Goal: Task Accomplishment & Management: Use online tool/utility

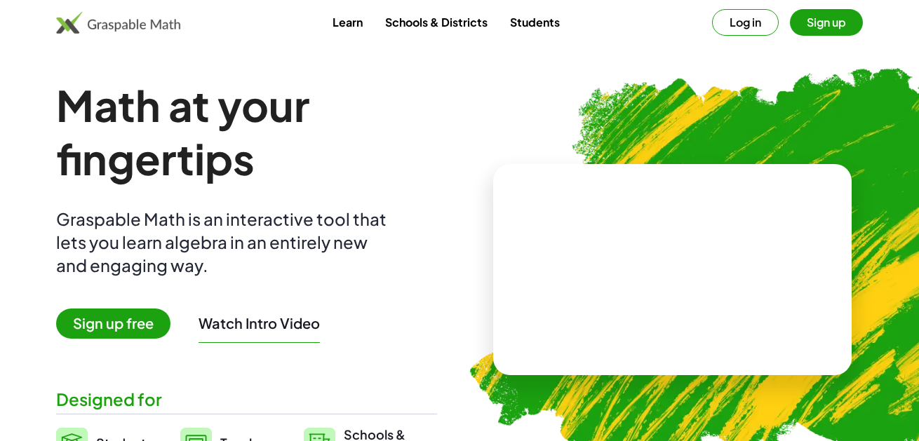
click at [750, 25] on div at bounding box center [768, 130] width 274 height 232
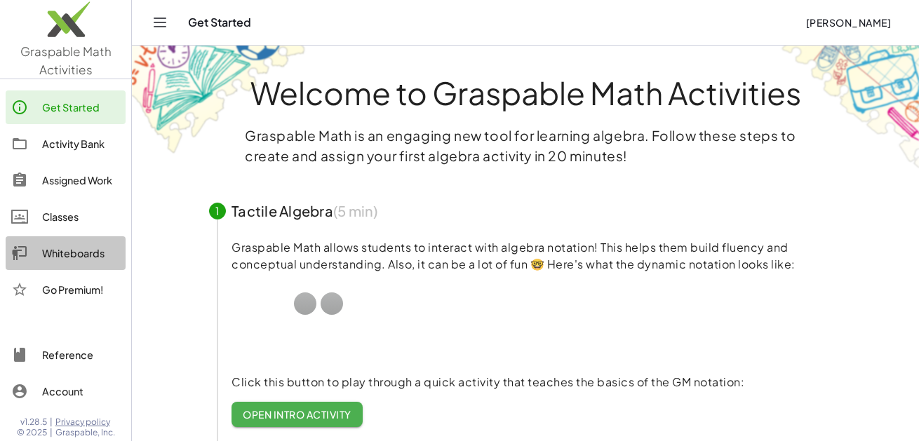
click at [62, 253] on div "Whiteboards" at bounding box center [81, 253] width 78 height 17
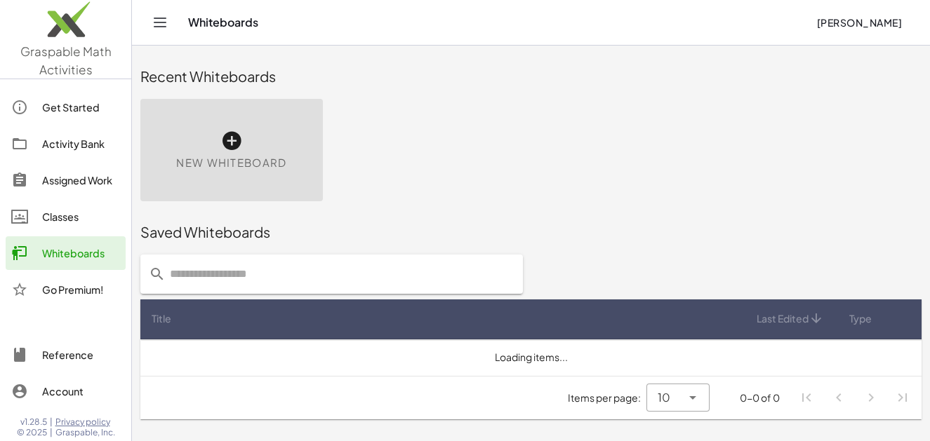
click at [227, 137] on icon at bounding box center [231, 141] width 22 height 22
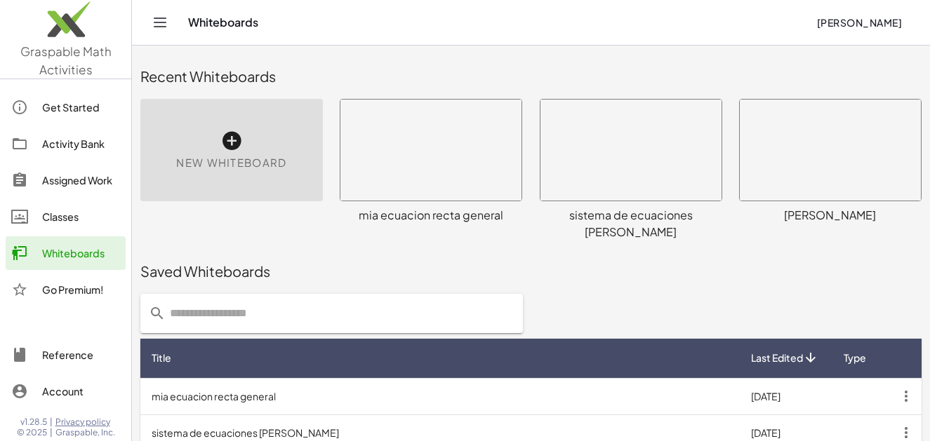
click at [229, 142] on icon at bounding box center [231, 141] width 22 height 22
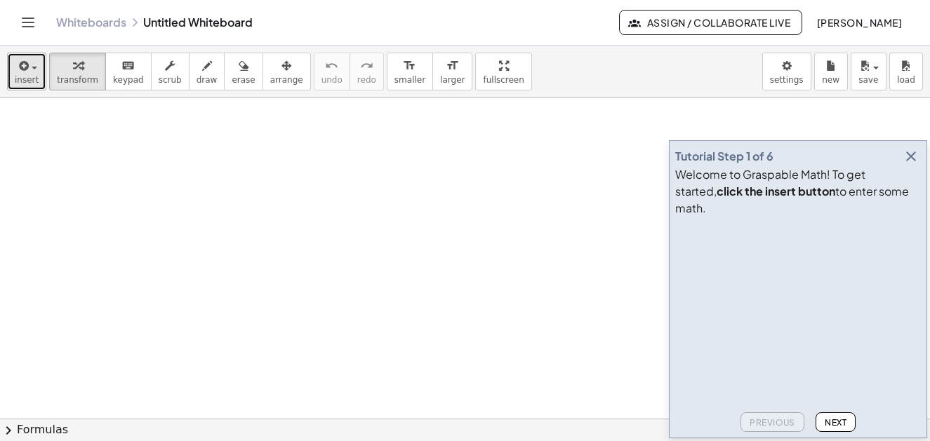
click at [29, 68] on span "button" at bounding box center [30, 67] width 3 height 10
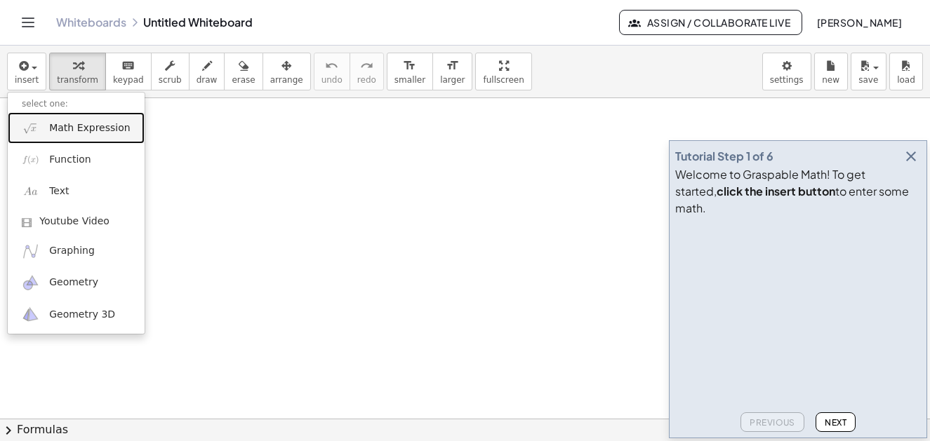
click at [68, 132] on span "Math Expression" at bounding box center [89, 128] width 81 height 14
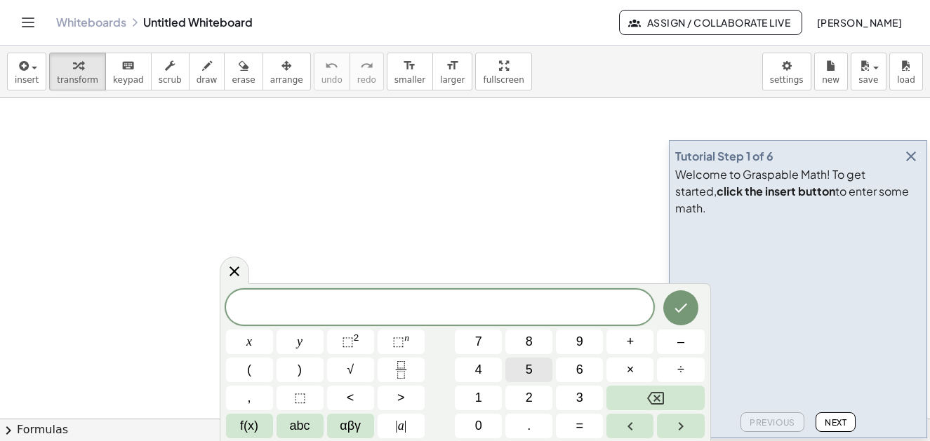
click at [535, 366] on button "5" at bounding box center [528, 370] width 47 height 25
click at [255, 344] on button "x" at bounding box center [249, 342] width 47 height 25
click at [357, 336] on sup "2" at bounding box center [357, 338] width 6 height 11
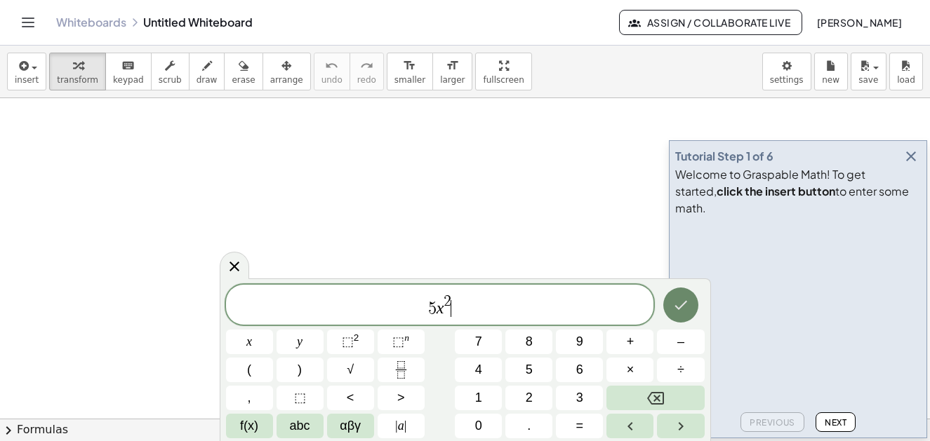
click at [686, 309] on icon "Done" at bounding box center [680, 305] width 17 height 17
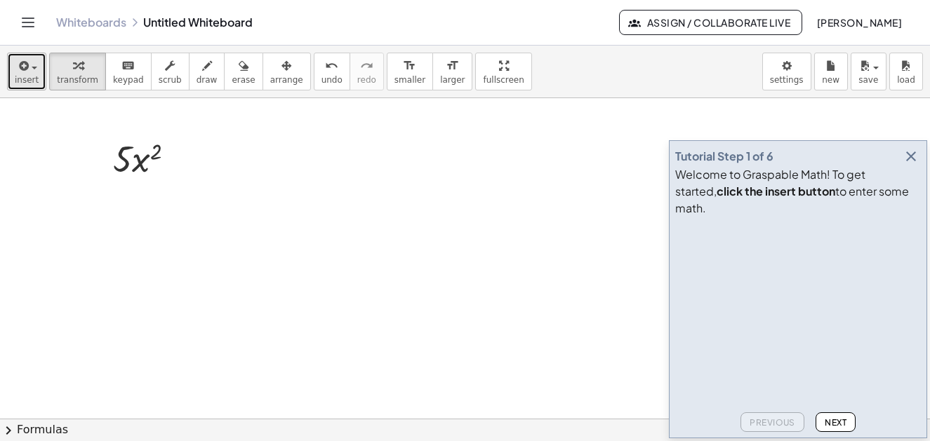
click at [37, 72] on button "insert" at bounding box center [26, 72] width 39 height 38
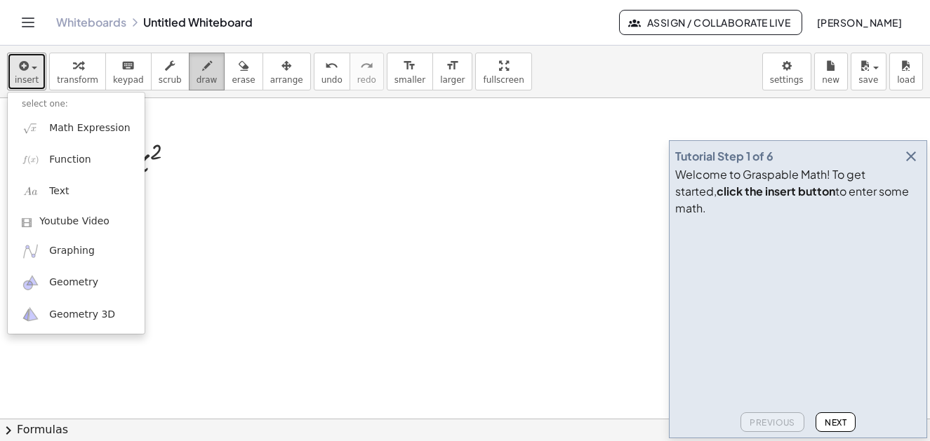
click at [204, 75] on button "draw" at bounding box center [207, 72] width 36 height 38
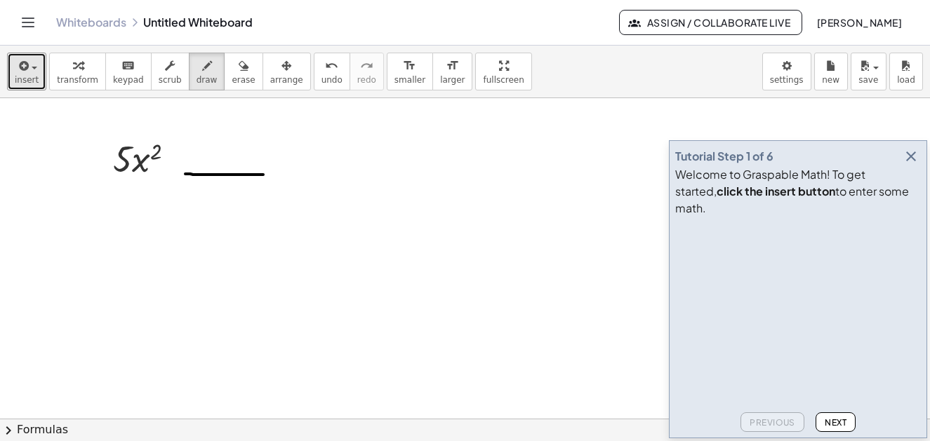
drag, startPoint x: 185, startPoint y: 174, endPoint x: 284, endPoint y: 169, distance: 99.1
click at [281, 175] on div at bounding box center [465, 418] width 930 height 641
drag, startPoint x: 227, startPoint y: 157, endPoint x: 288, endPoint y: 138, distance: 64.1
click at [274, 160] on div at bounding box center [465, 418] width 930 height 641
drag, startPoint x: 288, startPoint y: 138, endPoint x: 308, endPoint y: 166, distance: 34.3
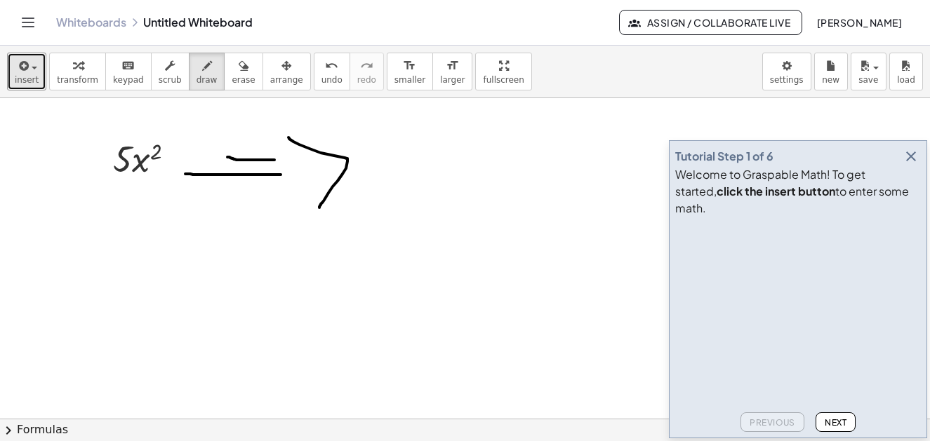
click at [319, 207] on div at bounding box center [465, 418] width 930 height 641
drag, startPoint x: 166, startPoint y: 139, endPoint x: 211, endPoint y: 133, distance: 44.6
click at [158, 140] on div at bounding box center [465, 418] width 930 height 641
drag, startPoint x: 389, startPoint y: 124, endPoint x: 449, endPoint y: 128, distance: 59.9
click at [449, 128] on div at bounding box center [465, 418] width 930 height 641
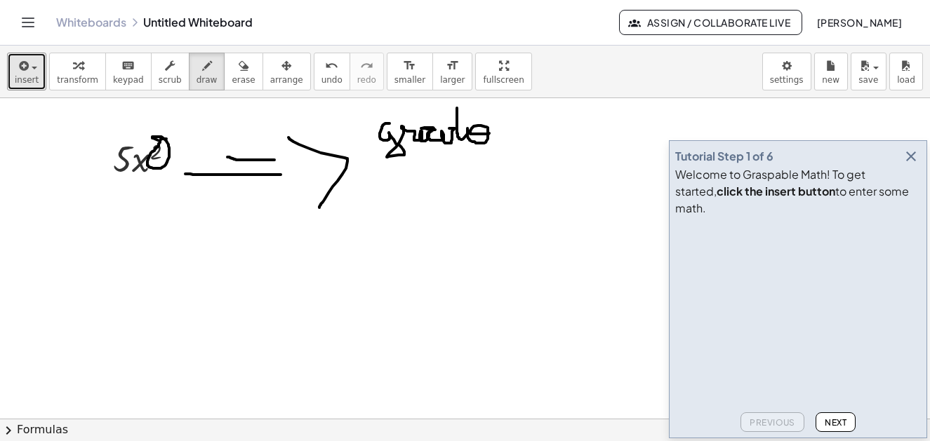
drag, startPoint x: 457, startPoint y: 133, endPoint x: 489, endPoint y: 133, distance: 32.3
click at [489, 133] on div at bounding box center [465, 418] width 930 height 641
drag, startPoint x: 520, startPoint y: 121, endPoint x: 549, endPoint y: 137, distance: 33.3
click at [549, 137] on div at bounding box center [465, 418] width 930 height 641
drag, startPoint x: 157, startPoint y: 225, endPoint x: 187, endPoint y: 270, distance: 54.1
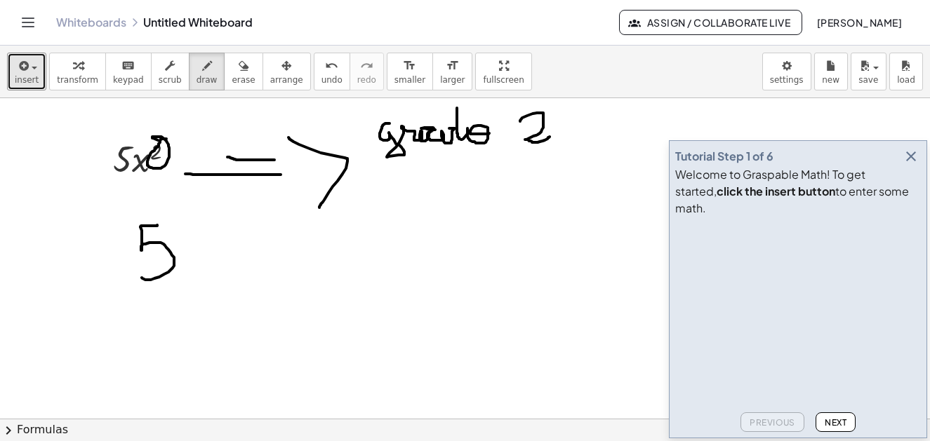
click at [154, 277] on div at bounding box center [465, 418] width 930 height 641
drag, startPoint x: 210, startPoint y: 255, endPoint x: 219, endPoint y: 269, distance: 16.7
click at [242, 255] on div at bounding box center [465, 418] width 930 height 641
drag, startPoint x: 215, startPoint y: 271, endPoint x: 260, endPoint y: 267, distance: 45.1
click at [260, 267] on div at bounding box center [465, 418] width 930 height 641
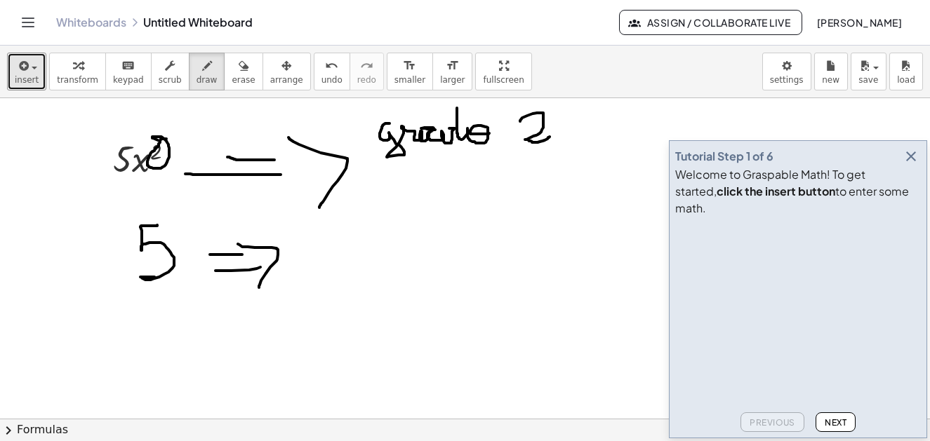
drag, startPoint x: 248, startPoint y: 247, endPoint x: 274, endPoint y: 267, distance: 32.6
click at [260, 284] on div at bounding box center [465, 418] width 930 height 641
drag, startPoint x: 309, startPoint y: 248, endPoint x: 400, endPoint y: 279, distance: 96.3
click at [398, 279] on div at bounding box center [465, 418] width 930 height 641
drag, startPoint x: 159, startPoint y: 328, endPoint x: 175, endPoint y: 349, distance: 27.0
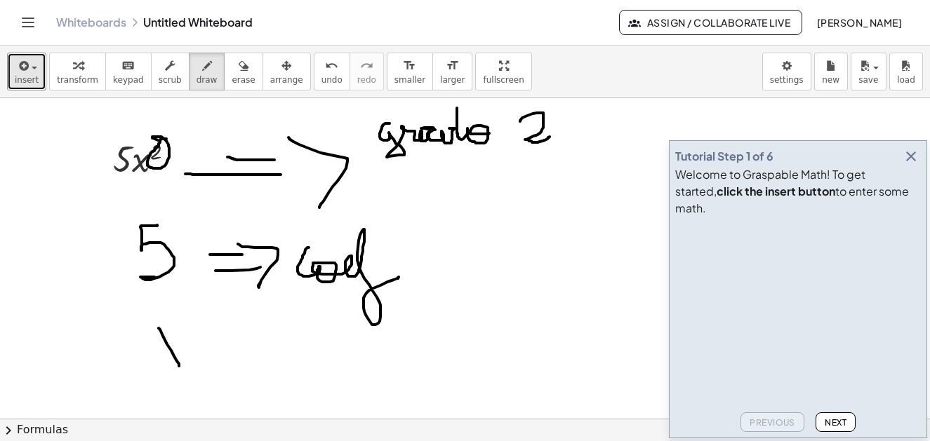
click at [179, 367] on div at bounding box center [465, 418] width 930 height 641
drag, startPoint x: 180, startPoint y: 335, endPoint x: 156, endPoint y: 361, distance: 34.3
click at [156, 361] on div at bounding box center [465, 418] width 930 height 641
drag, startPoint x: 194, startPoint y: 319, endPoint x: 208, endPoint y: 338, distance: 23.2
click at [208, 338] on div at bounding box center [465, 418] width 930 height 641
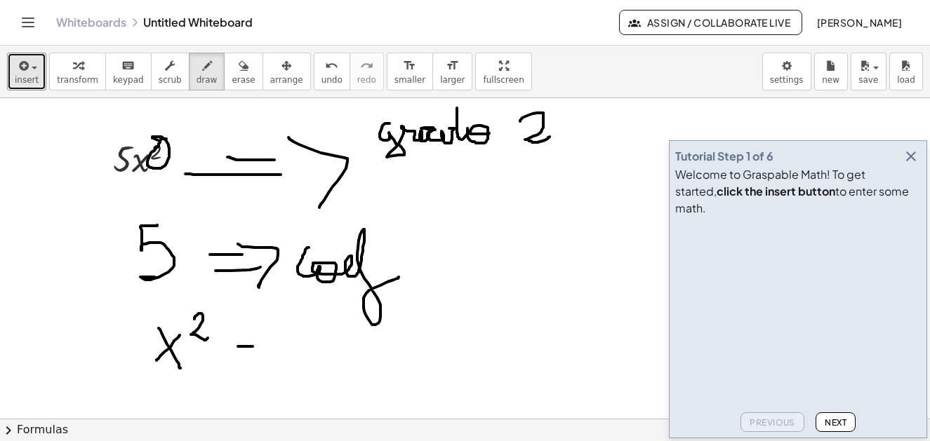
drag, startPoint x: 238, startPoint y: 347, endPoint x: 248, endPoint y: 352, distance: 11.3
click at [260, 349] on div at bounding box center [465, 418] width 930 height 641
drag, startPoint x: 240, startPoint y: 357, endPoint x: 261, endPoint y: 352, distance: 21.6
click at [260, 354] on div at bounding box center [465, 418] width 930 height 641
drag, startPoint x: 262, startPoint y: 328, endPoint x: 314, endPoint y: 333, distance: 52.9
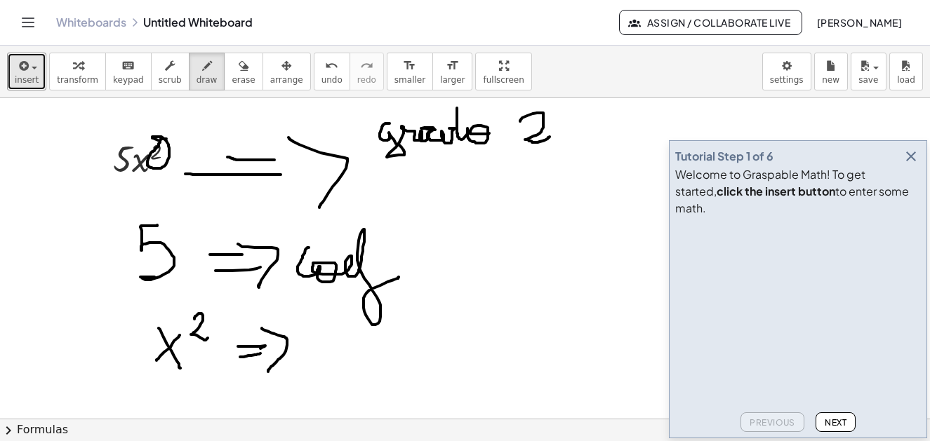
click at [270, 365] on div at bounding box center [465, 418] width 930 height 641
drag, startPoint x: 320, startPoint y: 343, endPoint x: 315, endPoint y: 351, distance: 9.2
click at [321, 361] on div at bounding box center [465, 418] width 930 height 641
drag, startPoint x: 302, startPoint y: 337, endPoint x: 341, endPoint y: 329, distance: 39.4
click at [341, 329] on div at bounding box center [465, 418] width 930 height 641
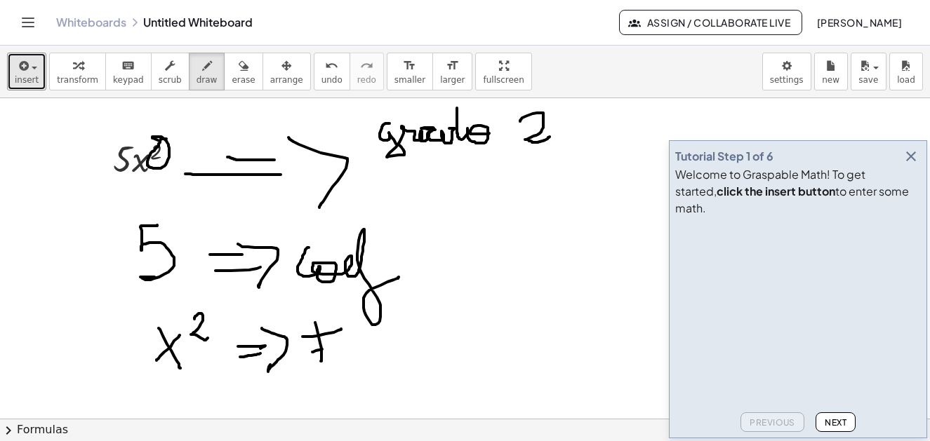
drag, startPoint x: 312, startPoint y: 352, endPoint x: 331, endPoint y: 347, distance: 19.6
click at [331, 347] on div at bounding box center [465, 418] width 930 height 641
drag, startPoint x: 337, startPoint y: 352, endPoint x: 371, endPoint y: 321, distance: 46.2
click at [372, 319] on div at bounding box center [465, 418] width 930 height 641
drag, startPoint x: 365, startPoint y: 334, endPoint x: 379, endPoint y: 340, distance: 15.4
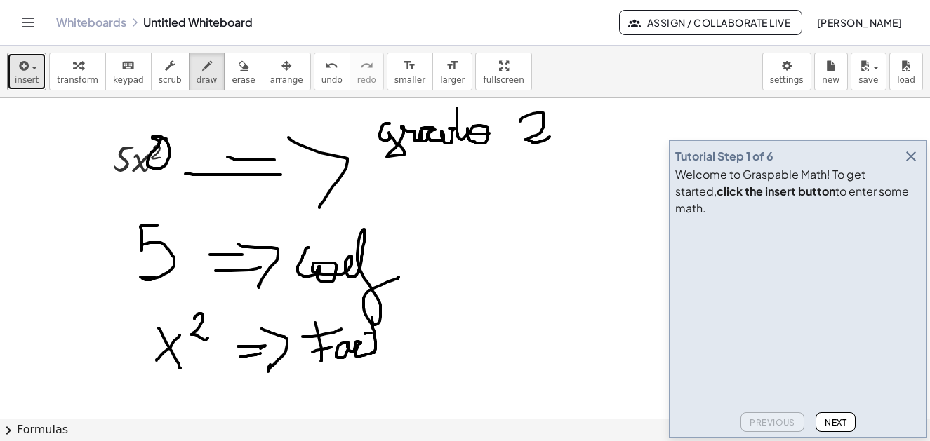
click at [381, 335] on div at bounding box center [465, 418] width 930 height 641
drag, startPoint x: 380, startPoint y: 352, endPoint x: 424, endPoint y: 360, distance: 44.9
click at [424, 360] on div at bounding box center [465, 418] width 930 height 641
drag, startPoint x: 446, startPoint y: 355, endPoint x: 474, endPoint y: 349, distance: 28.8
click at [474, 349] on div at bounding box center [465, 418] width 930 height 641
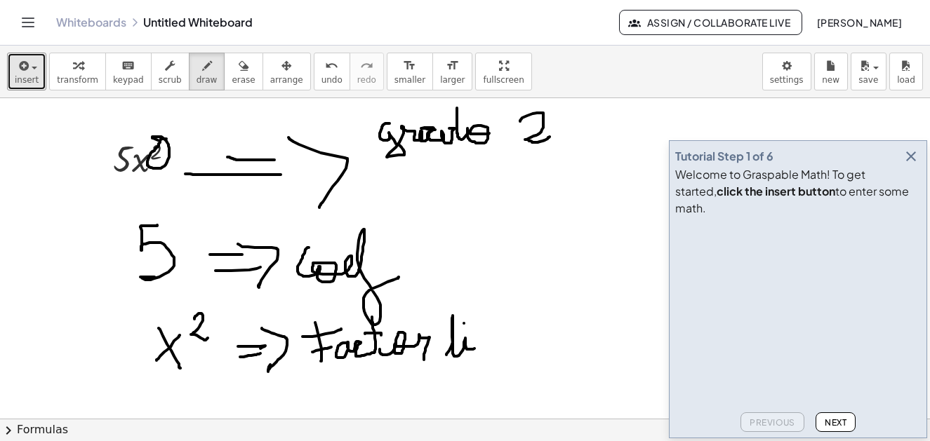
drag, startPoint x: 464, startPoint y: 324, endPoint x: 469, endPoint y: 329, distance: 7.9
click at [464, 324] on div at bounding box center [465, 418] width 930 height 641
drag, startPoint x: 478, startPoint y: 337, endPoint x: 477, endPoint y: 309, distance: 27.4
click at [477, 310] on div at bounding box center [465, 418] width 930 height 641
drag, startPoint x: 469, startPoint y: 328, endPoint x: 486, endPoint y: 324, distance: 18.0
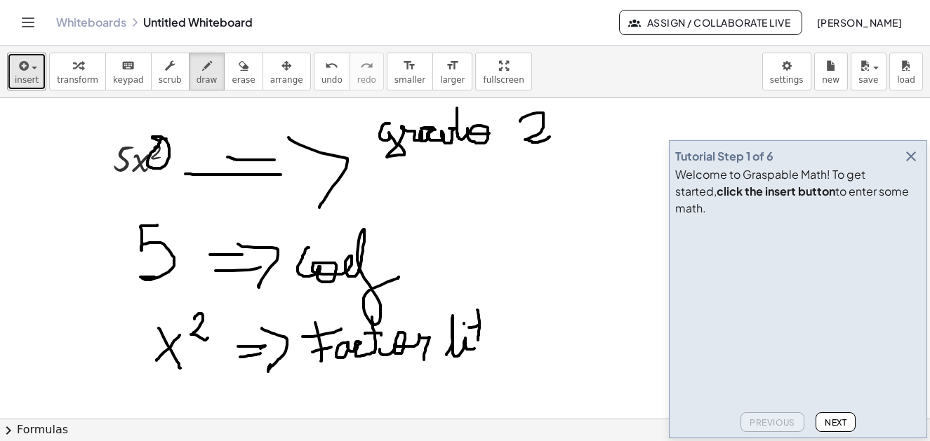
click at [487, 322] on div at bounding box center [465, 418] width 930 height 641
drag, startPoint x: 475, startPoint y: 340, endPoint x: 541, endPoint y: 343, distance: 66.0
click at [553, 347] on div at bounding box center [465, 418] width 930 height 641
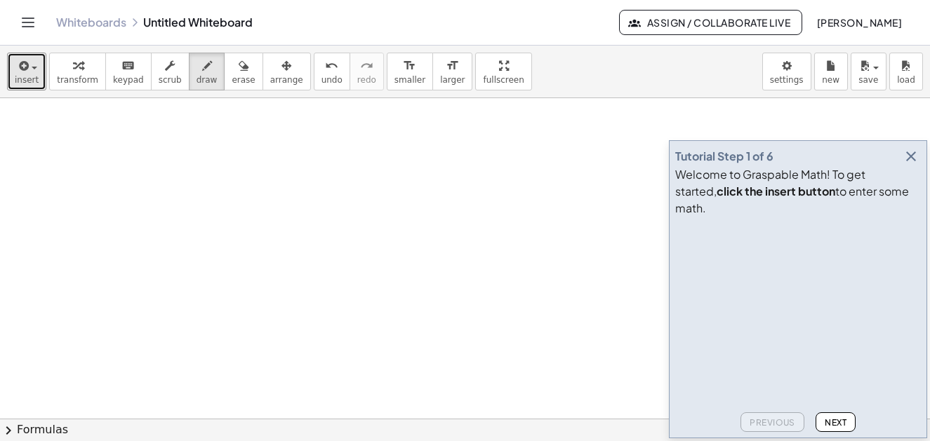
scroll to position [321, 0]
click at [34, 65] on div "button" at bounding box center [27, 65] width 24 height 17
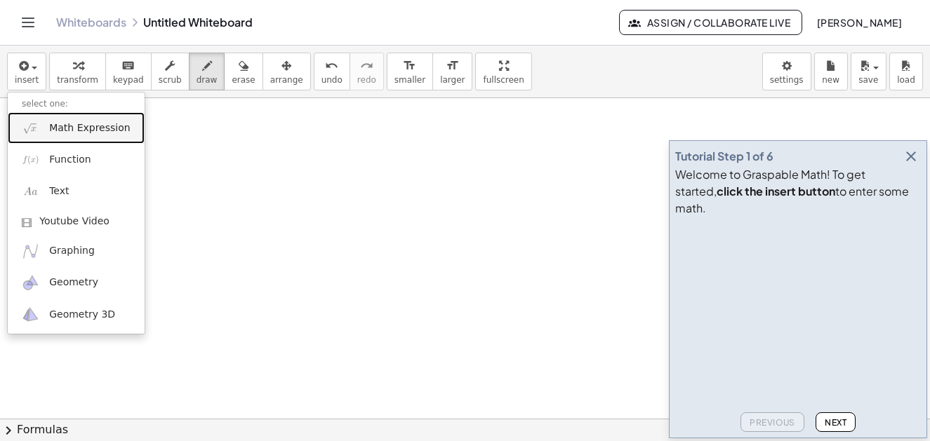
click at [81, 130] on span "Math Expression" at bounding box center [89, 128] width 81 height 14
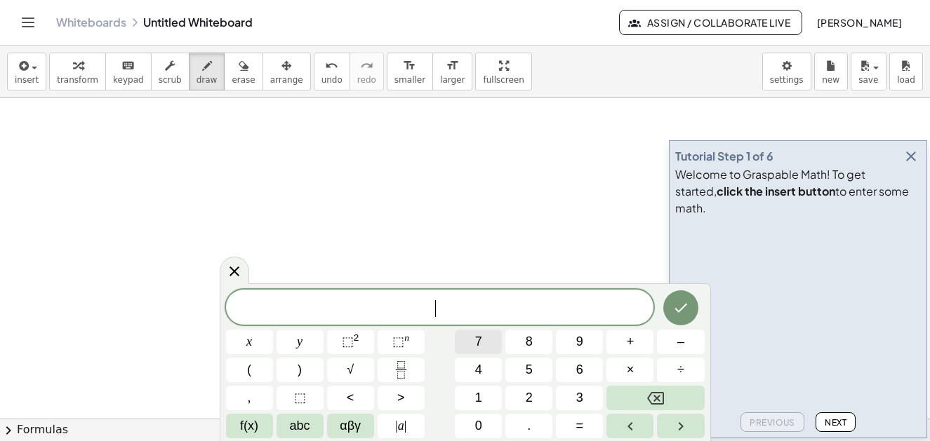
click at [477, 340] on span "7" at bounding box center [478, 342] width 7 height 19
click at [301, 424] on span "abc" at bounding box center [300, 426] width 20 height 19
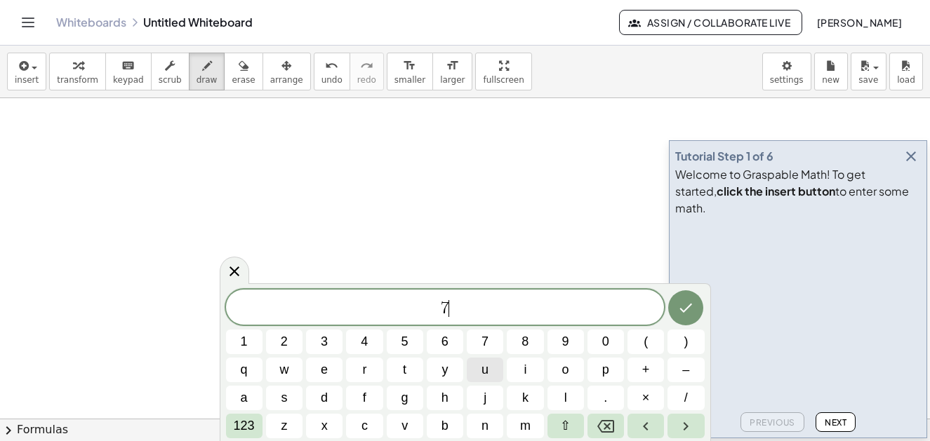
click at [486, 372] on span "u" at bounding box center [484, 370] width 7 height 19
click at [246, 428] on span "123" at bounding box center [244, 426] width 21 height 19
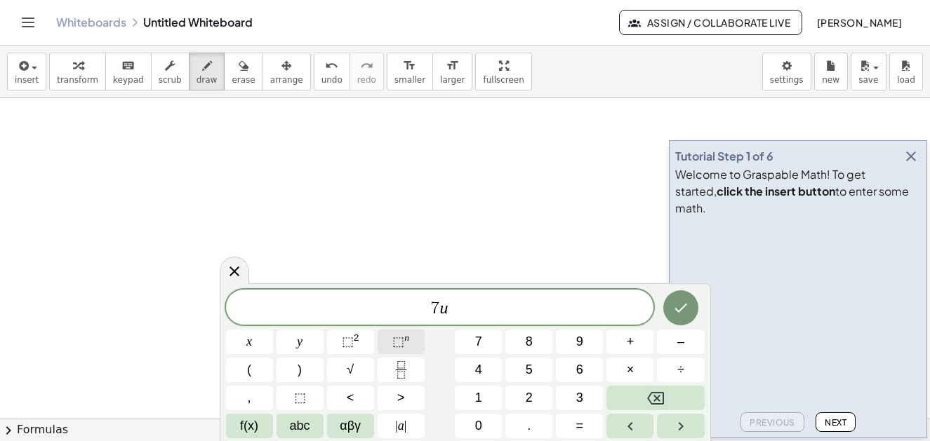
click at [403, 338] on span "⬚" at bounding box center [398, 342] width 12 height 14
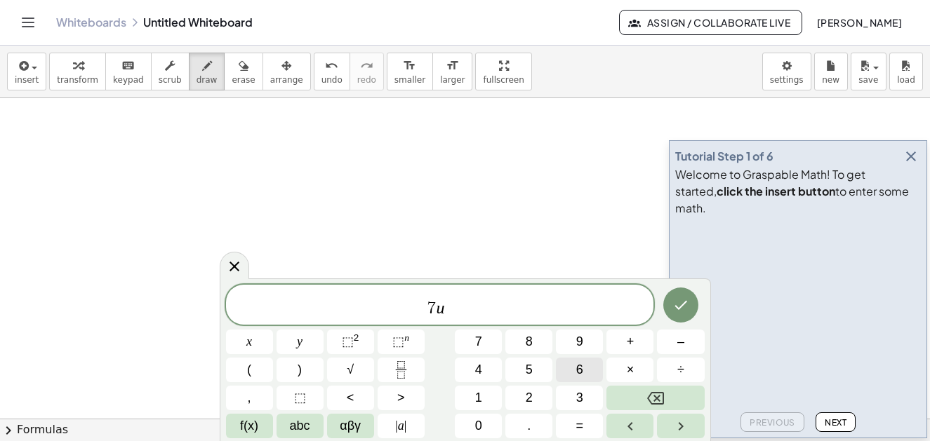
click at [583, 366] on button "6" at bounding box center [579, 370] width 47 height 25
click at [686, 309] on icon "Done" at bounding box center [680, 305] width 17 height 17
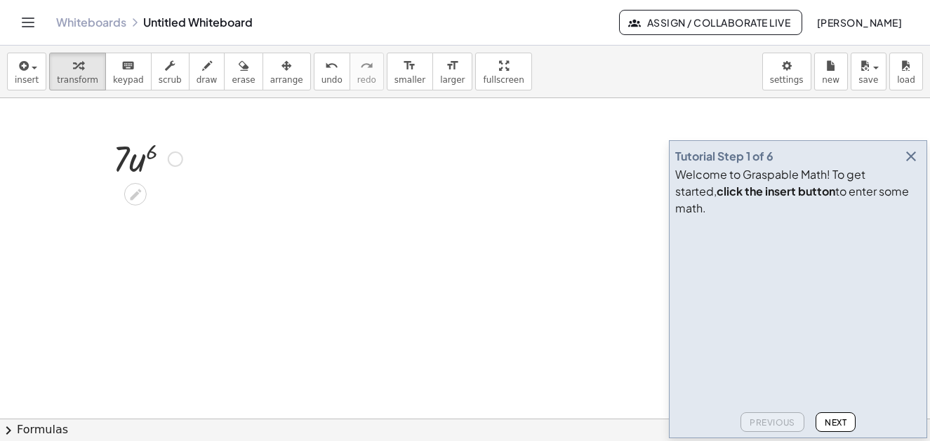
drag, startPoint x: 187, startPoint y: 155, endPoint x: 217, endPoint y: 149, distance: 30.0
click at [217, 149] on div "· 5 · x 2 · 7 · u 6" at bounding box center [465, 259] width 930 height 962
click at [202, 68] on icon "button" at bounding box center [207, 66] width 10 height 17
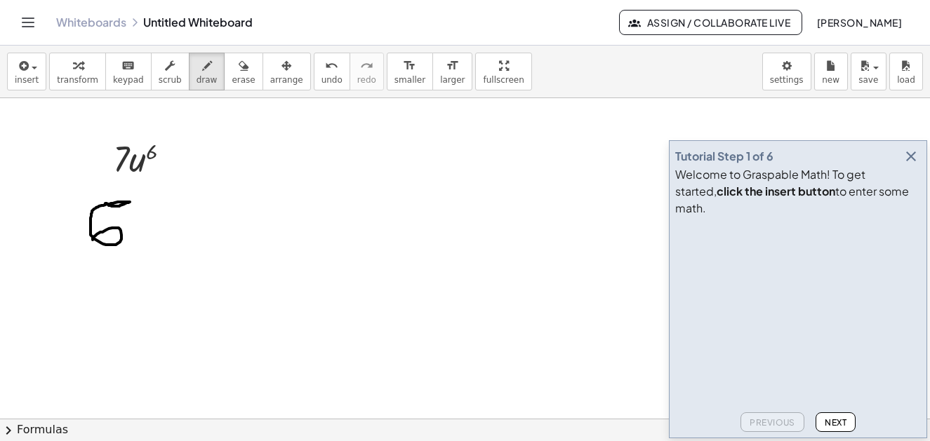
drag, startPoint x: 105, startPoint y: 204, endPoint x: 103, endPoint y: 234, distance: 29.5
click at [93, 239] on div at bounding box center [465, 259] width 930 height 962
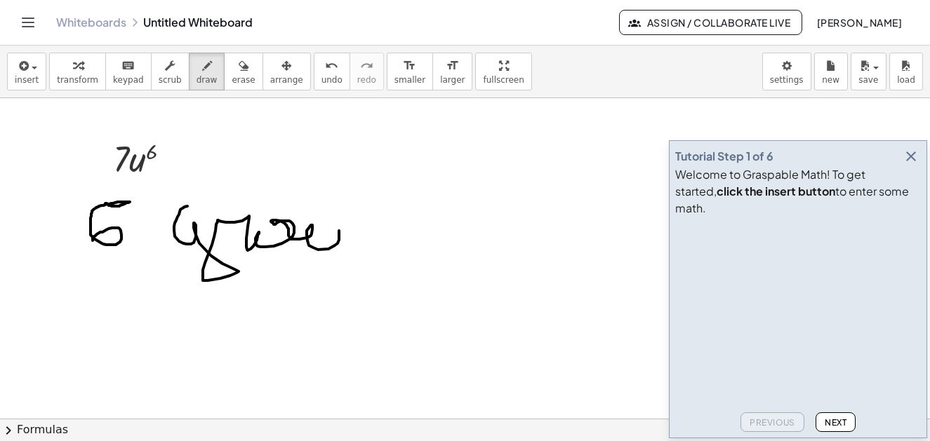
drag, startPoint x: 182, startPoint y: 208, endPoint x: 342, endPoint y: 233, distance: 161.9
click at [328, 229] on div at bounding box center [465, 259] width 930 height 962
drag, startPoint x: 344, startPoint y: 233, endPoint x: 423, endPoint y: 220, distance: 80.4
click at [427, 220] on div at bounding box center [465, 259] width 930 height 962
drag, startPoint x: 102, startPoint y: 272, endPoint x: 125, endPoint y: 312, distance: 46.5
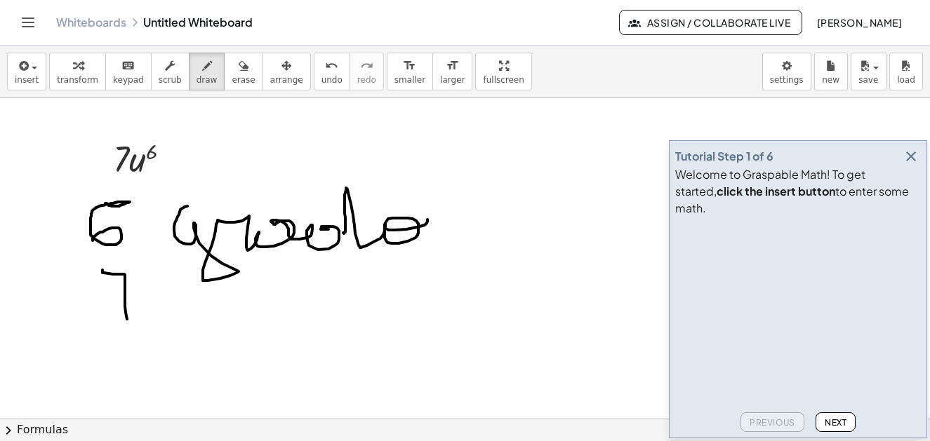
click at [128, 319] on div at bounding box center [465, 259] width 930 height 962
drag, startPoint x: 124, startPoint y: 306, endPoint x: 142, endPoint y: 302, distance: 19.4
click at [142, 302] on div at bounding box center [465, 259] width 930 height 962
click at [117, 379] on div at bounding box center [465, 259] width 930 height 962
drag, startPoint x: 122, startPoint y: 349, endPoint x: 153, endPoint y: 372, distance: 38.2
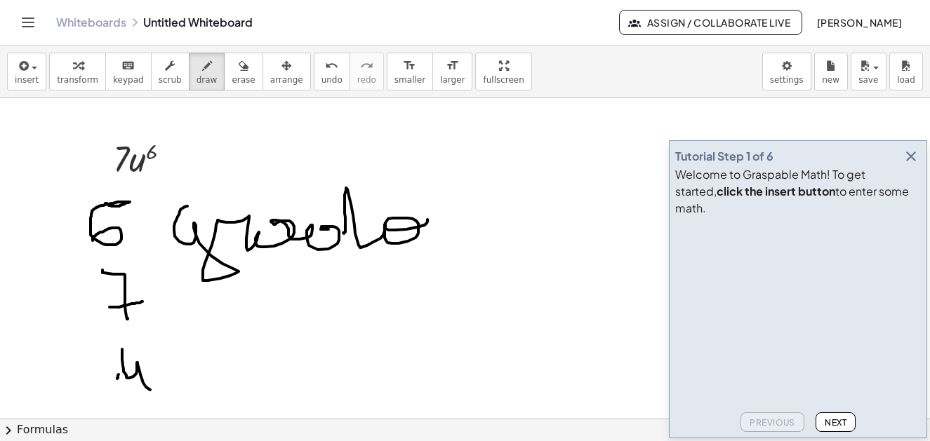
click at [153, 373] on div at bounding box center [465, 259] width 930 height 962
drag, startPoint x: 174, startPoint y: 321, endPoint x: 164, endPoint y: 347, distance: 27.8
click at [164, 347] on div at bounding box center [465, 259] width 930 height 962
drag, startPoint x: 198, startPoint y: 363, endPoint x: 215, endPoint y: 355, distance: 18.5
click at [215, 359] on div at bounding box center [465, 259] width 930 height 962
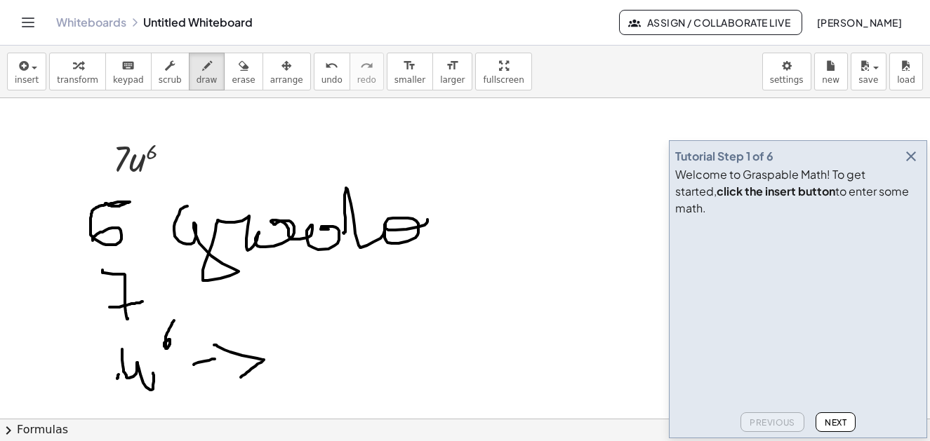
drag, startPoint x: 214, startPoint y: 345, endPoint x: 241, endPoint y: 378, distance: 42.4
click at [241, 378] on div at bounding box center [465, 259] width 930 height 962
drag, startPoint x: 296, startPoint y: 347, endPoint x: 296, endPoint y: 371, distance: 23.9
click at [296, 371] on div at bounding box center [465, 259] width 930 height 962
drag, startPoint x: 276, startPoint y: 351, endPoint x: 325, endPoint y: 344, distance: 49.6
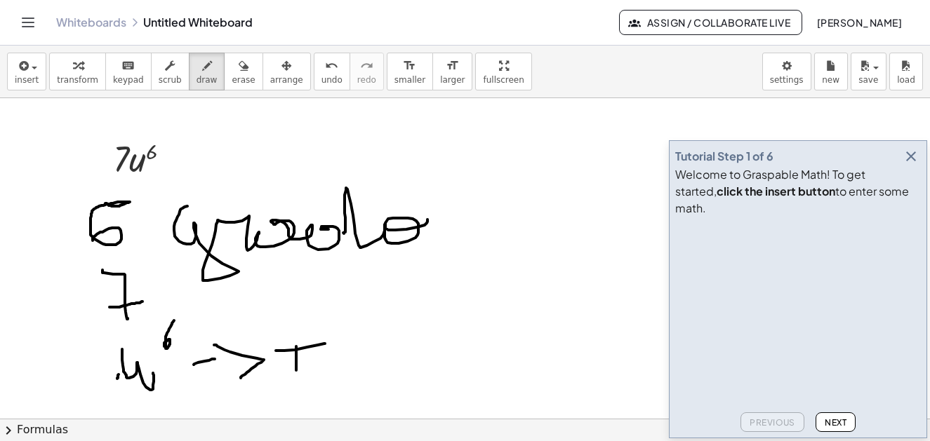
click at [325, 344] on div at bounding box center [465, 259] width 930 height 962
drag, startPoint x: 293, startPoint y: 361, endPoint x: 314, endPoint y: 361, distance: 20.4
click at [314, 361] on div at bounding box center [465, 259] width 930 height 962
drag, startPoint x: 321, startPoint y: 361, endPoint x: 355, endPoint y: 338, distance: 41.3
click at [355, 338] on div at bounding box center [465, 259] width 930 height 962
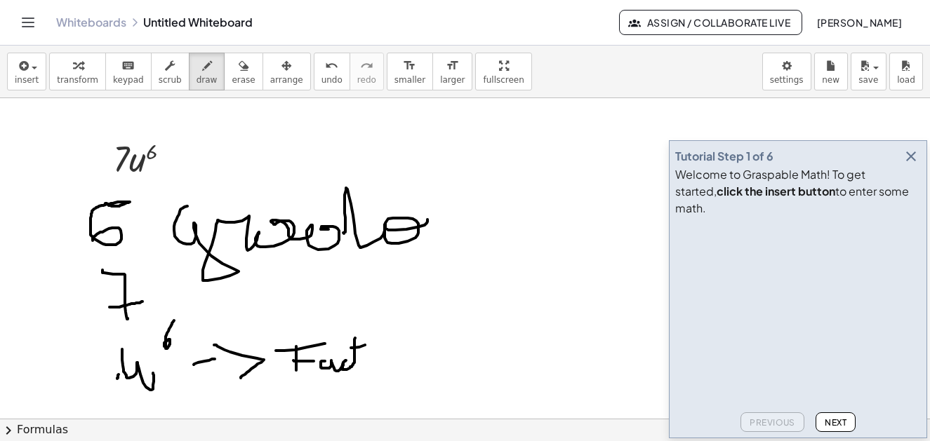
drag, startPoint x: 351, startPoint y: 348, endPoint x: 357, endPoint y: 367, distance: 20.0
click at [359, 364] on div at bounding box center [465, 259] width 930 height 962
drag, startPoint x: 357, startPoint y: 367, endPoint x: 389, endPoint y: 364, distance: 32.4
click at [389, 368] on div at bounding box center [465, 259] width 930 height 962
drag, startPoint x: 414, startPoint y: 364, endPoint x: 425, endPoint y: 335, distance: 30.9
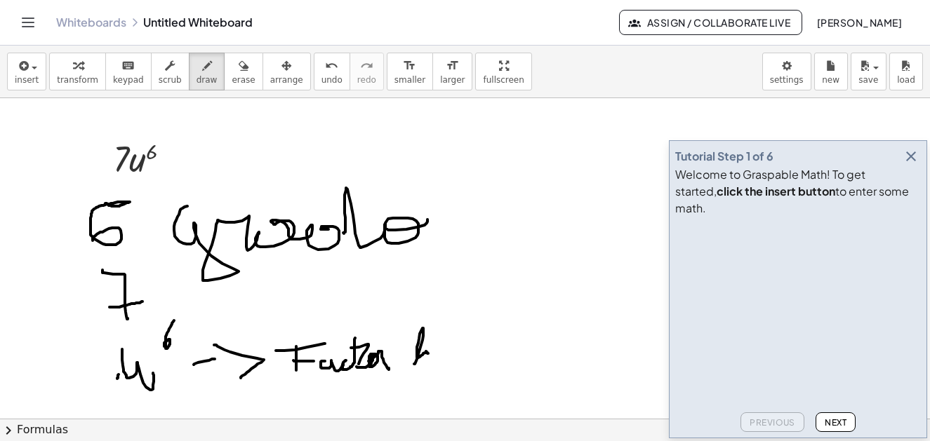
click at [427, 352] on div at bounding box center [465, 259] width 930 height 962
drag, startPoint x: 430, startPoint y: 356, endPoint x: 441, endPoint y: 319, distance: 38.7
click at [441, 321] on div at bounding box center [465, 259] width 930 height 962
drag, startPoint x: 432, startPoint y: 338, endPoint x: 445, endPoint y: 337, distance: 12.7
click at [445, 337] on div at bounding box center [465, 259] width 930 height 962
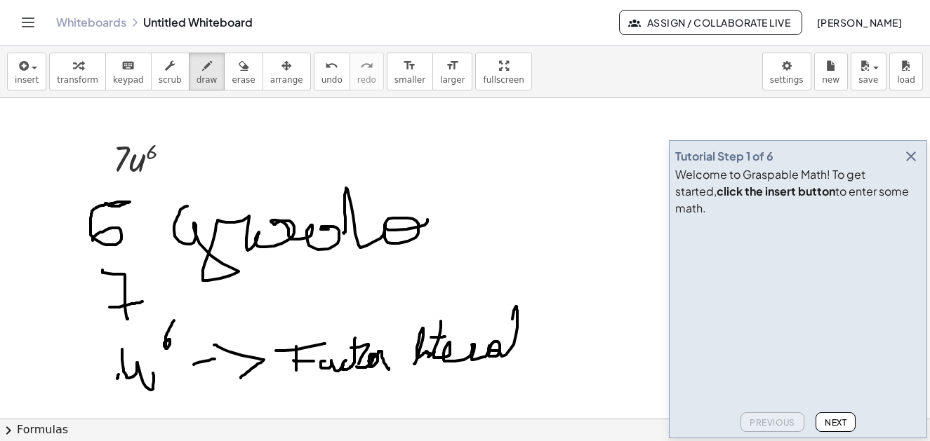
drag, startPoint x: 435, startPoint y: 358, endPoint x: 481, endPoint y: 355, distance: 45.7
click at [485, 361] on div at bounding box center [465, 259] width 930 height 962
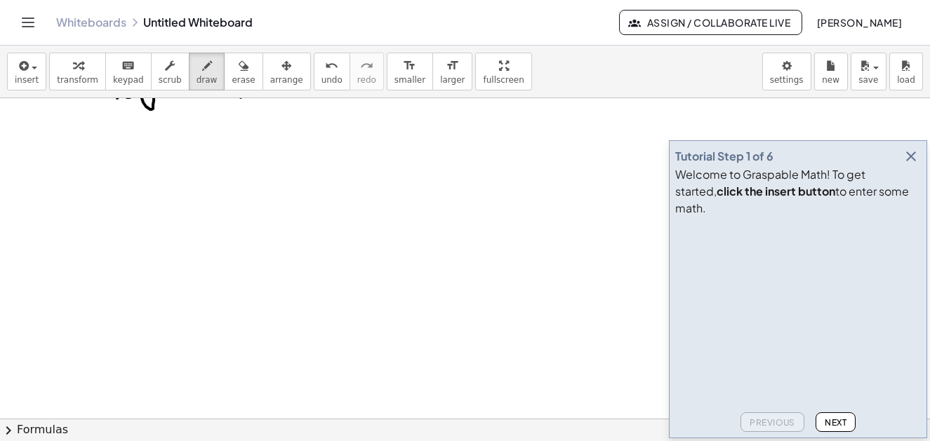
scroll to position [641, 0]
drag, startPoint x: 58, startPoint y: 119, endPoint x: 73, endPoint y: 138, distance: 24.4
click at [83, 155] on div at bounding box center [465, 98] width 930 height 1283
drag, startPoint x: 60, startPoint y: 138, endPoint x: 97, endPoint y: 138, distance: 36.5
click at [99, 137] on div at bounding box center [465, 98] width 930 height 1283
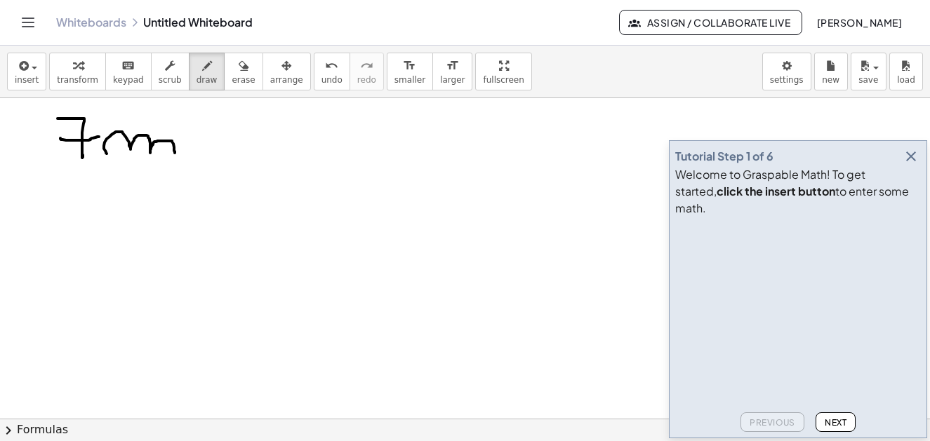
drag, startPoint x: 107, startPoint y: 154, endPoint x: 175, endPoint y: 155, distance: 68.1
click at [175, 155] on div at bounding box center [465, 98] width 930 height 1283
drag, startPoint x: 212, startPoint y: 101, endPoint x: 244, endPoint y: 112, distance: 33.3
click at [208, 114] on div at bounding box center [465, 98] width 930 height 1283
drag, startPoint x: 249, startPoint y: 135, endPoint x: 267, endPoint y: 133, distance: 17.7
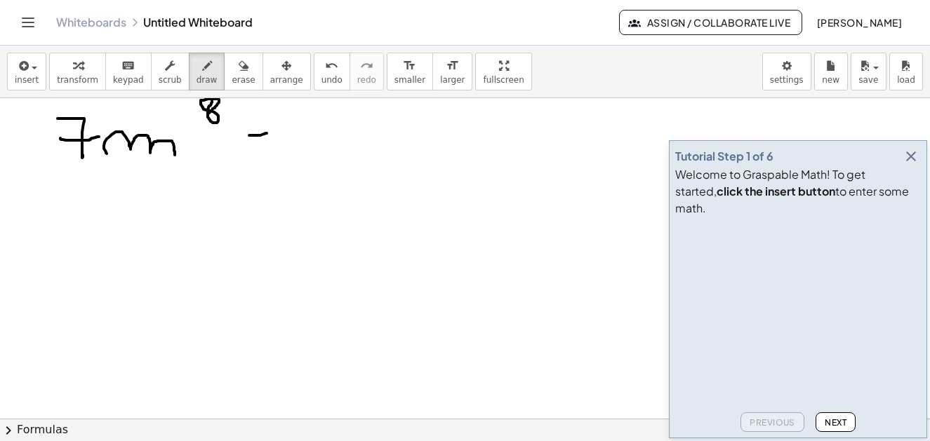
click at [267, 133] on div at bounding box center [465, 98] width 930 height 1283
drag, startPoint x: 247, startPoint y: 147, endPoint x: 272, endPoint y: 120, distance: 36.8
click at [274, 141] on div at bounding box center [465, 98] width 930 height 1283
drag, startPoint x: 272, startPoint y: 118, endPoint x: 267, endPoint y: 175, distance: 57.7
click at [264, 179] on div at bounding box center [465, 98] width 930 height 1283
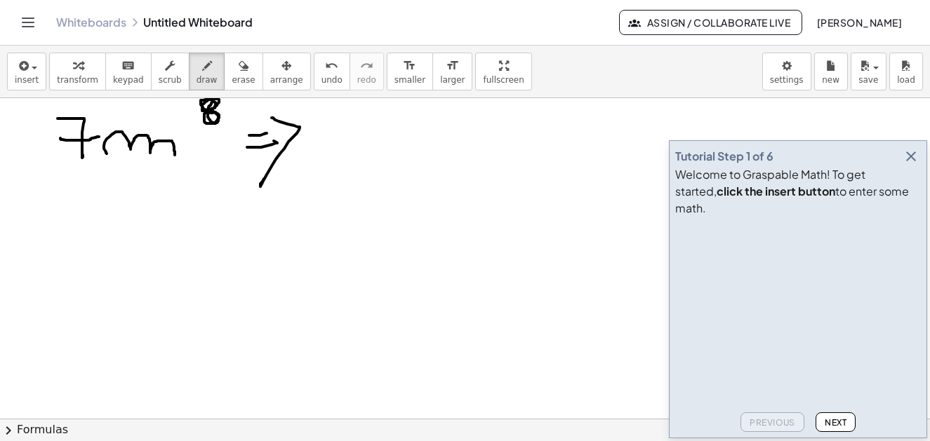
click at [210, 110] on div at bounding box center [465, 98] width 930 height 1283
drag, startPoint x: 100, startPoint y: 229, endPoint x: 124, endPoint y: 228, distance: 23.2
click at [99, 225] on div at bounding box center [465, 98] width 930 height 1283
drag, startPoint x: 228, startPoint y: 207, endPoint x: 220, endPoint y: 238, distance: 32.0
click at [220, 238] on div at bounding box center [465, 98] width 930 height 1283
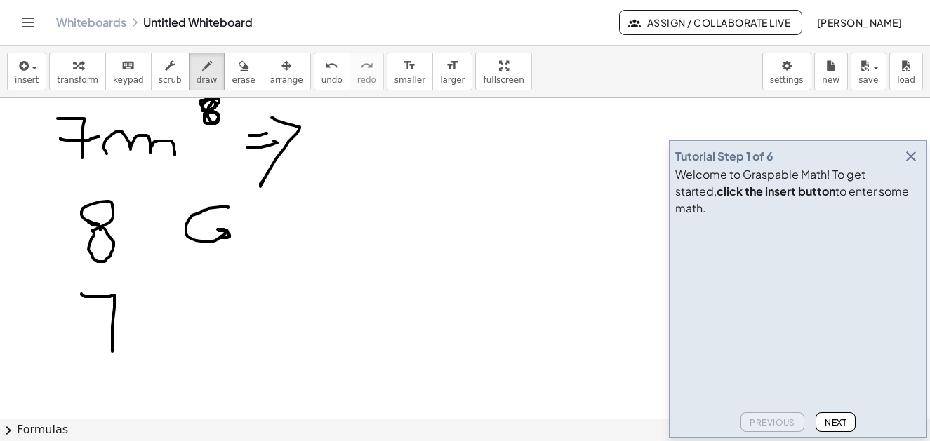
drag, startPoint x: 81, startPoint y: 294, endPoint x: 102, endPoint y: 331, distance: 42.7
click at [112, 351] on div at bounding box center [465, 98] width 930 height 1283
drag, startPoint x: 93, startPoint y: 331, endPoint x: 130, endPoint y: 331, distance: 36.5
click at [130, 331] on div at bounding box center [465, 98] width 930 height 1283
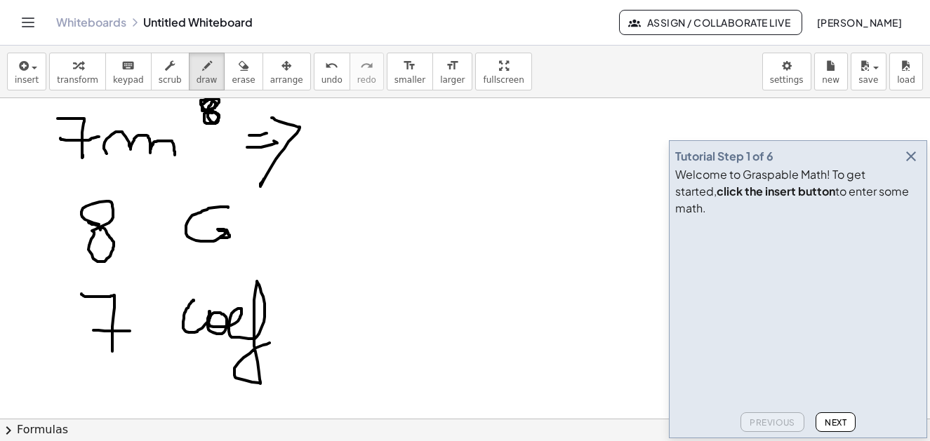
drag, startPoint x: 194, startPoint y: 301, endPoint x: 272, endPoint y: 343, distance: 89.2
click at [272, 343] on div at bounding box center [465, 98] width 930 height 1283
drag, startPoint x: 308, startPoint y: 328, endPoint x: 378, endPoint y: 307, distance: 73.3
click at [386, 320] on div at bounding box center [465, 98] width 930 height 1283
drag, startPoint x: 389, startPoint y: 321, endPoint x: 483, endPoint y: 313, distance: 93.7
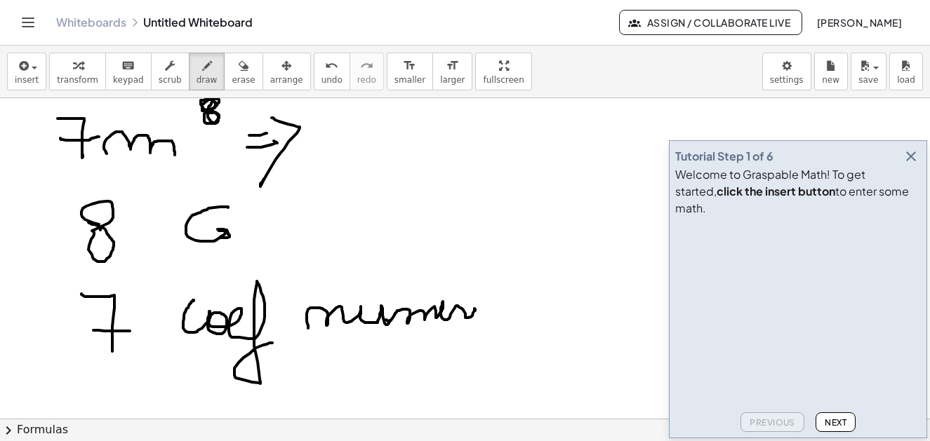
click at [482, 317] on div at bounding box center [465, 98] width 930 height 1283
drag, startPoint x: 479, startPoint y: 297, endPoint x: 488, endPoint y: 303, distance: 10.5
click at [484, 300] on div at bounding box center [465, 98] width 930 height 1283
drag, startPoint x: 480, startPoint y: 316, endPoint x: 425, endPoint y: 307, distance: 55.5
click at [543, 310] on div at bounding box center [465, 98] width 930 height 1283
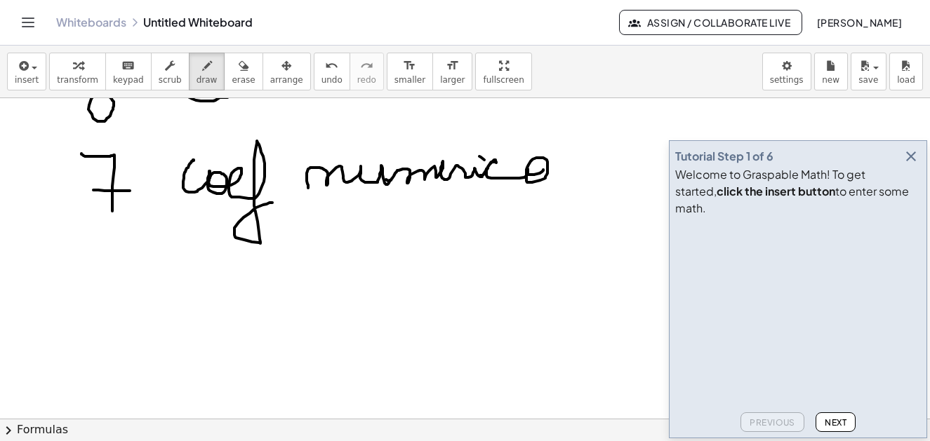
scroll to position [712, 0]
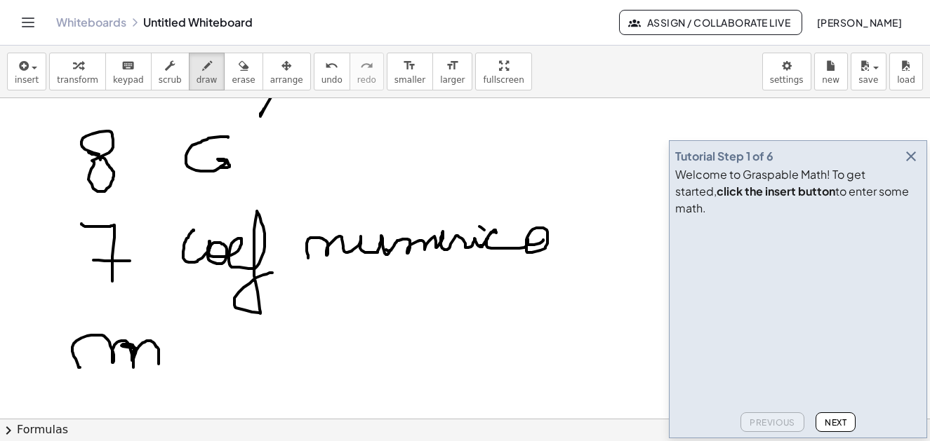
drag, startPoint x: 80, startPoint y: 368, endPoint x: 171, endPoint y: 324, distance: 100.7
click at [159, 360] on div at bounding box center [465, 28] width 930 height 1283
drag, startPoint x: 199, startPoint y: 295, endPoint x: 187, endPoint y: 321, distance: 28.2
click at [182, 321] on div at bounding box center [465, 28] width 930 height 1283
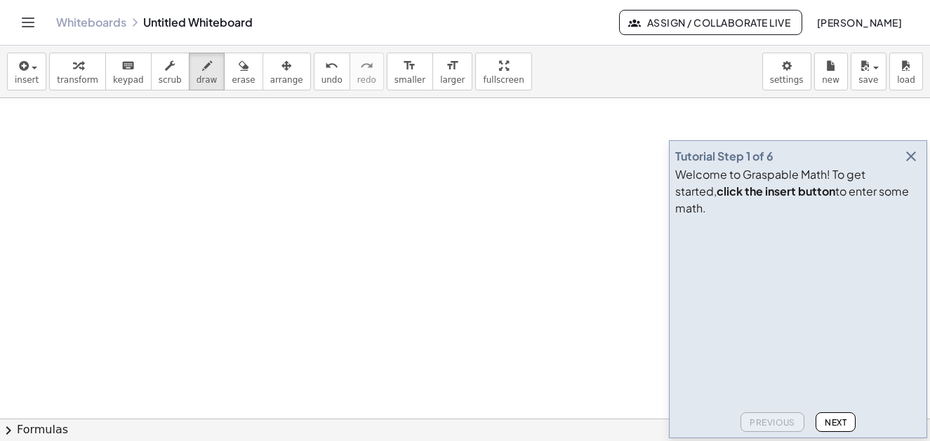
scroll to position [1353, 0]
click at [40, 67] on button "insert" at bounding box center [26, 72] width 39 height 38
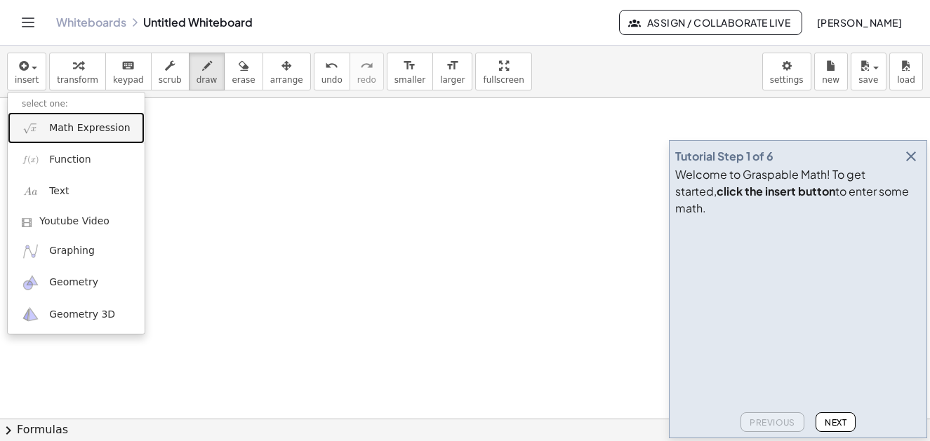
click at [112, 131] on span "Math Expression" at bounding box center [89, 128] width 81 height 14
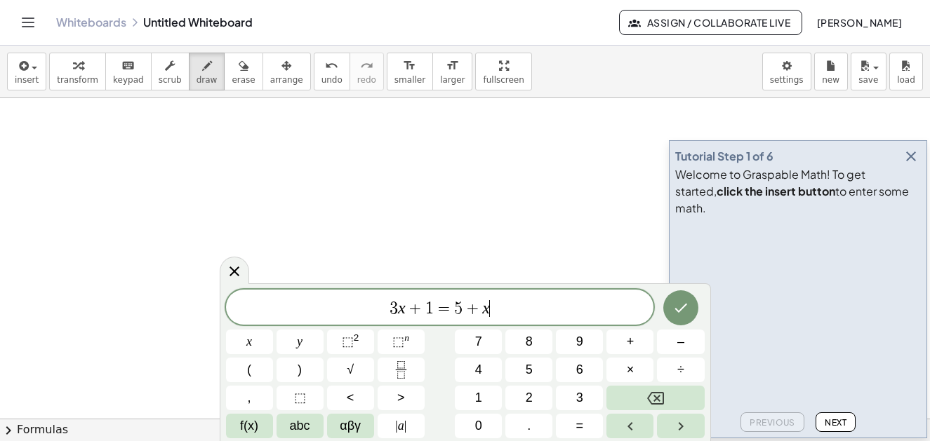
click at [561, 312] on span "3 x + 1 = 5 + x ​" at bounding box center [440, 309] width 428 height 20
click at [487, 341] on button "7" at bounding box center [478, 342] width 47 height 25
click at [347, 432] on span "αβγ" at bounding box center [350, 426] width 21 height 19
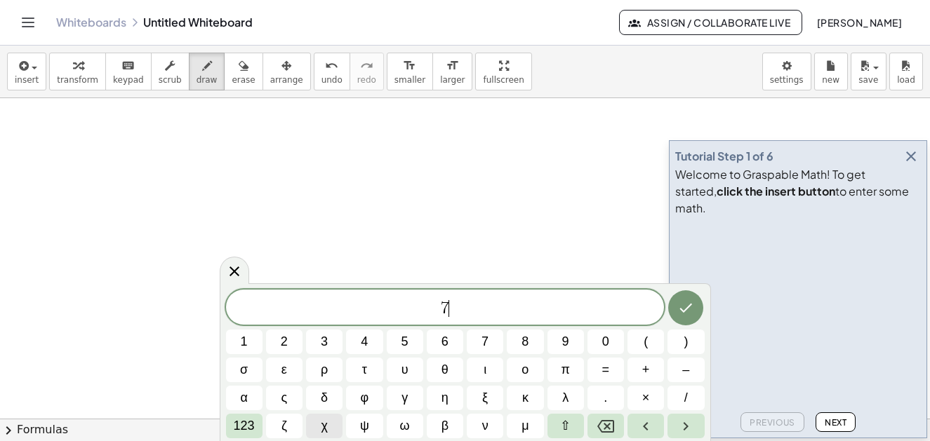
click at [326, 426] on span "χ" at bounding box center [324, 426] width 6 height 19
click at [248, 429] on span "123" at bounding box center [244, 426] width 21 height 19
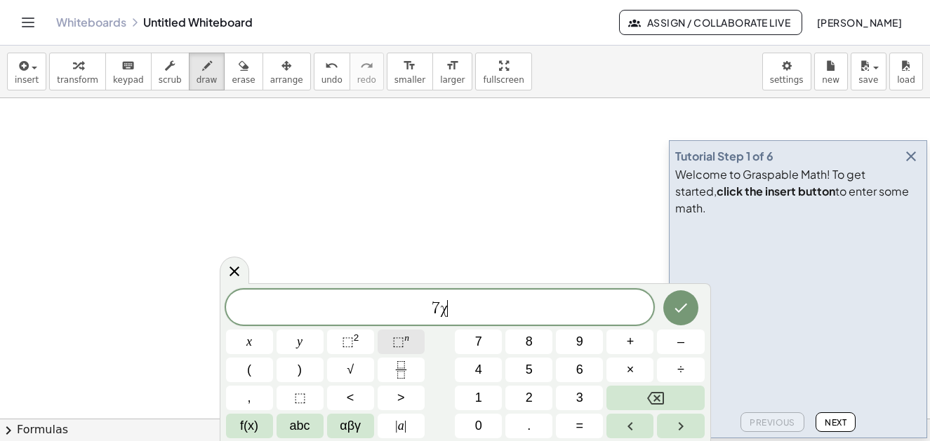
click at [413, 333] on button "⬚ n" at bounding box center [401, 342] width 47 height 25
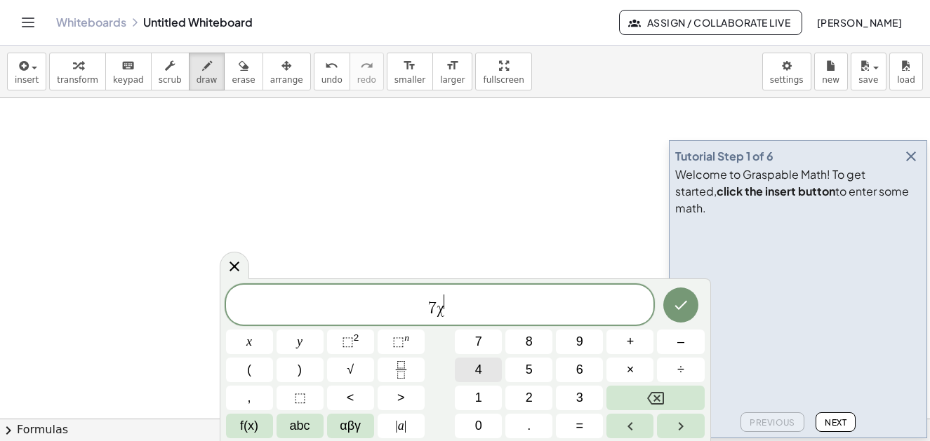
click at [487, 366] on button "4" at bounding box center [478, 370] width 47 height 25
click at [682, 304] on icon "Done" at bounding box center [680, 305] width 17 height 17
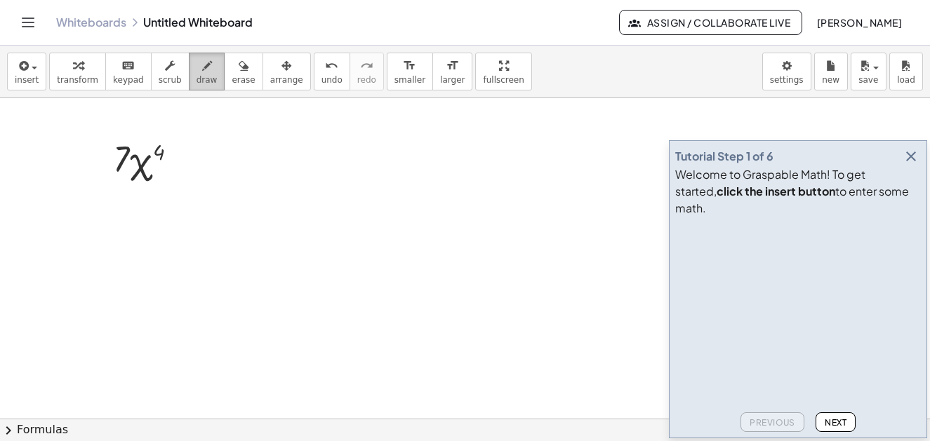
click at [202, 73] on icon "button" at bounding box center [207, 66] width 10 height 17
drag, startPoint x: 131, startPoint y: 219, endPoint x: 149, endPoint y: 273, distance: 56.8
drag, startPoint x: 226, startPoint y: 223, endPoint x: 239, endPoint y: 260, distance: 38.9
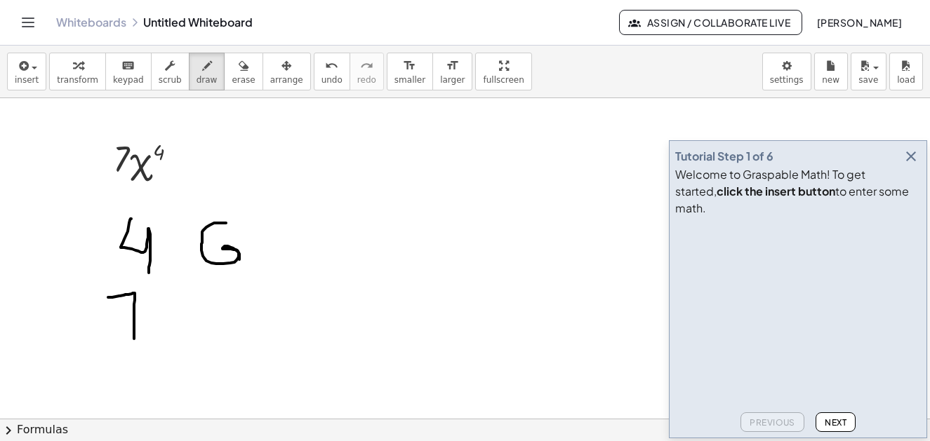
drag, startPoint x: 108, startPoint y: 298, endPoint x: 134, endPoint y: 339, distance: 48.9
drag, startPoint x: 120, startPoint y: 326, endPoint x: 157, endPoint y: 321, distance: 37.5
drag, startPoint x: 122, startPoint y: 370, endPoint x: 145, endPoint y: 396, distance: 34.8
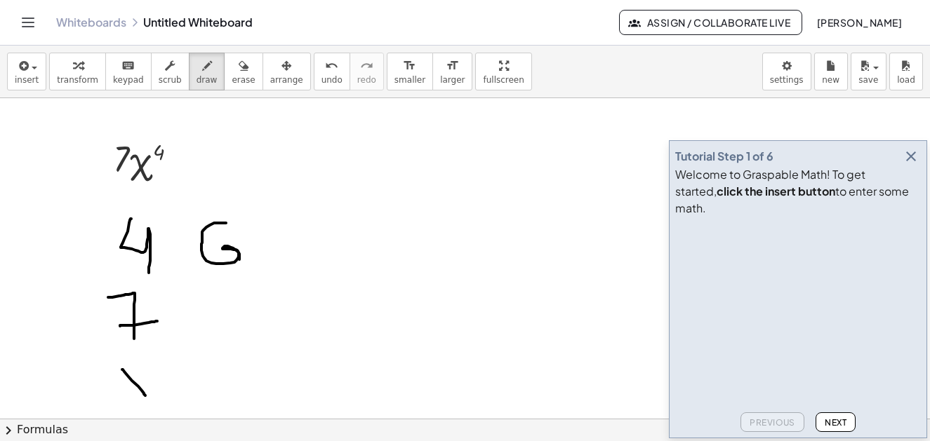
drag, startPoint x: 157, startPoint y: 374, endPoint x: 121, endPoint y: 396, distance: 41.9
drag, startPoint x: 166, startPoint y: 356, endPoint x: 178, endPoint y: 371, distance: 19.5
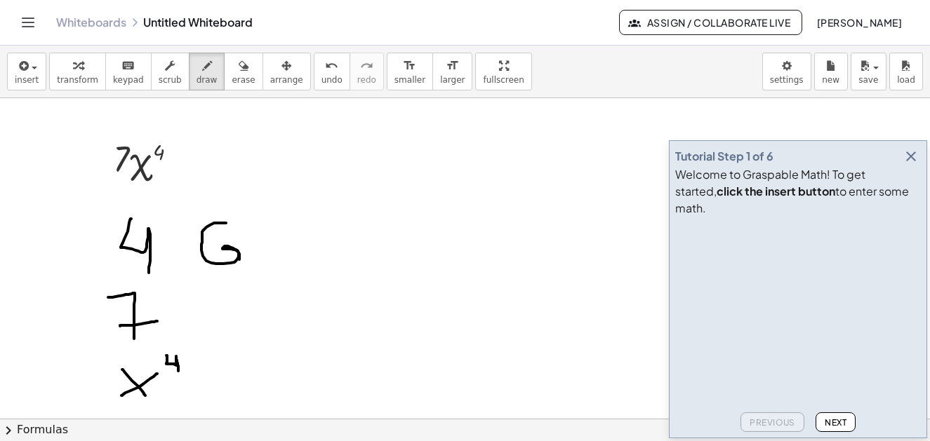
scroll to position [1423, 0]
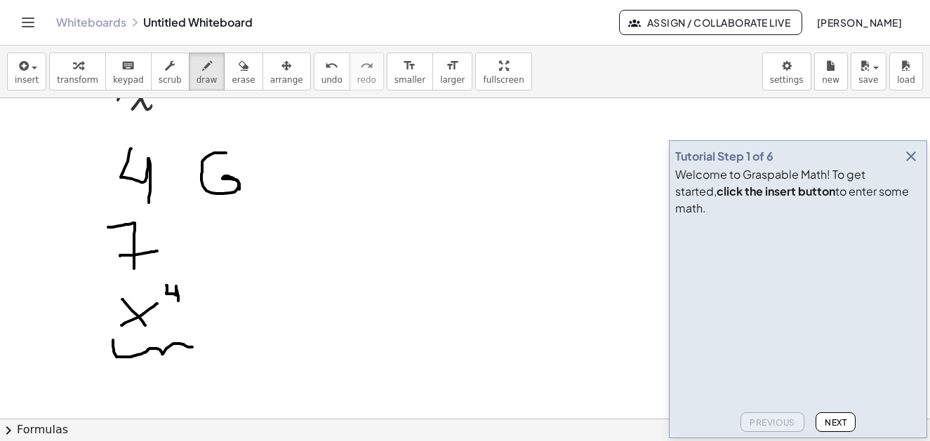
drag, startPoint x: 113, startPoint y: 340, endPoint x: 194, endPoint y: 331, distance: 82.0
drag, startPoint x: 193, startPoint y: 285, endPoint x: 194, endPoint y: 333, distance: 48.4
drag, startPoint x: 192, startPoint y: 274, endPoint x: 105, endPoint y: 338, distance: 108.1
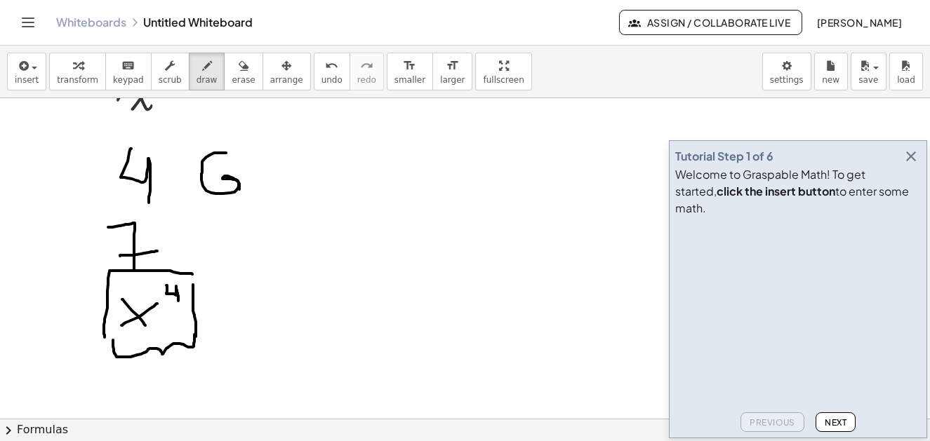
drag, startPoint x: 220, startPoint y: 312, endPoint x: 238, endPoint y: 314, distance: 18.4
drag, startPoint x: 222, startPoint y: 323, endPoint x: 235, endPoint y: 323, distance: 13.3
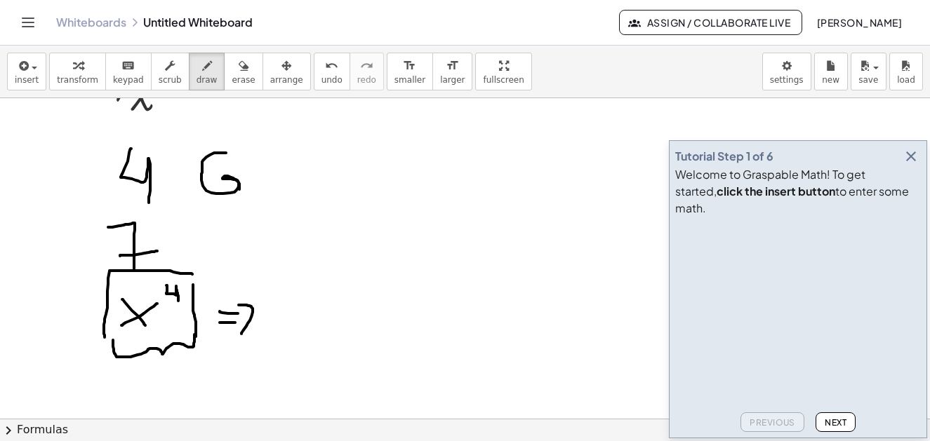
drag, startPoint x: 239, startPoint y: 305, endPoint x: 241, endPoint y: 334, distance: 28.9
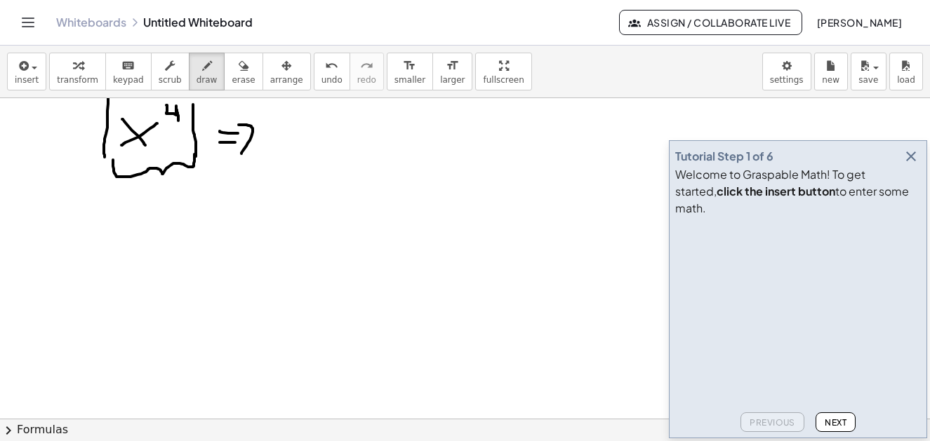
scroll to position [1814, 0]
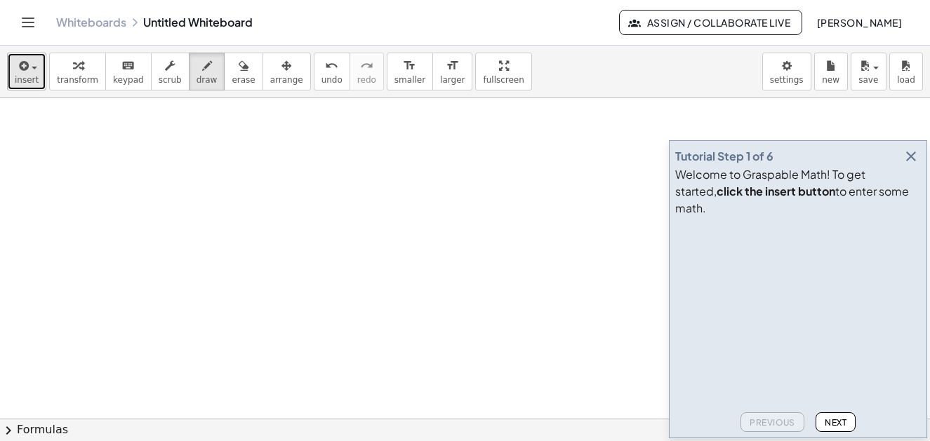
click at [33, 70] on div "button" at bounding box center [27, 65] width 24 height 17
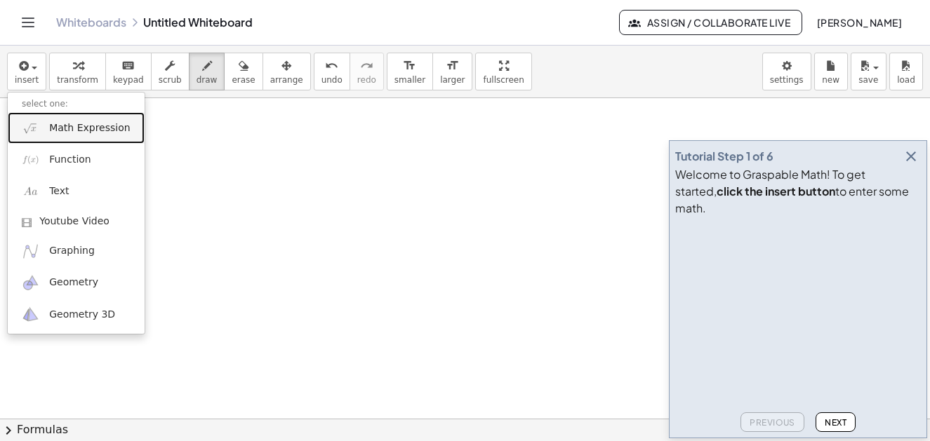
click at [63, 130] on span "Math Expression" at bounding box center [89, 128] width 81 height 14
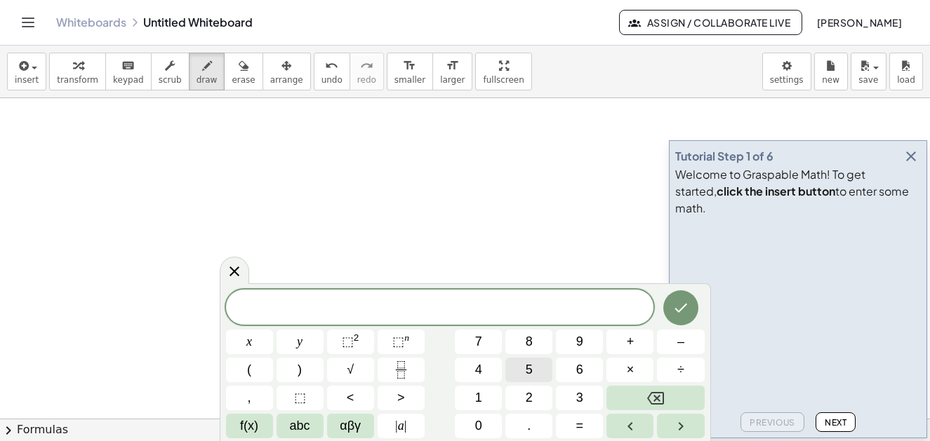
click at [526, 369] on span "5" at bounding box center [529, 370] width 7 height 19
click at [304, 425] on span "abc" at bounding box center [300, 426] width 20 height 19
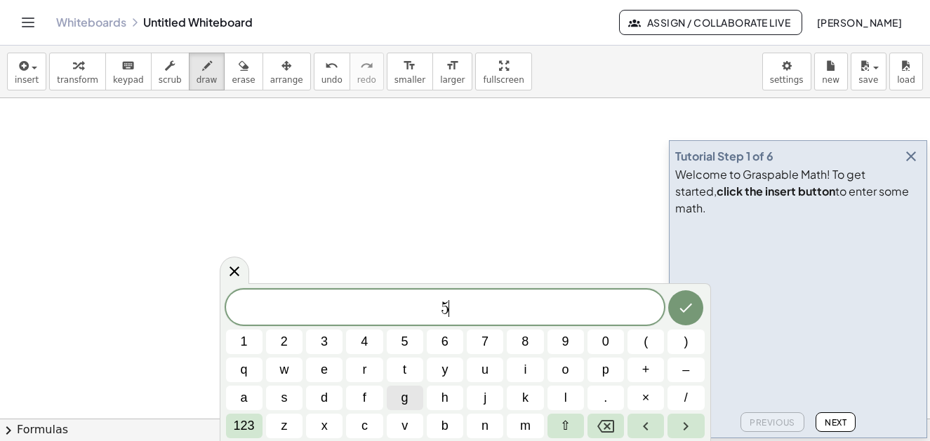
click at [400, 401] on button "g" at bounding box center [405, 398] width 36 height 25
click at [246, 426] on span "123" at bounding box center [244, 426] width 21 height 19
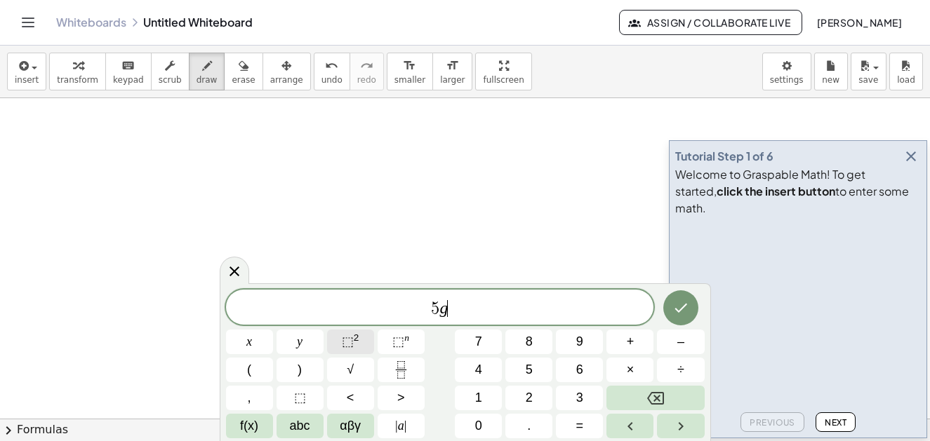
click at [357, 342] on sup "2" at bounding box center [357, 338] width 6 height 11
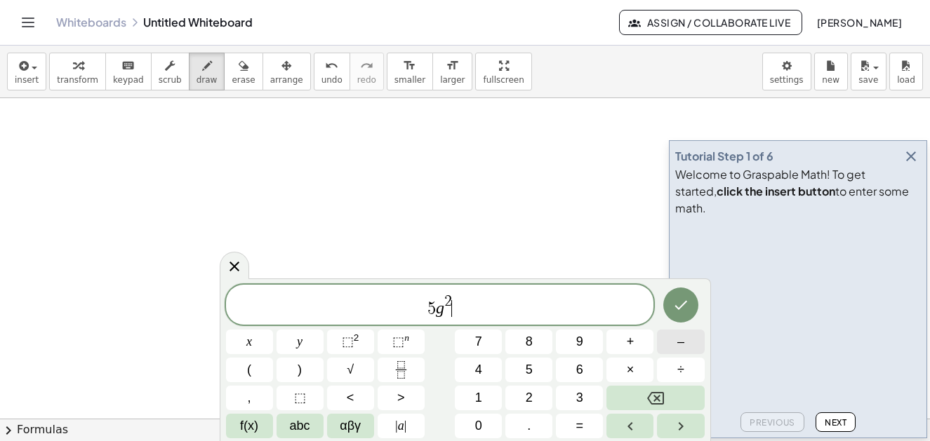
click at [686, 346] on button "–" at bounding box center [680, 342] width 47 height 25
click at [533, 398] on button "2" at bounding box center [528, 398] width 47 height 25
click at [297, 425] on span "abc" at bounding box center [300, 426] width 20 height 19
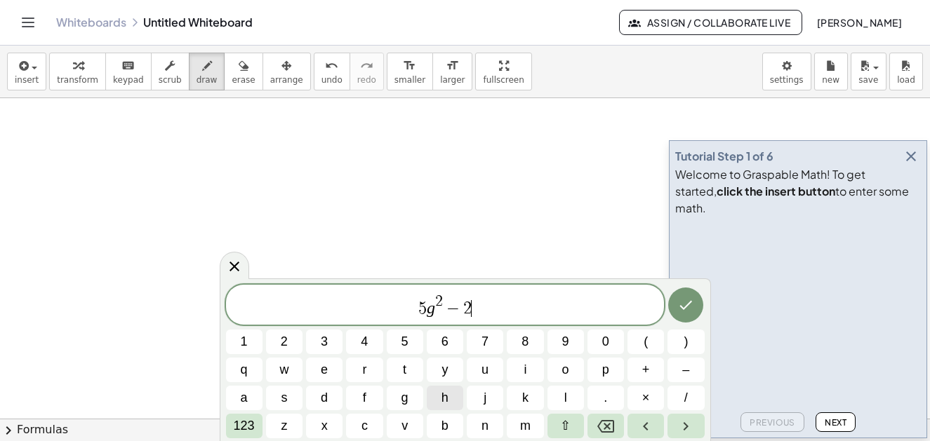
click at [453, 399] on button "h" at bounding box center [445, 398] width 36 height 25
click at [646, 371] on span "+" at bounding box center [646, 370] width 8 height 19
click at [528, 341] on span "8" at bounding box center [524, 342] width 7 height 19
click at [495, 401] on button "j" at bounding box center [485, 398] width 36 height 25
click at [444, 399] on span "h" at bounding box center [444, 398] width 7 height 19
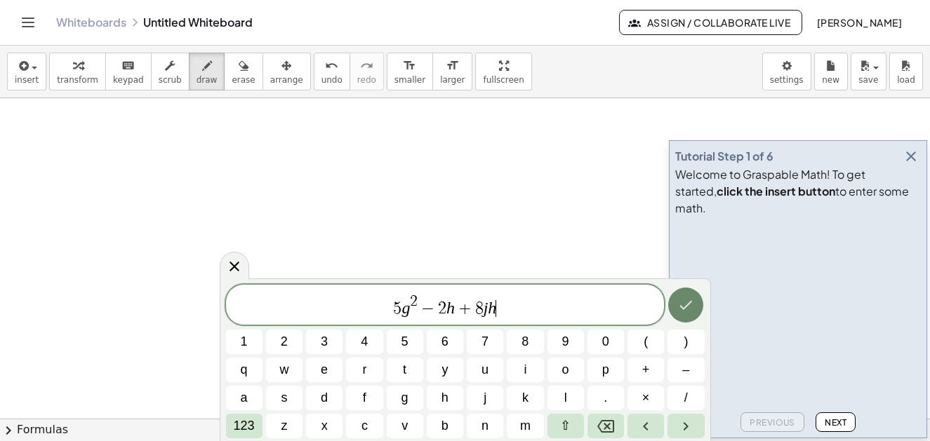
click at [681, 305] on icon "Done" at bounding box center [685, 305] width 17 height 17
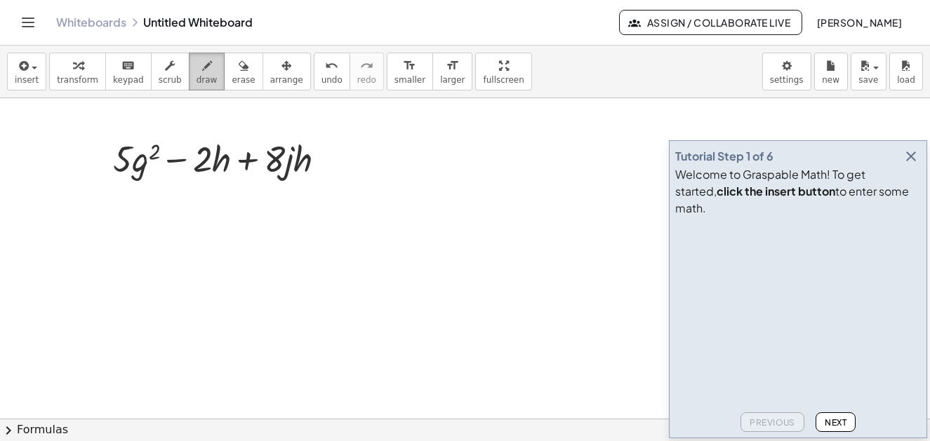
click at [202, 73] on icon "button" at bounding box center [207, 66] width 10 height 17
drag, startPoint x: 188, startPoint y: 152, endPoint x: 178, endPoint y: 151, distance: 9.9
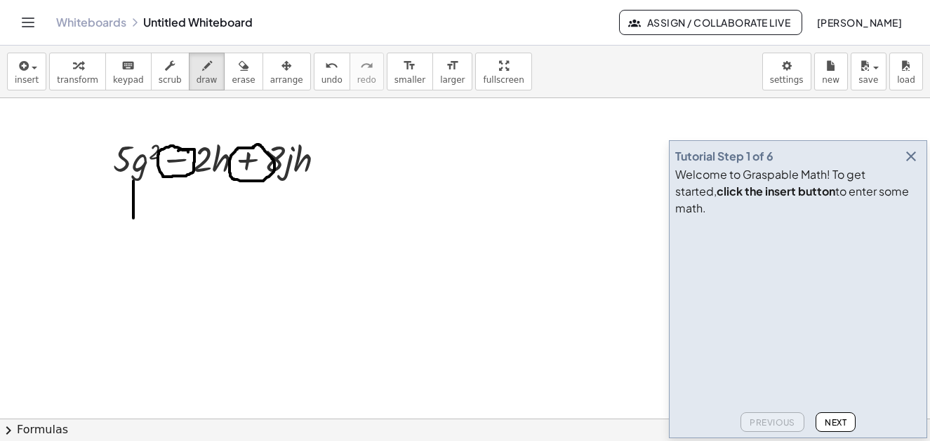
drag, startPoint x: 133, startPoint y: 181, endPoint x: 133, endPoint y: 218, distance: 37.2
drag, startPoint x: 124, startPoint y: 223, endPoint x: 139, endPoint y: 216, distance: 16.3
drag, startPoint x: 211, startPoint y: 178, endPoint x: 206, endPoint y: 222, distance: 45.3
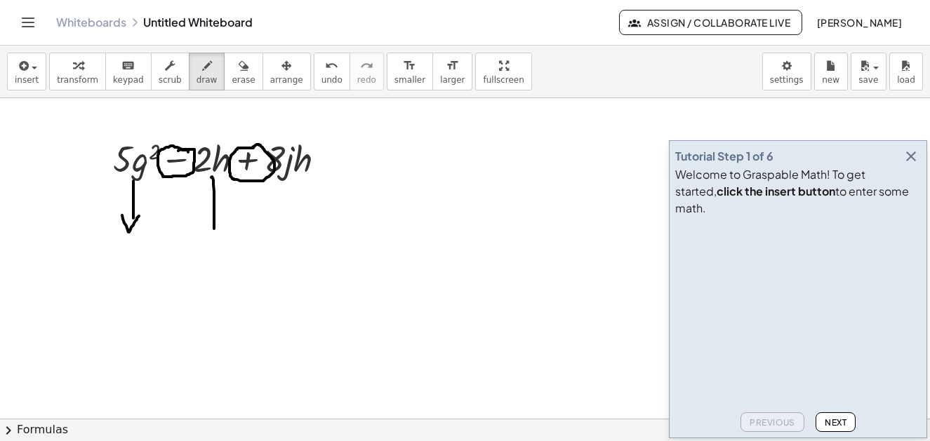
drag, startPoint x: 209, startPoint y: 231, endPoint x: 225, endPoint y: 215, distance: 21.8
drag, startPoint x: 286, startPoint y: 173, endPoint x: 290, endPoint y: 222, distance: 48.5
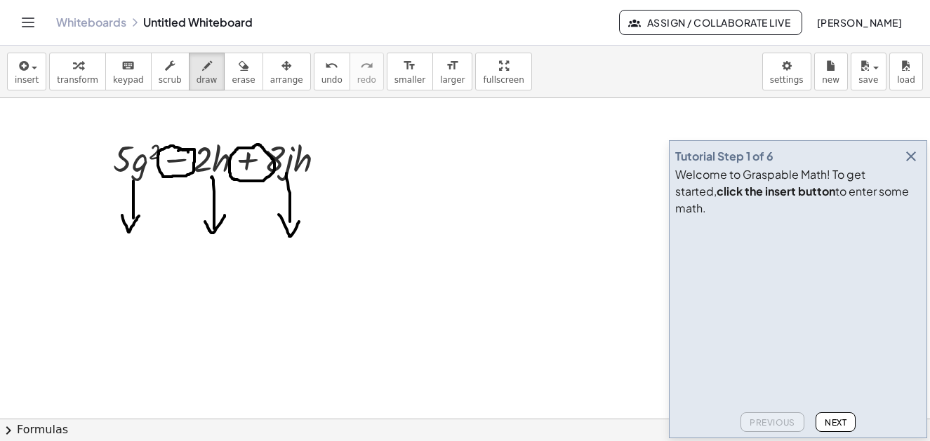
drag, startPoint x: 279, startPoint y: 215, endPoint x: 302, endPoint y: 218, distance: 22.6
drag, startPoint x: 124, startPoint y: 272, endPoint x: 138, endPoint y: 262, distance: 16.6
drag, startPoint x: 138, startPoint y: 257, endPoint x: 151, endPoint y: 258, distance: 12.7
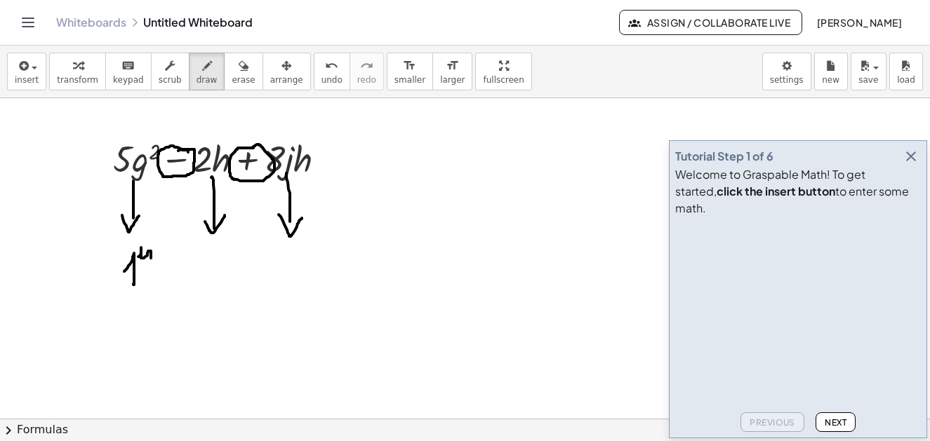
drag, startPoint x: 203, startPoint y: 260, endPoint x: 225, endPoint y: 269, distance: 23.9
drag, startPoint x: 228, startPoint y: 257, endPoint x: 228, endPoint y: 246, distance: 10.5
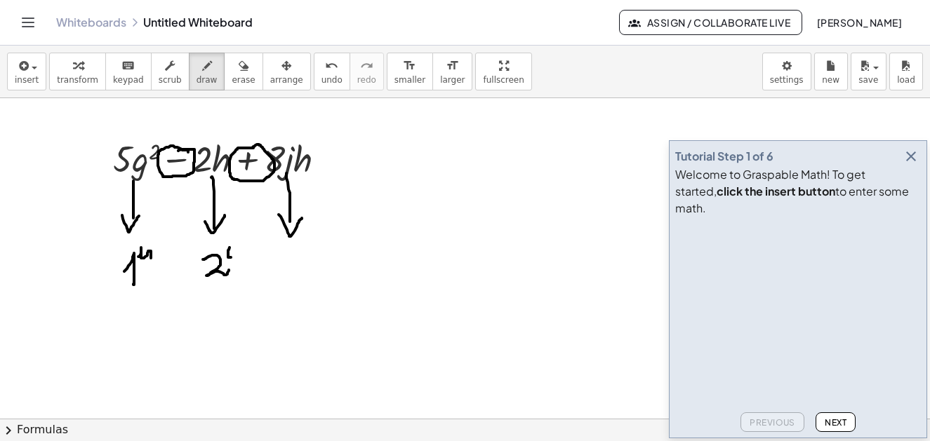
drag, startPoint x: 236, startPoint y: 239, endPoint x: 244, endPoint y: 252, distance: 15.4
drag, startPoint x: 311, startPoint y: 248, endPoint x: 319, endPoint y: 273, distance: 25.7
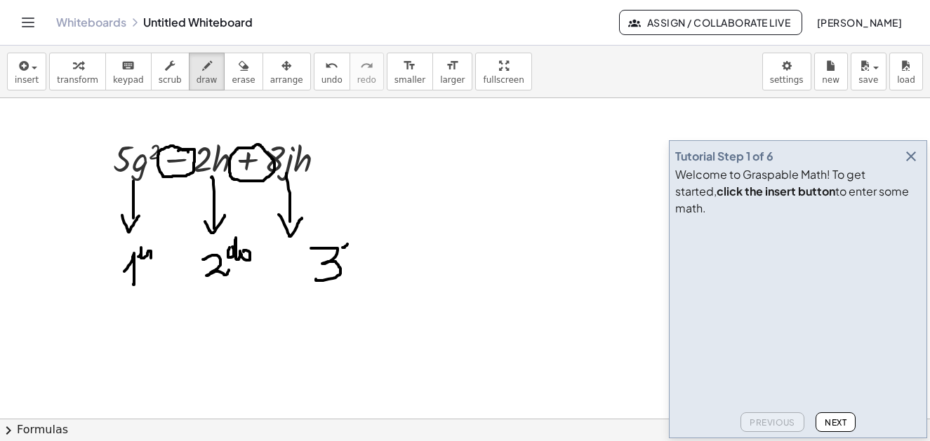
drag, startPoint x: 345, startPoint y: 246, endPoint x: 348, endPoint y: 237, distance: 9.5
drag, startPoint x: 348, startPoint y: 237, endPoint x: 389, endPoint y: 246, distance: 42.4
drag, startPoint x: 121, startPoint y: 323, endPoint x: 105, endPoint y: 345, distance: 27.3
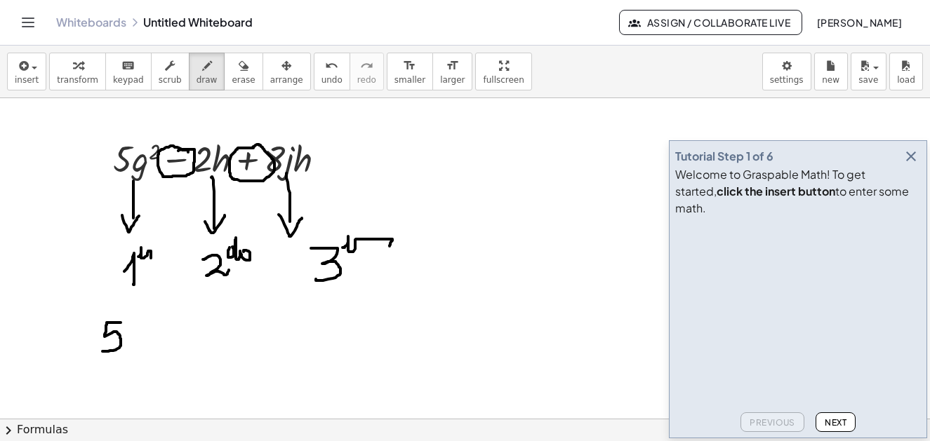
drag, startPoint x: 140, startPoint y: 332, endPoint x: 159, endPoint y: 333, distance: 19.0
drag, startPoint x: 172, startPoint y: 303, endPoint x: 178, endPoint y: 324, distance: 22.0
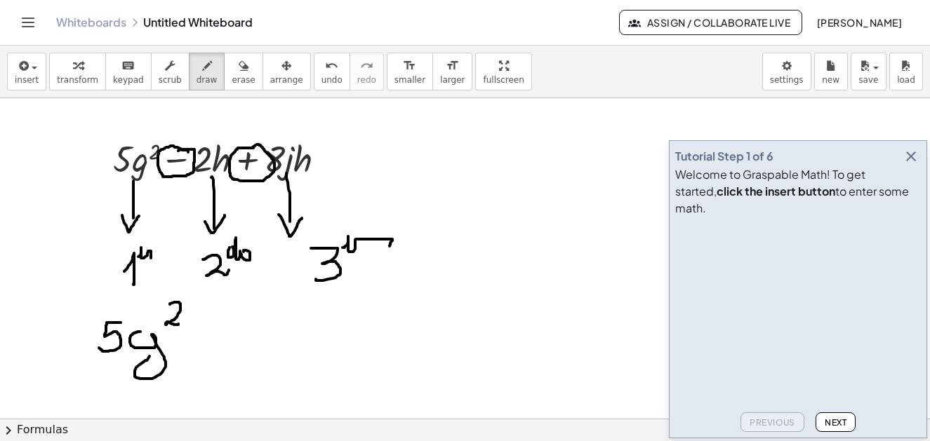
scroll to position [1884, 0]
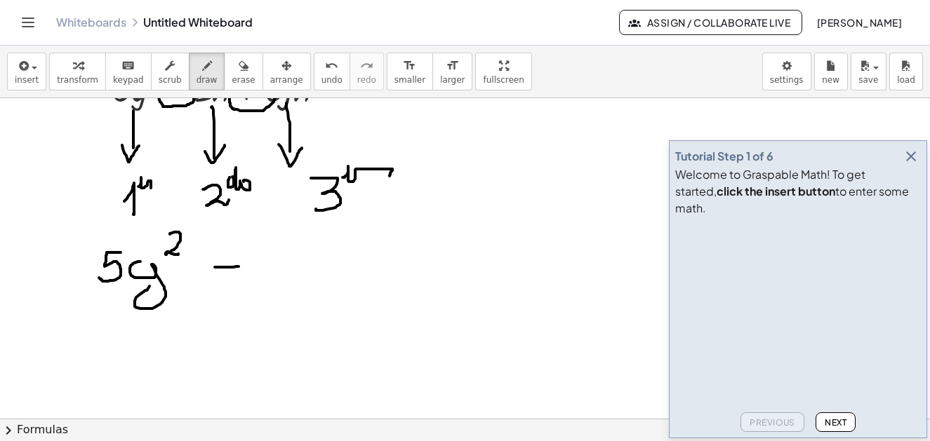
drag, startPoint x: 229, startPoint y: 267, endPoint x: 239, endPoint y: 267, distance: 9.8
drag, startPoint x: 277, startPoint y: 269, endPoint x: 286, endPoint y: 240, distance: 31.1
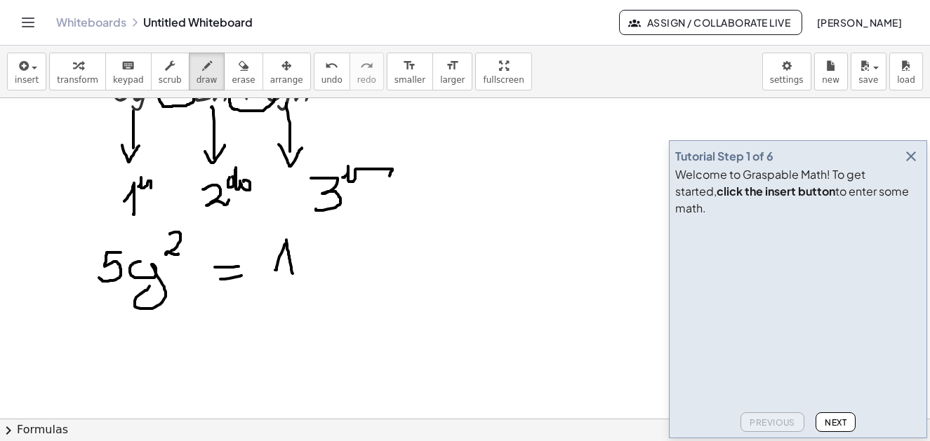
drag, startPoint x: 286, startPoint y: 240, endPoint x: 293, endPoint y: 272, distance: 32.4
drag, startPoint x: 308, startPoint y: 236, endPoint x: 342, endPoint y: 244, distance: 35.1
drag, startPoint x: 357, startPoint y: 234, endPoint x: 358, endPoint y: 246, distance: 12.0
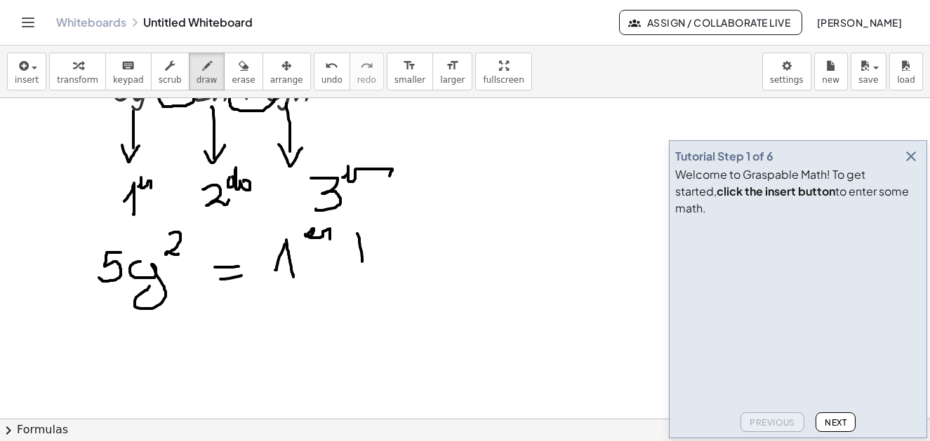
drag, startPoint x: 348, startPoint y: 239, endPoint x: 375, endPoint y: 240, distance: 27.4
drag, startPoint x: 381, startPoint y: 240, endPoint x: 404, endPoint y: 233, distance: 23.5
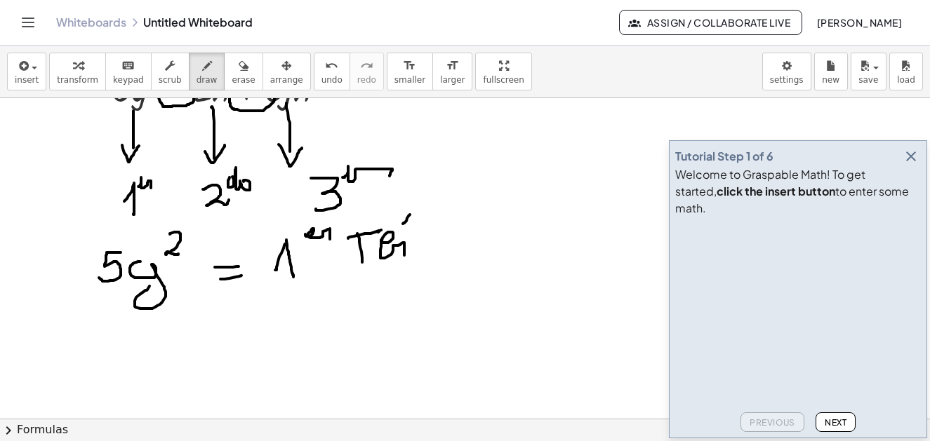
drag, startPoint x: 410, startPoint y: 215, endPoint x: 407, endPoint y: 227, distance: 12.3
drag, startPoint x: 407, startPoint y: 253, endPoint x: 461, endPoint y: 252, distance: 54.1
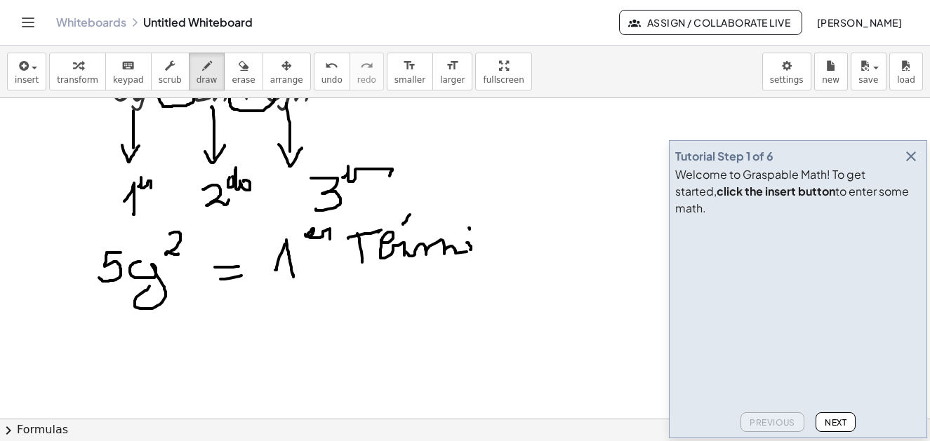
drag, startPoint x: 474, startPoint y: 251, endPoint x: 479, endPoint y: 265, distance: 14.9
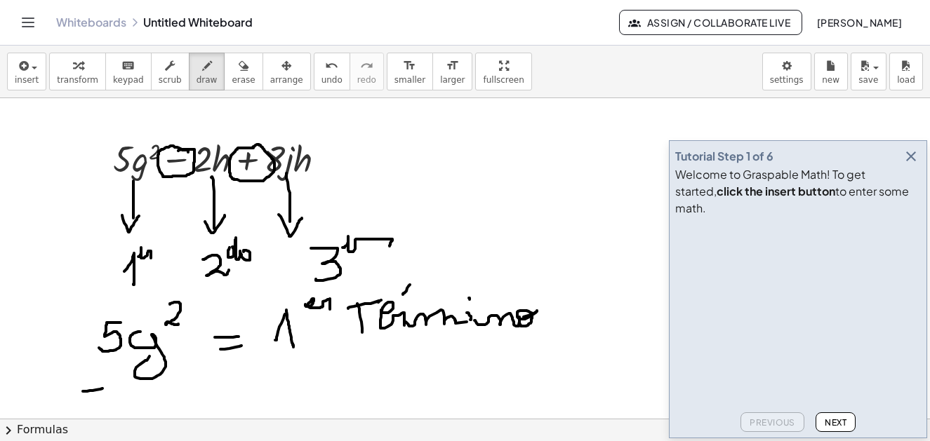
drag, startPoint x: 83, startPoint y: 392, endPoint x: 102, endPoint y: 389, distance: 19.8
drag, startPoint x: 114, startPoint y: 383, endPoint x: 126, endPoint y: 414, distance: 32.9
click at [232, 70] on div "button" at bounding box center [243, 65] width 23 height 17
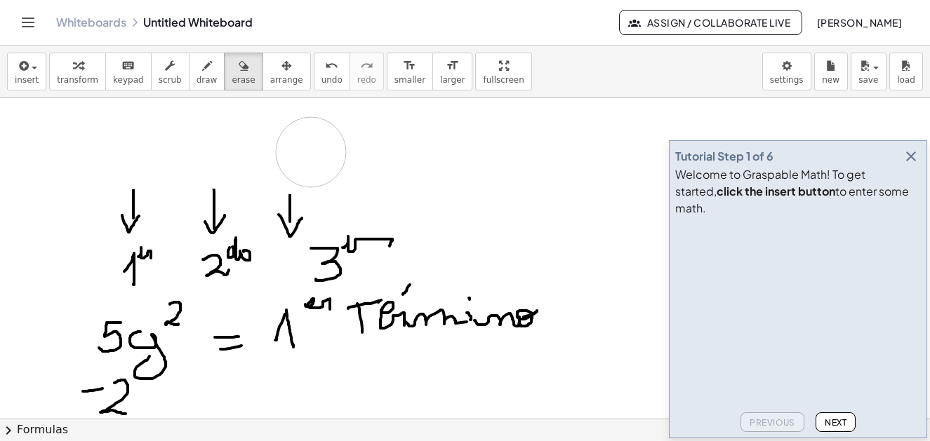
drag, startPoint x: 165, startPoint y: 164, endPoint x: 577, endPoint y: 151, distance: 412.2
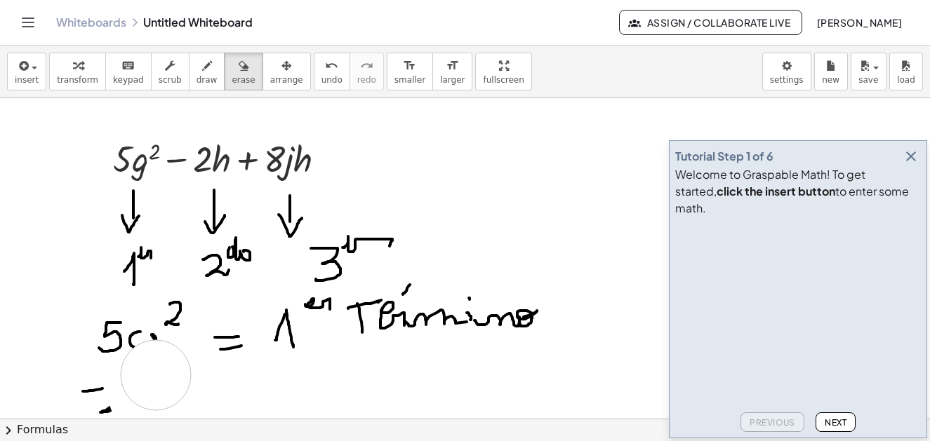
drag, startPoint x: 144, startPoint y: 397, endPoint x: 156, endPoint y: 375, distance: 24.8
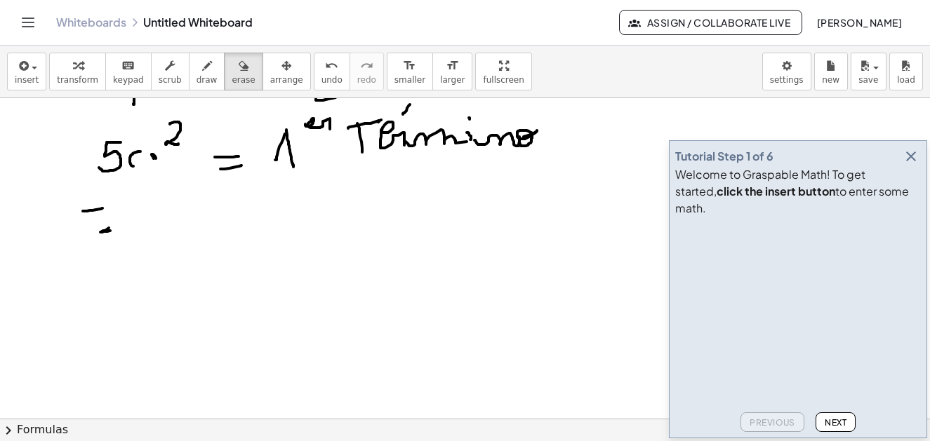
scroll to position [1854, 0]
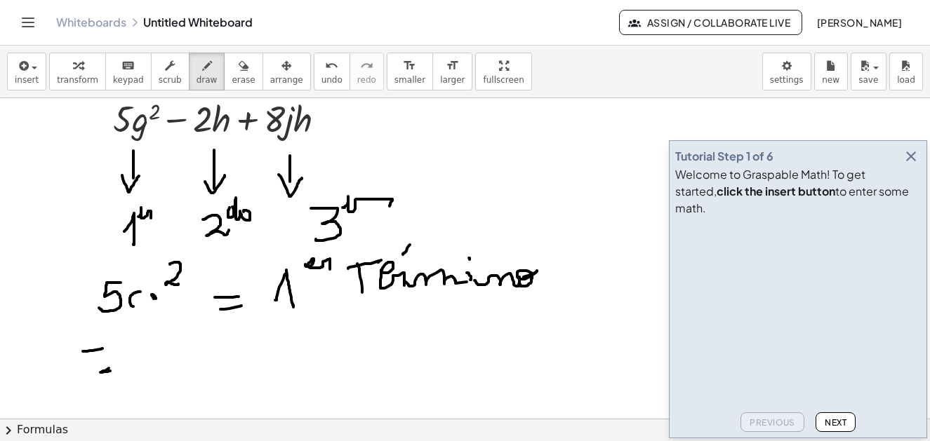
drag, startPoint x: 193, startPoint y: 77, endPoint x: 153, endPoint y: 225, distance: 153.4
click at [196, 76] on span "draw" at bounding box center [206, 80] width 21 height 10
drag, startPoint x: 119, startPoint y: 345, endPoint x: 135, endPoint y: 374, distance: 33.9
drag, startPoint x: 157, startPoint y: 366, endPoint x: 146, endPoint y: 342, distance: 26.4
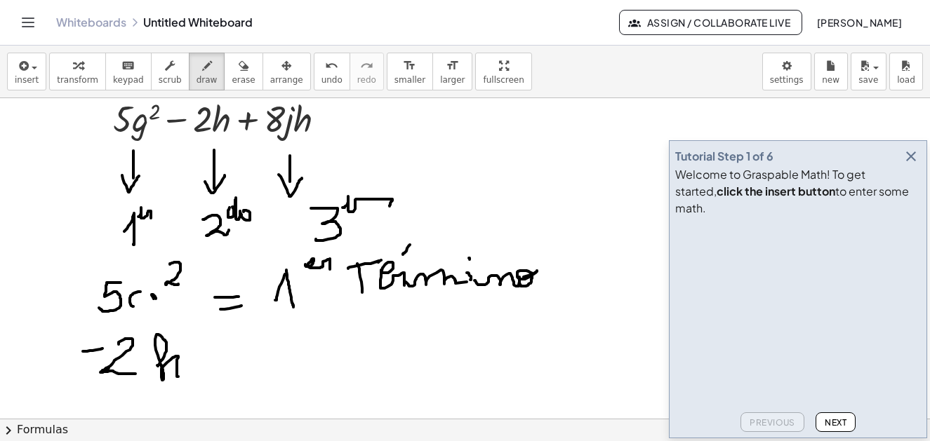
drag, startPoint x: 152, startPoint y: 297, endPoint x: 166, endPoint y: 299, distance: 13.5
drag, startPoint x: 134, startPoint y: 300, endPoint x: 158, endPoint y: 296, distance: 24.2
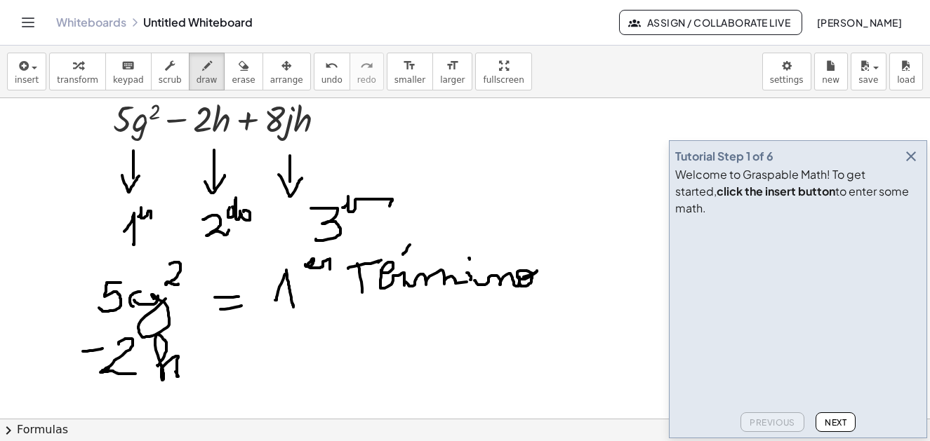
drag, startPoint x: 212, startPoint y: 352, endPoint x: 226, endPoint y: 355, distance: 14.3
drag, startPoint x: 213, startPoint y: 368, endPoint x: 230, endPoint y: 367, distance: 16.9
drag, startPoint x: 282, startPoint y: 334, endPoint x: 314, endPoint y: 344, distance: 33.1
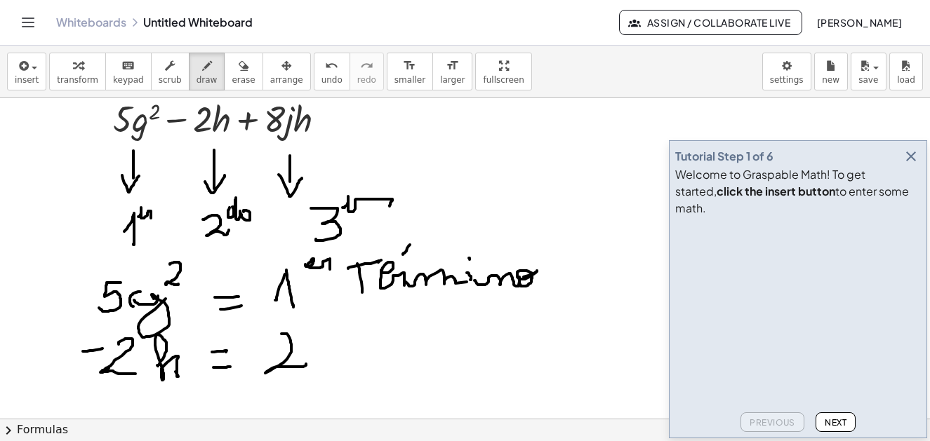
drag, startPoint x: 308, startPoint y: 332, endPoint x: 314, endPoint y: 326, distance: 8.5
drag, startPoint x: 317, startPoint y: 338, endPoint x: 331, endPoint y: 321, distance: 21.4
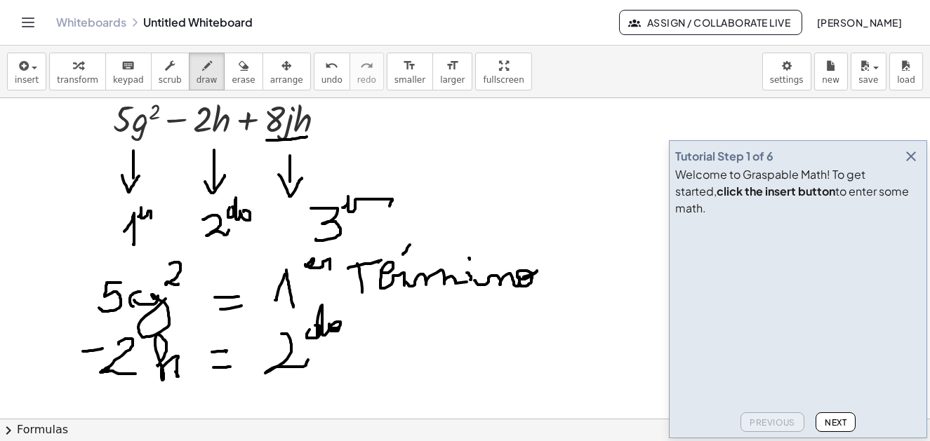
drag, startPoint x: 267, startPoint y: 140, endPoint x: 307, endPoint y: 137, distance: 40.2
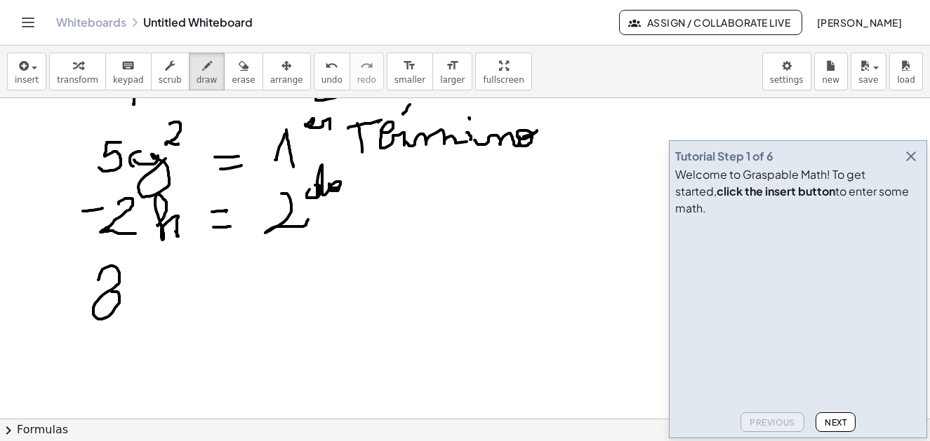
drag, startPoint x: 98, startPoint y: 280, endPoint x: 109, endPoint y: 287, distance: 13.2
drag, startPoint x: 138, startPoint y: 298, endPoint x: 138, endPoint y: 318, distance: 19.6
drag, startPoint x: 152, startPoint y: 306, endPoint x: 211, endPoint y: 291, distance: 60.1
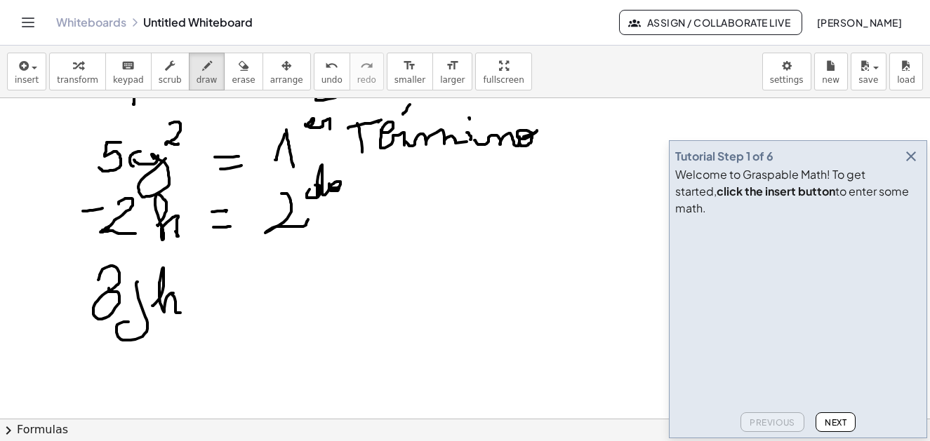
drag, startPoint x: 212, startPoint y: 291, endPoint x: 218, endPoint y: 301, distance: 12.3
drag, startPoint x: 217, startPoint y: 309, endPoint x: 227, endPoint y: 307, distance: 10.6
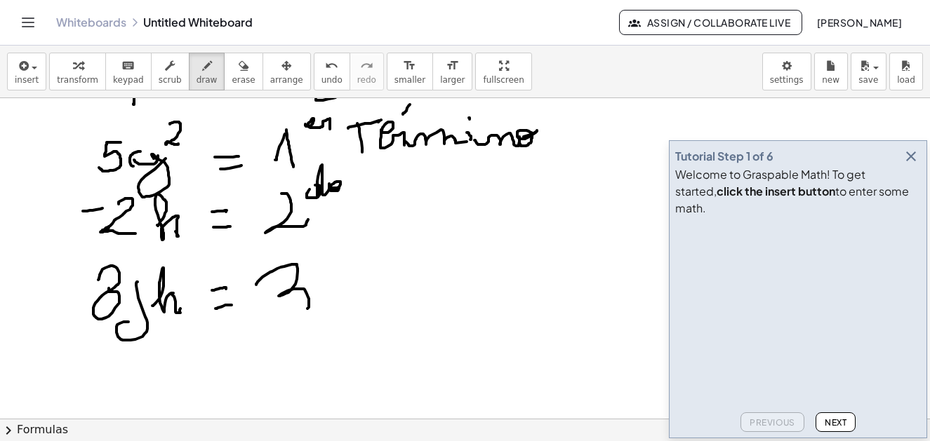
drag, startPoint x: 260, startPoint y: 280, endPoint x: 292, endPoint y: 298, distance: 37.1
drag, startPoint x: 315, startPoint y: 264, endPoint x: 351, endPoint y: 258, distance: 36.2
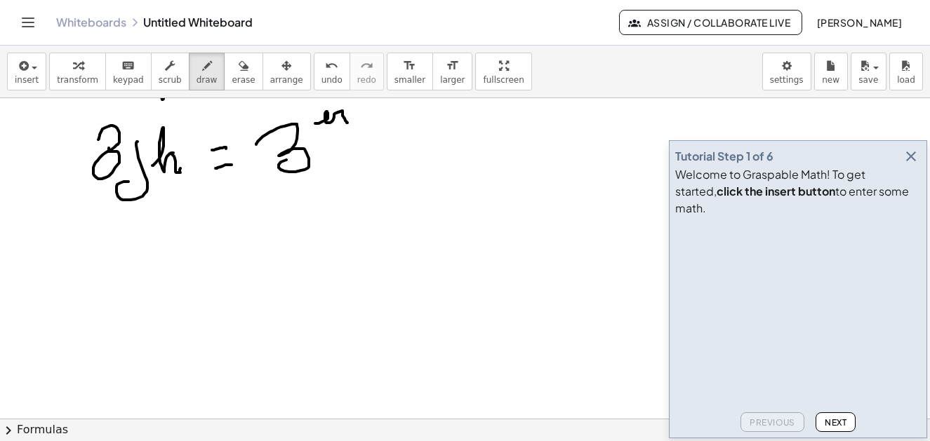
scroll to position [2385, 0]
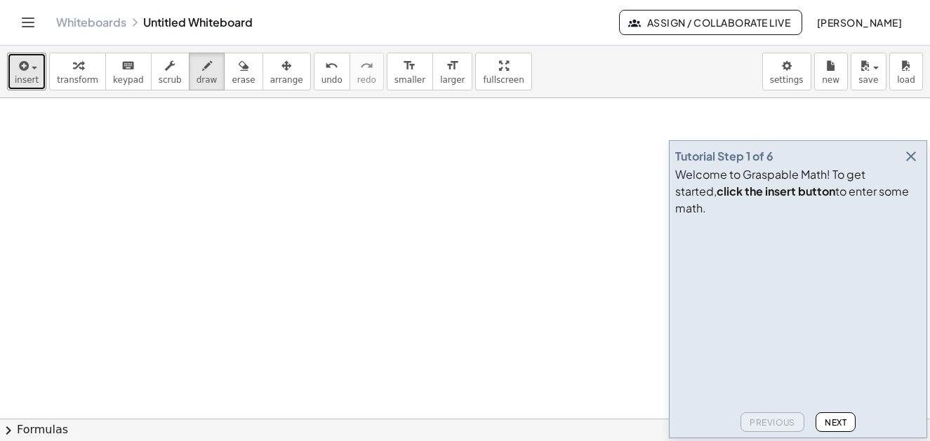
click at [41, 73] on button "insert" at bounding box center [26, 72] width 39 height 38
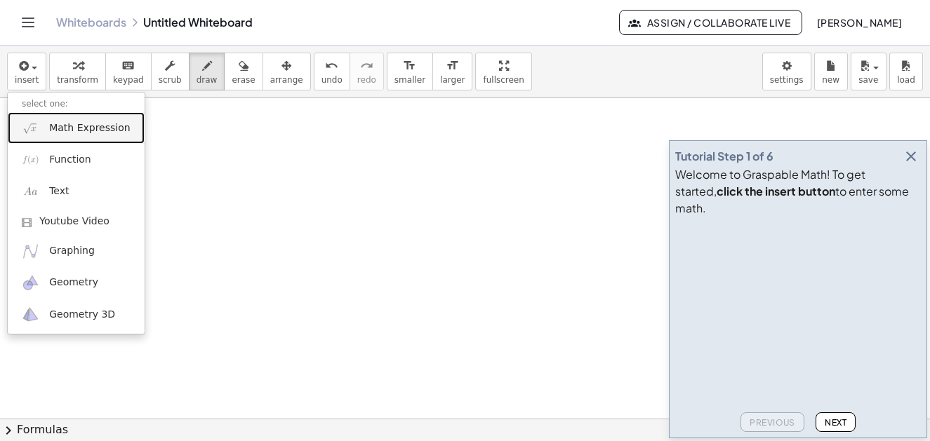
drag, startPoint x: 67, startPoint y: 127, endPoint x: 75, endPoint y: 132, distance: 9.2
type textarea "*"
click at [55, 130] on span "Math Expression" at bounding box center [89, 128] width 81 height 14
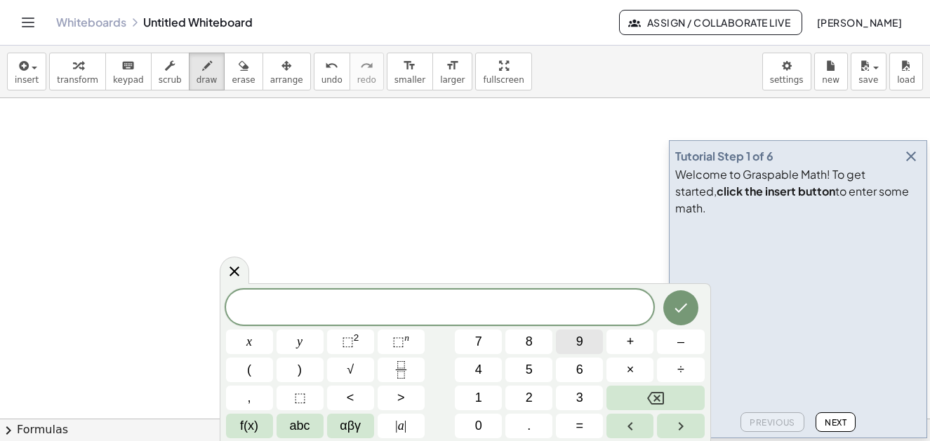
click at [584, 345] on button "9" at bounding box center [579, 342] width 47 height 25
click at [307, 434] on span "abc" at bounding box center [300, 426] width 20 height 19
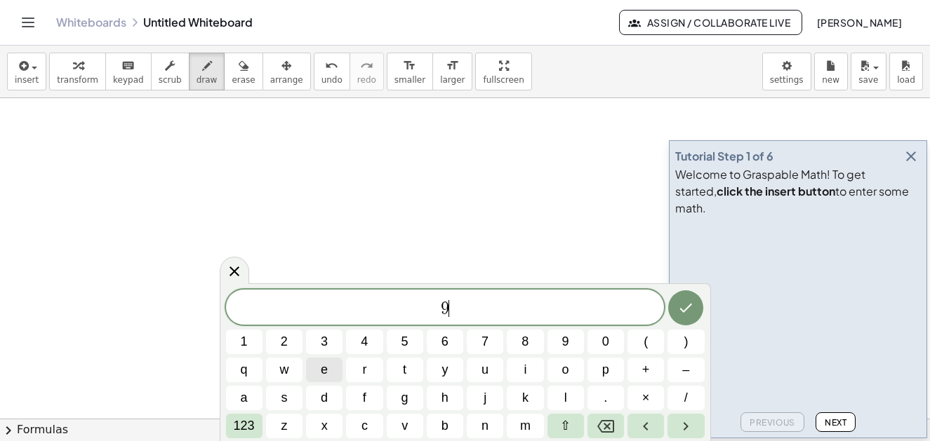
click at [329, 366] on button "e" at bounding box center [324, 370] width 36 height 25
click at [289, 342] on button "2" at bounding box center [284, 342] width 36 height 25
click at [601, 425] on icon "Backspace" at bounding box center [605, 426] width 17 height 17
click at [250, 426] on span "123" at bounding box center [244, 426] width 21 height 19
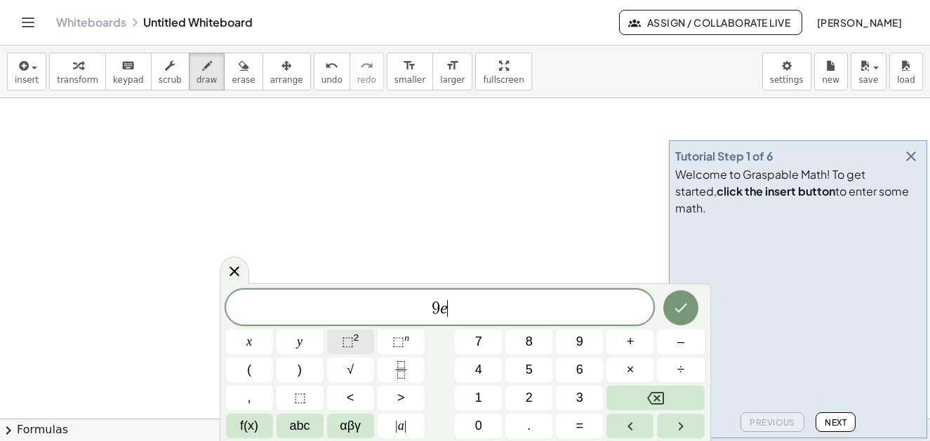
click at [366, 338] on button "⬚ 2" at bounding box center [350, 342] width 47 height 25
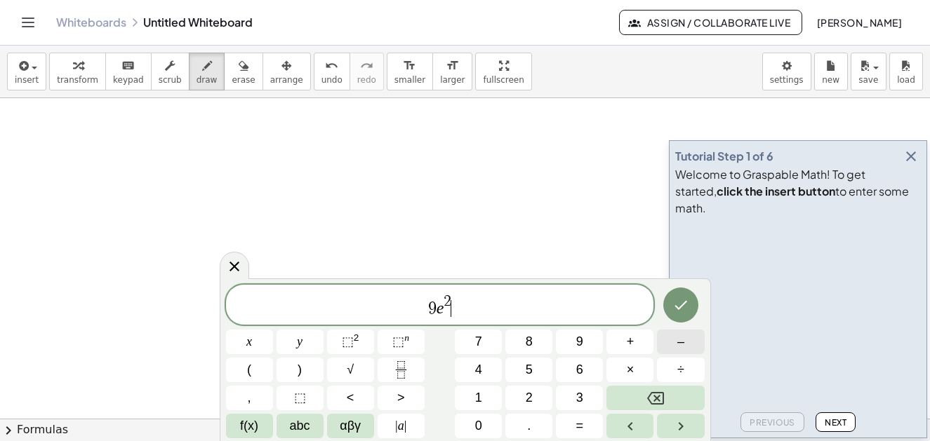
click at [691, 345] on button "–" at bounding box center [680, 342] width 47 height 25
click at [482, 342] on button "7" at bounding box center [478, 342] width 47 height 25
click at [307, 430] on span "abc" at bounding box center [300, 426] width 20 height 19
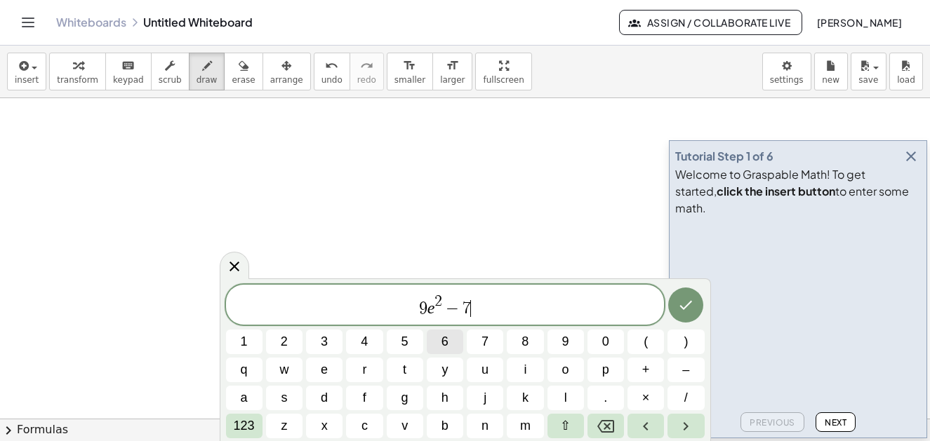
click at [446, 341] on span "6" at bounding box center [444, 342] width 7 height 19
click at [608, 427] on icon "Backspace" at bounding box center [605, 426] width 17 height 17
click at [369, 373] on button "r" at bounding box center [364, 370] width 36 height 25
click at [686, 309] on icon "Done" at bounding box center [685, 305] width 17 height 17
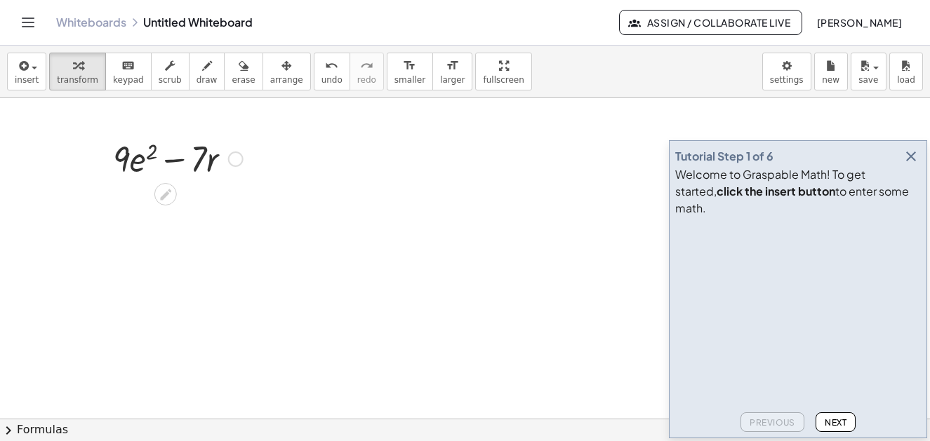
click at [124, 178] on div at bounding box center [178, 158] width 144 height 48
click at [189, 72] on button "draw" at bounding box center [207, 72] width 36 height 38
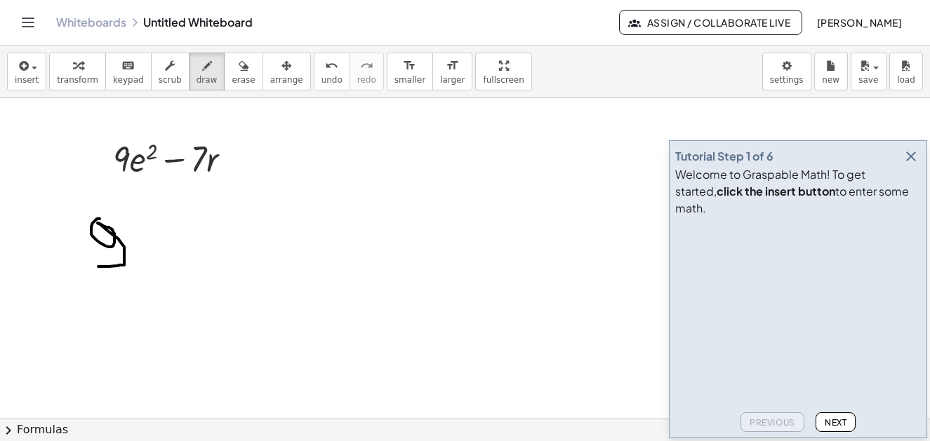
drag, startPoint x: 100, startPoint y: 219, endPoint x: 133, endPoint y: 255, distance: 49.1
drag, startPoint x: 145, startPoint y: 236, endPoint x: 185, endPoint y: 253, distance: 43.4
drag, startPoint x: 166, startPoint y: 192, endPoint x: 178, endPoint y: 217, distance: 27.0
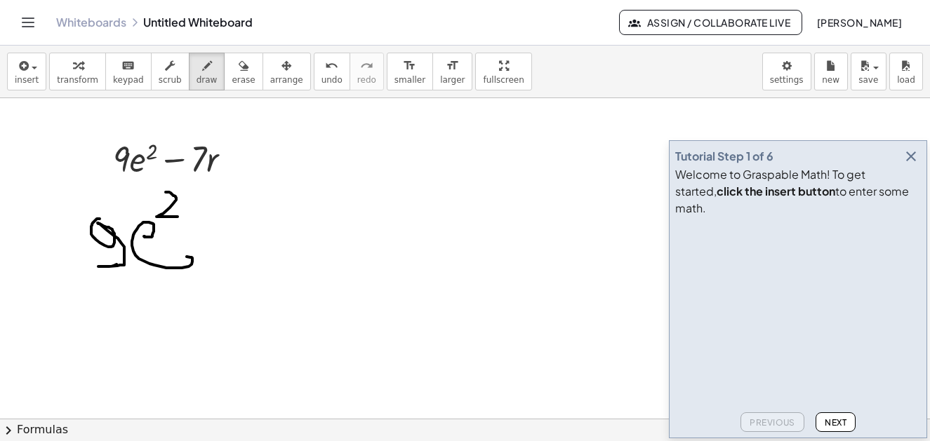
drag, startPoint x: 62, startPoint y: 333, endPoint x: 91, endPoint y: 330, distance: 29.0
drag, startPoint x: 98, startPoint y: 307, endPoint x: 116, endPoint y: 326, distance: 26.3
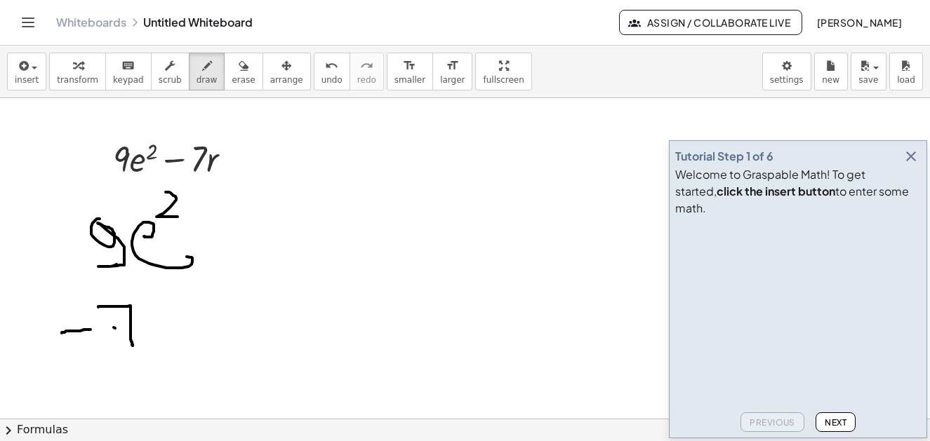
drag, startPoint x: 115, startPoint y: 328, endPoint x: 171, endPoint y: 325, distance: 56.3
drag, startPoint x: 182, startPoint y: 302, endPoint x: 213, endPoint y: 314, distance: 33.1
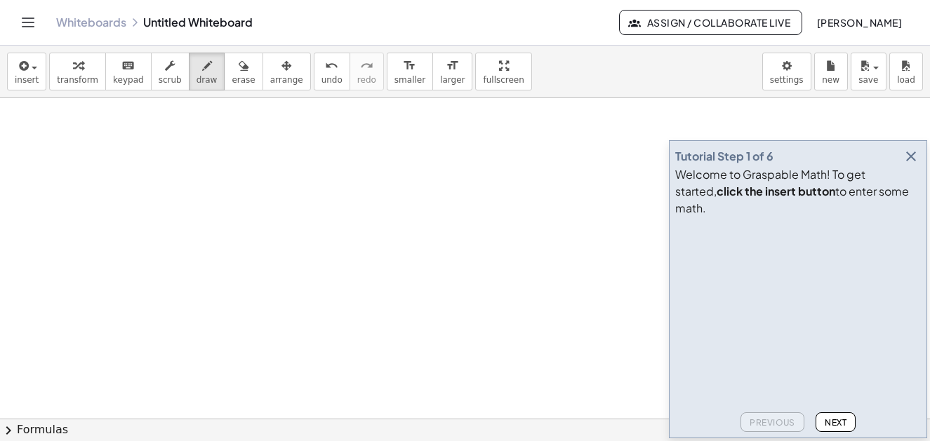
scroll to position [2776, 0]
click at [39, 72] on button "insert" at bounding box center [26, 72] width 39 height 38
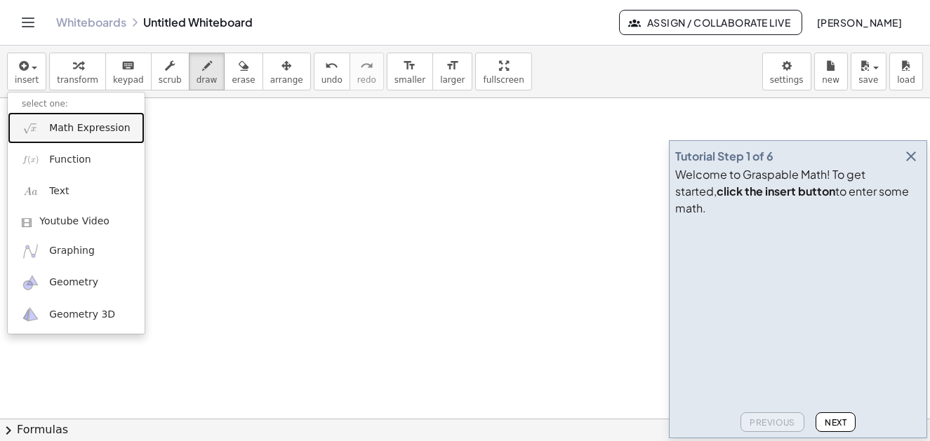
click at [103, 126] on span "Math Expression" at bounding box center [89, 128] width 81 height 14
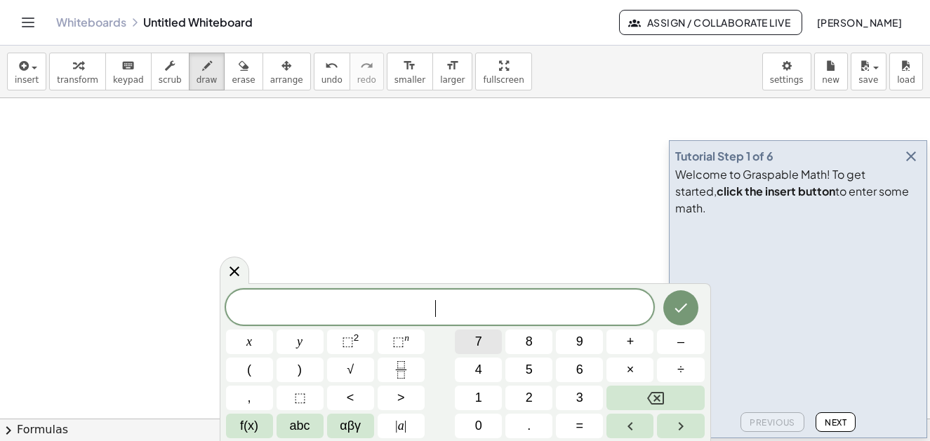
click at [481, 340] on span "7" at bounding box center [478, 342] width 7 height 19
click at [307, 427] on span "abc" at bounding box center [300, 426] width 20 height 19
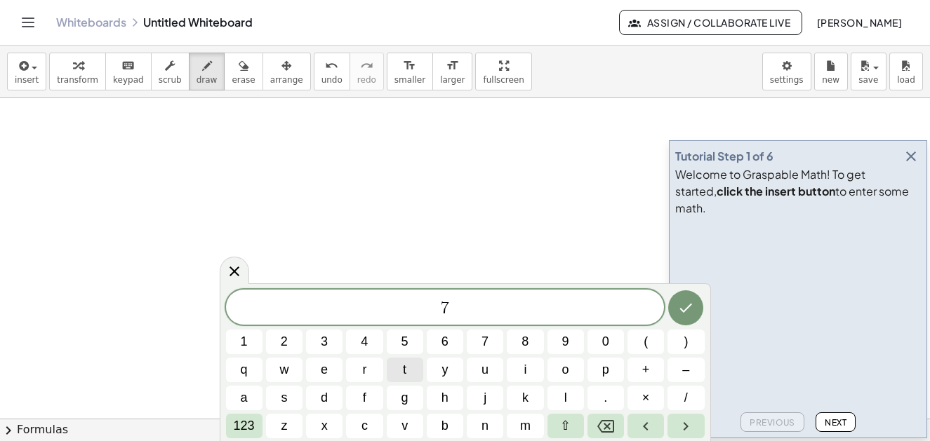
click at [408, 371] on button "t" at bounding box center [405, 370] width 36 height 25
click at [684, 371] on span "–" at bounding box center [685, 370] width 7 height 19
click at [489, 340] on button "7" at bounding box center [485, 342] width 36 height 25
click at [446, 389] on span "h" at bounding box center [444, 398] width 7 height 19
click at [644, 373] on span "+" at bounding box center [646, 370] width 8 height 19
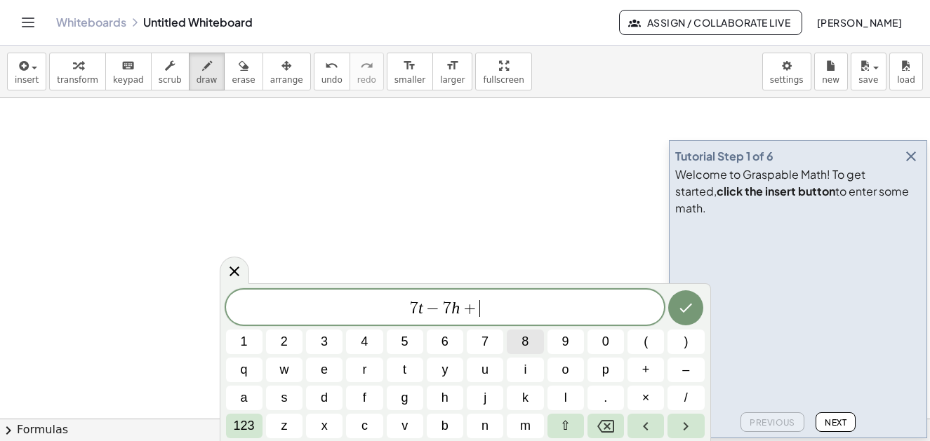
click at [527, 339] on span "8" at bounding box center [524, 342] width 7 height 19
click at [411, 424] on button "v" at bounding box center [405, 426] width 36 height 25
click at [684, 369] on span "–" at bounding box center [685, 370] width 7 height 19
click at [356, 341] on button "4" at bounding box center [364, 342] width 36 height 25
click at [484, 425] on span "n" at bounding box center [484, 426] width 7 height 19
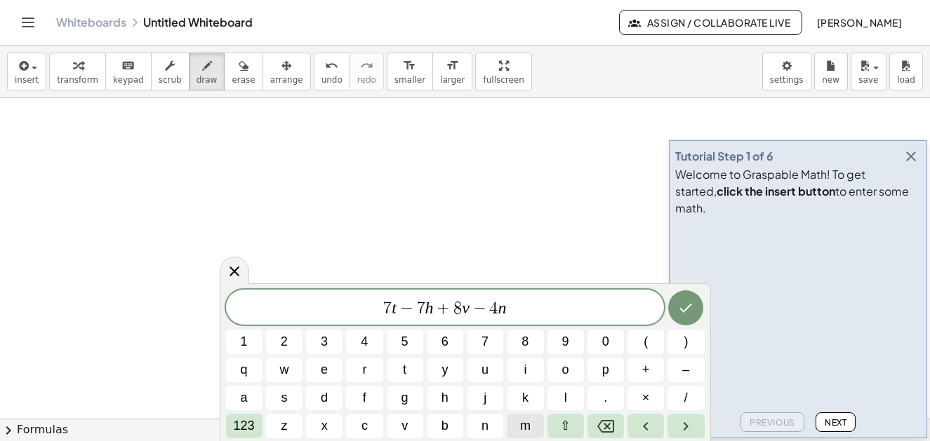
click at [525, 422] on span "m" at bounding box center [525, 426] width 11 height 19
click at [681, 309] on icon "Done" at bounding box center [686, 308] width 13 height 9
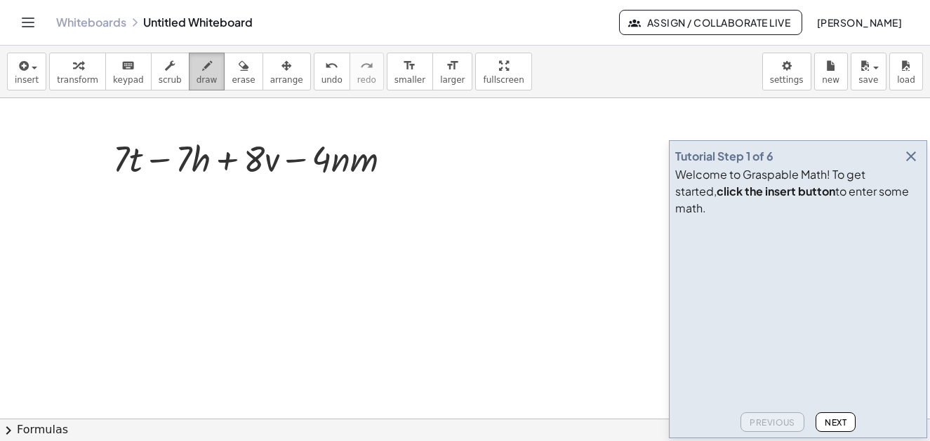
click at [202, 78] on button "draw" at bounding box center [207, 72] width 36 height 38
drag, startPoint x: 111, startPoint y: 206, endPoint x: 100, endPoint y: 231, distance: 27.0
drag, startPoint x: 95, startPoint y: 253, endPoint x: 95, endPoint y: 293, distance: 39.3
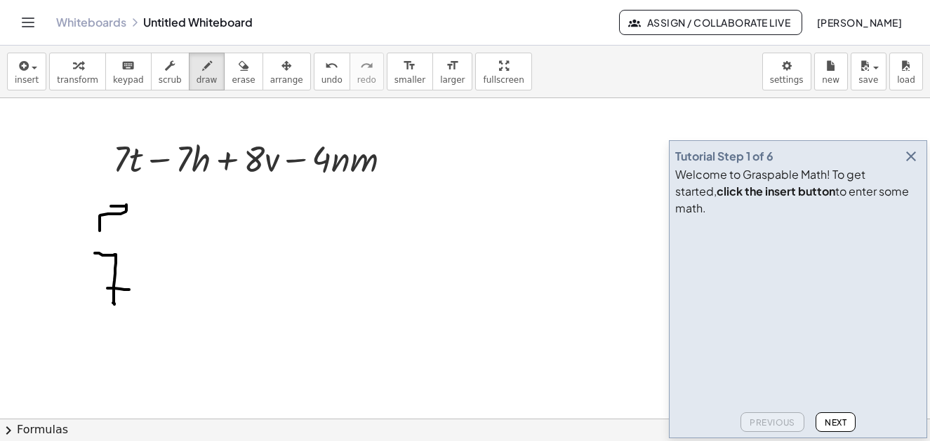
drag, startPoint x: 147, startPoint y: 260, endPoint x: 150, endPoint y: 295, distance: 35.3
drag, startPoint x: 136, startPoint y: 276, endPoint x: 172, endPoint y: 273, distance: 35.9
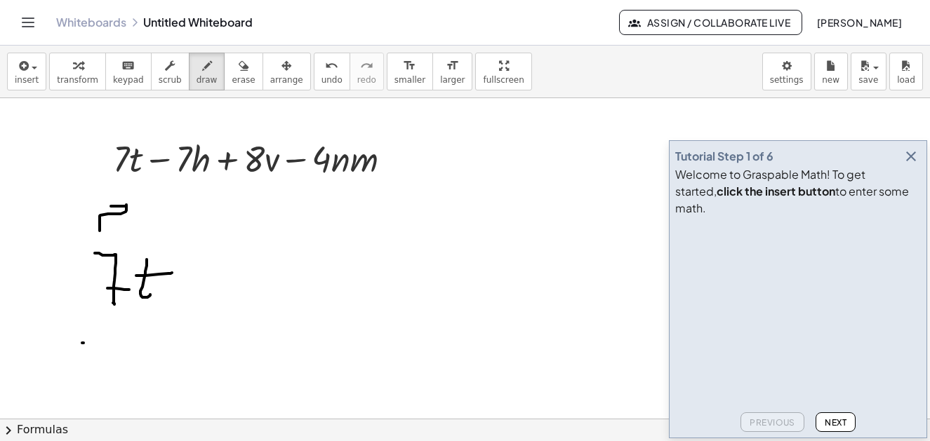
drag, startPoint x: 82, startPoint y: 343, endPoint x: 100, endPoint y: 342, distance: 18.3
drag, startPoint x: 107, startPoint y: 329, endPoint x: 121, endPoint y: 361, distance: 34.9
drag, startPoint x: 111, startPoint y: 353, endPoint x: 130, endPoint y: 352, distance: 19.0
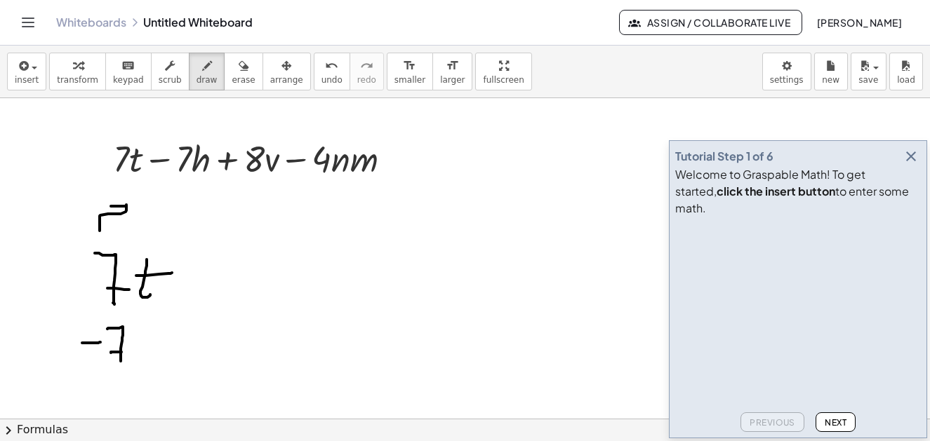
drag, startPoint x: 143, startPoint y: 343, endPoint x: 156, endPoint y: 364, distance: 24.3
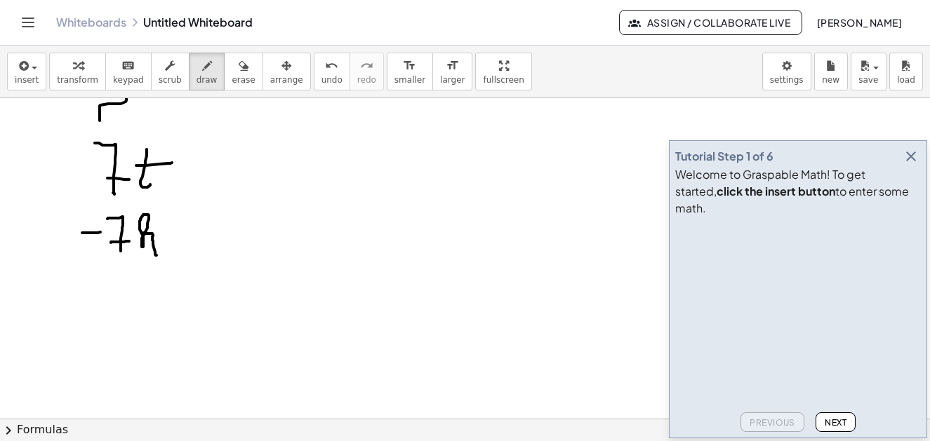
scroll to position [2816, 0]
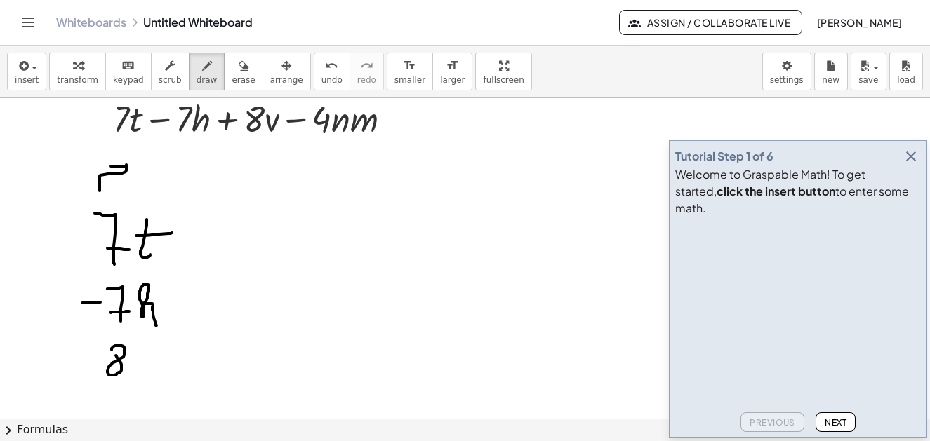
drag, startPoint x: 141, startPoint y: 349, endPoint x: 154, endPoint y: 342, distance: 14.1
drag, startPoint x: 72, startPoint y: 399, endPoint x: 110, endPoint y: 401, distance: 38.6
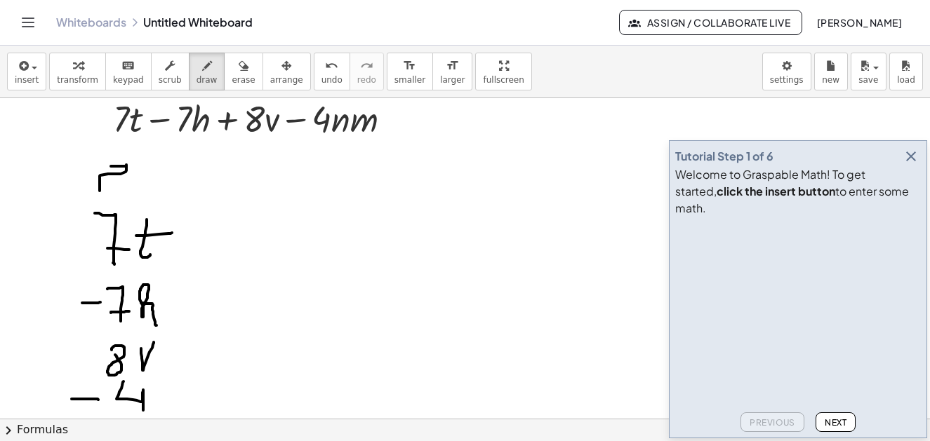
drag, startPoint x: 124, startPoint y: 382, endPoint x: 151, endPoint y: 406, distance: 36.8
drag, startPoint x: 168, startPoint y: 404, endPoint x: 188, endPoint y: 405, distance: 20.4
drag, startPoint x: 210, startPoint y: 399, endPoint x: 241, endPoint y: 404, distance: 31.4
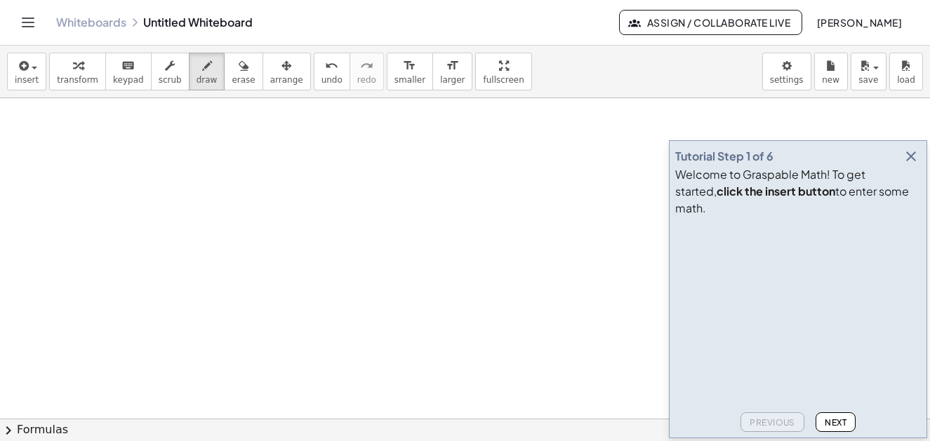
scroll to position [3418, 0]
click at [872, 69] on span "button" at bounding box center [871, 67] width 3 height 10
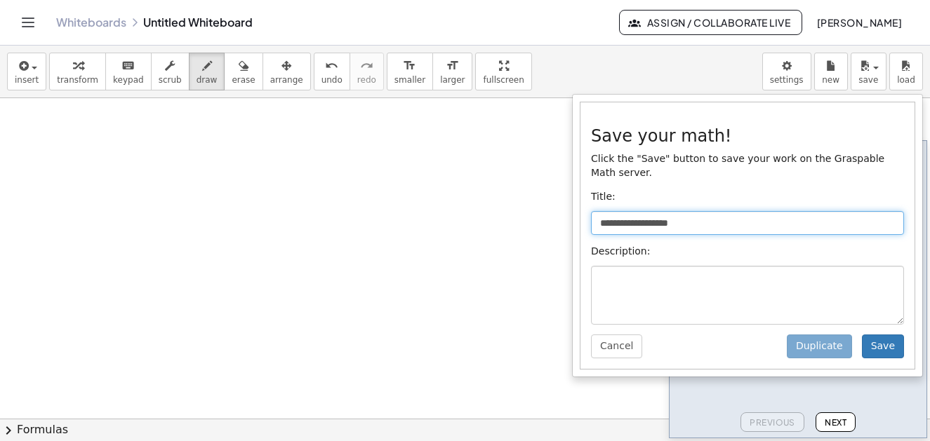
click at [660, 213] on input "**********" at bounding box center [747, 223] width 313 height 24
click at [701, 212] on input "**********" at bounding box center [747, 223] width 313 height 24
type input "*"
type input "******"
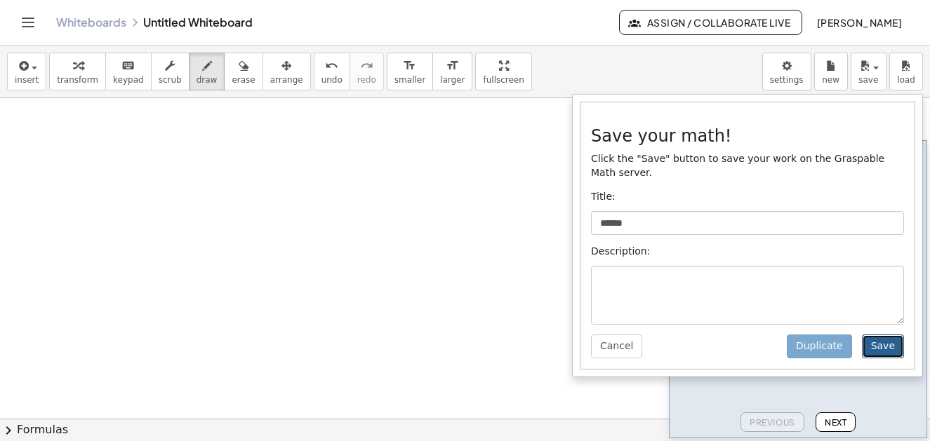
click at [883, 340] on button "Save" at bounding box center [883, 347] width 42 height 24
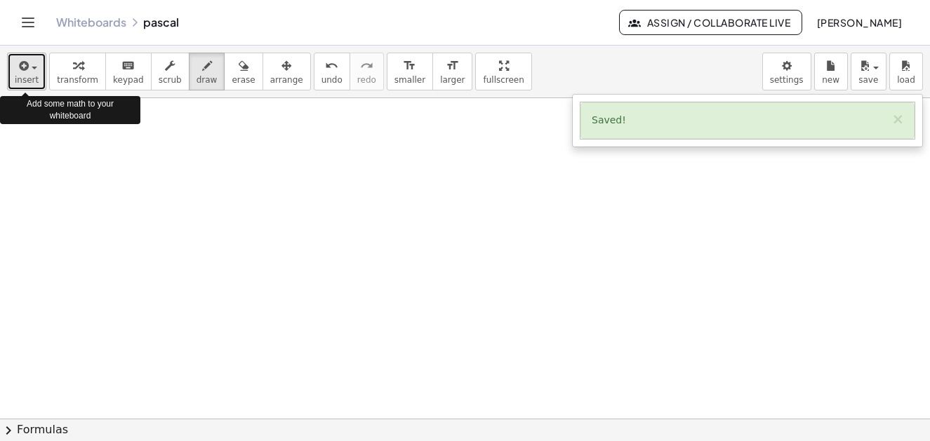
click at [38, 74] on button "insert" at bounding box center [26, 72] width 39 height 38
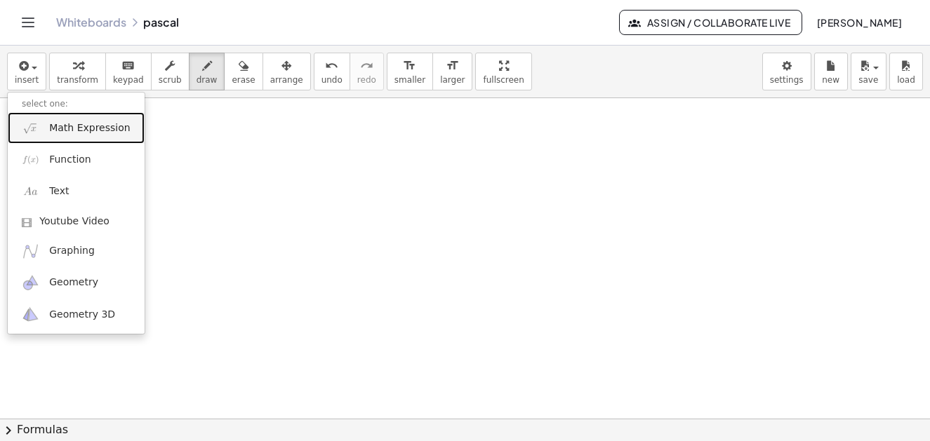
click at [92, 125] on span "Math Expression" at bounding box center [89, 128] width 81 height 14
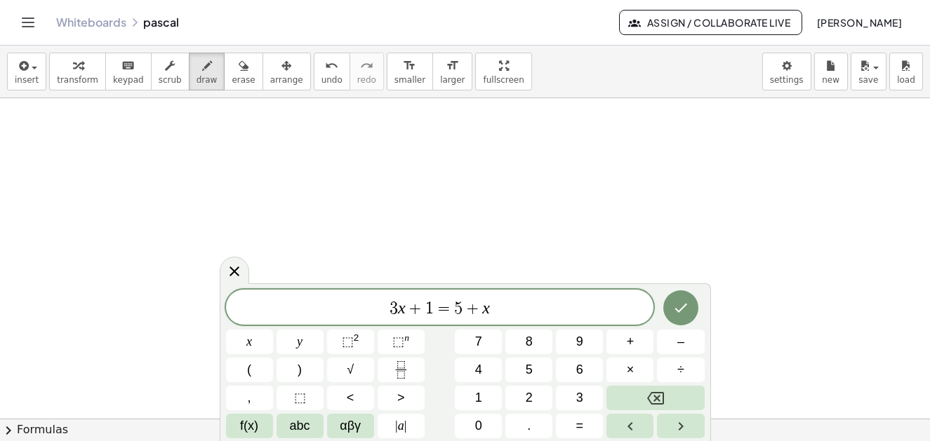
click at [491, 308] on span "3 x + 1 = 5 + x ​" at bounding box center [440, 309] width 428 height 20
click at [489, 368] on button "4" at bounding box center [478, 370] width 47 height 25
click at [349, 429] on span "αβγ" at bounding box center [350, 426] width 21 height 19
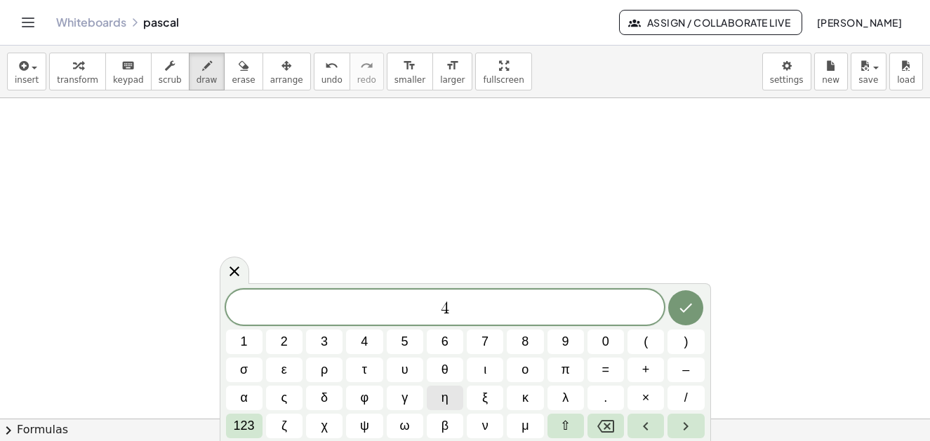
click at [446, 399] on span "η" at bounding box center [444, 398] width 7 height 19
click at [288, 340] on button "2" at bounding box center [284, 342] width 36 height 25
click at [650, 399] on button "×" at bounding box center [645, 398] width 36 height 25
click at [408, 336] on span "5" at bounding box center [404, 342] width 7 height 19
click at [446, 395] on span "η" at bounding box center [444, 398] width 7 height 19
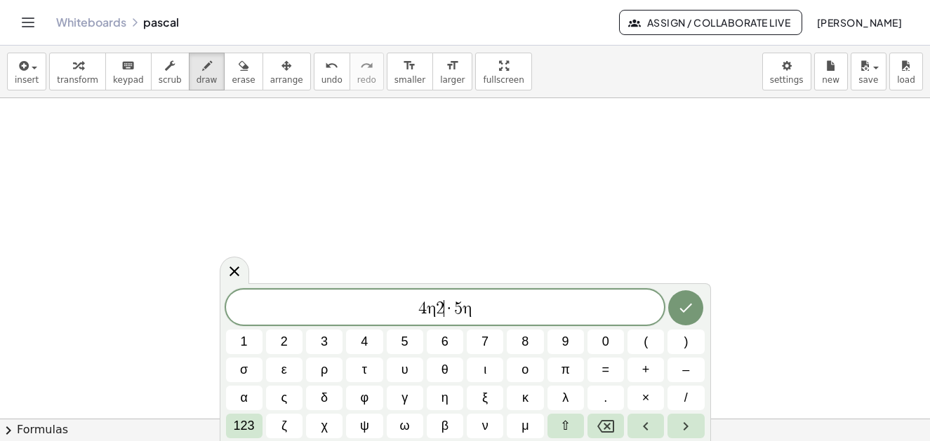
click at [443, 311] on span "2" at bounding box center [440, 308] width 8 height 17
click at [241, 425] on span "123" at bounding box center [244, 426] width 21 height 19
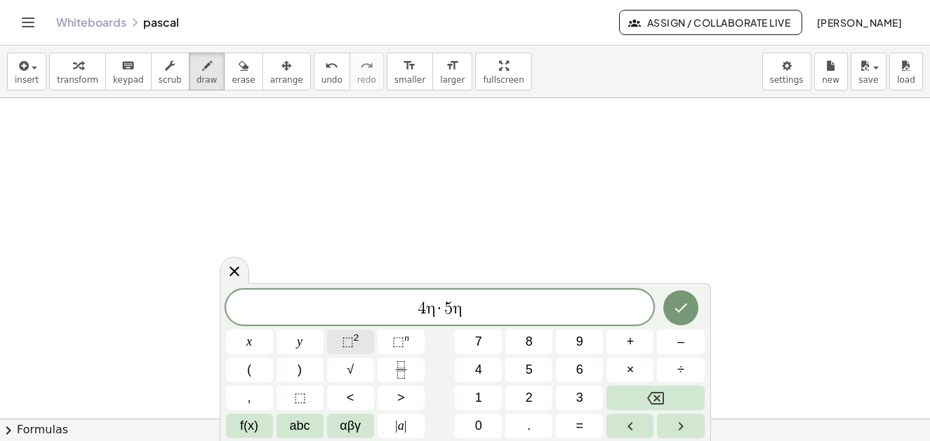
click at [341, 340] on button "⬚ 2" at bounding box center [350, 342] width 47 height 25
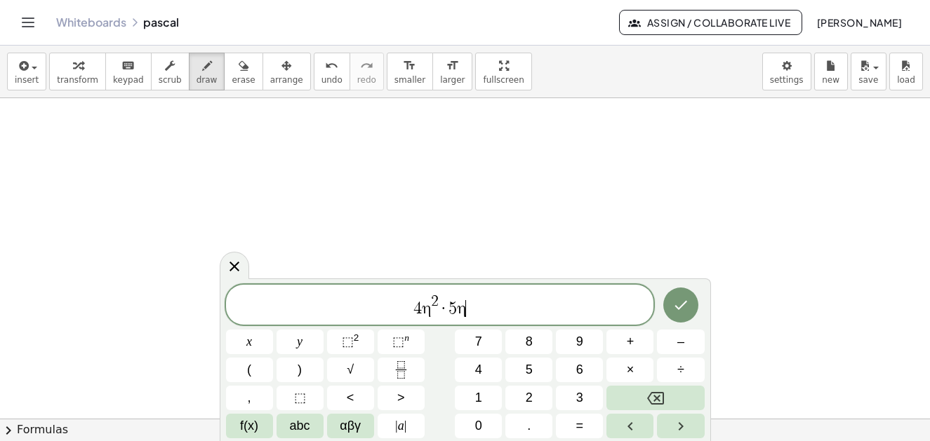
click at [473, 309] on span "4 η 2 · 5 η ​" at bounding box center [440, 305] width 428 height 25
click at [407, 341] on sup "n" at bounding box center [406, 338] width 5 height 11
click at [480, 372] on span "4" at bounding box center [478, 370] width 7 height 19
click at [474, 312] on span "4 η 2 · 5 η 4 ​" at bounding box center [440, 305] width 428 height 25
click at [635, 378] on button "×" at bounding box center [629, 370] width 47 height 25
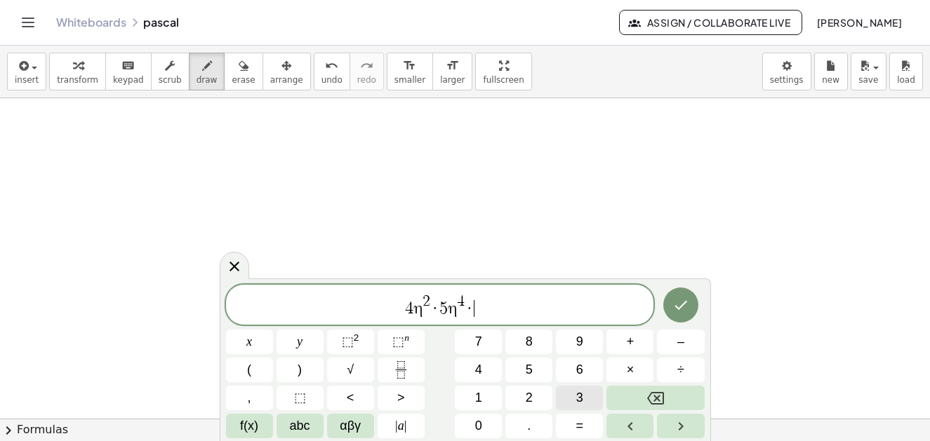
click at [578, 399] on span "3" at bounding box center [579, 398] width 7 height 19
click at [295, 433] on span "abc" at bounding box center [300, 426] width 20 height 19
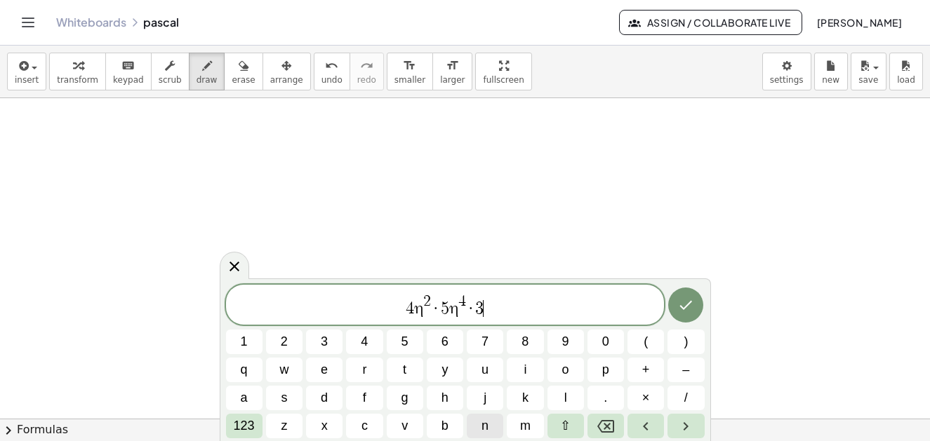
click at [488, 428] on span "n" at bounding box center [484, 426] width 7 height 19
click at [531, 427] on button "m" at bounding box center [525, 426] width 36 height 25
click at [687, 309] on icon "Done" at bounding box center [685, 305] width 17 height 17
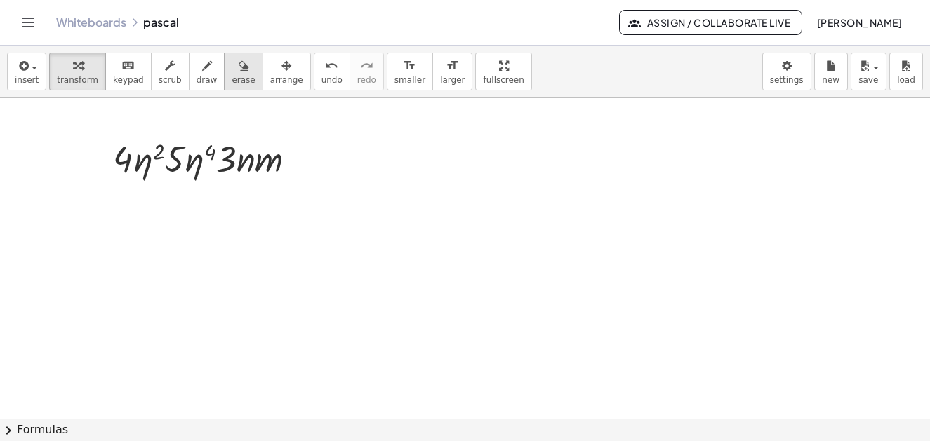
click at [224, 69] on button "erase" at bounding box center [243, 72] width 39 height 38
click at [202, 74] on icon "button" at bounding box center [207, 66] width 10 height 17
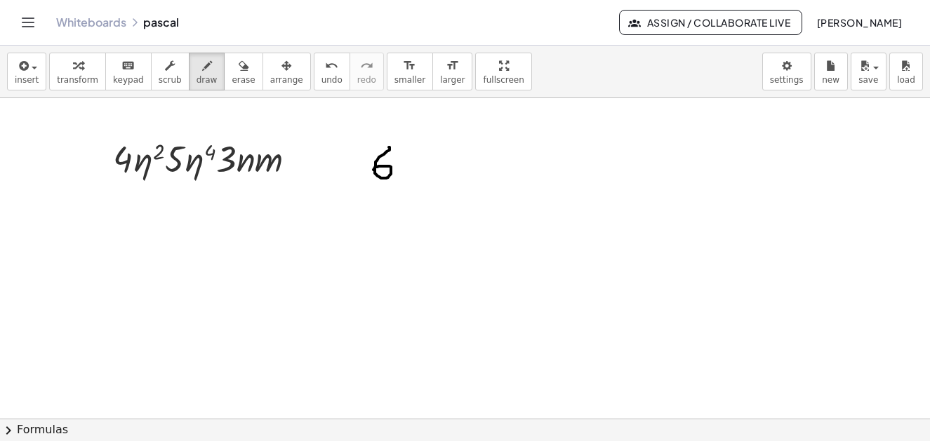
drag, startPoint x: 389, startPoint y: 147, endPoint x: 373, endPoint y: 171, distance: 28.8
drag, startPoint x: 429, startPoint y: 175, endPoint x: 350, endPoint y: 178, distance: 79.4
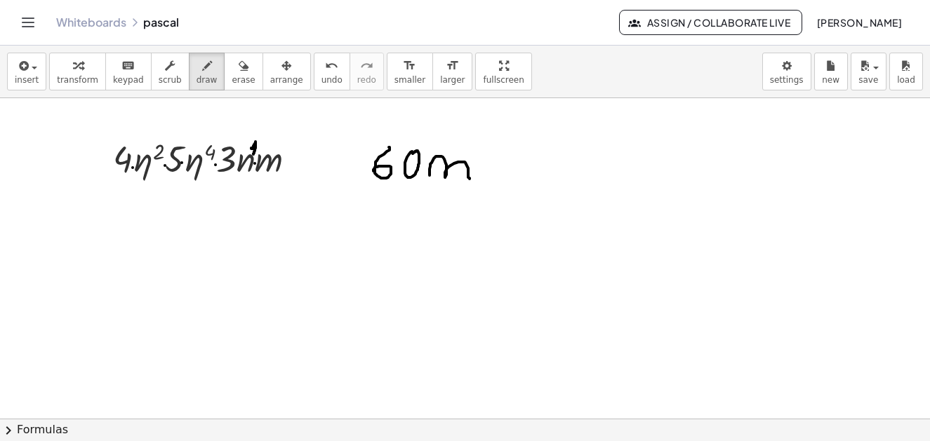
drag, startPoint x: 41, startPoint y: 111, endPoint x: 47, endPoint y: 125, distance: 15.4
drag, startPoint x: 53, startPoint y: 110, endPoint x: 55, endPoint y: 125, distance: 14.8
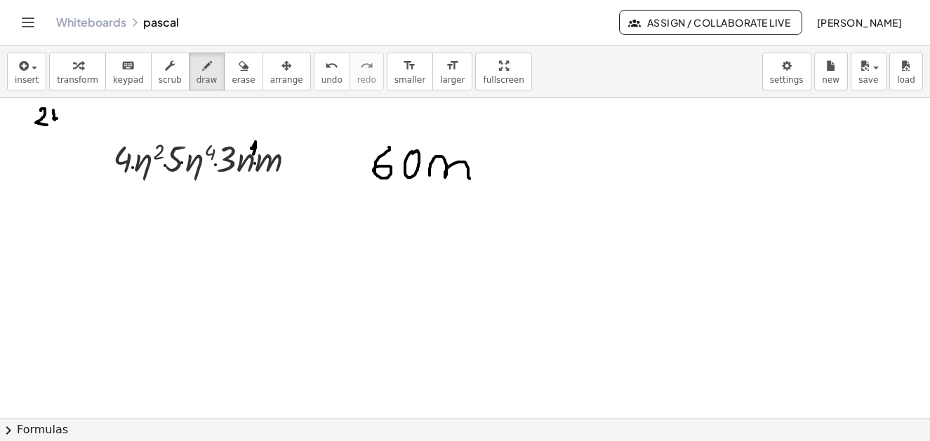
drag, startPoint x: 67, startPoint y: 107, endPoint x: 80, endPoint y: 114, distance: 15.1
drag, startPoint x: 81, startPoint y: 114, endPoint x: 92, endPoint y: 114, distance: 10.5
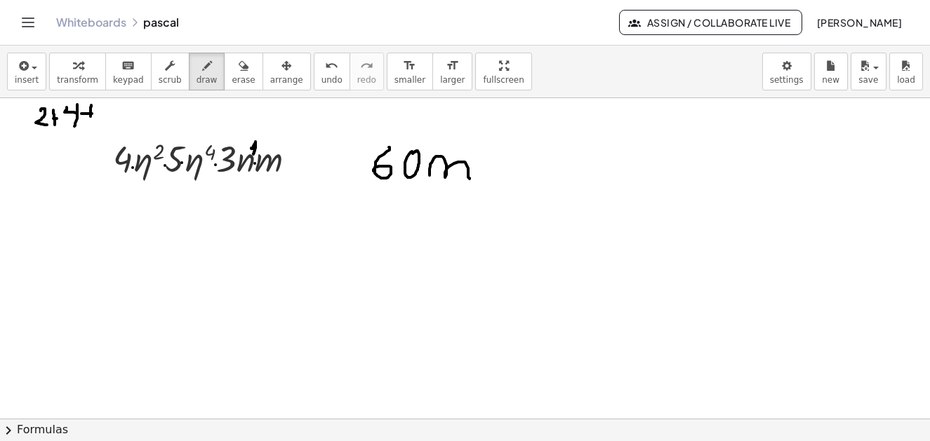
drag, startPoint x: 91, startPoint y: 105, endPoint x: 91, endPoint y: 117, distance: 12.0
drag, startPoint x: 102, startPoint y: 114, endPoint x: 84, endPoint y: 120, distance: 18.6
drag, startPoint x: 116, startPoint y: 115, endPoint x: 90, endPoint y: 121, distance: 26.7
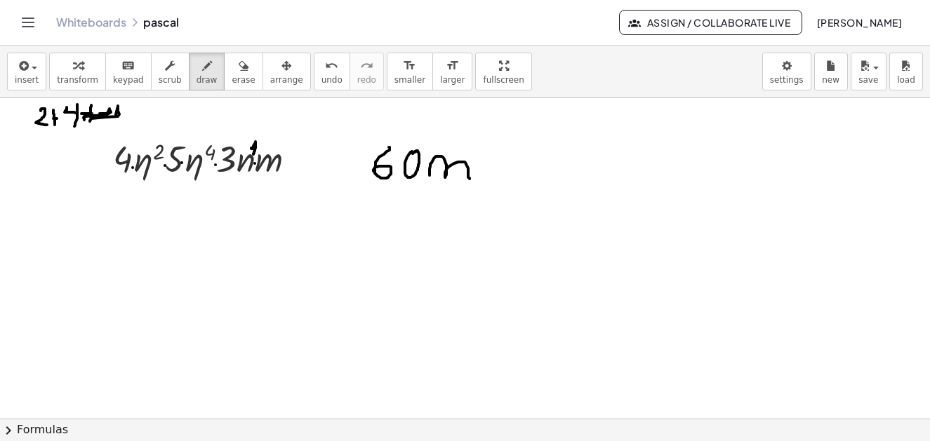
click at [232, 62] on div "button" at bounding box center [243, 65] width 23 height 17
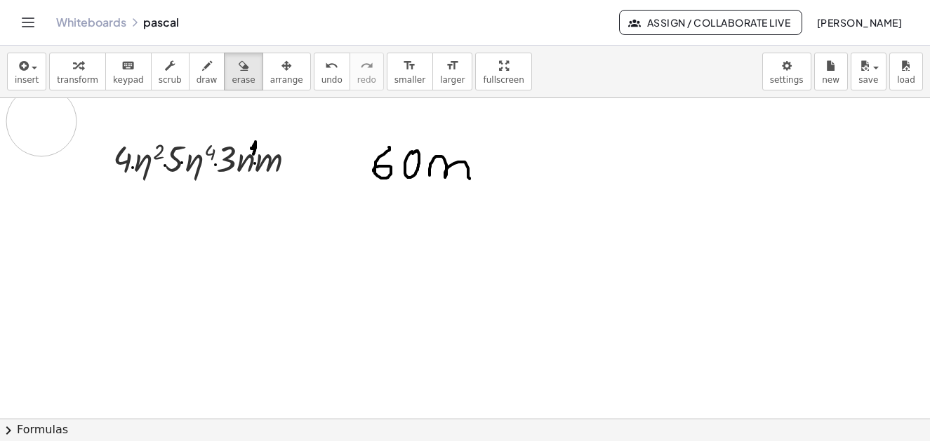
drag, startPoint x: 96, startPoint y: 114, endPoint x: 41, endPoint y: 121, distance: 55.3
drag, startPoint x: 469, startPoint y: 139, endPoint x: 478, endPoint y: 139, distance: 8.4
drag, startPoint x: 199, startPoint y: 75, endPoint x: 505, endPoint y: 120, distance: 308.6
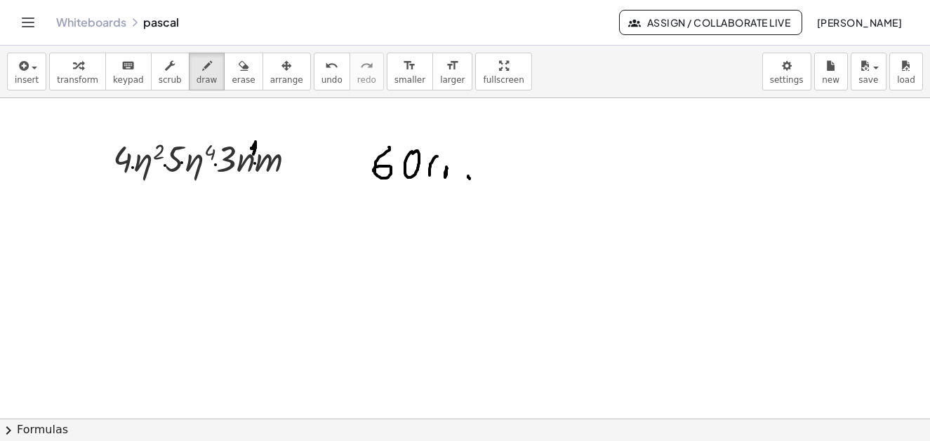
click at [199, 76] on button "draw" at bounding box center [207, 72] width 36 height 38
drag, startPoint x: 453, startPoint y: 166, endPoint x: 466, endPoint y: 160, distance: 14.1
drag, startPoint x: 465, startPoint y: 159, endPoint x: 483, endPoint y: 134, distance: 30.6
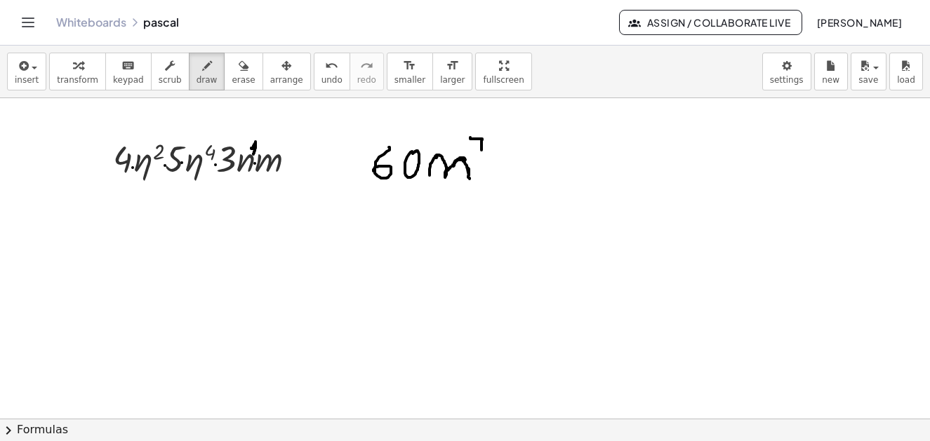
drag, startPoint x: 470, startPoint y: 138, endPoint x: 479, endPoint y: 154, distance: 18.5
drag, startPoint x: 477, startPoint y: 146, endPoint x: 485, endPoint y: 146, distance: 8.4
drag, startPoint x: 513, startPoint y: 180, endPoint x: 549, endPoint y: 177, distance: 36.6
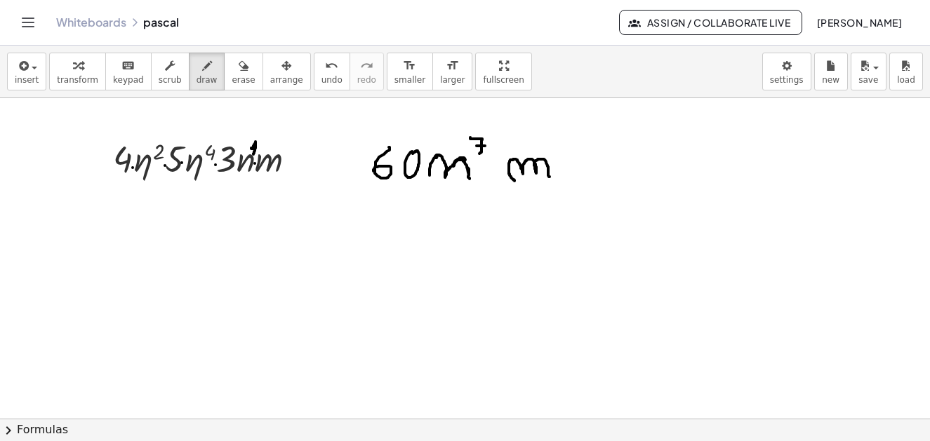
drag, startPoint x: 324, startPoint y: 159, endPoint x: 332, endPoint y: 173, distance: 16.0
drag, startPoint x: 332, startPoint y: 174, endPoint x: 345, endPoint y: 174, distance: 12.6
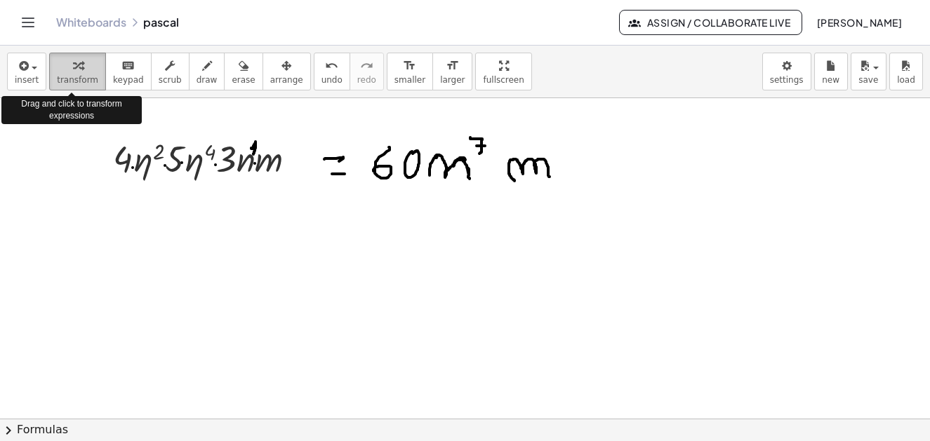
click at [73, 69] on icon "button" at bounding box center [78, 66] width 10 height 17
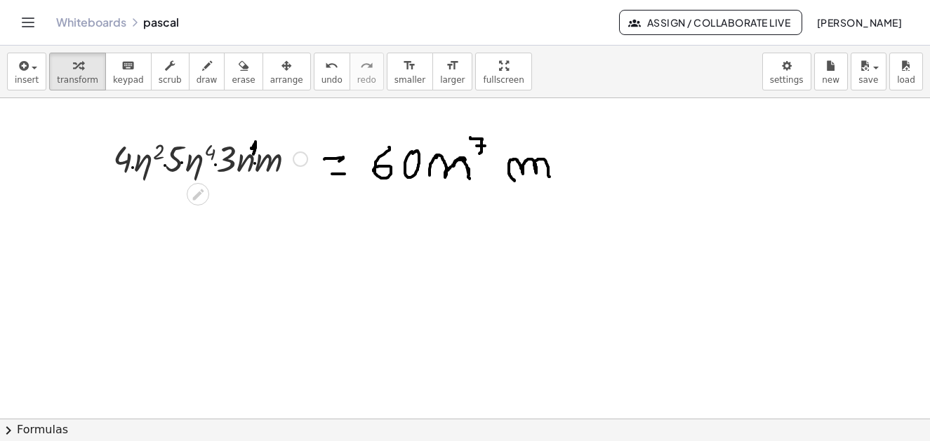
click at [183, 185] on div "· 4 · η 2 · 5 · η 4 · 3 · n · m" at bounding box center [205, 158] width 226 height 55
click at [284, 163] on div at bounding box center [210, 158] width 208 height 48
drag, startPoint x: 298, startPoint y: 160, endPoint x: 281, endPoint y: 265, distance: 105.8
drag, startPoint x: 119, startPoint y: 269, endPoint x: 168, endPoint y: 268, distance: 49.8
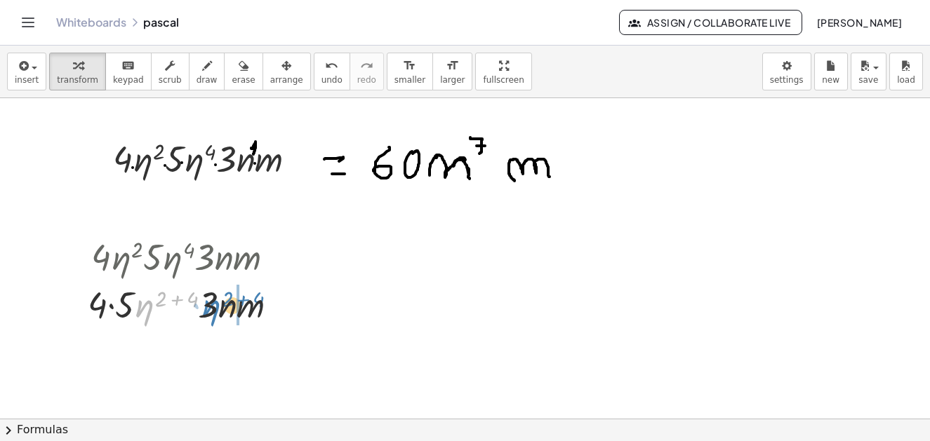
drag, startPoint x: 146, startPoint y: 310, endPoint x: 213, endPoint y: 310, distance: 67.4
click at [213, 310] on div at bounding box center [188, 304] width 215 height 48
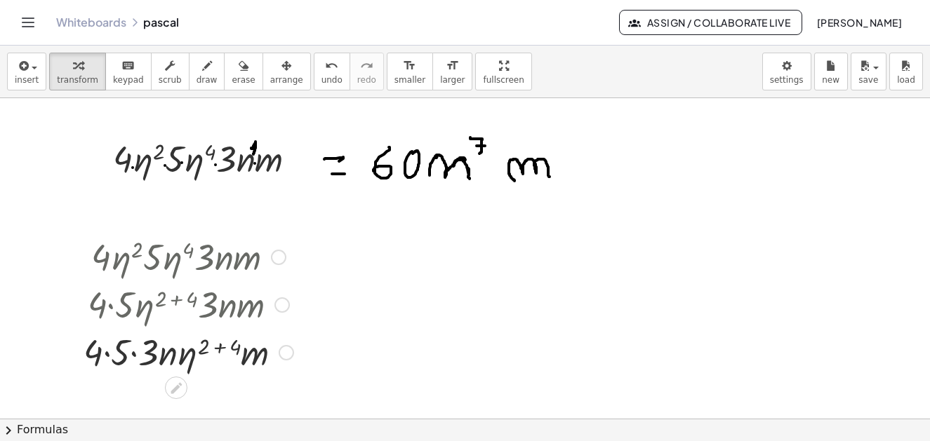
click at [138, 356] on div at bounding box center [188, 352] width 224 height 48
click at [135, 354] on div at bounding box center [188, 352] width 224 height 48
click at [115, 360] on div at bounding box center [188, 352] width 215 height 48
drag, startPoint x: 155, startPoint y: 357, endPoint x: 191, endPoint y: 354, distance: 35.9
click at [189, 352] on div at bounding box center [188, 352] width 215 height 48
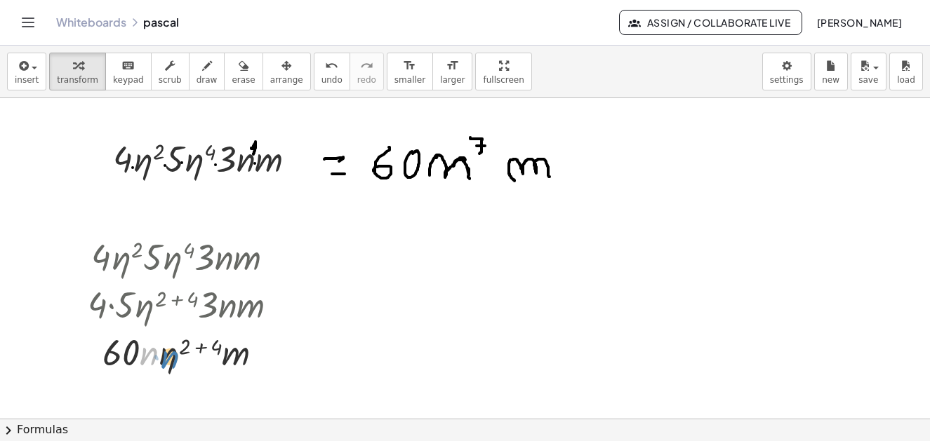
drag, startPoint x: 147, startPoint y: 359, endPoint x: 168, endPoint y: 357, distance: 21.1
click at [168, 357] on div at bounding box center [188, 352] width 215 height 48
click at [192, 348] on div at bounding box center [188, 352] width 215 height 48
click at [176, 361] on div at bounding box center [188, 352] width 215 height 48
click at [175, 357] on div at bounding box center [188, 352] width 215 height 48
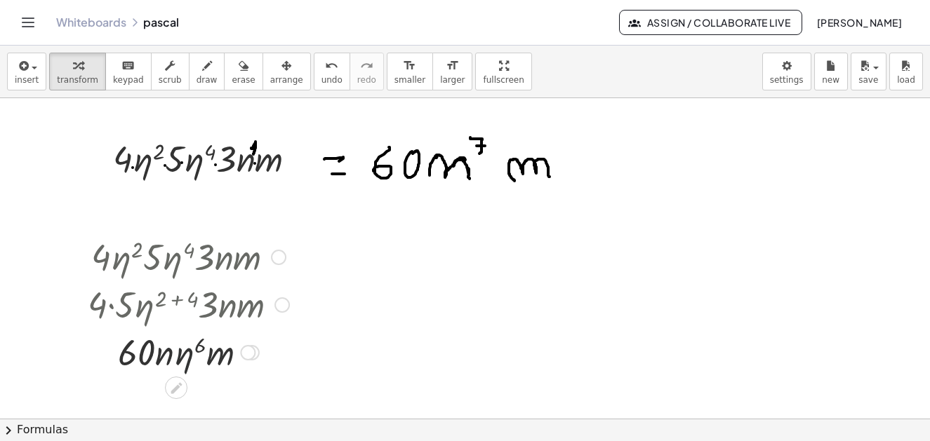
click at [177, 357] on div at bounding box center [188, 352] width 215 height 48
click at [177, 358] on div at bounding box center [188, 352] width 215 height 48
drag, startPoint x: 181, startPoint y: 358, endPoint x: 168, endPoint y: 353, distance: 13.6
click at [166, 356] on div at bounding box center [188, 352] width 215 height 48
drag, startPoint x: 161, startPoint y: 352, endPoint x: 187, endPoint y: 352, distance: 26.0
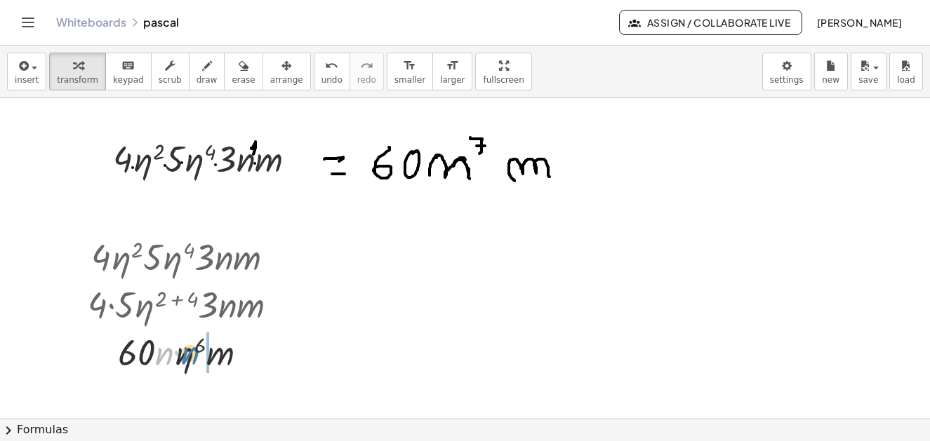
click at [187, 352] on div at bounding box center [188, 352] width 215 height 48
drag, startPoint x: 166, startPoint y: 361, endPoint x: 191, endPoint y: 361, distance: 24.6
click at [191, 361] on div at bounding box center [188, 352] width 215 height 48
click at [213, 357] on div at bounding box center [188, 352] width 215 height 48
click at [210, 358] on div at bounding box center [188, 352] width 215 height 48
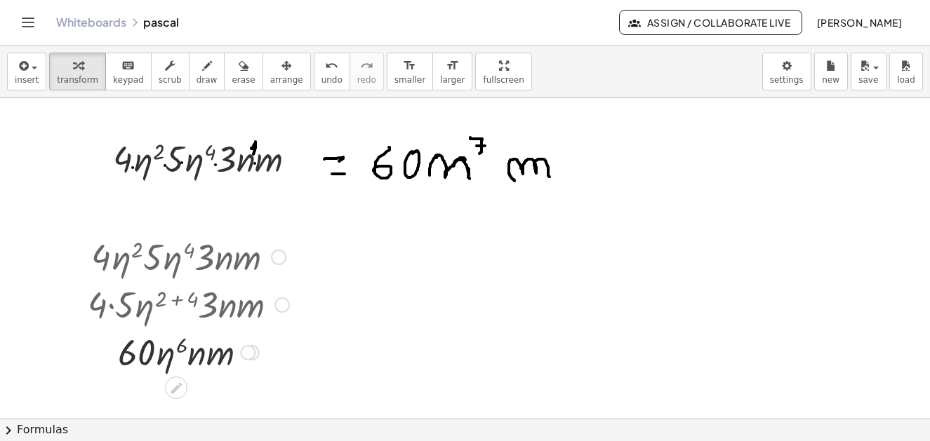
click at [207, 358] on div at bounding box center [188, 352] width 215 height 48
click at [207, 360] on div at bounding box center [188, 352] width 215 height 48
drag, startPoint x: 200, startPoint y: 357, endPoint x: 173, endPoint y: 358, distance: 27.4
click at [173, 361] on div at bounding box center [188, 352] width 215 height 48
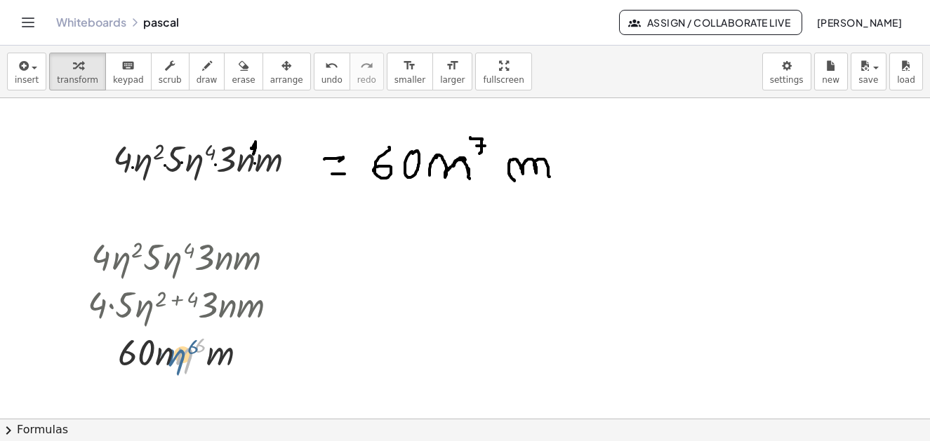
drag, startPoint x: 185, startPoint y: 355, endPoint x: 174, endPoint y: 352, distance: 10.9
click at [171, 352] on div at bounding box center [188, 352] width 215 height 48
drag, startPoint x: 203, startPoint y: 291, endPoint x: 223, endPoint y: 231, distance: 63.7
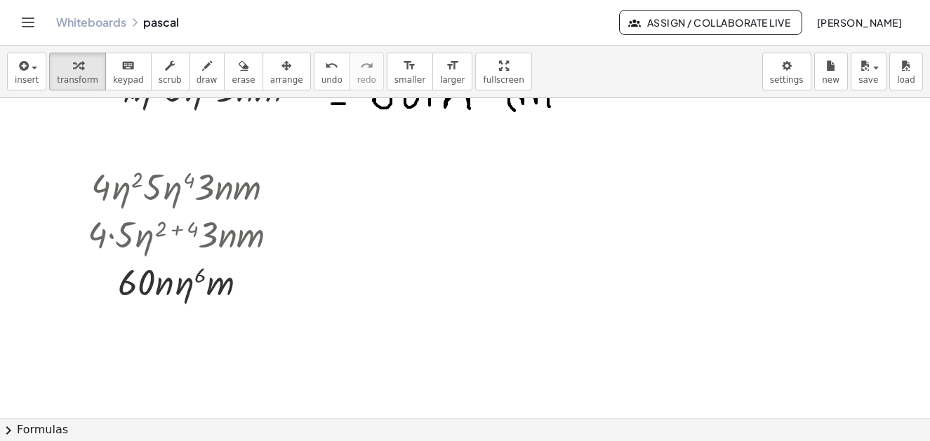
scroll to position [3528, 0]
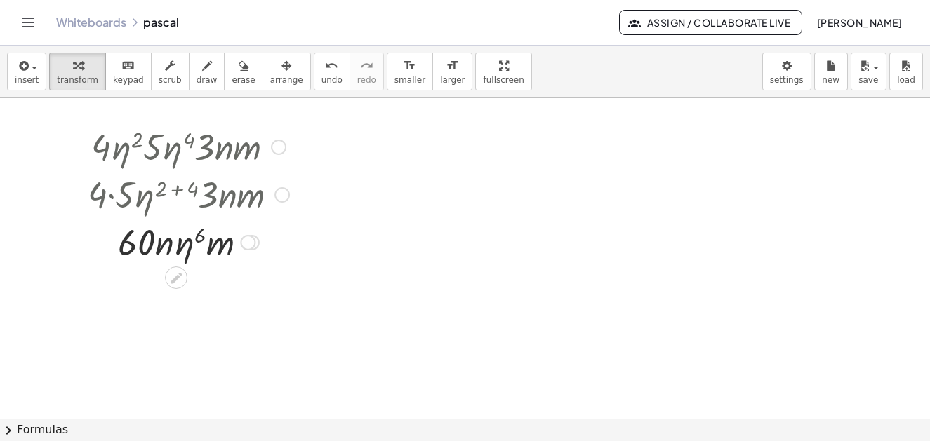
drag, startPoint x: 194, startPoint y: 241, endPoint x: 196, endPoint y: 250, distance: 9.4
click at [195, 248] on div at bounding box center [188, 242] width 215 height 48
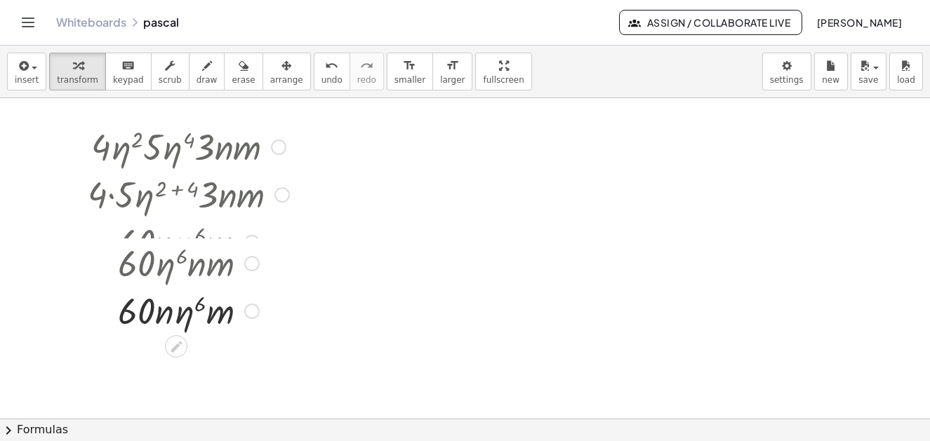
drag, startPoint x: 253, startPoint y: 243, endPoint x: 222, endPoint y: 318, distance: 81.2
click at [176, 312] on div "· · η · n · m 60 6" at bounding box center [176, 312] width 0 height 0
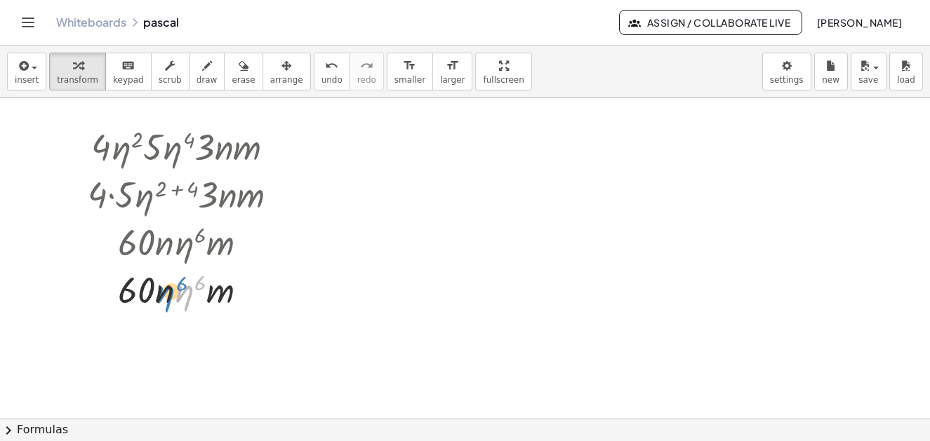
drag, startPoint x: 182, startPoint y: 302, endPoint x: 164, endPoint y: 296, distance: 19.3
click at [164, 296] on div at bounding box center [188, 289] width 215 height 48
click at [264, 272] on div at bounding box center [188, 289] width 215 height 48
click at [244, 287] on div at bounding box center [247, 290] width 15 height 15
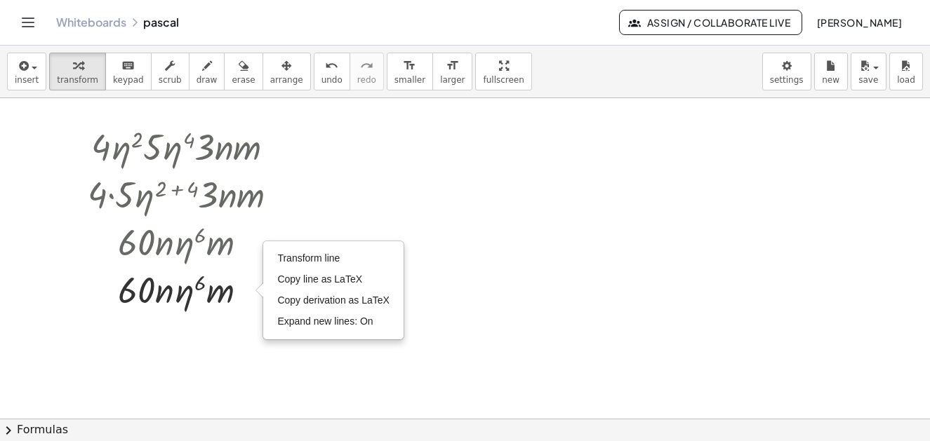
drag, startPoint x: 357, startPoint y: 226, endPoint x: 361, endPoint y: 217, distance: 10.0
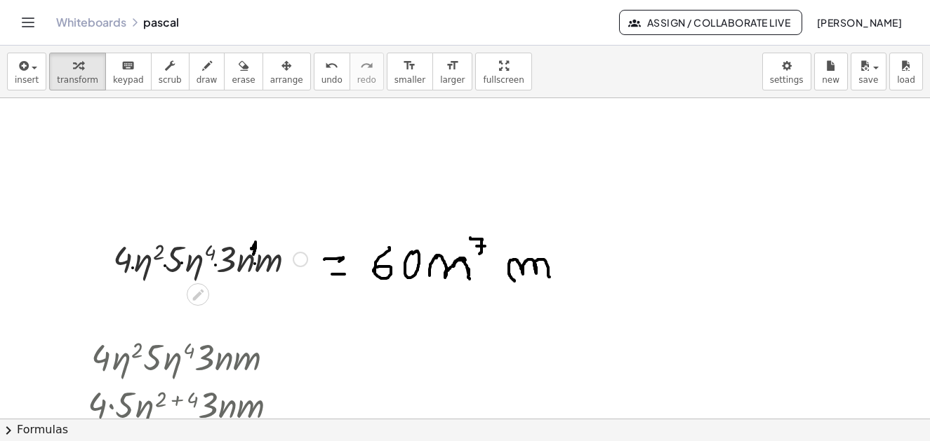
scroll to position [3387, 0]
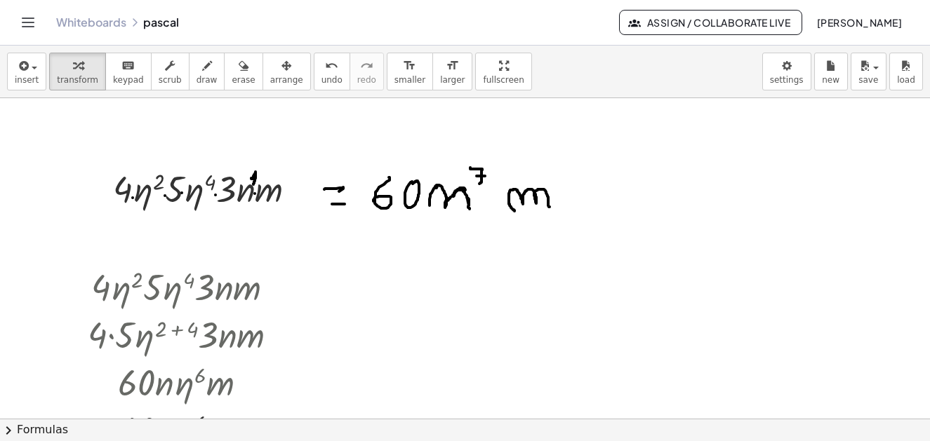
click at [196, 67] on div "button" at bounding box center [206, 65] width 21 height 17
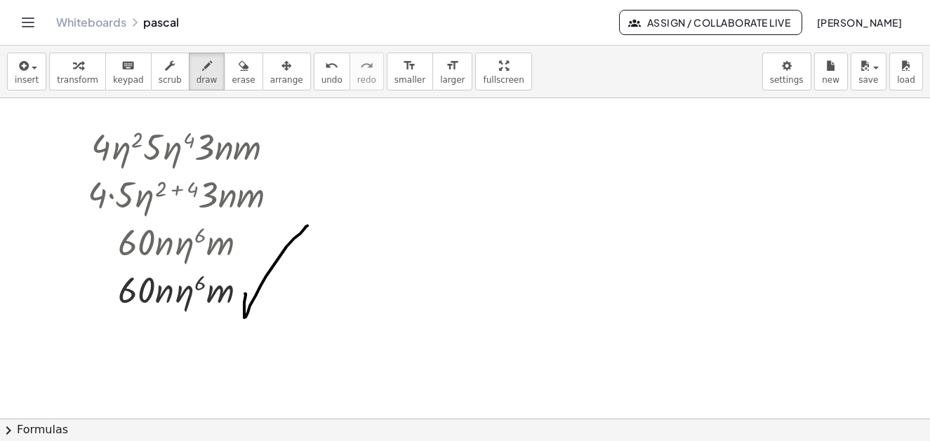
drag, startPoint x: 245, startPoint y: 294, endPoint x: 209, endPoint y: 320, distance: 44.2
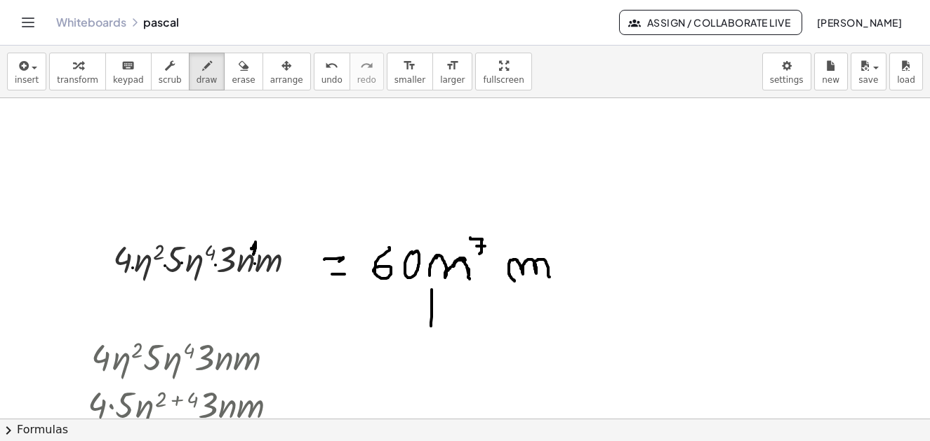
drag, startPoint x: 432, startPoint y: 290, endPoint x: 481, endPoint y: 251, distance: 62.9
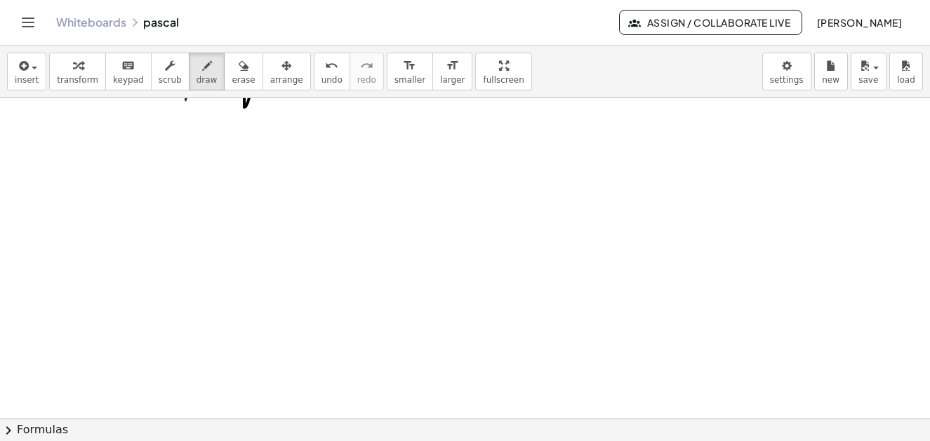
scroll to position [3849, 0]
drag, startPoint x: 38, startPoint y: 69, endPoint x: 41, endPoint y: 82, distance: 12.9
click at [38, 70] on button "insert" at bounding box center [26, 72] width 39 height 38
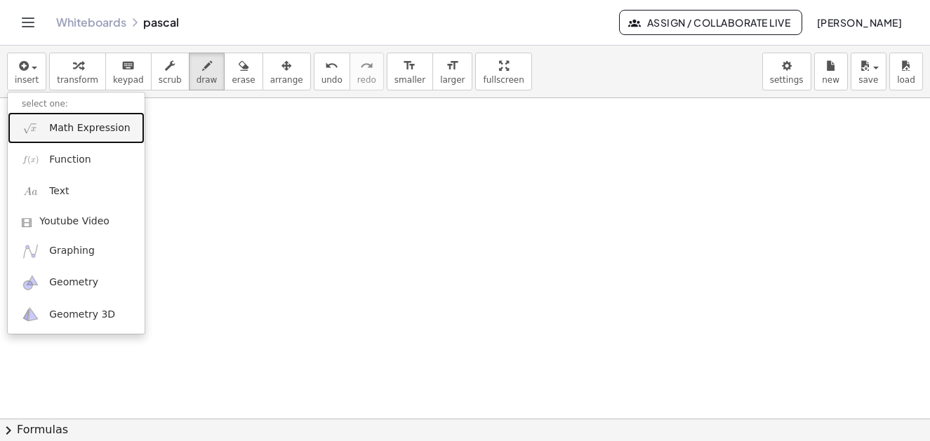
click at [85, 123] on span "Math Expression" at bounding box center [89, 128] width 81 height 14
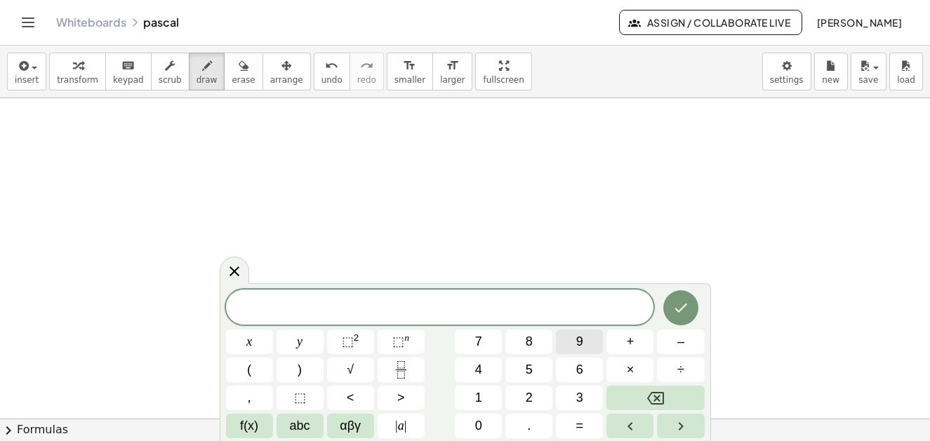
click at [587, 338] on button "9" at bounding box center [579, 342] width 47 height 25
click at [354, 429] on span "αβγ" at bounding box center [350, 426] width 21 height 19
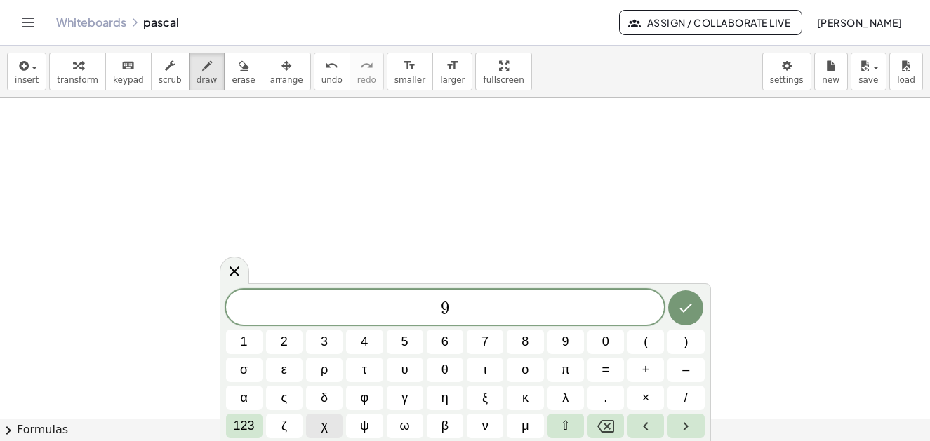
click at [322, 428] on span "χ" at bounding box center [324, 426] width 6 height 19
click at [409, 401] on button "γ" at bounding box center [405, 398] width 36 height 25
click at [644, 399] on span "×" at bounding box center [646, 398] width 8 height 19
click at [529, 340] on button "8" at bounding box center [525, 342] width 36 height 25
click at [326, 427] on span "χ" at bounding box center [324, 426] width 6 height 19
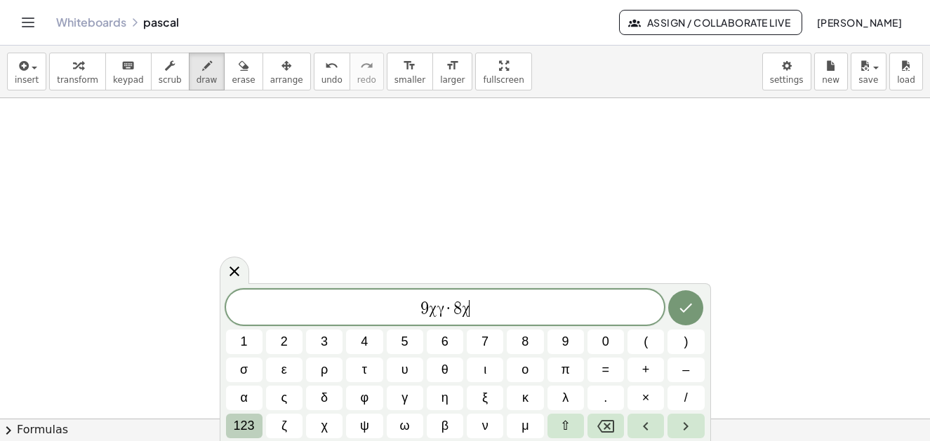
click at [248, 428] on span "123" at bounding box center [244, 426] width 21 height 19
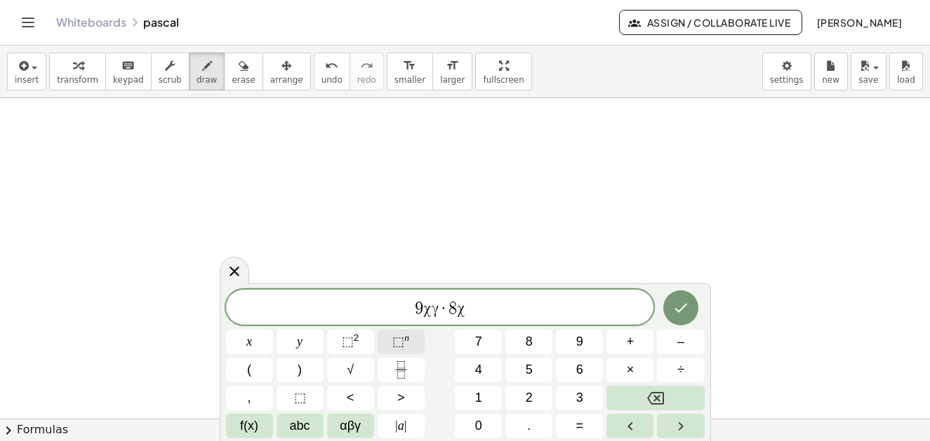
click at [401, 340] on span "⬚" at bounding box center [398, 342] width 12 height 14
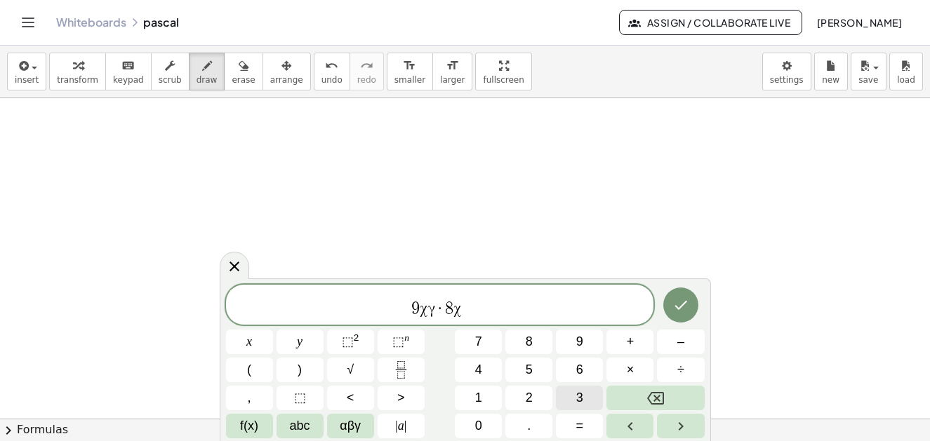
click at [583, 394] on button "3" at bounding box center [579, 398] width 47 height 25
click at [260, 427] on button "f(x)" at bounding box center [249, 426] width 47 height 25
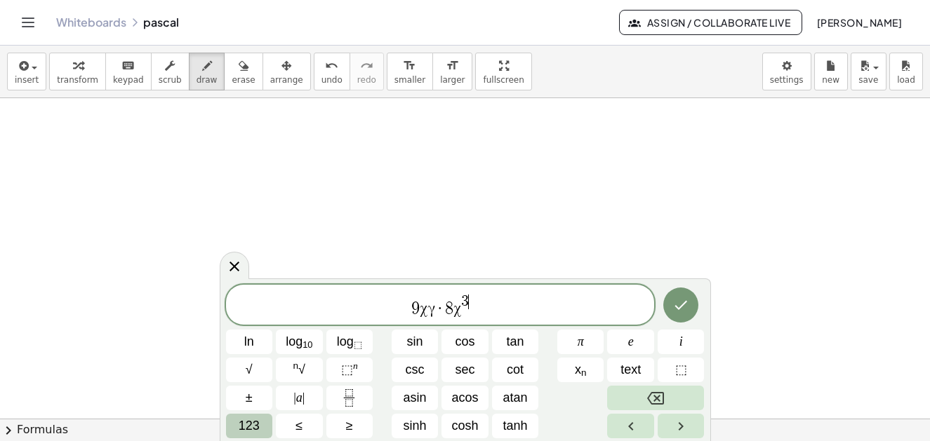
click at [253, 425] on span "123" at bounding box center [249, 426] width 21 height 19
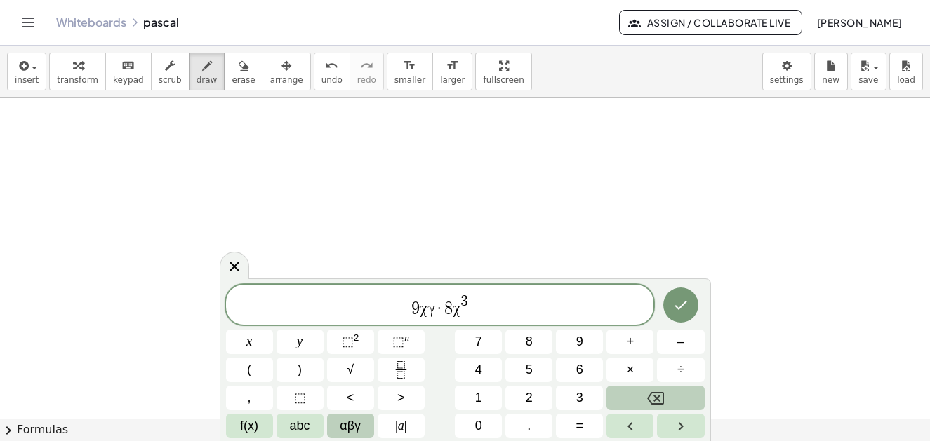
click at [364, 423] on button "αβγ" at bounding box center [350, 426] width 47 height 25
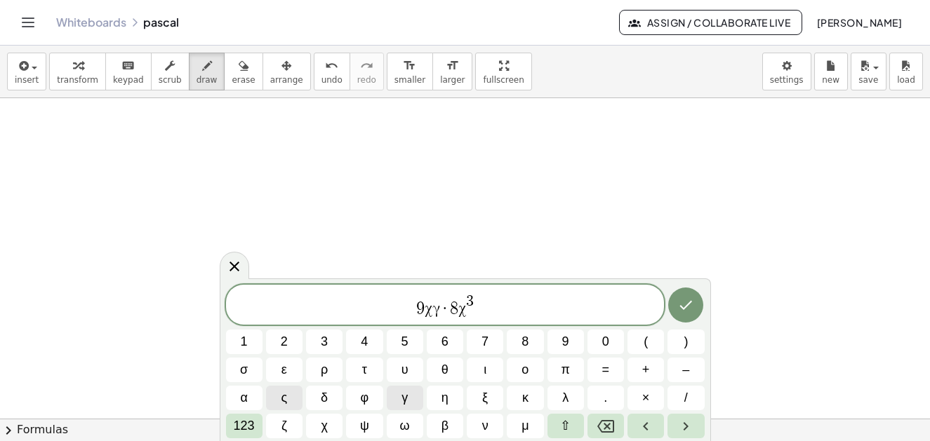
click at [408, 401] on span "γ" at bounding box center [404, 398] width 6 height 19
click at [490, 312] on span "9 χ γ · 8 χ 3 ​" at bounding box center [445, 305] width 439 height 25
click at [405, 399] on span "γ" at bounding box center [404, 398] width 6 height 19
click at [247, 427] on span "123" at bounding box center [244, 426] width 21 height 19
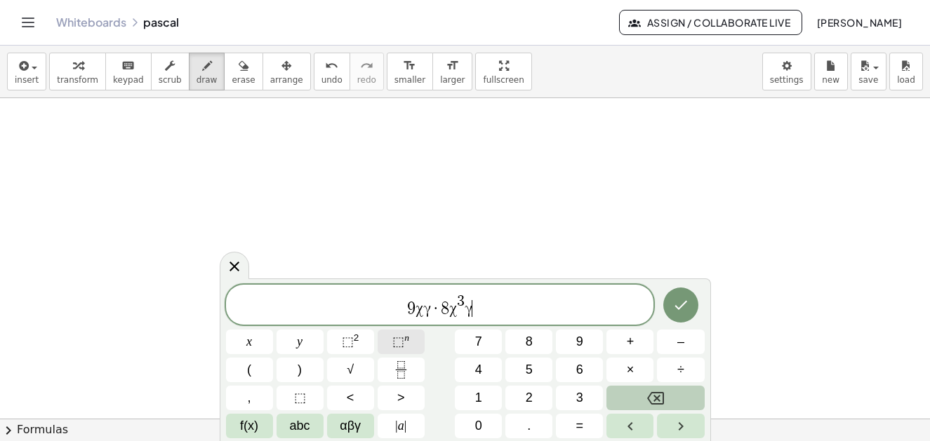
click at [398, 342] on span "⬚" at bounding box center [398, 342] width 12 height 14
click at [526, 399] on span "2" at bounding box center [529, 398] width 7 height 19
click at [672, 309] on icon "Done" at bounding box center [680, 305] width 17 height 17
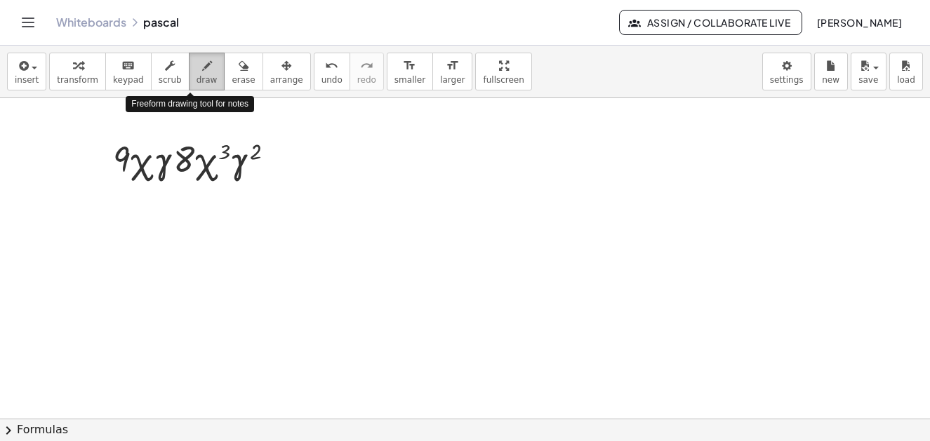
click at [202, 72] on icon "button" at bounding box center [207, 66] width 10 height 17
drag, startPoint x: 305, startPoint y: 169, endPoint x: 322, endPoint y: 168, distance: 16.9
drag, startPoint x: 311, startPoint y: 181, endPoint x: 325, endPoint y: 181, distance: 14.0
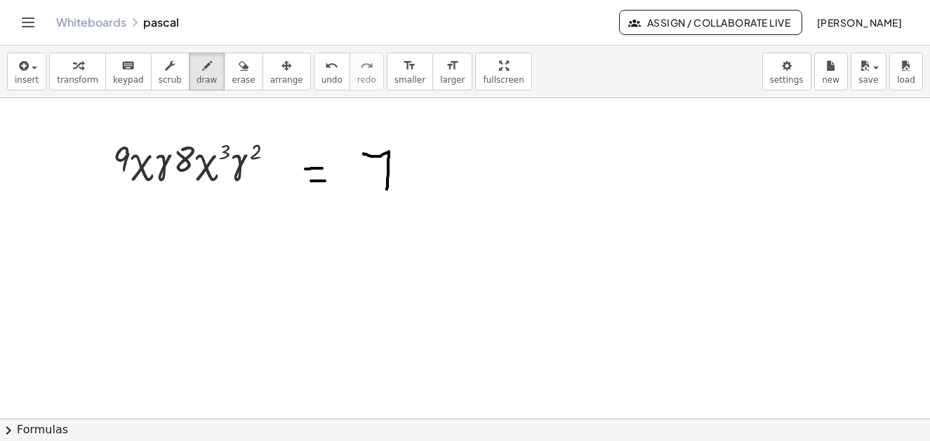
drag, startPoint x: 364, startPoint y: 154, endPoint x: 385, endPoint y: 180, distance: 34.0
drag, startPoint x: 368, startPoint y: 180, endPoint x: 402, endPoint y: 168, distance: 35.5
drag, startPoint x: 406, startPoint y: 166, endPoint x: 439, endPoint y: 183, distance: 37.4
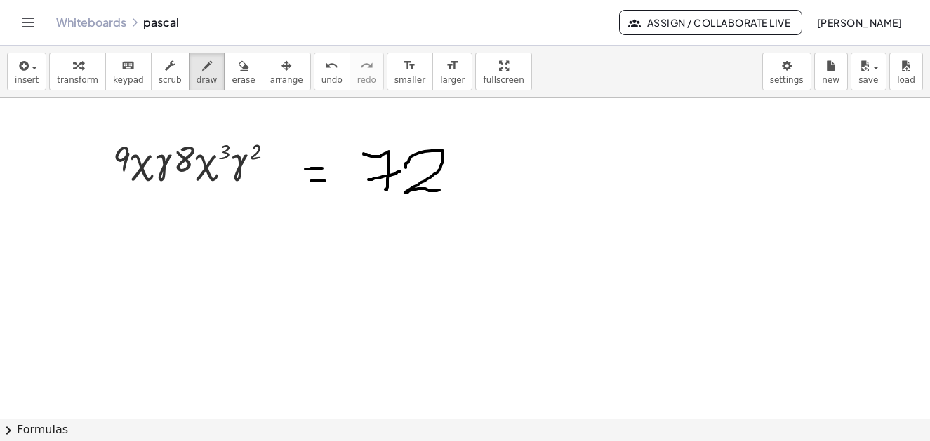
drag, startPoint x: 468, startPoint y: 152, endPoint x: 489, endPoint y: 164, distance: 24.2
drag, startPoint x: 492, startPoint y: 157, endPoint x: 437, endPoint y: 169, distance: 56.7
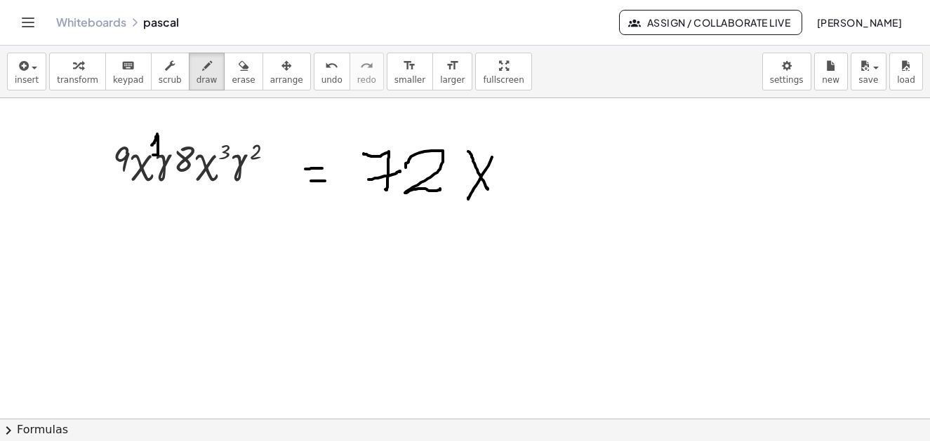
drag, startPoint x: 152, startPoint y: 145, endPoint x: 153, endPoint y: 155, distance: 9.9
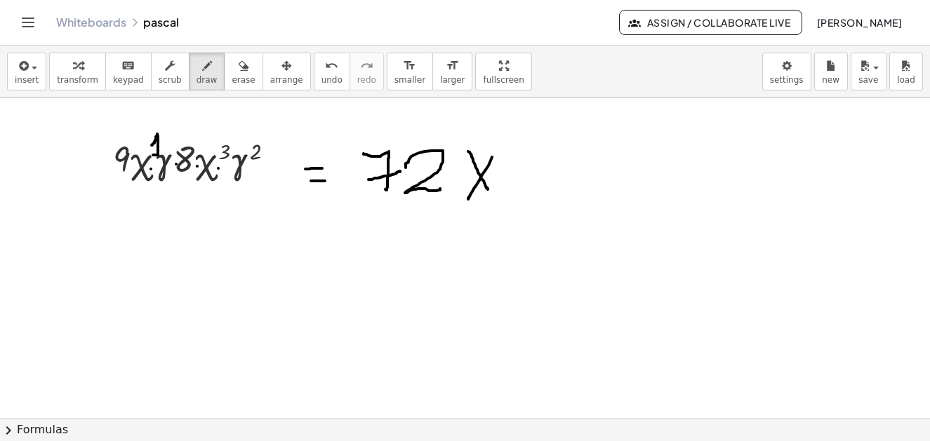
drag, startPoint x: 488, startPoint y: 191, endPoint x: 493, endPoint y: 201, distance: 11.0
drag, startPoint x: 495, startPoint y: 133, endPoint x: 503, endPoint y: 157, distance: 26.0
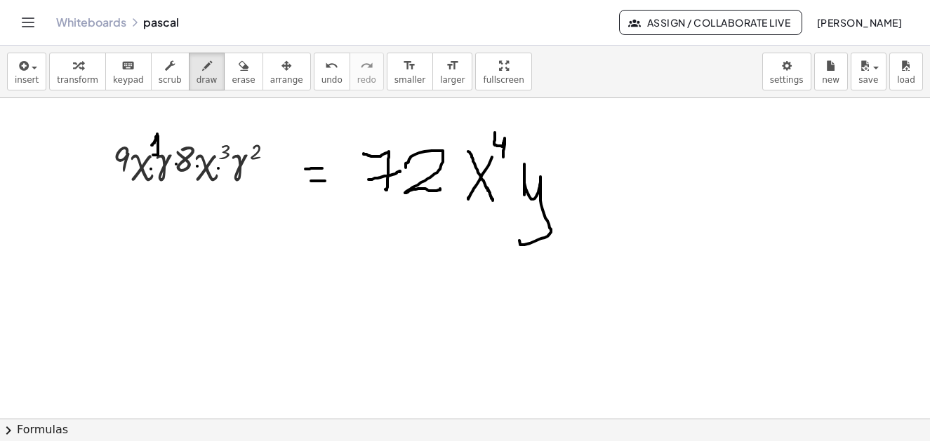
drag, startPoint x: 524, startPoint y: 195, endPoint x: 518, endPoint y: 233, distance: 38.4
drag, startPoint x: 548, startPoint y: 142, endPoint x: 556, endPoint y: 166, distance: 25.1
drag, startPoint x: 605, startPoint y: 169, endPoint x: 601, endPoint y: 205, distance: 36.0
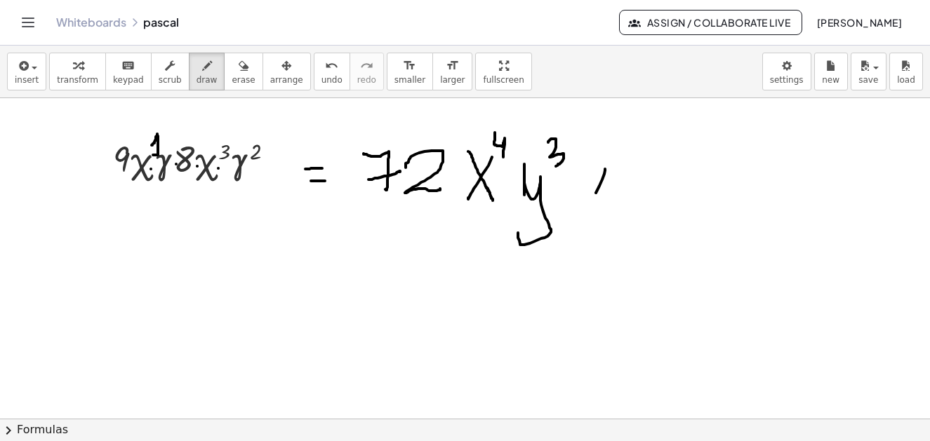
drag, startPoint x: 599, startPoint y: 222, endPoint x: 617, endPoint y: 213, distance: 20.1
drag, startPoint x: 627, startPoint y: 201, endPoint x: 686, endPoint y: 109, distance: 109.2
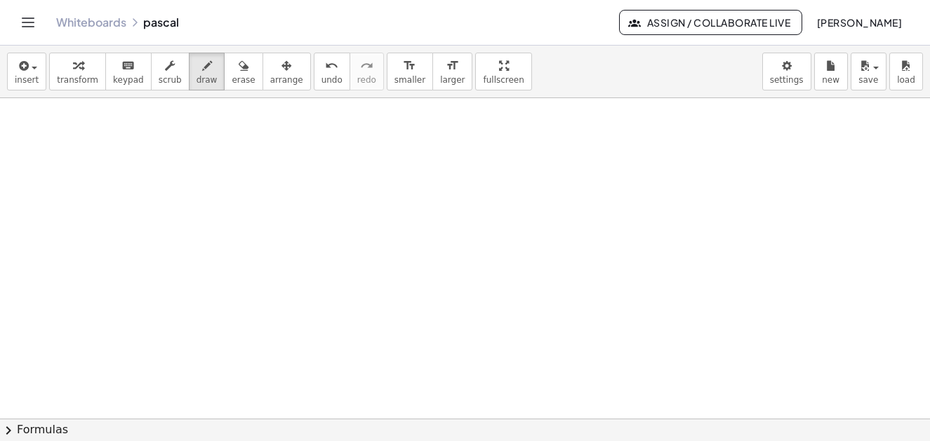
scroll to position [4239, 0]
click at [27, 69] on div "button" at bounding box center [27, 65] width 24 height 17
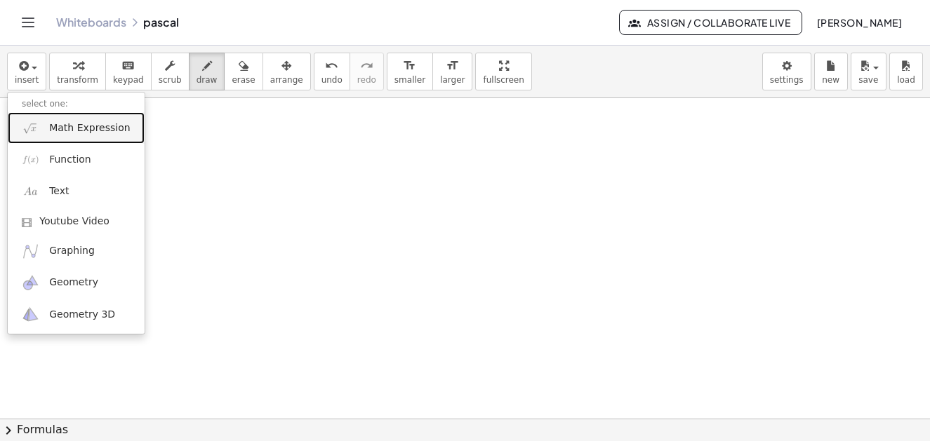
click at [67, 131] on span "Math Expression" at bounding box center [89, 128] width 81 height 14
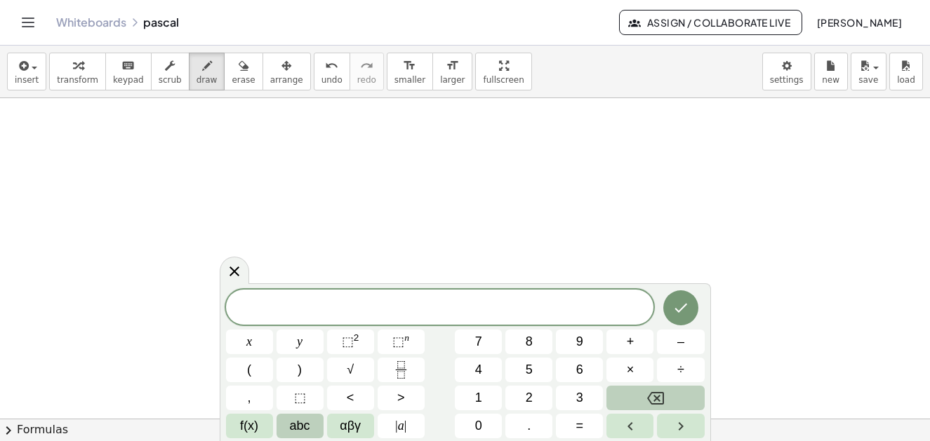
click at [301, 425] on span "abc" at bounding box center [300, 426] width 20 height 19
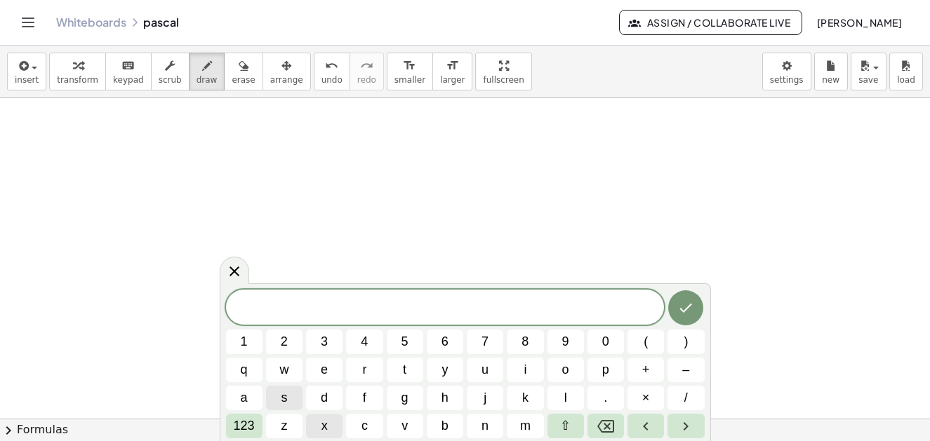
click at [324, 427] on span "x" at bounding box center [324, 426] width 6 height 19
click at [648, 366] on span "+" at bounding box center [646, 370] width 8 height 19
click at [291, 345] on button "2" at bounding box center [284, 342] width 36 height 25
click at [685, 339] on span ")" at bounding box center [686, 342] width 4 height 19
click at [425, 308] on span "(" at bounding box center [422, 307] width 9 height 20
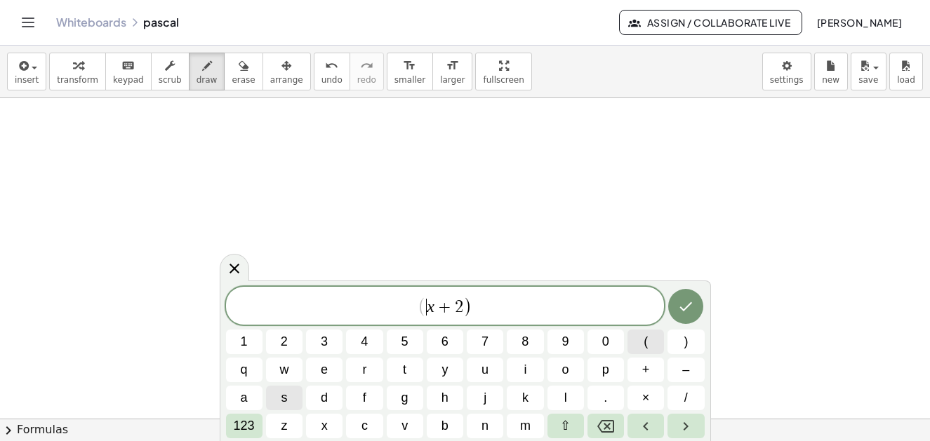
click at [641, 341] on button "(" at bounding box center [645, 342] width 36 height 25
click at [482, 306] on span "( ​ x + 2 )" at bounding box center [445, 306] width 439 height 23
click at [648, 401] on span "×" at bounding box center [646, 398] width 8 height 19
click at [653, 345] on button "(" at bounding box center [645, 342] width 36 height 25
click at [333, 429] on button "x" at bounding box center [324, 426] width 36 height 25
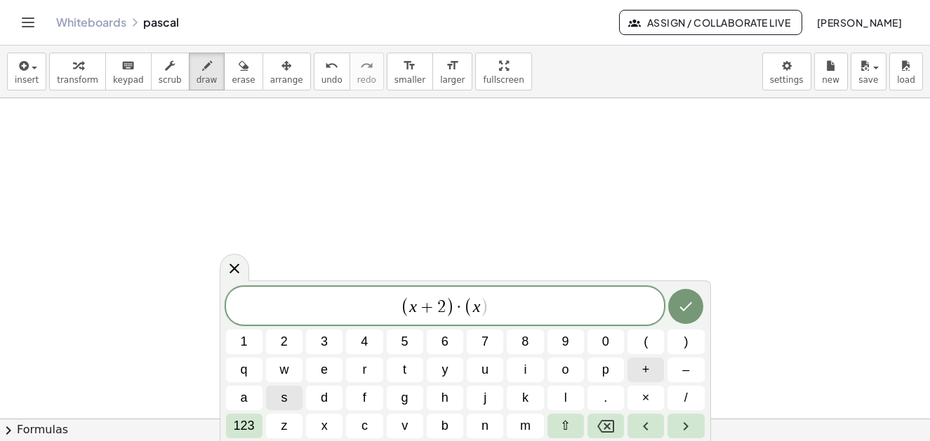
click at [651, 371] on button "+" at bounding box center [645, 370] width 36 height 25
click at [295, 340] on button "2" at bounding box center [284, 342] width 36 height 25
click at [511, 306] on span "( x + 2 ) · ( x + 2 ) ​" at bounding box center [445, 306] width 439 height 23
click at [687, 347] on span ")" at bounding box center [686, 342] width 4 height 19
click at [675, 309] on button "Done" at bounding box center [685, 306] width 35 height 35
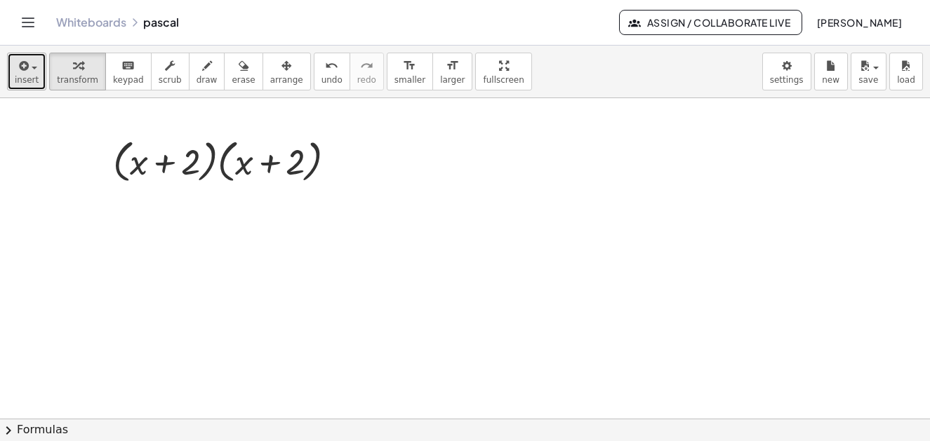
click at [34, 72] on div "button" at bounding box center [27, 65] width 24 height 17
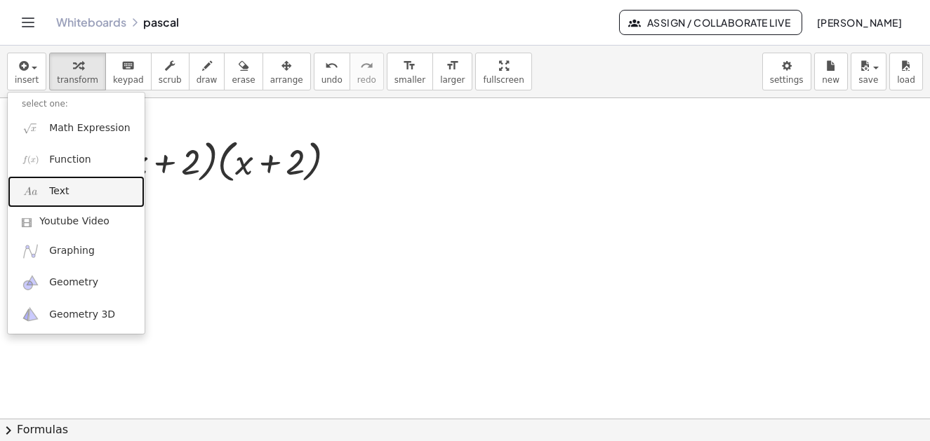
drag, startPoint x: 70, startPoint y: 187, endPoint x: 134, endPoint y: 164, distance: 68.2
click at [69, 187] on link "Text" at bounding box center [76, 192] width 137 height 32
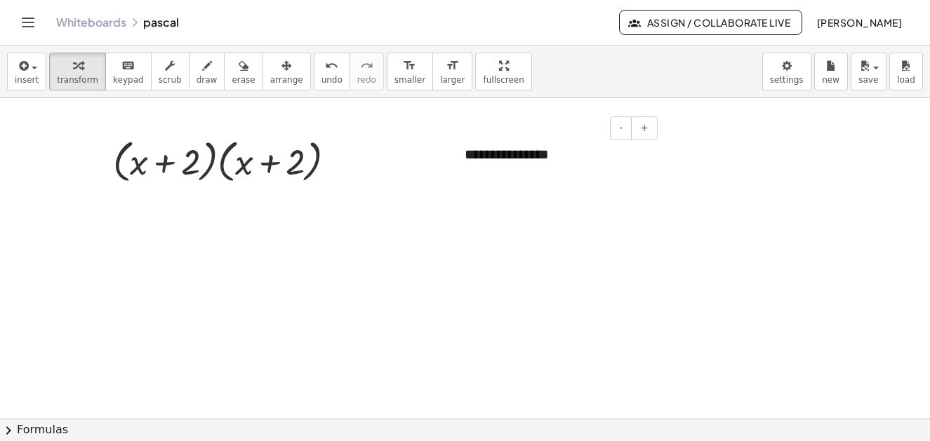
click at [564, 152] on div "**********" at bounding box center [556, 155] width 211 height 48
click at [36, 71] on button "insert" at bounding box center [26, 72] width 39 height 38
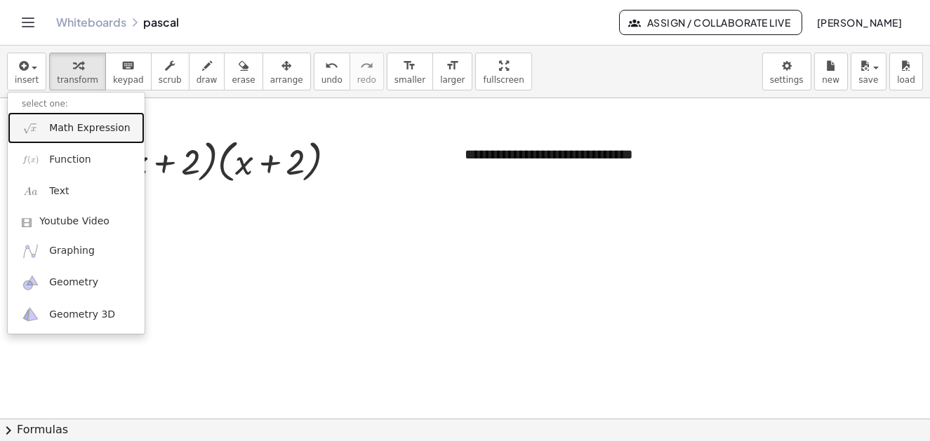
click at [63, 126] on span "Math Expression" at bounding box center [89, 128] width 81 height 14
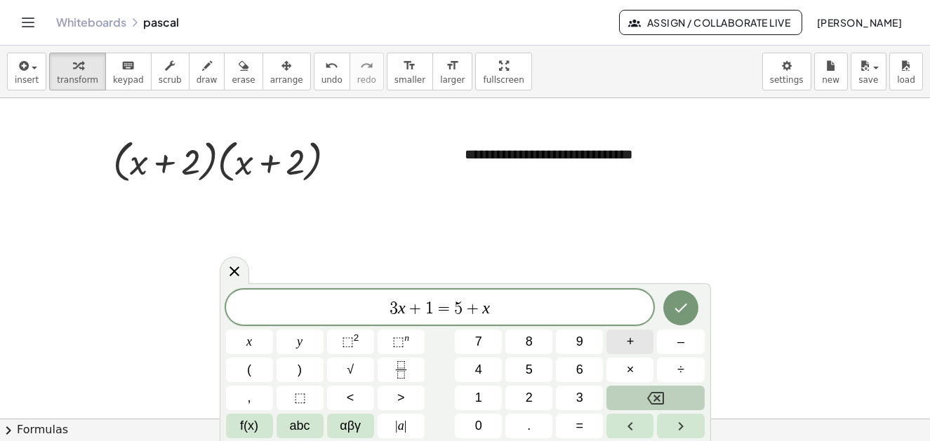
click at [637, 345] on button "+" at bounding box center [629, 342] width 47 height 25
click at [653, 154] on div "**********" at bounding box center [556, 155] width 211 height 48
click at [234, 273] on icon at bounding box center [234, 271] width 17 height 17
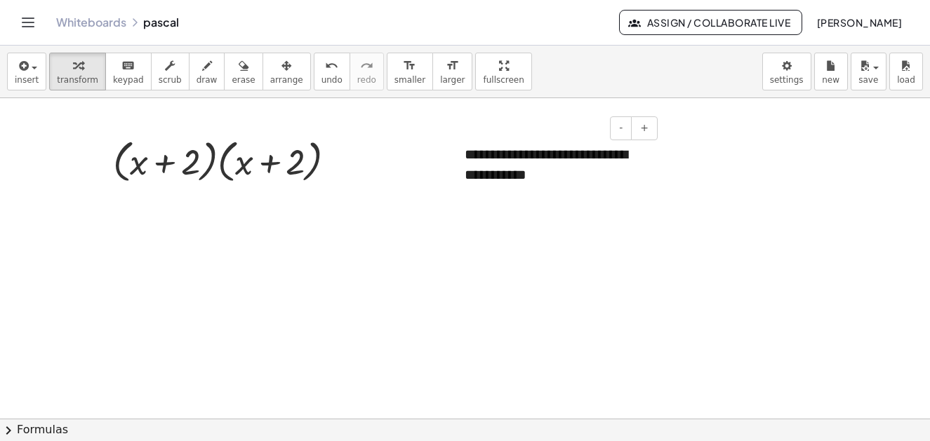
click at [539, 157] on div "**********" at bounding box center [556, 165] width 211 height 68
click at [547, 154] on div "**********" at bounding box center [556, 165] width 211 height 68
click at [554, 180] on div "**********" at bounding box center [556, 165] width 211 height 68
click at [564, 178] on div "**********" at bounding box center [556, 165] width 211 height 68
drag, startPoint x: 189, startPoint y: 65, endPoint x: 575, endPoint y: 161, distance: 397.1
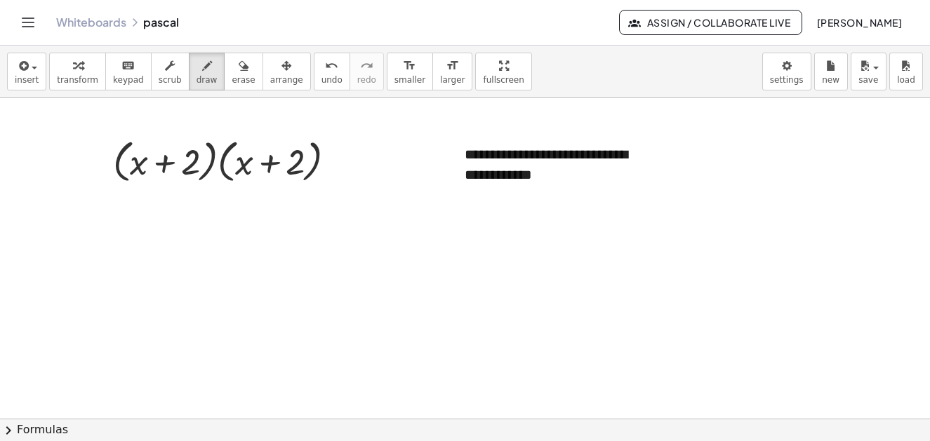
click at [202, 69] on icon "button" at bounding box center [207, 66] width 10 height 17
drag, startPoint x: 567, startPoint y: 173, endPoint x: 575, endPoint y: 185, distance: 14.2
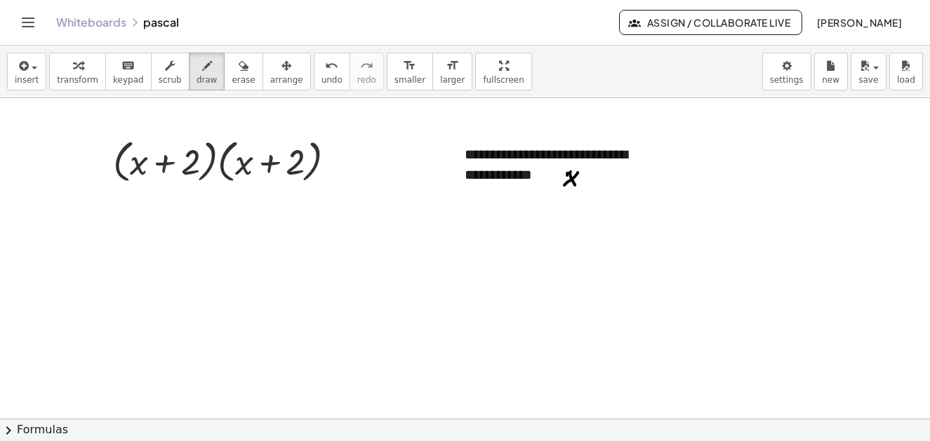
drag, startPoint x: 578, startPoint y: 173, endPoint x: 564, endPoint y: 185, distance: 18.4
drag, startPoint x: 585, startPoint y: 180, endPoint x: 600, endPoint y: 180, distance: 15.5
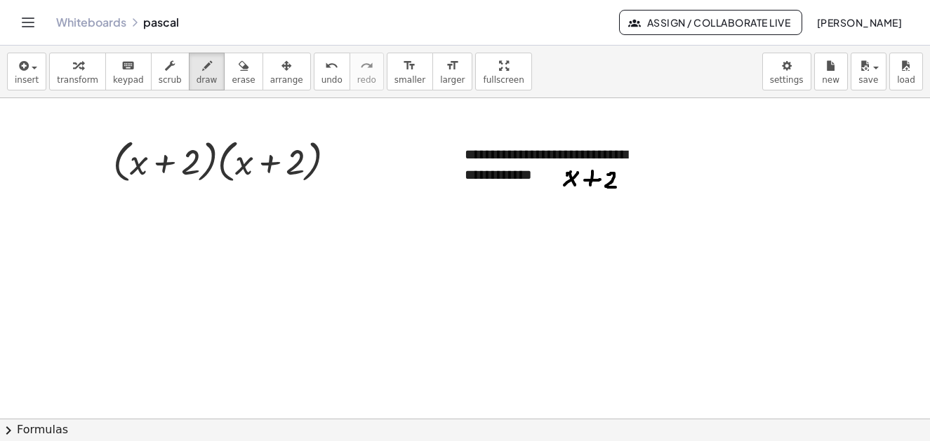
drag, startPoint x: 608, startPoint y: 175, endPoint x: 615, endPoint y: 187, distance: 14.8
click at [872, 84] on span "save" at bounding box center [868, 80] width 20 height 10
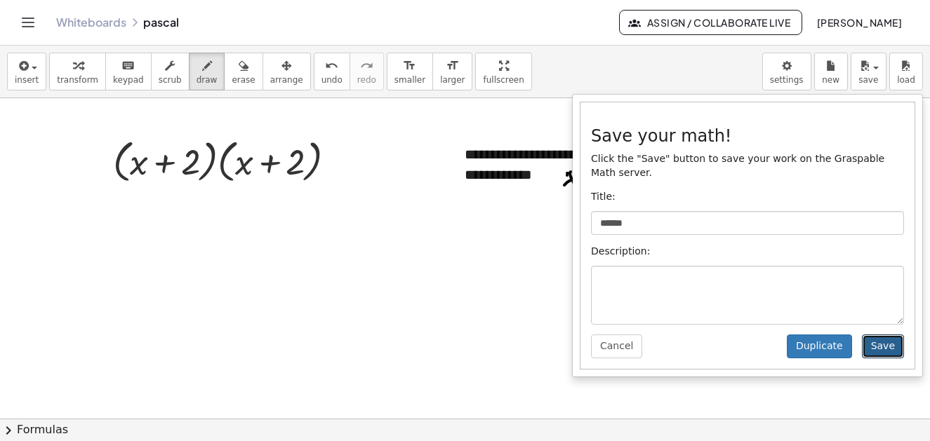
click at [897, 335] on button "Save" at bounding box center [883, 347] width 42 height 24
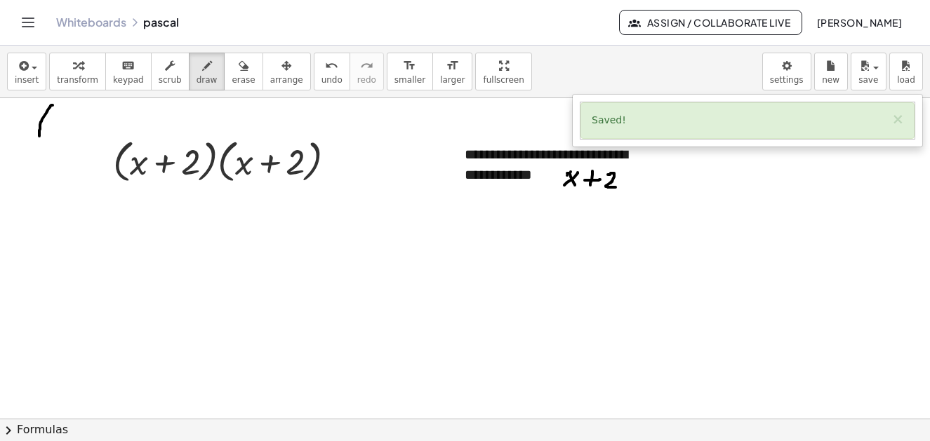
drag, startPoint x: 53, startPoint y: 105, endPoint x: 49, endPoint y: 121, distance: 16.5
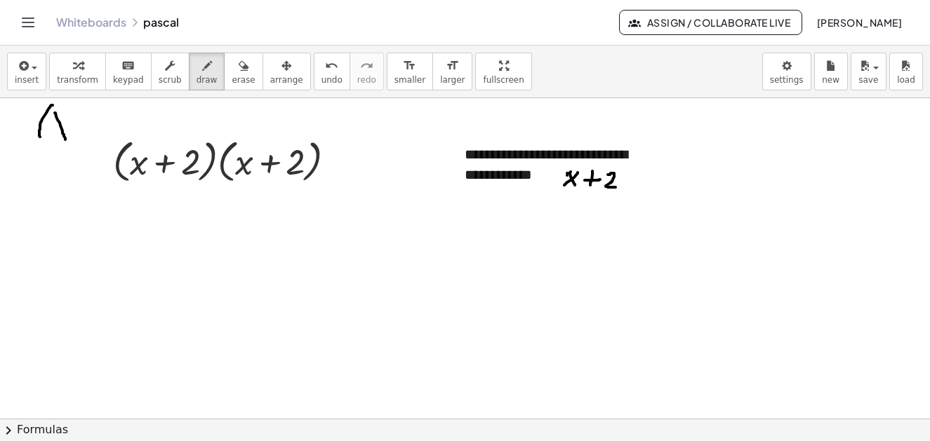
drag, startPoint x: 55, startPoint y: 113, endPoint x: 68, endPoint y: 120, distance: 15.1
drag, startPoint x: 64, startPoint y: 119, endPoint x: 51, endPoint y: 133, distance: 18.9
drag, startPoint x: 79, startPoint y: 119, endPoint x: 93, endPoint y: 119, distance: 14.8
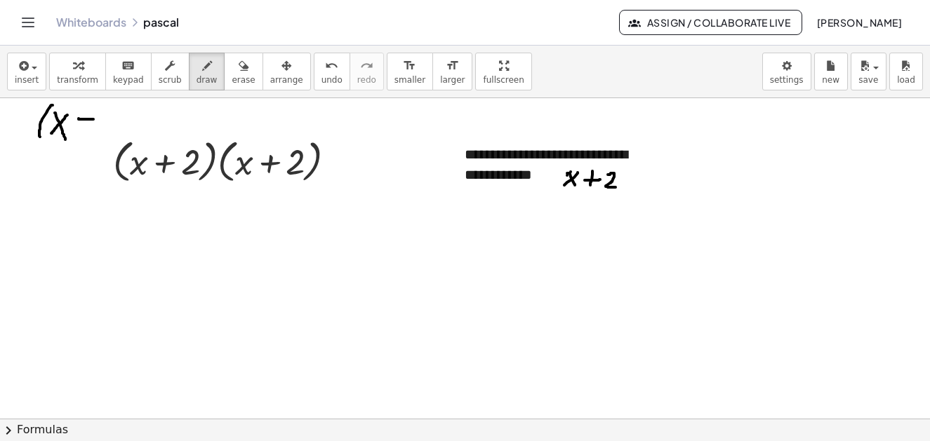
drag, startPoint x: 86, startPoint y: 115, endPoint x: 86, endPoint y: 125, distance: 9.8
drag, startPoint x: 102, startPoint y: 108, endPoint x: 110, endPoint y: 133, distance: 26.4
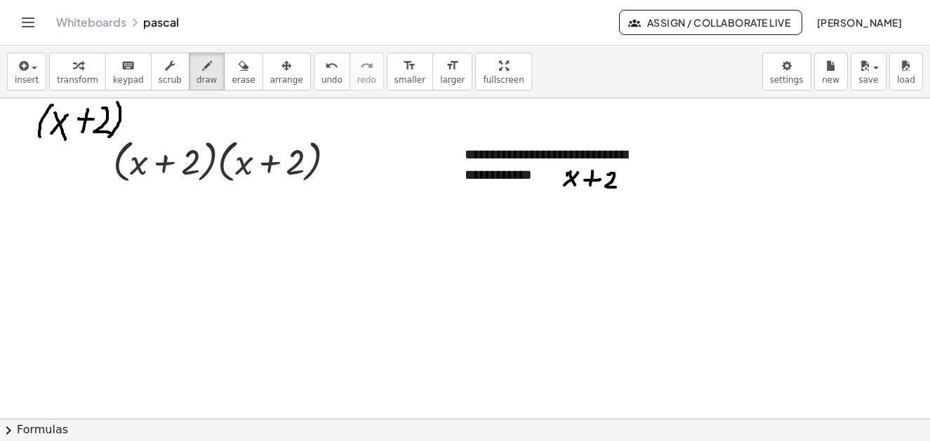
drag, startPoint x: 118, startPoint y: 103, endPoint x: 109, endPoint y: 138, distance: 35.6
drag, startPoint x: 82, startPoint y: 281, endPoint x: 93, endPoint y: 335, distance: 55.2
drag, startPoint x: 104, startPoint y: 306, endPoint x: 111, endPoint y: 330, distance: 24.9
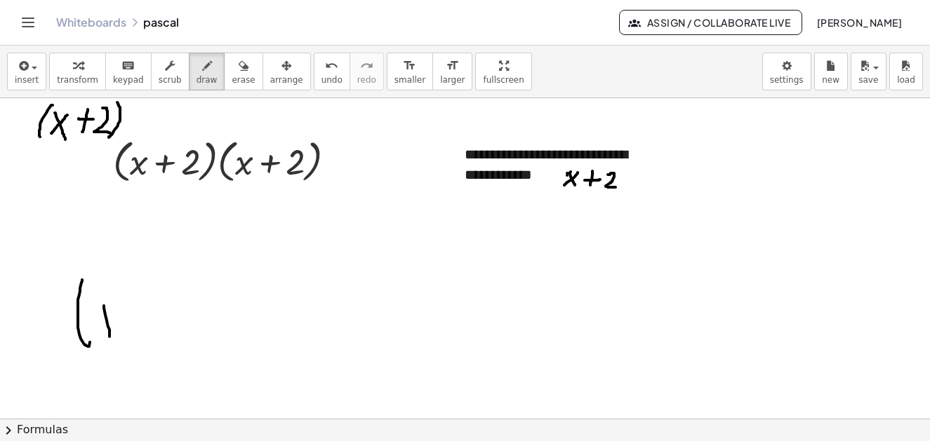
drag, startPoint x: 114, startPoint y: 325, endPoint x: 101, endPoint y: 338, distance: 17.9
drag, startPoint x: 127, startPoint y: 324, endPoint x: 147, endPoint y: 321, distance: 19.8
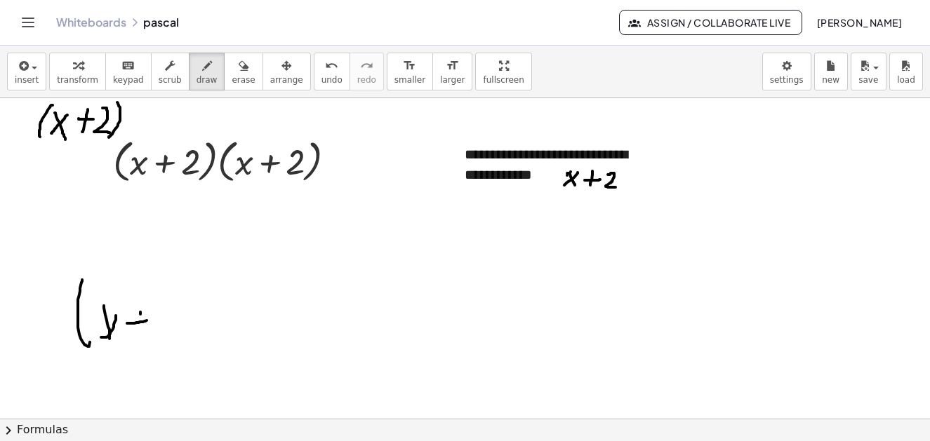
drag, startPoint x: 140, startPoint y: 314, endPoint x: 141, endPoint y: 326, distance: 12.0
drag, startPoint x: 156, startPoint y: 306, endPoint x: 180, endPoint y: 309, distance: 24.7
drag, startPoint x: 171, startPoint y: 293, endPoint x: 190, endPoint y: 304, distance: 22.0
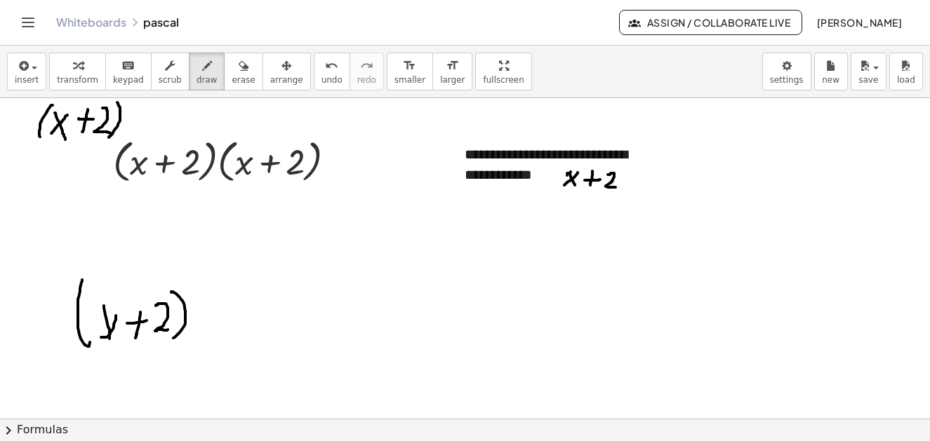
drag, startPoint x: 190, startPoint y: 268, endPoint x: 204, endPoint y: 288, distance: 24.7
drag, startPoint x: 233, startPoint y: 307, endPoint x: 246, endPoint y: 311, distance: 14.0
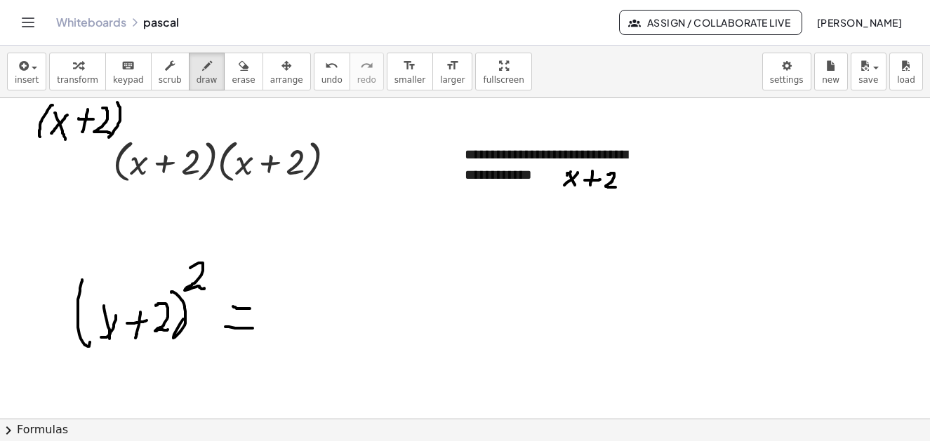
drag, startPoint x: 105, startPoint y: 314, endPoint x: 104, endPoint y: 333, distance: 18.3
drag, startPoint x: 103, startPoint y: 337, endPoint x: 99, endPoint y: 329, distance: 8.8
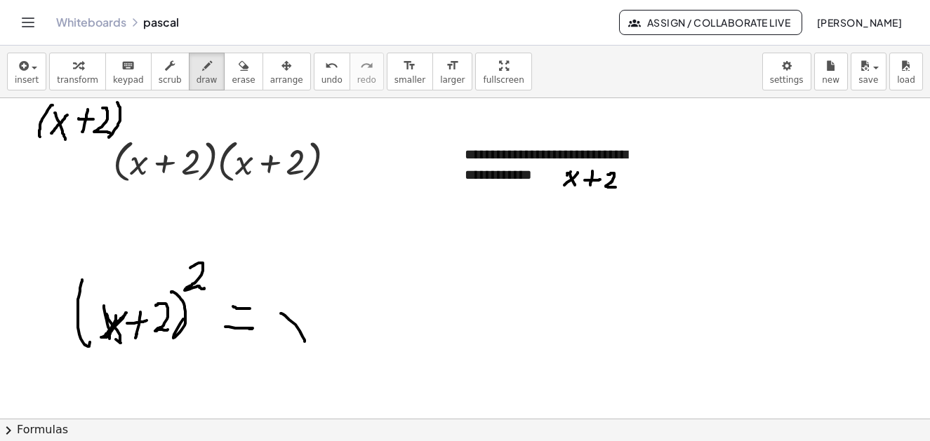
drag, startPoint x: 281, startPoint y: 314, endPoint x: 305, endPoint y: 307, distance: 24.9
drag, startPoint x: 298, startPoint y: 318, endPoint x: 293, endPoint y: 295, distance: 23.5
drag, startPoint x: 304, startPoint y: 276, endPoint x: 303, endPoint y: 291, distance: 14.8
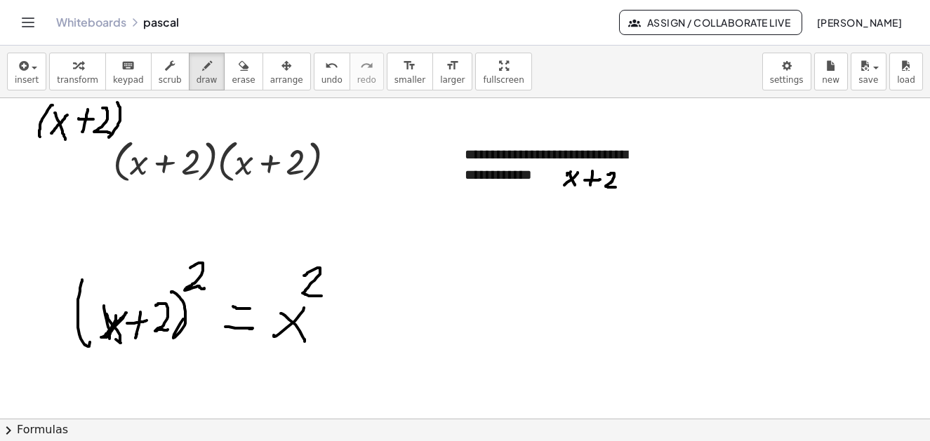
drag, startPoint x: 329, startPoint y: 320, endPoint x: 369, endPoint y: 321, distance: 40.0
drag, startPoint x: 404, startPoint y: 314, endPoint x: 427, endPoint y: 335, distance: 32.3
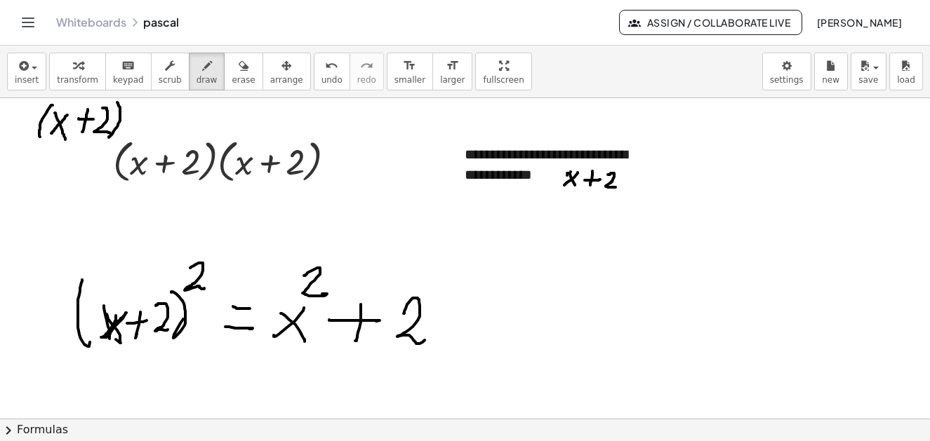
drag, startPoint x: 451, startPoint y: 309, endPoint x: 467, endPoint y: 336, distance: 31.2
drag, startPoint x: 472, startPoint y: 312, endPoint x: 449, endPoint y: 333, distance: 30.8
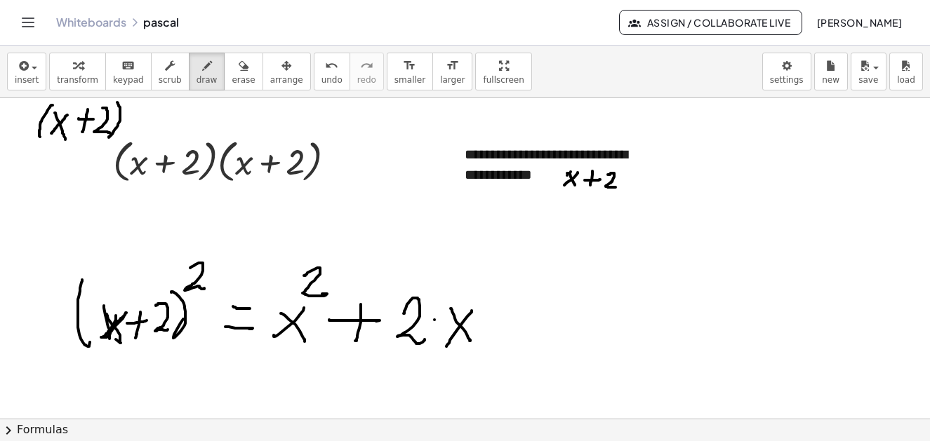
drag, startPoint x: 514, startPoint y: 314, endPoint x: 531, endPoint y: 342, distance: 33.1
drag, startPoint x: 549, startPoint y: 331, endPoint x: 567, endPoint y: 328, distance: 18.6
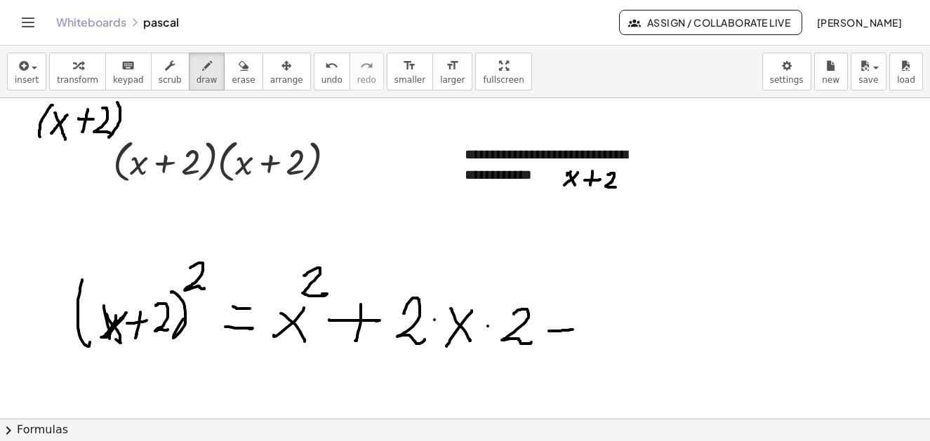
drag, startPoint x: 566, startPoint y: 315, endPoint x: 561, endPoint y: 349, distance: 33.9
drag, startPoint x: 591, startPoint y: 311, endPoint x: 618, endPoint y: 326, distance: 31.4
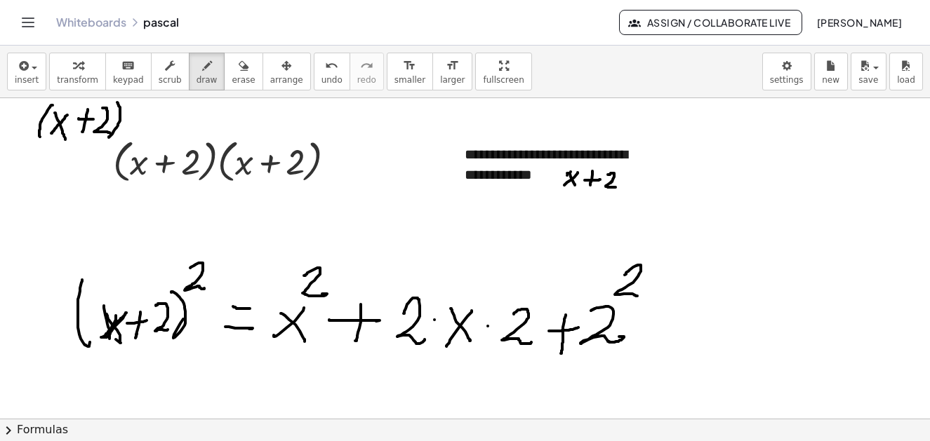
drag, startPoint x: 625, startPoint y: 275, endPoint x: 641, endPoint y: 295, distance: 25.9
drag, startPoint x: 298, startPoint y: 393, endPoint x: 301, endPoint y: 402, distance: 9.8
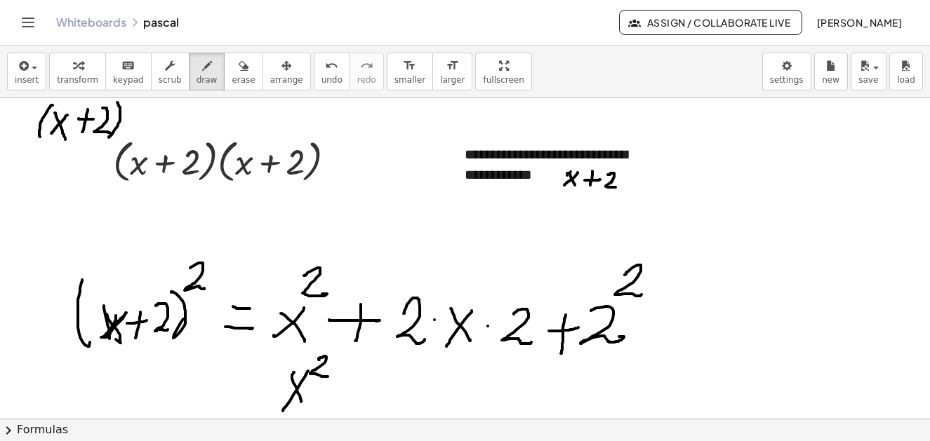
drag, startPoint x: 319, startPoint y: 360, endPoint x: 335, endPoint y: 389, distance: 33.0
drag, startPoint x: 343, startPoint y: 392, endPoint x: 373, endPoint y: 385, distance: 30.1
drag, startPoint x: 359, startPoint y: 378, endPoint x: 378, endPoint y: 380, distance: 19.1
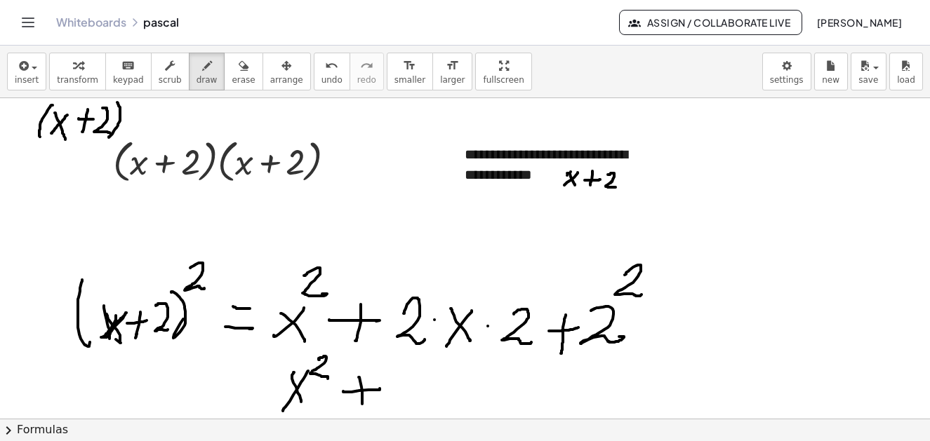
drag, startPoint x: 391, startPoint y: 373, endPoint x: 406, endPoint y: 399, distance: 30.2
drag, startPoint x: 430, startPoint y: 377, endPoint x: 446, endPoint y: 375, distance: 16.2
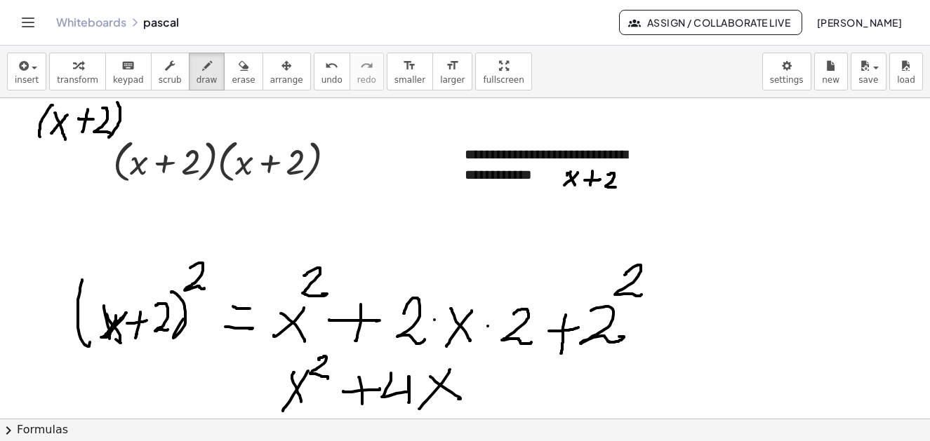
drag, startPoint x: 450, startPoint y: 370, endPoint x: 427, endPoint y: 404, distance: 40.9
drag, startPoint x: 472, startPoint y: 384, endPoint x: 499, endPoint y: 382, distance: 27.4
drag, startPoint x: 474, startPoint y: 385, endPoint x: 483, endPoint y: 393, distance: 11.4
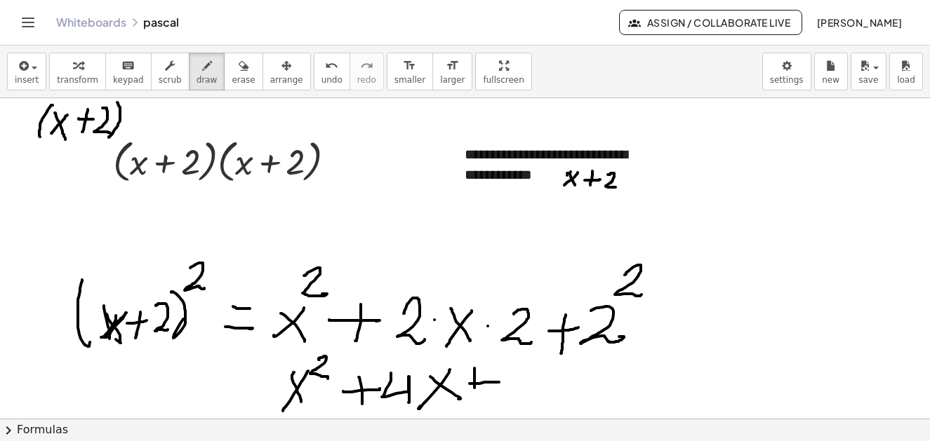
drag, startPoint x: 458, startPoint y: 385, endPoint x: 479, endPoint y: 384, distance: 21.8
drag, startPoint x: 514, startPoint y: 368, endPoint x: 557, endPoint y: 397, distance: 52.2
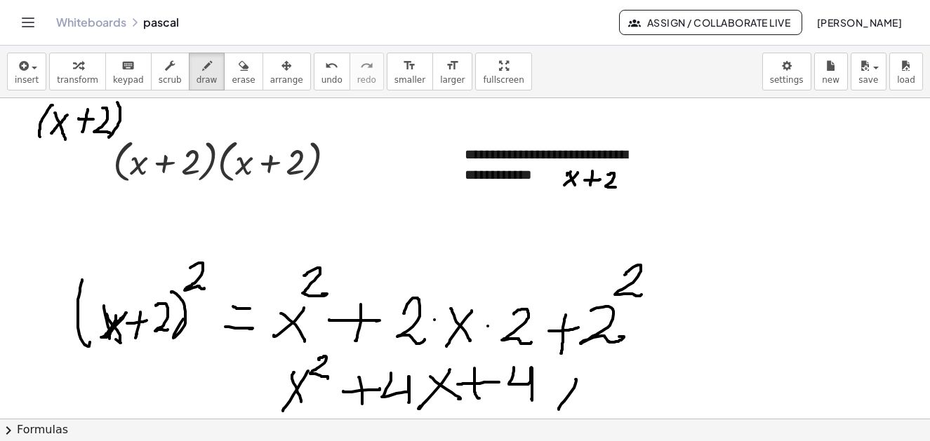
drag, startPoint x: 576, startPoint y: 380, endPoint x: 577, endPoint y: 398, distance: 18.3
drag, startPoint x: 578, startPoint y: 399, endPoint x: 555, endPoint y: 411, distance: 25.1
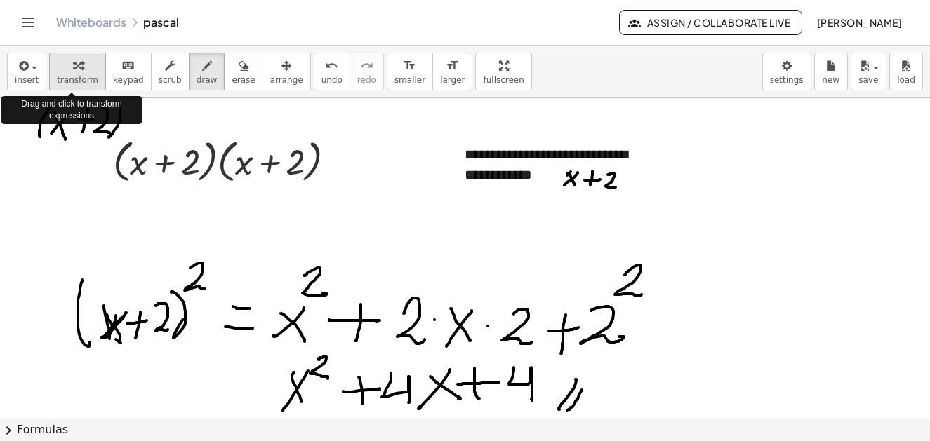
click at [58, 75] on span "transform" at bounding box center [77, 80] width 41 height 10
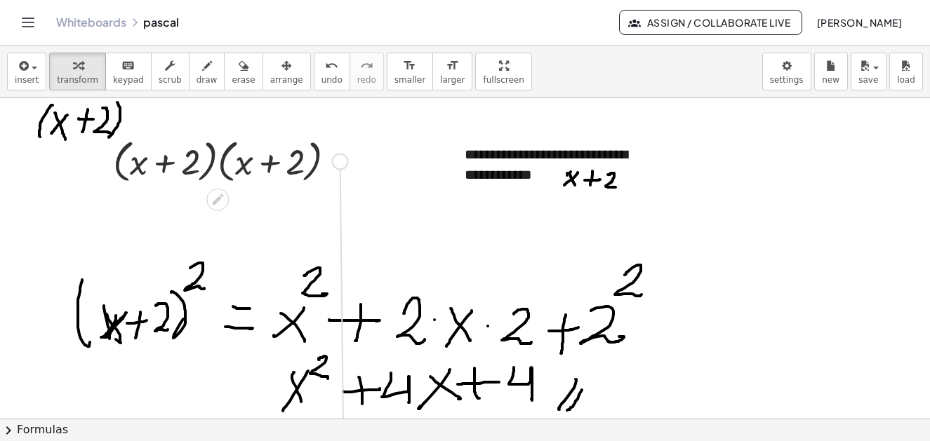
drag, startPoint x: 340, startPoint y: 162, endPoint x: 344, endPoint y: 462, distance: 299.7
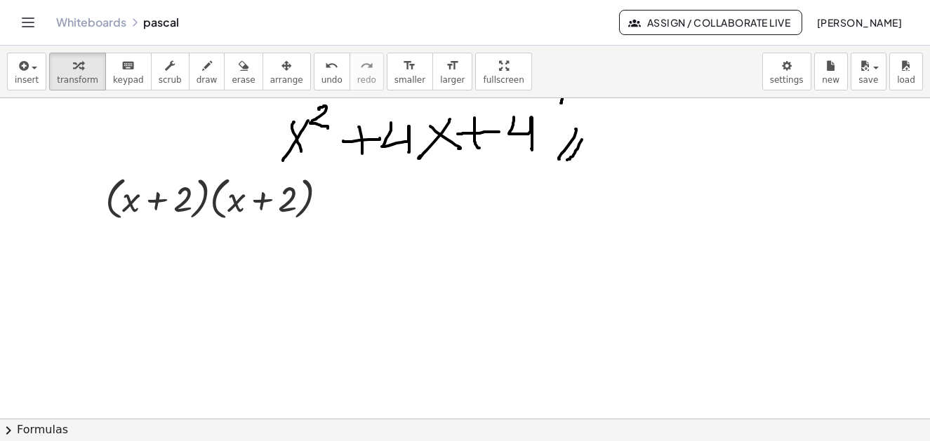
scroll to position [4560, 0]
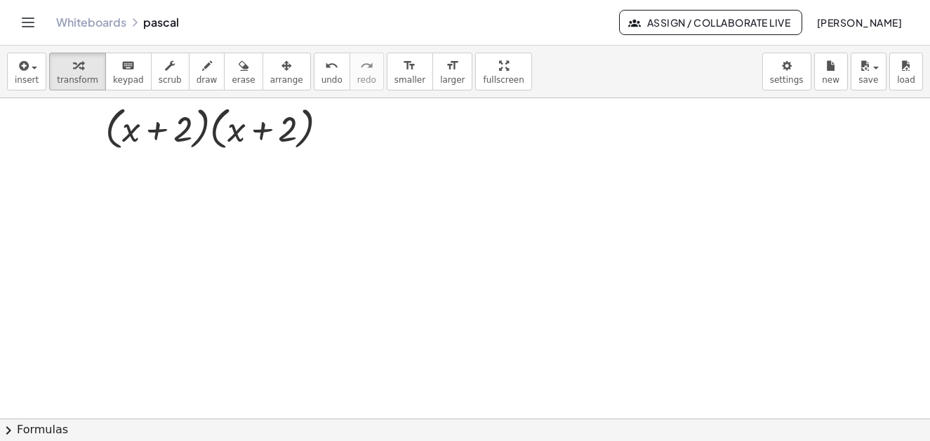
drag, startPoint x: 40, startPoint y: 192, endPoint x: 65, endPoint y: 159, distance: 41.0
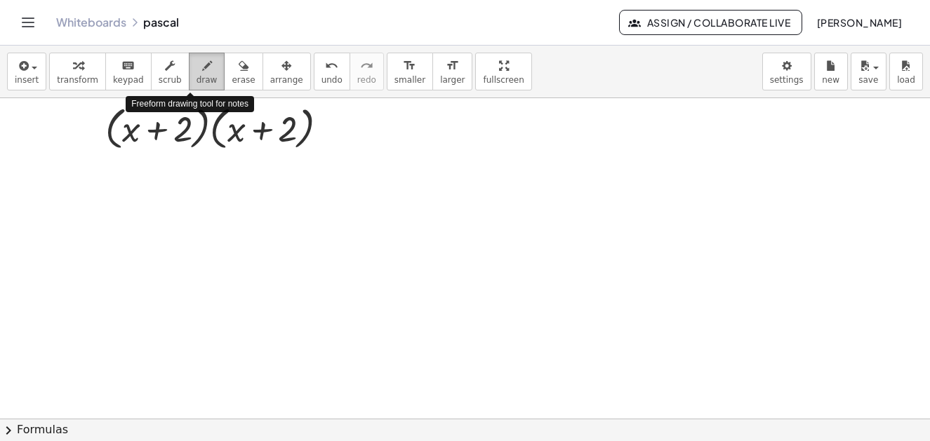
click at [196, 69] on div "button" at bounding box center [206, 65] width 21 height 17
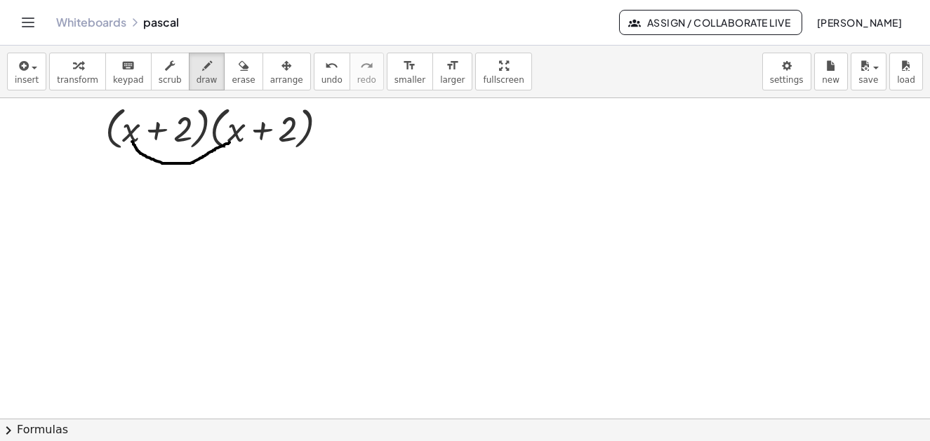
drag, startPoint x: 132, startPoint y: 142, endPoint x: 229, endPoint y: 142, distance: 97.5
drag, startPoint x: 223, startPoint y: 139, endPoint x: 232, endPoint y: 147, distance: 11.9
drag, startPoint x: 222, startPoint y: 138, endPoint x: 234, endPoint y: 150, distance: 16.9
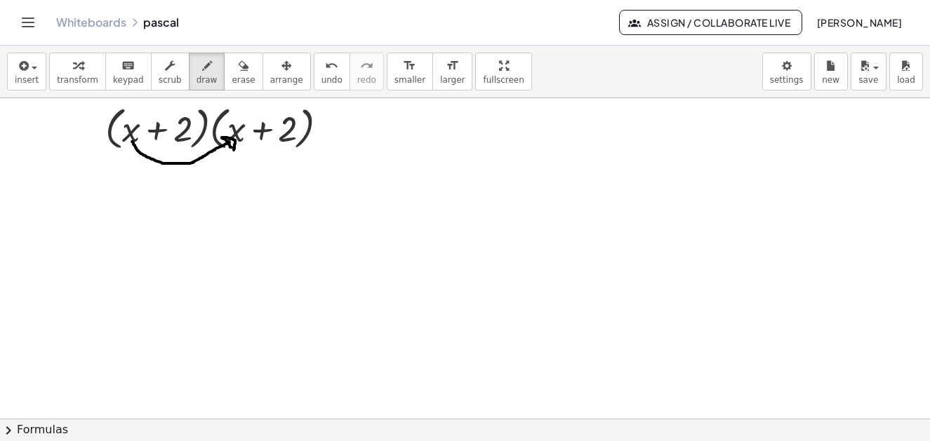
drag, startPoint x: 135, startPoint y: 140, endPoint x: 287, endPoint y: 146, distance: 151.7
drag, startPoint x: 282, startPoint y: 142, endPoint x: 295, endPoint y: 152, distance: 16.6
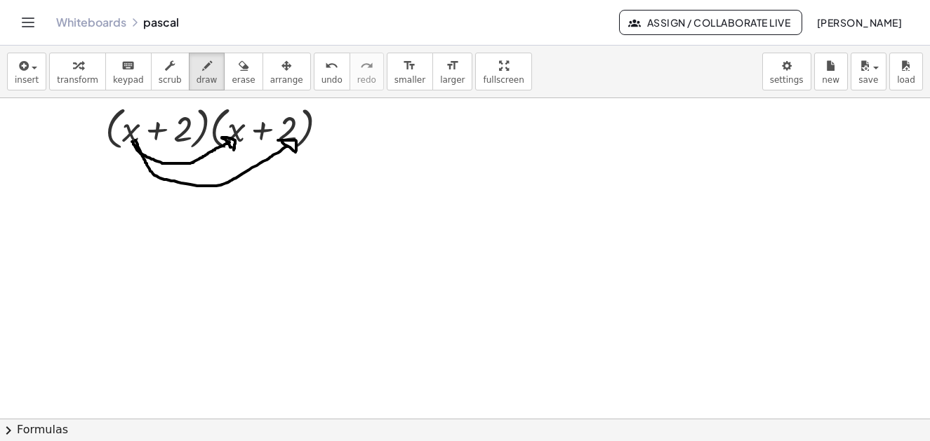
drag, startPoint x: 185, startPoint y: 114, endPoint x: 230, endPoint y: 119, distance: 46.0
drag, startPoint x: 175, startPoint y: 114, endPoint x: 284, endPoint y: 115, distance: 108.8
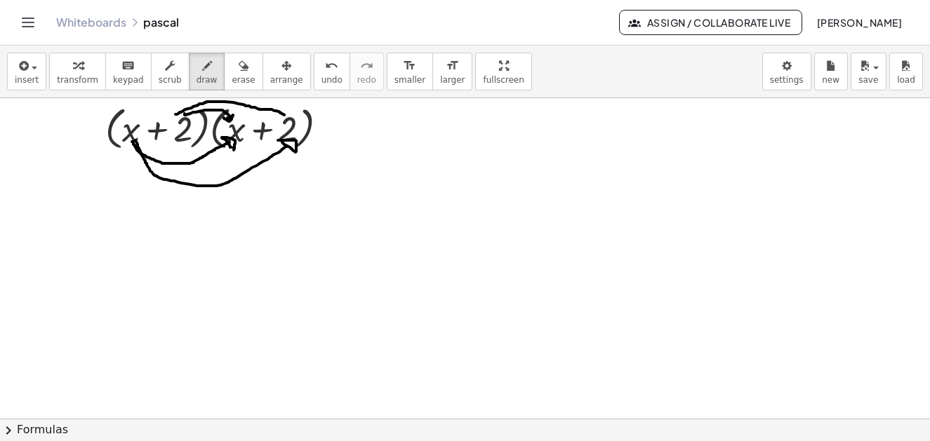
drag, startPoint x: 52, startPoint y: 217, endPoint x: 67, endPoint y: 239, distance: 26.7
drag, startPoint x: 71, startPoint y: 225, endPoint x: 86, endPoint y: 201, distance: 28.6
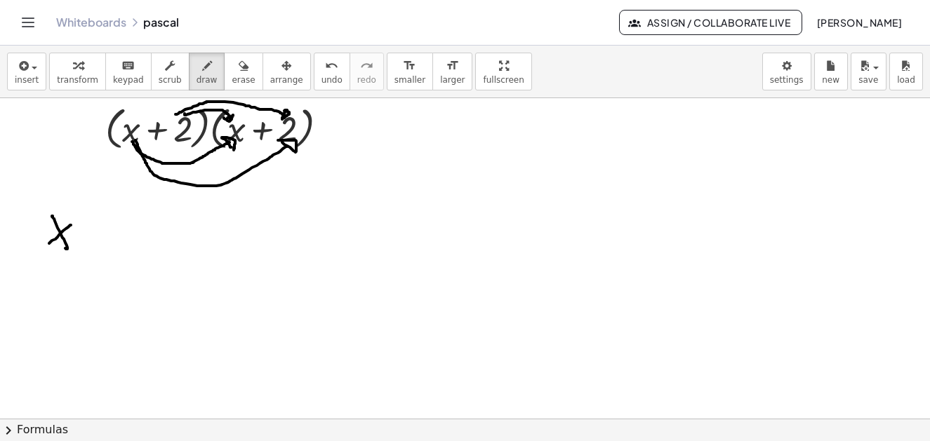
drag, startPoint x: 86, startPoint y: 199, endPoint x: 95, endPoint y: 223, distance: 25.5
drag, startPoint x: 122, startPoint y: 225, endPoint x: 137, endPoint y: 223, distance: 14.9
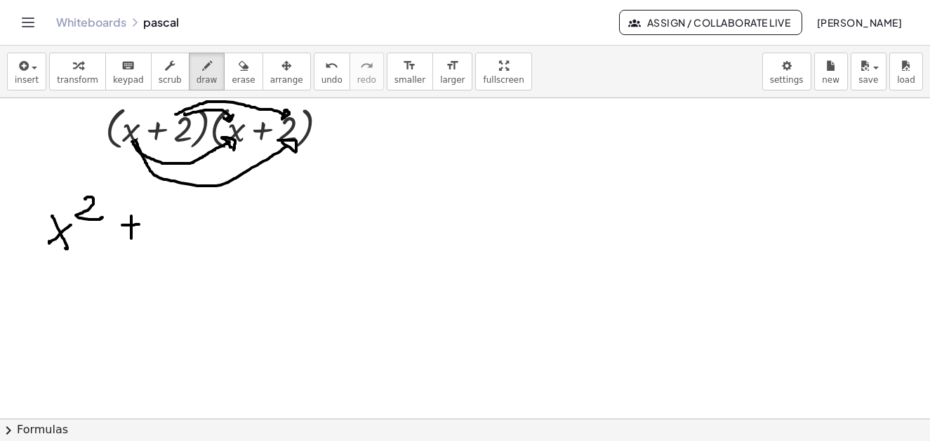
drag, startPoint x: 131, startPoint y: 216, endPoint x: 147, endPoint y: 225, distance: 18.2
drag, startPoint x: 164, startPoint y: 222, endPoint x: 185, endPoint y: 235, distance: 24.9
drag, startPoint x: 189, startPoint y: 218, endPoint x: 219, endPoint y: 224, distance: 30.0
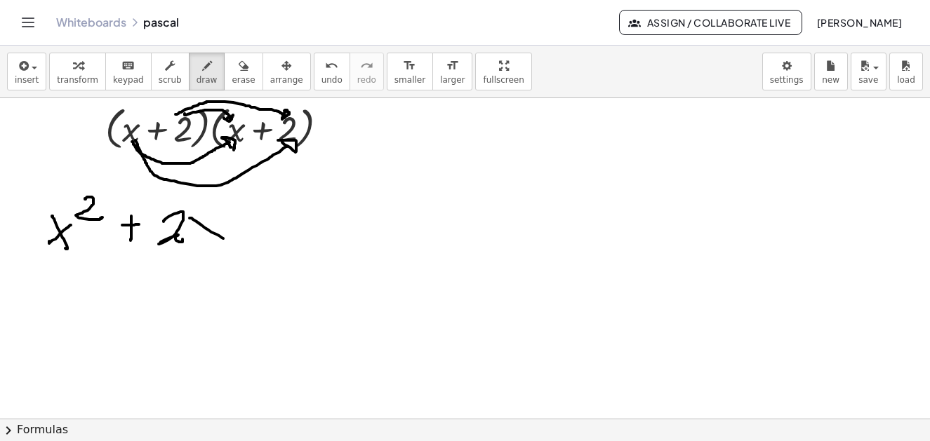
drag, startPoint x: 240, startPoint y: 228, endPoint x: 272, endPoint y: 227, distance: 31.6
drag, startPoint x: 263, startPoint y: 212, endPoint x: 255, endPoint y: 209, distance: 8.2
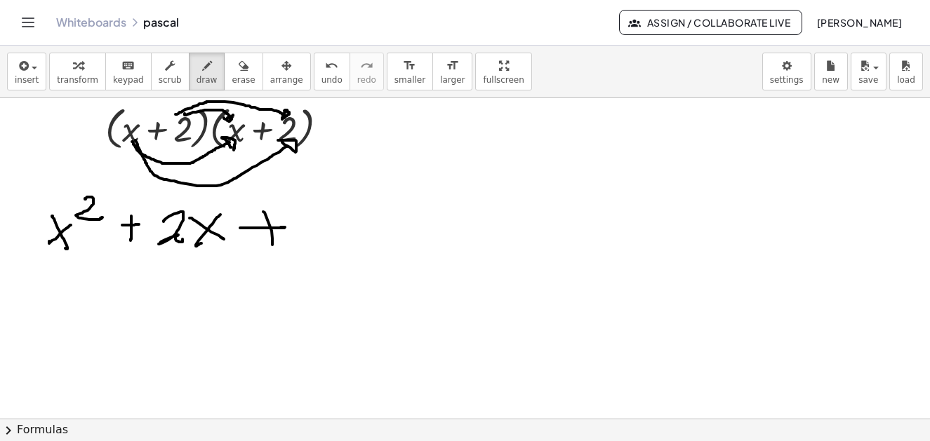
drag, startPoint x: 310, startPoint y: 216, endPoint x: 340, endPoint y: 242, distance: 39.3
drag, startPoint x: 353, startPoint y: 211, endPoint x: 370, endPoint y: 226, distance: 22.4
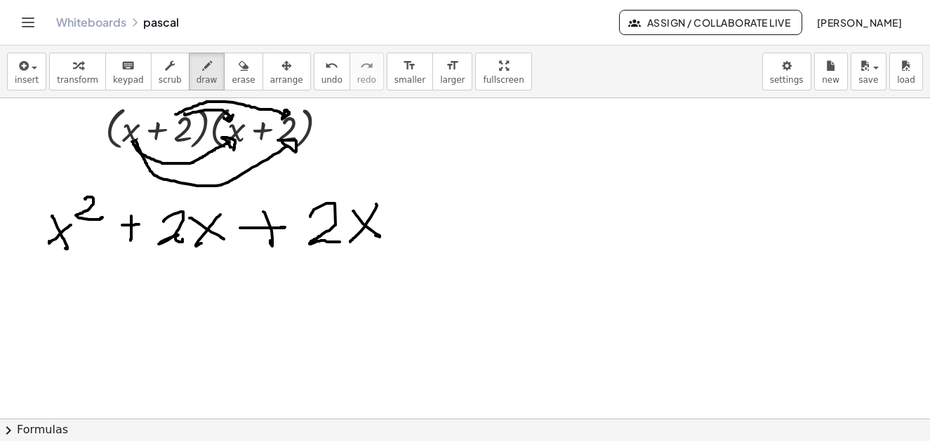
drag, startPoint x: 376, startPoint y: 204, endPoint x: 350, endPoint y: 242, distance: 45.9
drag, startPoint x: 401, startPoint y: 215, endPoint x: 418, endPoint y: 213, distance: 17.7
drag, startPoint x: 415, startPoint y: 202, endPoint x: 418, endPoint y: 225, distance: 23.4
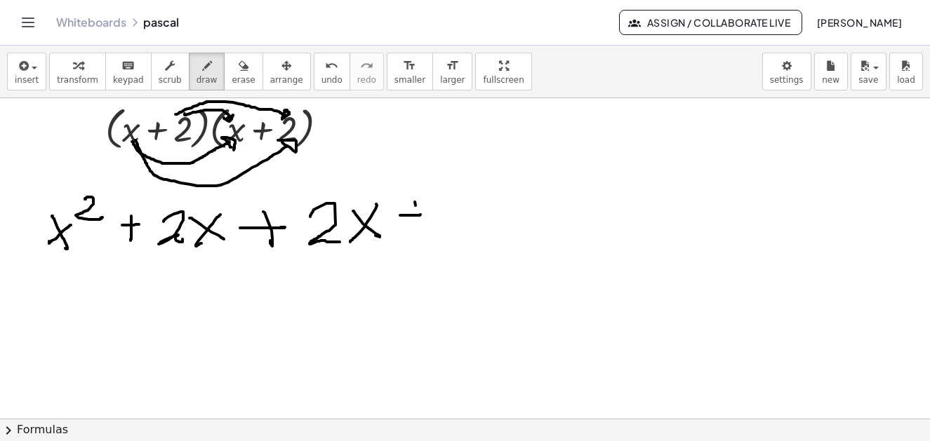
drag, startPoint x: 453, startPoint y: 215, endPoint x: 491, endPoint y: 215, distance: 38.6
drag, startPoint x: 512, startPoint y: 212, endPoint x: 503, endPoint y: 246, distance: 35.4
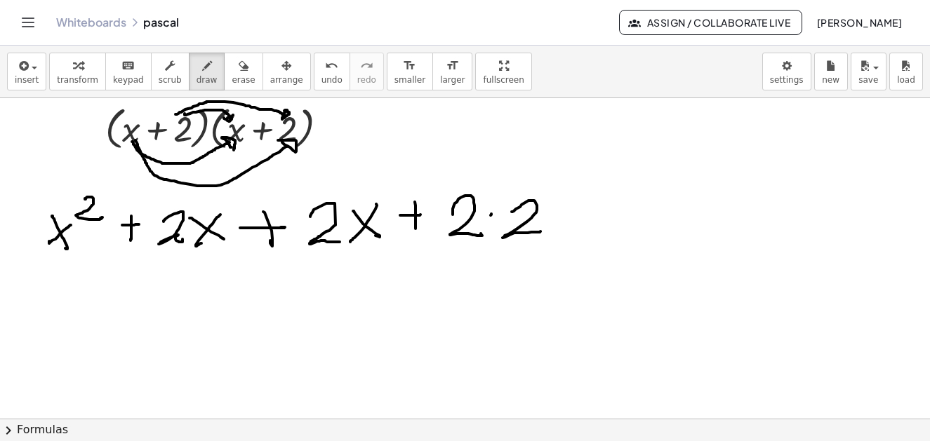
drag, startPoint x: 79, startPoint y: 290, endPoint x: 105, endPoint y: 303, distance: 29.2
drag, startPoint x: 70, startPoint y: 328, endPoint x: 98, endPoint y: 308, distance: 34.7
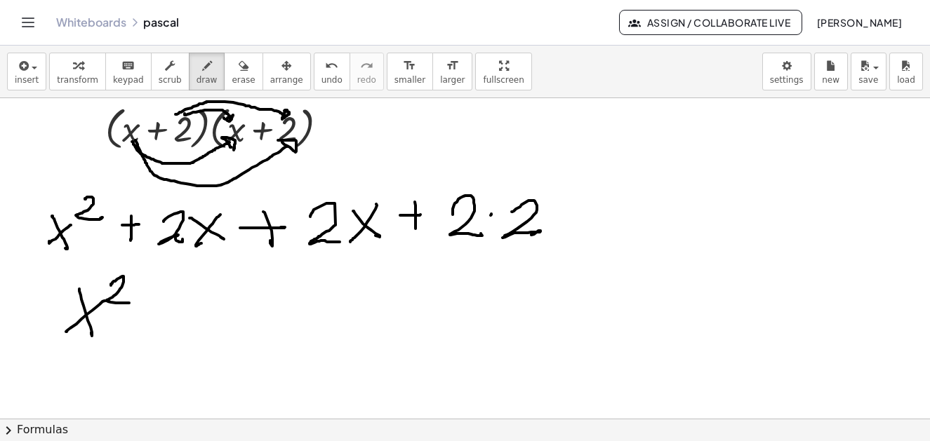
drag, startPoint x: 111, startPoint y: 286, endPoint x: 153, endPoint y: 312, distance: 49.8
drag, startPoint x: 155, startPoint y: 308, endPoint x: 196, endPoint y: 304, distance: 40.9
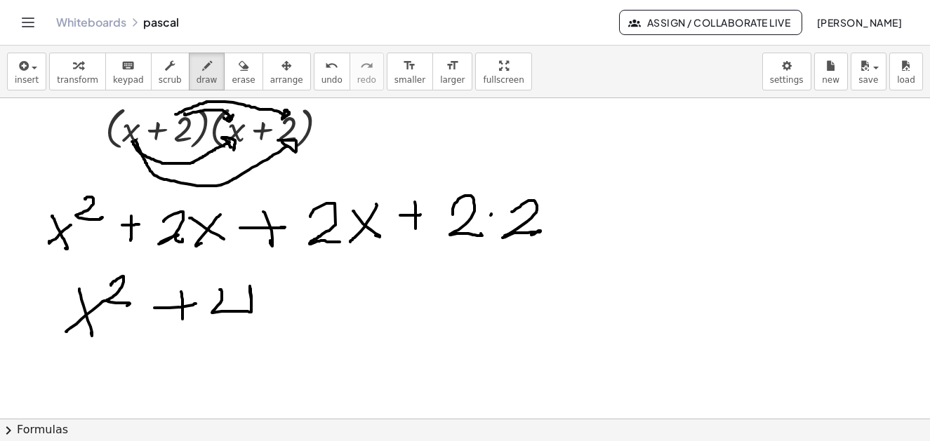
drag, startPoint x: 222, startPoint y: 293, endPoint x: 253, endPoint y: 314, distance: 37.0
drag, startPoint x: 285, startPoint y: 286, endPoint x: 302, endPoint y: 310, distance: 29.6
drag, startPoint x: 297, startPoint y: 301, endPoint x: 295, endPoint y: 309, distance: 8.7
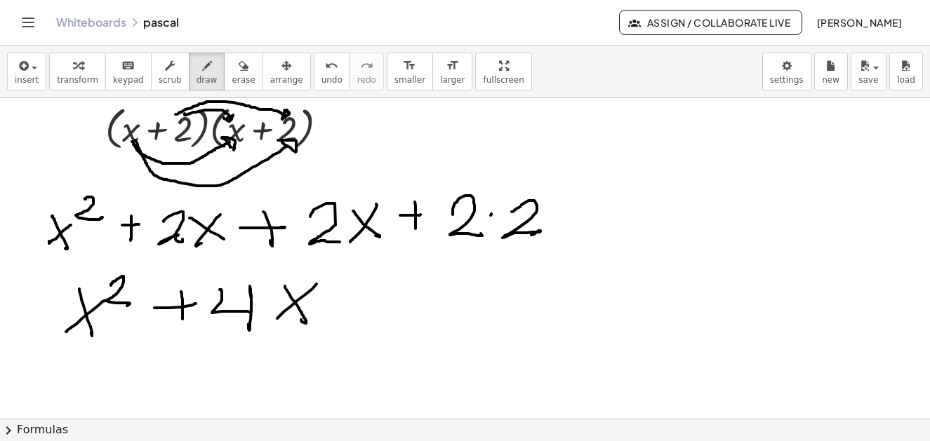
drag, startPoint x: 373, startPoint y: 295, endPoint x: 384, endPoint y: 293, distance: 10.9
drag, startPoint x: 375, startPoint y: 307, endPoint x: 365, endPoint y: 310, distance: 10.4
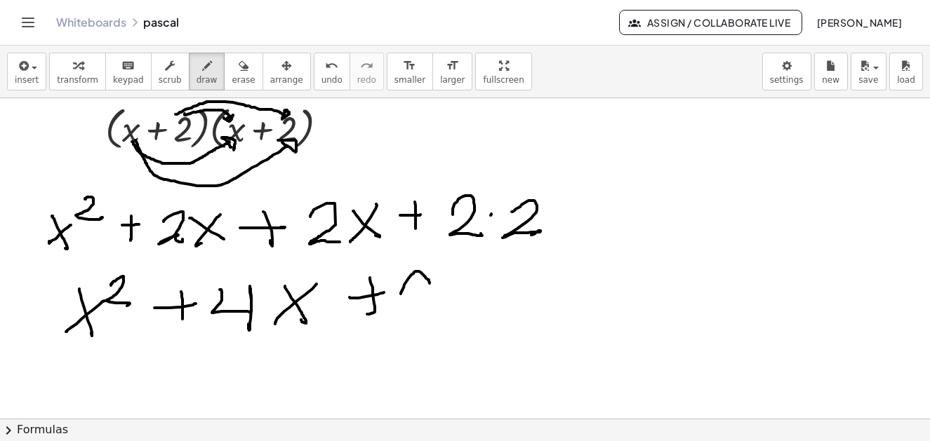
drag, startPoint x: 401, startPoint y: 294, endPoint x: 429, endPoint y: 284, distance: 30.6
click at [232, 77] on span "erase" at bounding box center [243, 80] width 23 height 10
drag, startPoint x: 438, startPoint y: 286, endPoint x: 462, endPoint y: 269, distance: 29.2
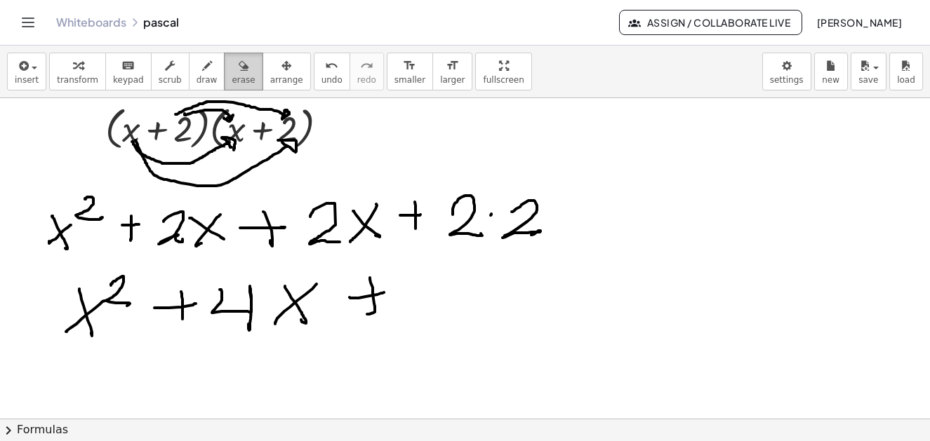
drag, startPoint x: 196, startPoint y: 71, endPoint x: 222, endPoint y: 72, distance: 26.7
click at [197, 71] on div "button" at bounding box center [206, 65] width 21 height 17
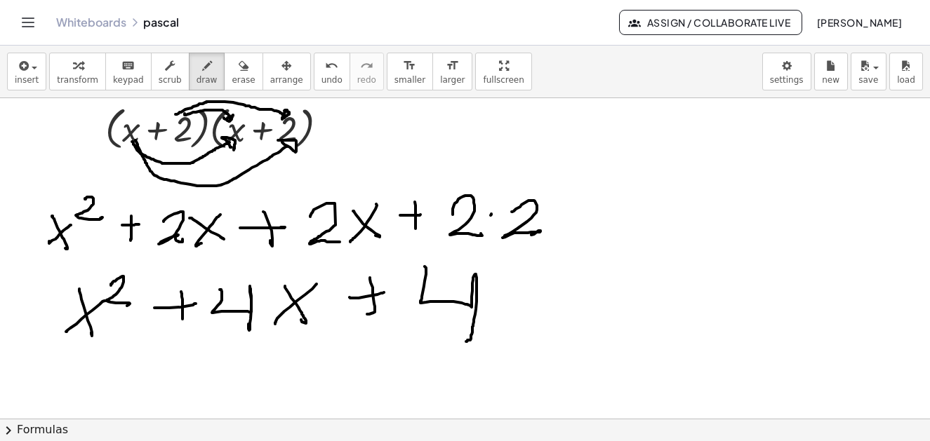
drag, startPoint x: 426, startPoint y: 270, endPoint x: 496, endPoint y: 336, distance: 96.3
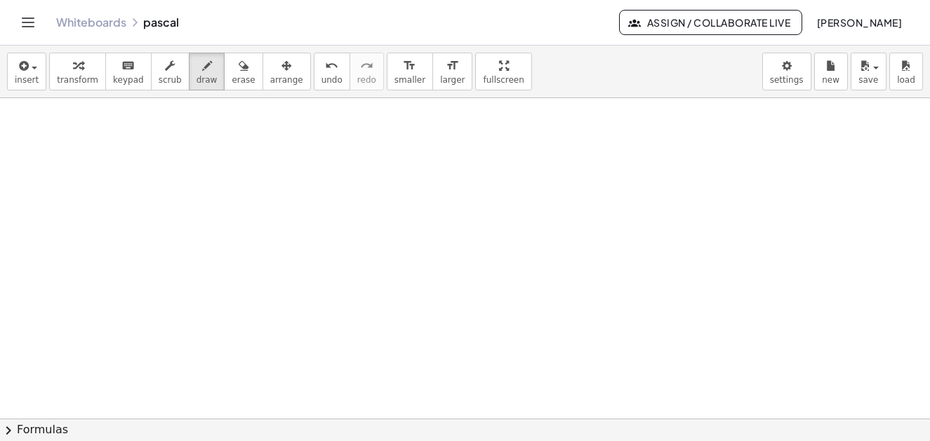
scroll to position [5131, 0]
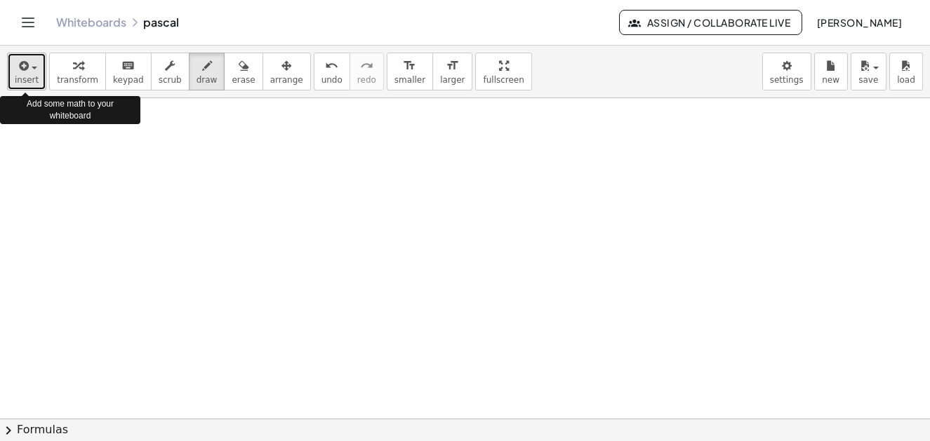
click at [38, 67] on button "insert" at bounding box center [26, 72] width 39 height 38
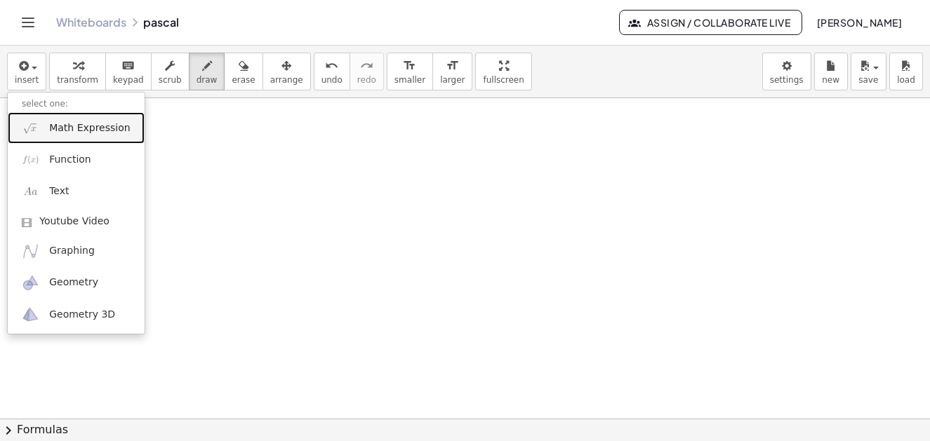
click at [75, 123] on span "Math Expression" at bounding box center [89, 128] width 81 height 14
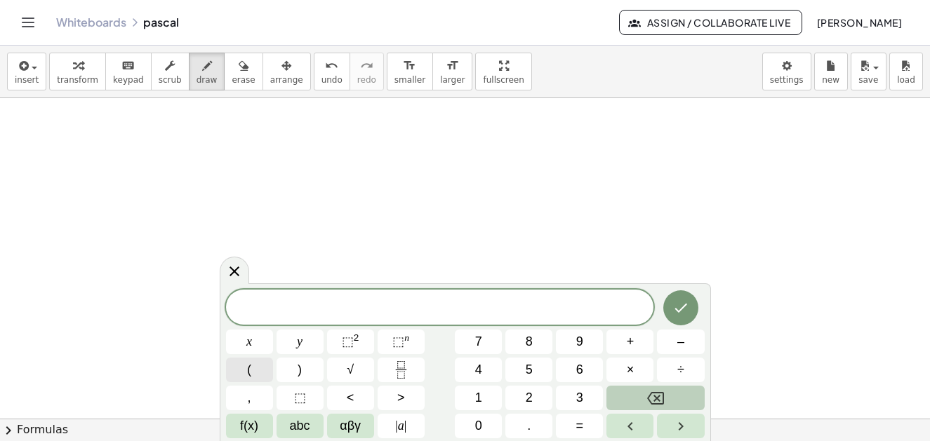
click at [256, 371] on button "(" at bounding box center [249, 370] width 47 height 25
click at [308, 428] on span "abc" at bounding box center [300, 426] width 20 height 19
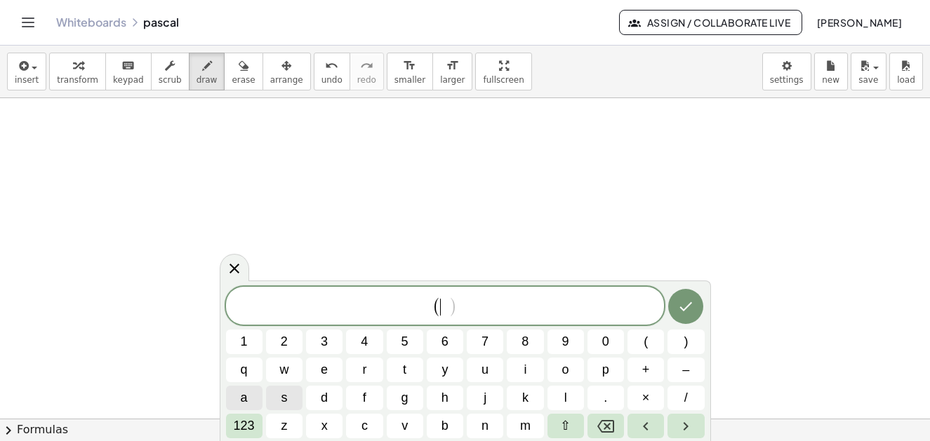
click at [244, 398] on span "a" at bounding box center [244, 398] width 7 height 19
click at [651, 368] on button "+" at bounding box center [645, 370] width 36 height 25
click at [451, 426] on button "b" at bounding box center [445, 426] width 36 height 25
click at [686, 341] on span ")" at bounding box center [686, 342] width 4 height 19
click at [241, 423] on span "123" at bounding box center [244, 426] width 21 height 19
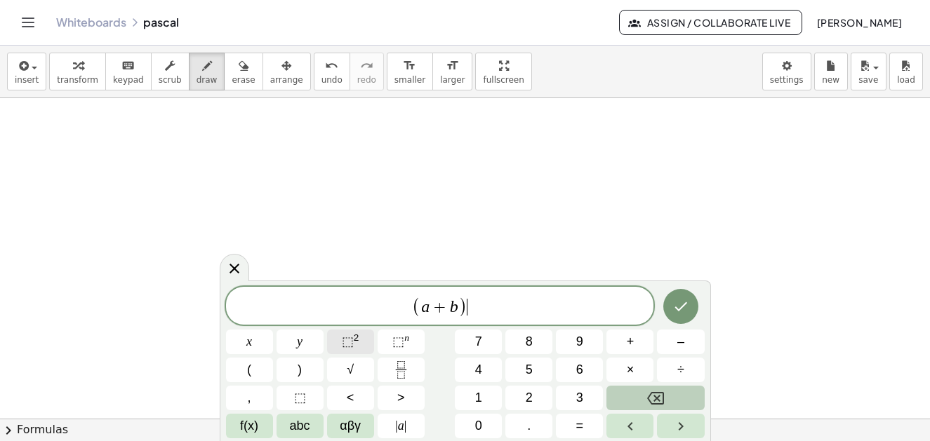
click at [343, 339] on span "⬚" at bounding box center [348, 342] width 12 height 14
click at [672, 310] on icon "Done" at bounding box center [680, 304] width 17 height 17
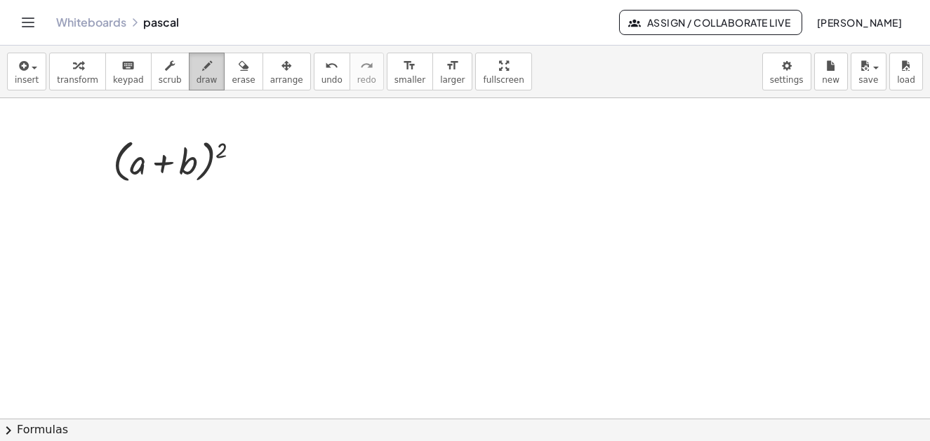
click at [196, 75] on span "draw" at bounding box center [206, 80] width 21 height 10
drag, startPoint x: 227, startPoint y: 172, endPoint x: 246, endPoint y: 173, distance: 19.0
drag, startPoint x: 227, startPoint y: 184, endPoint x: 246, endPoint y: 184, distance: 18.9
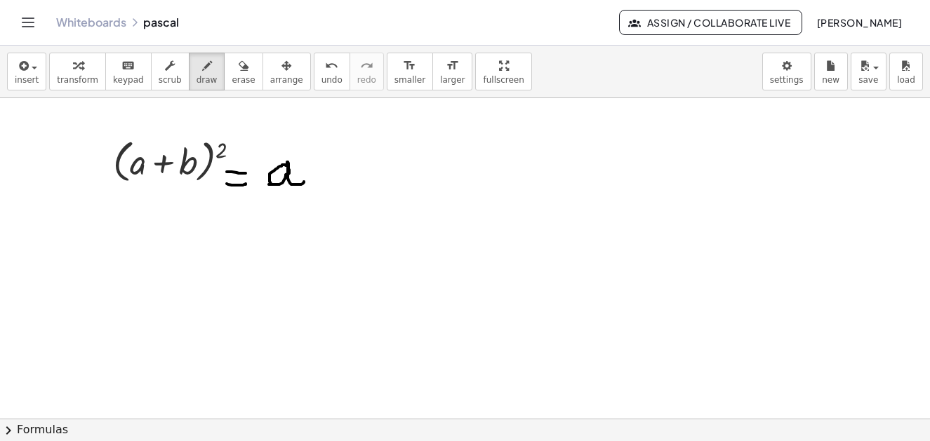
drag, startPoint x: 286, startPoint y: 166, endPoint x: 297, endPoint y: 159, distance: 13.2
drag, startPoint x: 293, startPoint y: 144, endPoint x: 316, endPoint y: 159, distance: 27.3
drag, startPoint x: 342, startPoint y: 166, endPoint x: 362, endPoint y: 165, distance: 19.7
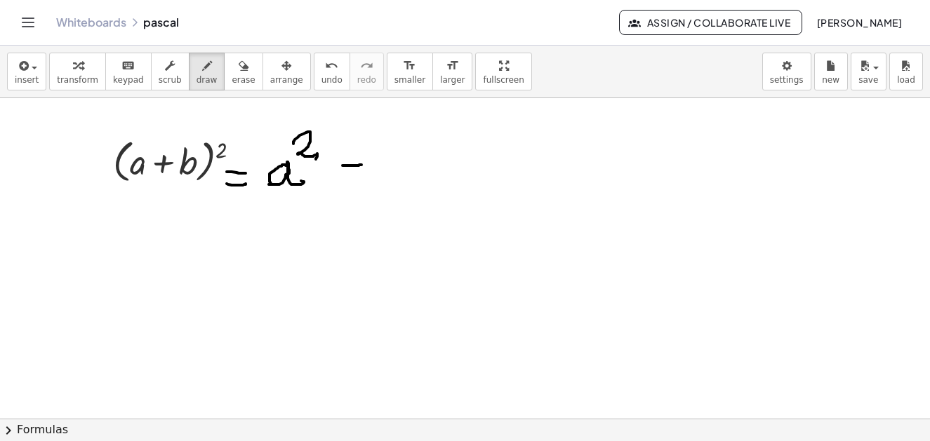
drag, startPoint x: 352, startPoint y: 153, endPoint x: 353, endPoint y: 178, distance: 24.6
drag, startPoint x: 378, startPoint y: 152, endPoint x: 415, endPoint y: 179, distance: 46.7
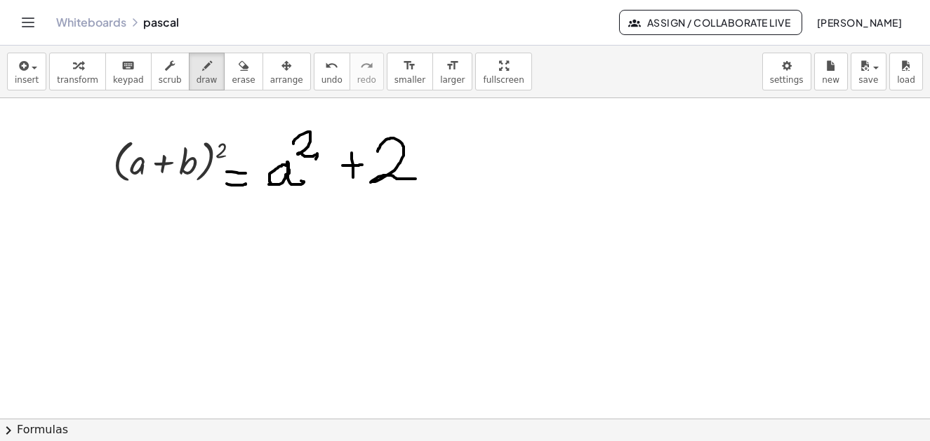
drag, startPoint x: 441, startPoint y: 144, endPoint x: 441, endPoint y: 184, distance: 40.0
drag, startPoint x: 425, startPoint y: 160, endPoint x: 435, endPoint y: 185, distance: 27.1
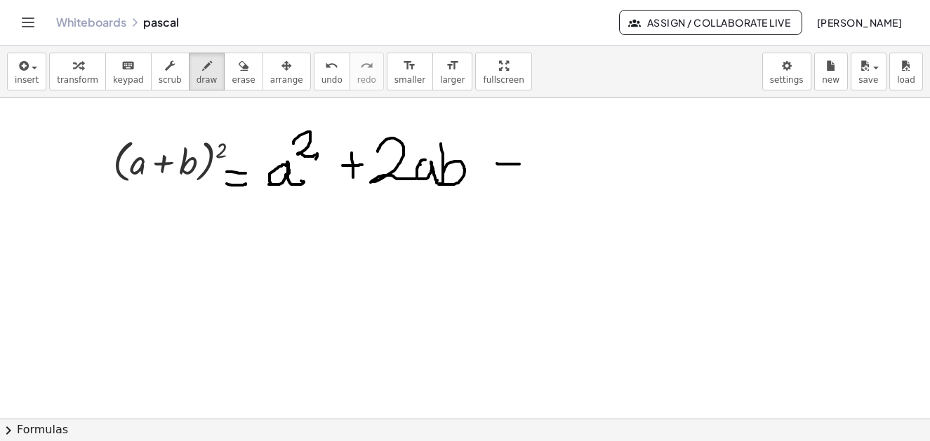
drag, startPoint x: 497, startPoint y: 164, endPoint x: 519, endPoint y: 164, distance: 22.5
drag, startPoint x: 512, startPoint y: 145, endPoint x: 510, endPoint y: 175, distance: 29.5
drag, startPoint x: 549, startPoint y: 158, endPoint x: 562, endPoint y: 175, distance: 21.5
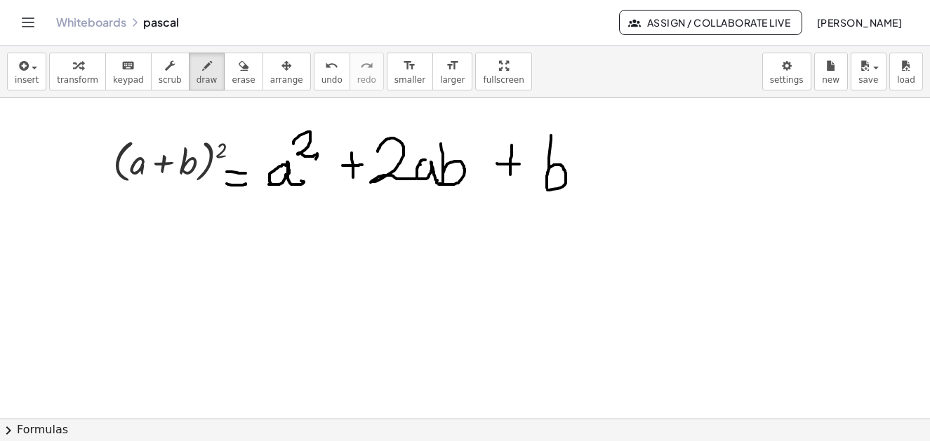
drag, startPoint x: 594, startPoint y: 119, endPoint x: 600, endPoint y: 145, distance: 26.6
drag, startPoint x: 48, startPoint y: 239, endPoint x: 73, endPoint y: 254, distance: 28.6
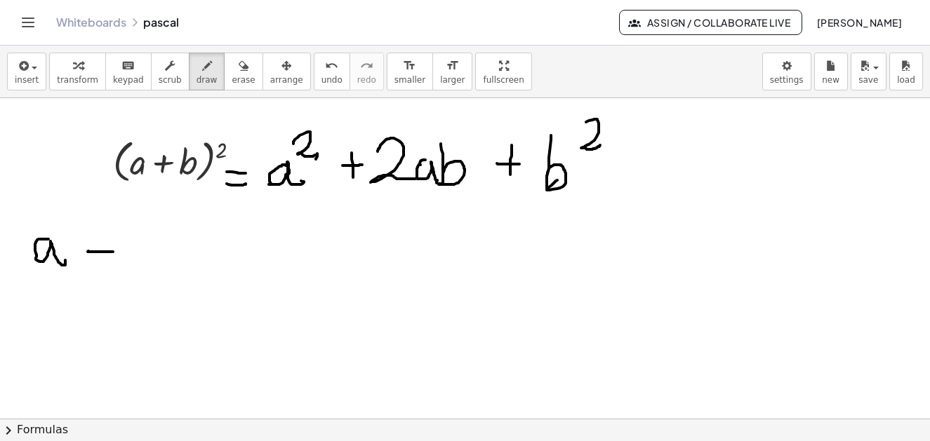
drag, startPoint x: 88, startPoint y: 252, endPoint x: 94, endPoint y: 266, distance: 15.4
drag, startPoint x: 93, startPoint y: 265, endPoint x: 121, endPoint y: 258, distance: 29.8
drag, startPoint x: 149, startPoint y: 252, endPoint x: 168, endPoint y: 230, distance: 29.3
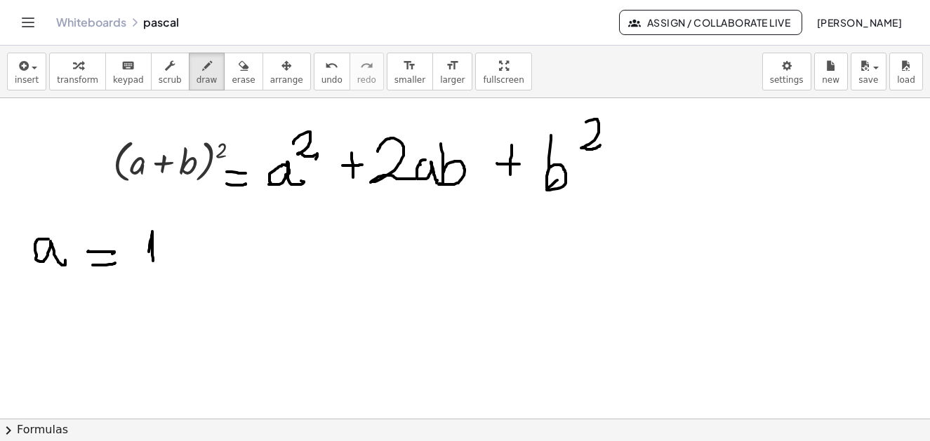
drag, startPoint x: 169, startPoint y: 225, endPoint x: 192, endPoint y: 231, distance: 23.1
drag, startPoint x: 220, startPoint y: 225, endPoint x: 215, endPoint y: 243, distance: 19.1
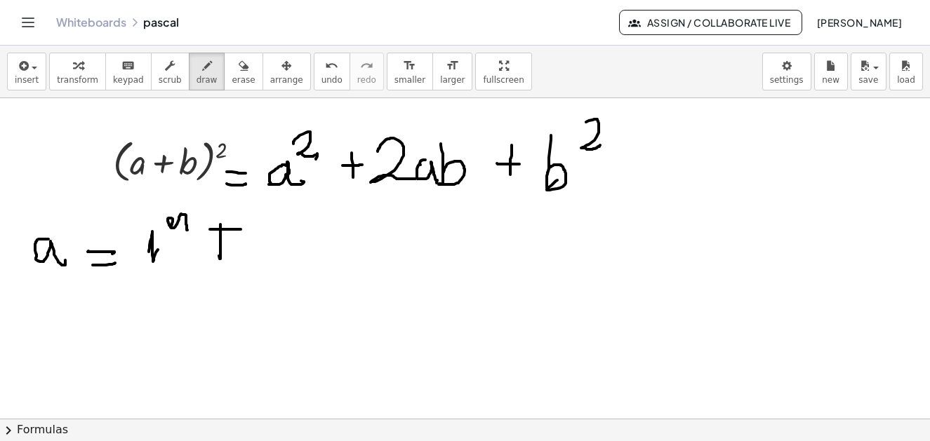
drag, startPoint x: 210, startPoint y: 229, endPoint x: 242, endPoint y: 228, distance: 32.3
drag, startPoint x: 241, startPoint y: 244, endPoint x: 272, endPoint y: 254, distance: 32.4
drag, startPoint x: 46, startPoint y: 310, endPoint x: 65, endPoint y: 341, distance: 35.9
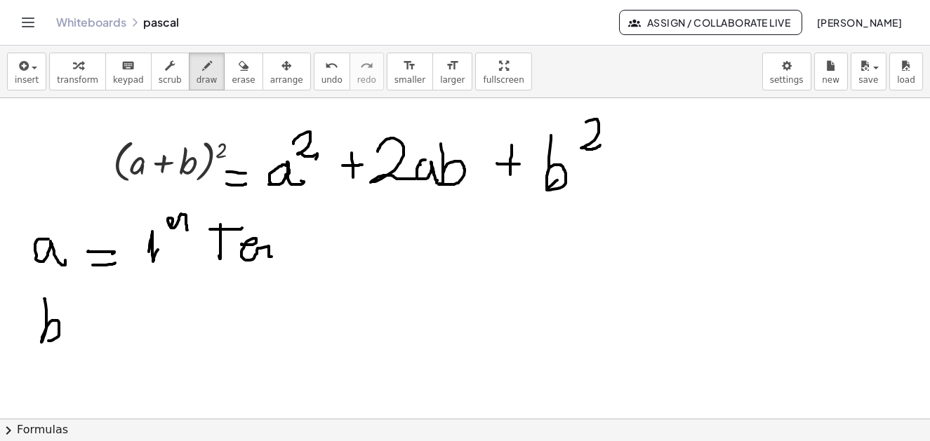
drag, startPoint x: 100, startPoint y: 330, endPoint x: 96, endPoint y: 338, distance: 8.5
drag, startPoint x: 92, startPoint y: 341, endPoint x: 110, endPoint y: 338, distance: 18.5
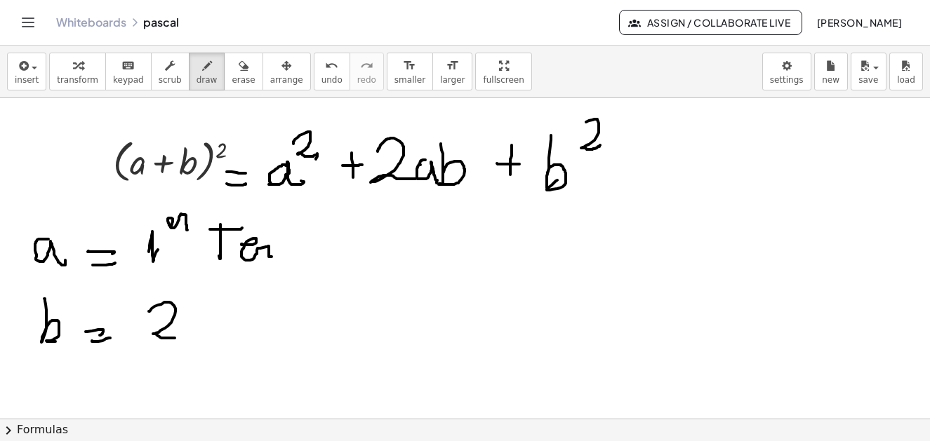
drag, startPoint x: 149, startPoint y: 312, endPoint x: 166, endPoint y: 338, distance: 31.9
drag, startPoint x: 180, startPoint y: 298, endPoint x: 190, endPoint y: 302, distance: 10.7
drag, startPoint x: 195, startPoint y: 270, endPoint x: 205, endPoint y: 295, distance: 27.1
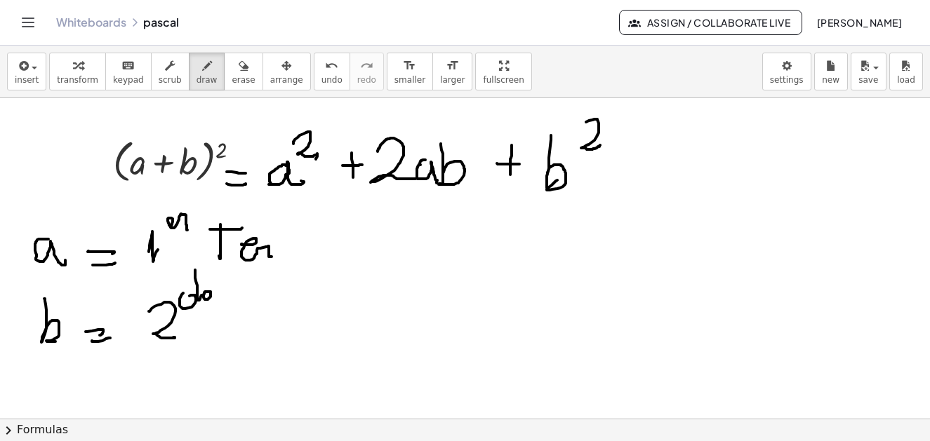
drag, startPoint x: 234, startPoint y: 301, endPoint x: 229, endPoint y: 314, distance: 14.0
drag, startPoint x: 229, startPoint y: 305, endPoint x: 244, endPoint y: 304, distance: 15.5
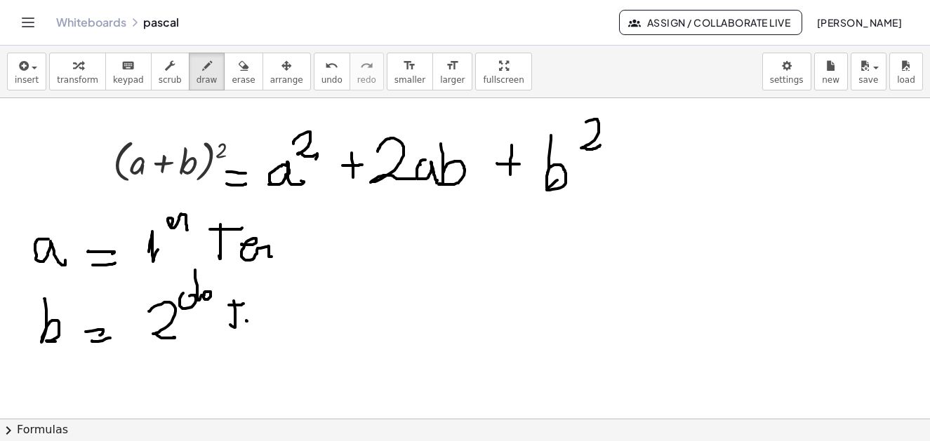
drag, startPoint x: 246, startPoint y: 321, endPoint x: 251, endPoint y: 309, distance: 13.6
drag
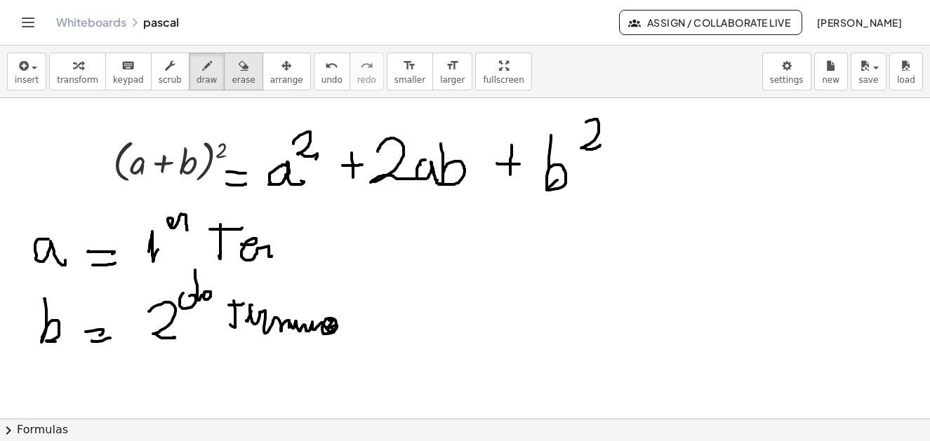
drag, startPoint x: 206, startPoint y: 72, endPoint x: 201, endPoint y: 79, distance: 8.6
click at [224, 72] on button "erase" at bounding box center [243, 72] width 39 height 38
drag, startPoint x: 157, startPoint y: 178, endPoint x: 168, endPoint y: 178, distance: 11.3
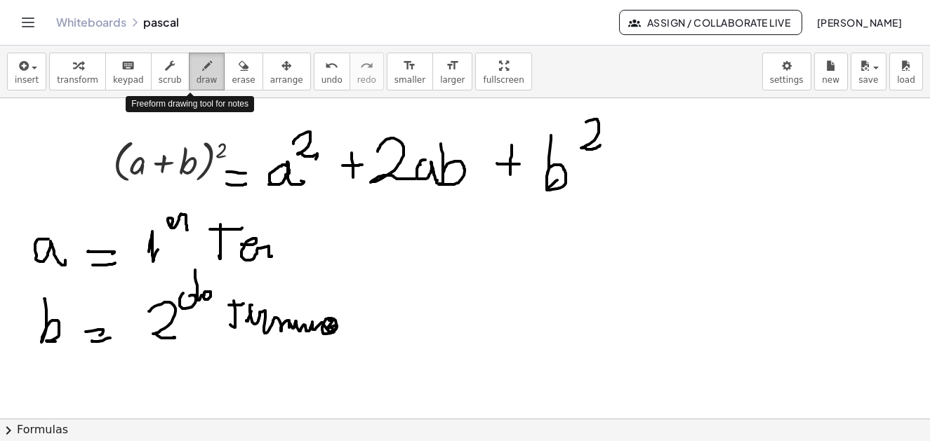
click at [202, 67] on icon "button" at bounding box center [207, 66] width 10 height 17
drag, startPoint x: 159, startPoint y: 180, endPoint x: 159, endPoint y: 171, distance: 9.1
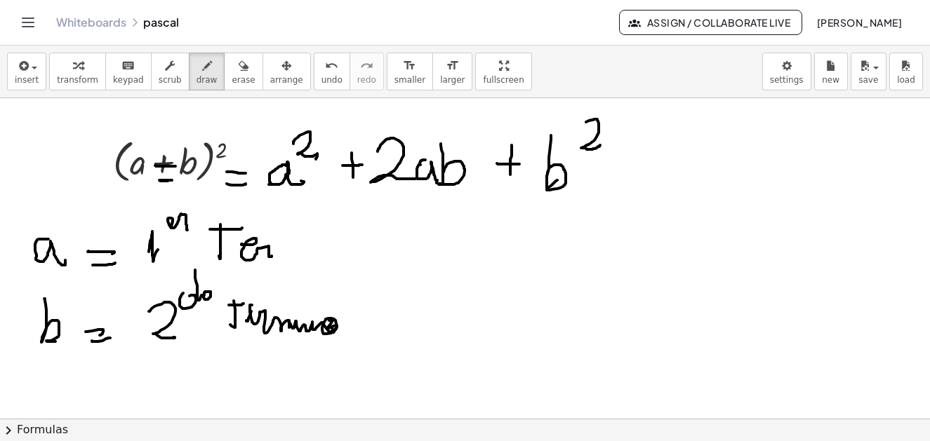
drag, startPoint x: 155, startPoint y: 166, endPoint x: 175, endPoint y: 166, distance: 20.4
drag, startPoint x: 164, startPoint y: 162, endPoint x: 164, endPoint y: 173, distance: 11.2
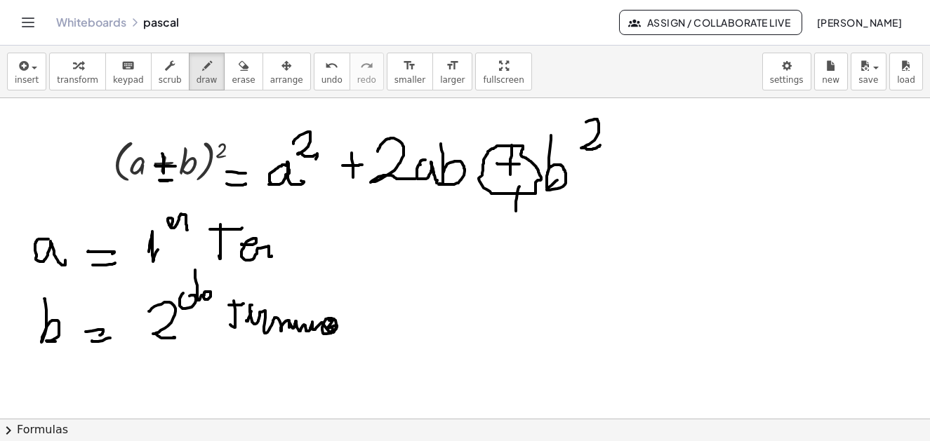
drag, startPoint x: 519, startPoint y: 187, endPoint x: 515, endPoint y: 213, distance: 26.3
drag, startPoint x: 511, startPoint y: 213, endPoint x: 517, endPoint y: 219, distance: 8.9
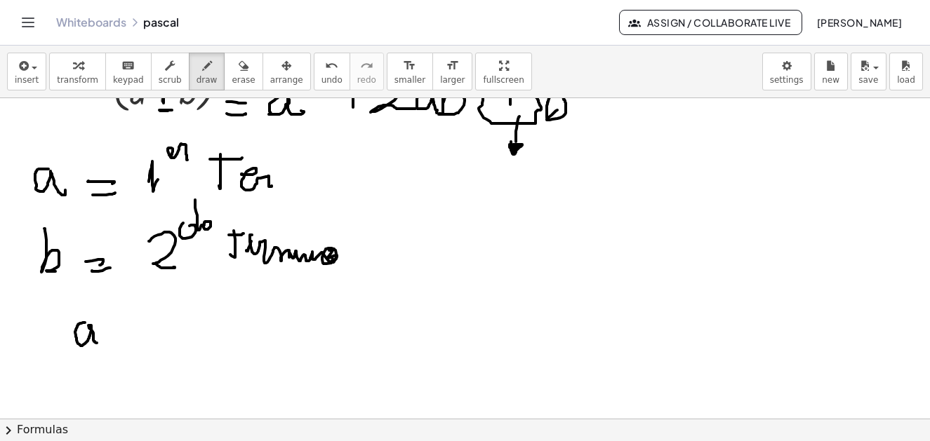
drag, startPoint x: 85, startPoint y: 323, endPoint x: 105, endPoint y: 342, distance: 28.3
drag, startPoint x: 119, startPoint y: 327, endPoint x: 126, endPoint y: 335, distance: 10.9
drag, startPoint x: 119, startPoint y: 344, endPoint x: 133, endPoint y: 347, distance: 14.3
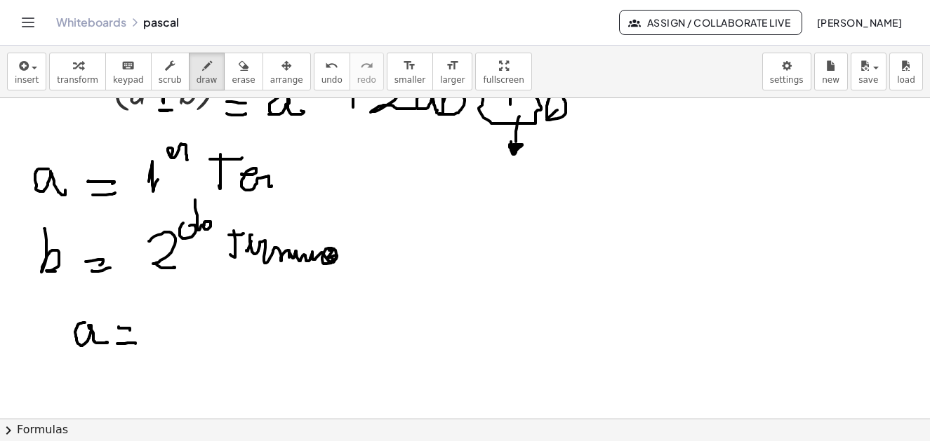
drag, startPoint x: 164, startPoint y: 323, endPoint x: 170, endPoint y: 338, distance: 16.4
drag, startPoint x: 179, startPoint y: 316, endPoint x: 161, endPoint y: 347, distance: 36.1
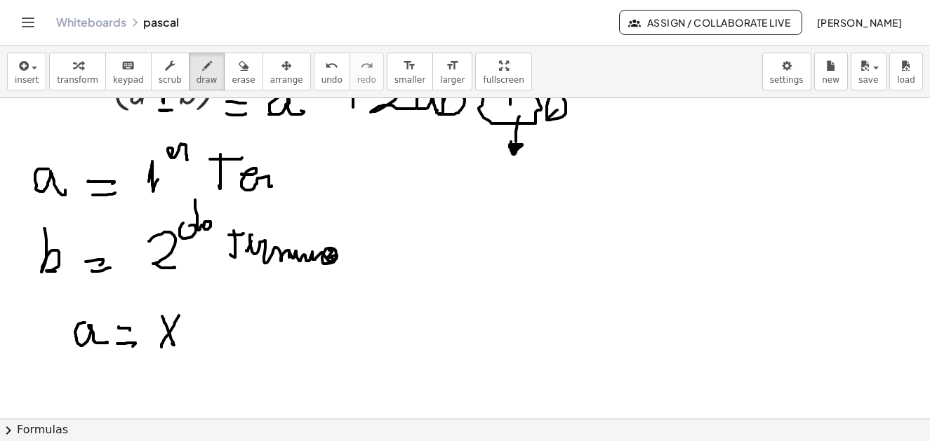
scroll to position [5272, 0]
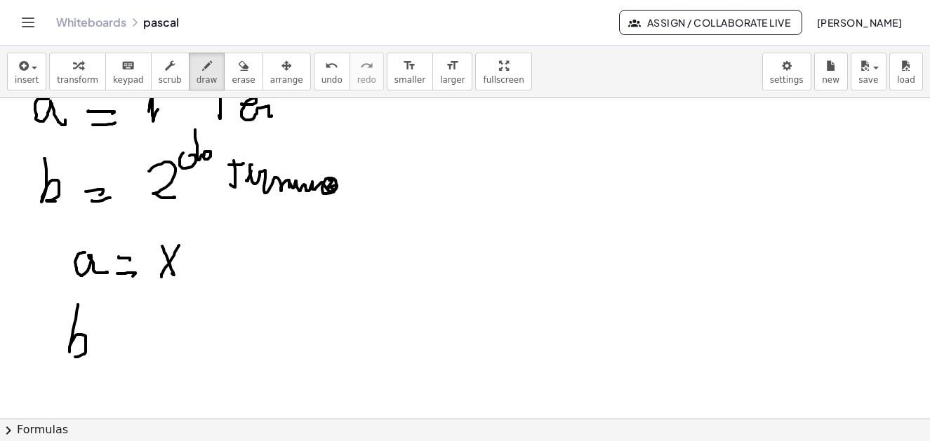
drag, startPoint x: 78, startPoint y: 305, endPoint x: 96, endPoint y: 351, distance: 49.8
drag, startPoint x: 106, startPoint y: 342, endPoint x: 115, endPoint y: 349, distance: 11.5
drag, startPoint x: 105, startPoint y: 354, endPoint x: 120, endPoint y: 352, distance: 15.0
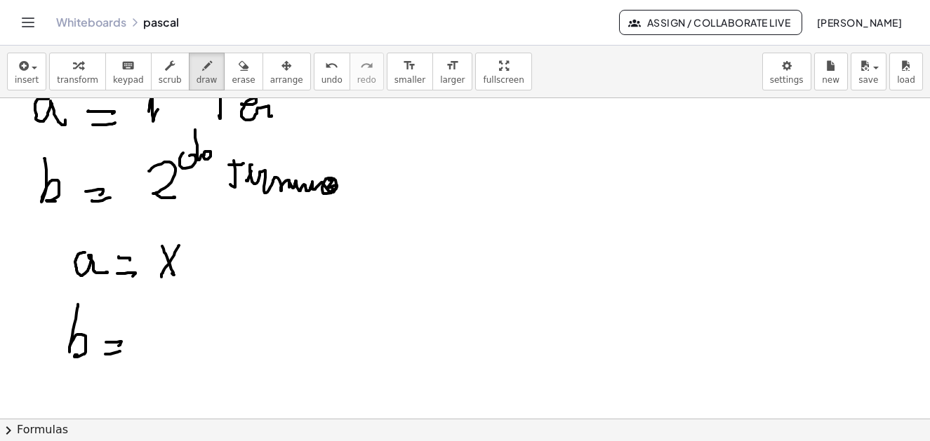
drag, startPoint x: 169, startPoint y: 313, endPoint x: 159, endPoint y: 354, distance: 42.0
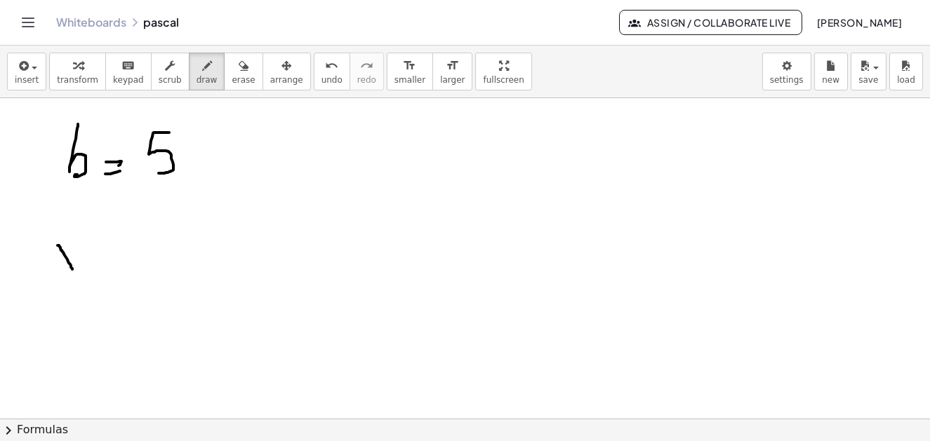
drag, startPoint x: 58, startPoint y: 246, endPoint x: 69, endPoint y: 257, distance: 15.9
drag, startPoint x: 73, startPoint y: 242, endPoint x: 53, endPoint y: 273, distance: 36.6
drag, startPoint x: 98, startPoint y: 258, endPoint x: 113, endPoint y: 258, distance: 14.8
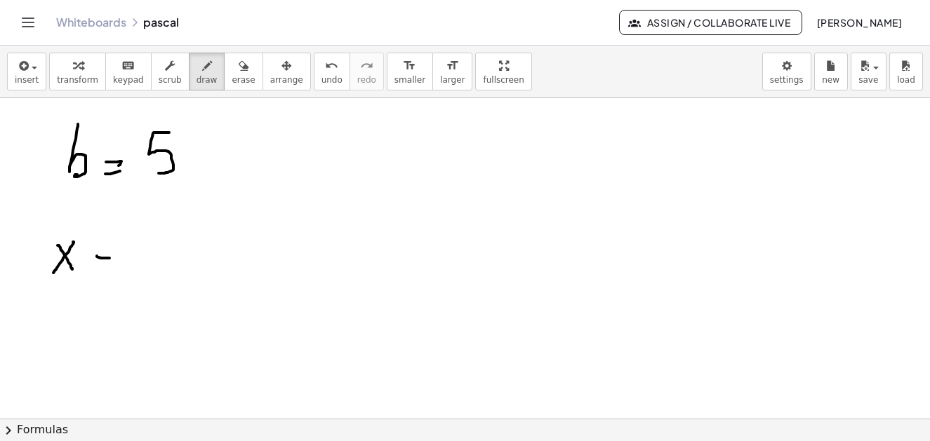
drag, startPoint x: 158, startPoint y: 240, endPoint x: 61, endPoint y: 277, distance: 103.7
drag, startPoint x: 46, startPoint y: 218, endPoint x: 40, endPoint y: 287, distance: 69.1
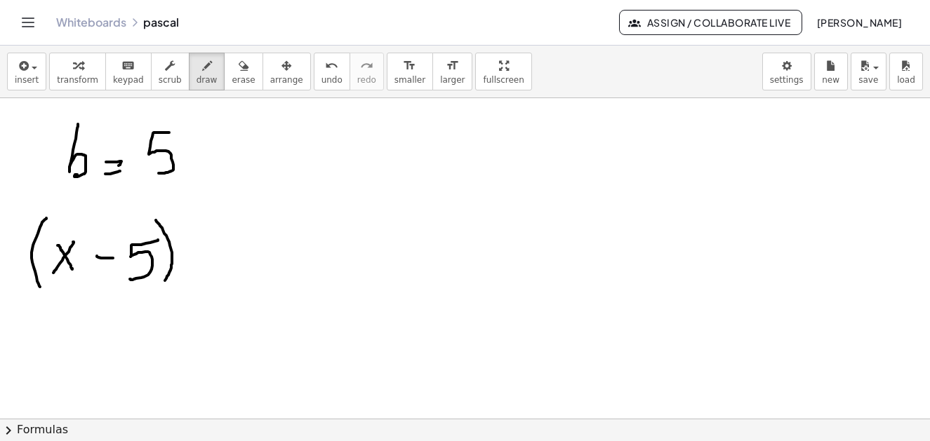
drag, startPoint x: 157, startPoint y: 222, endPoint x: 176, endPoint y: 265, distance: 46.8
drag, startPoint x: 229, startPoint y: 217, endPoint x: 229, endPoint y: 267, distance: 49.8
drag, startPoint x: 266, startPoint y: 232, endPoint x: 288, endPoint y: 250, distance: 28.5
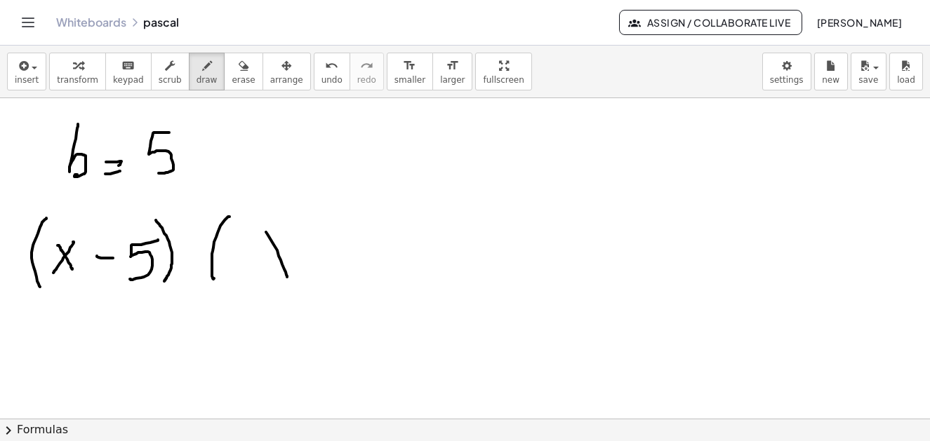
drag, startPoint x: 274, startPoint y: 264, endPoint x: 314, endPoint y: 251, distance: 41.3
drag, startPoint x: 312, startPoint y: 255, endPoint x: 335, endPoint y: 256, distance: 22.5
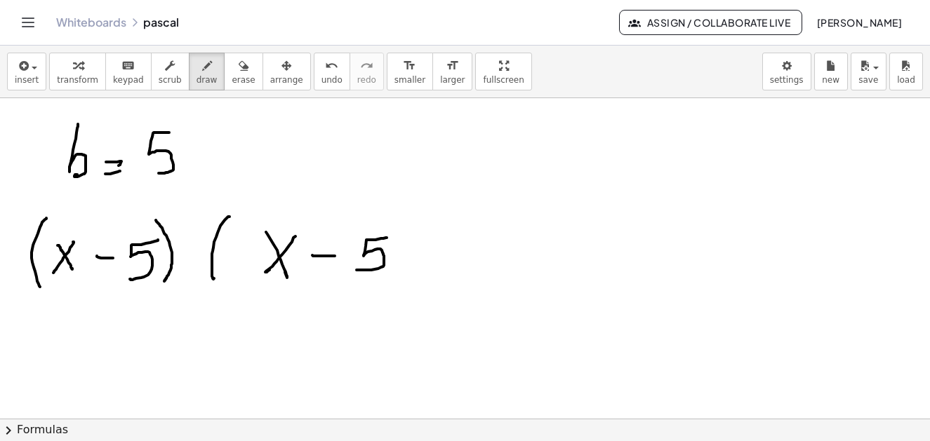
drag, startPoint x: 387, startPoint y: 238, endPoint x: 378, endPoint y: 258, distance: 21.7
drag, startPoint x: 388, startPoint y: 225, endPoint x: 398, endPoint y: 252, distance: 29.1
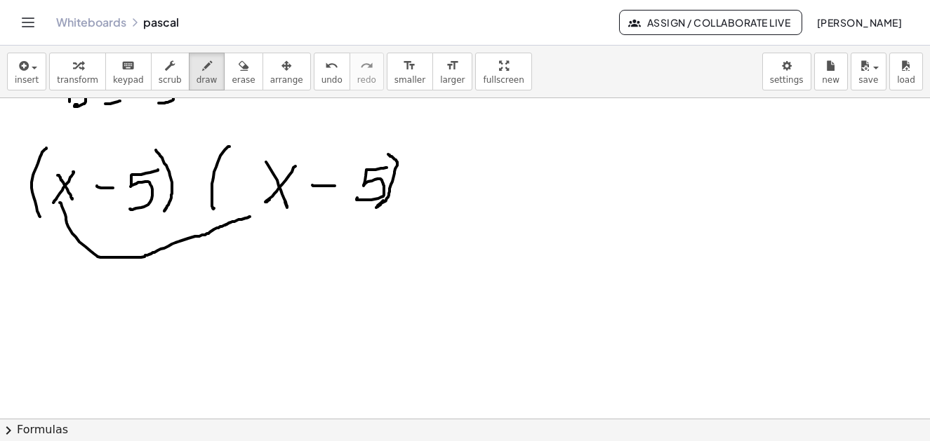
drag, startPoint x: 60, startPoint y: 203, endPoint x: 250, endPoint y: 217, distance: 190.7
drag, startPoint x: 245, startPoint y: 210, endPoint x: 248, endPoint y: 218, distance: 9.1
drag, startPoint x: 244, startPoint y: 211, endPoint x: 251, endPoint y: 227, distance: 17.0
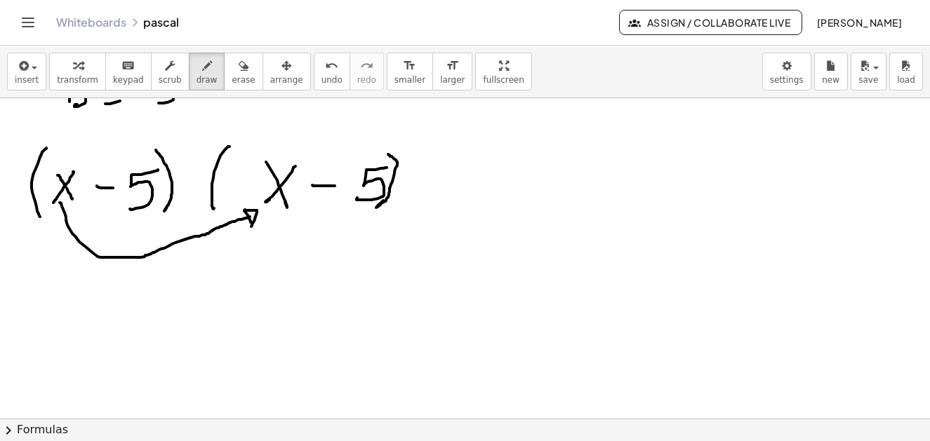
drag, startPoint x: 83, startPoint y: 287, endPoint x: 86, endPoint y: 319, distance: 31.8
drag, startPoint x: 92, startPoint y: 306, endPoint x: 121, endPoint y: 299, distance: 29.6
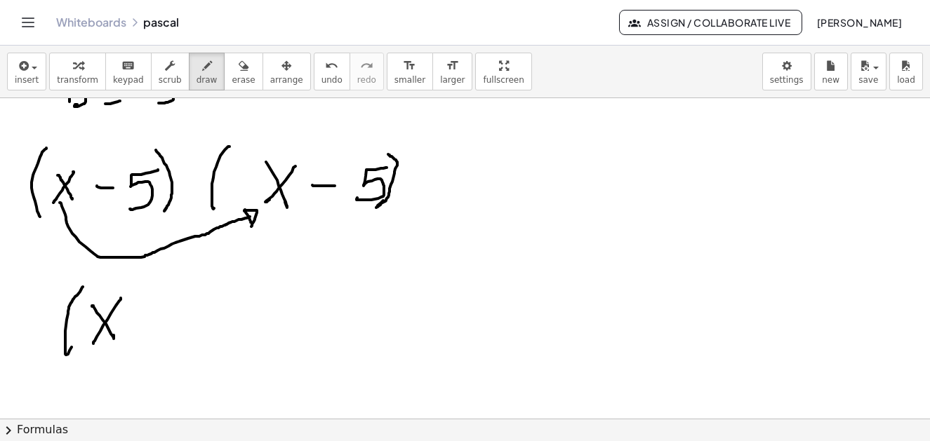
drag, startPoint x: 121, startPoint y: 298, endPoint x: 166, endPoint y: 328, distance: 54.7
drag, startPoint x: 126, startPoint y: 324, endPoint x: 151, endPoint y: 323, distance: 25.3
drag, startPoint x: 180, startPoint y: 297, endPoint x: 178, endPoint y: 324, distance: 27.5
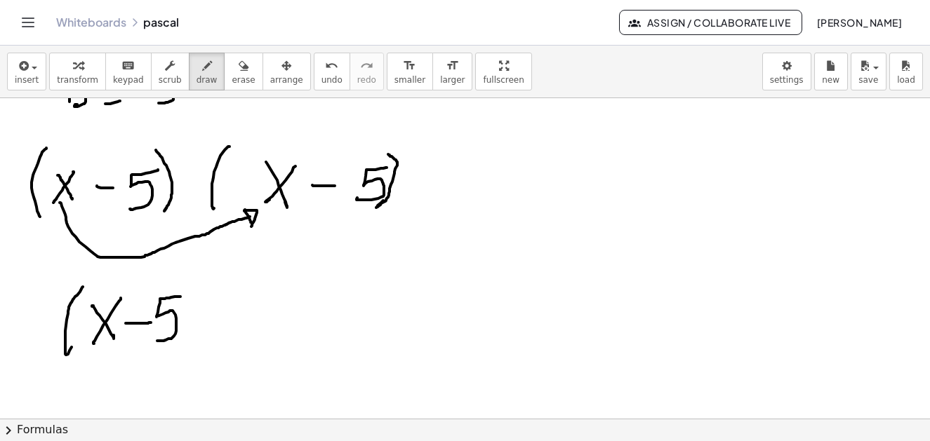
drag, startPoint x: 187, startPoint y: 278, endPoint x: 211, endPoint y: 286, distance: 25.3
drag, startPoint x: 225, startPoint y: 260, endPoint x: 222, endPoint y: 294, distance: 33.8
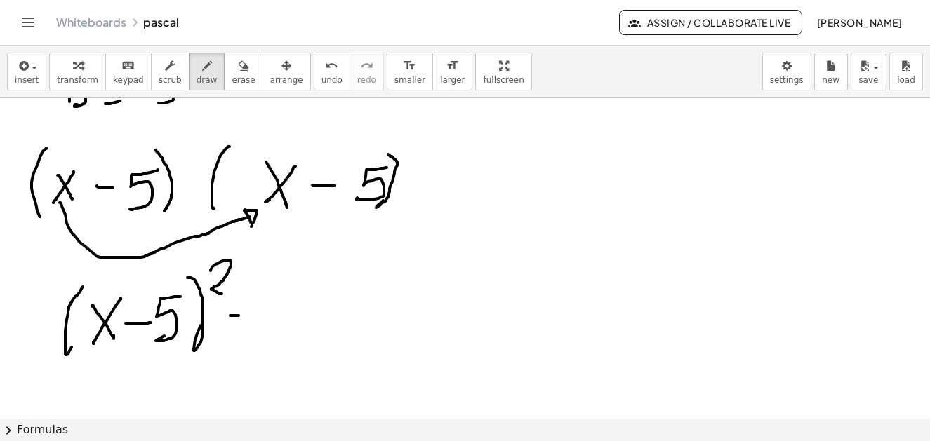
drag, startPoint x: 230, startPoint y: 316, endPoint x: 227, endPoint y: 331, distance: 15.0
drag, startPoint x: 225, startPoint y: 333, endPoint x: 239, endPoint y: 331, distance: 14.2
drag, startPoint x: 281, startPoint y: 298, endPoint x: 303, endPoint y: 330, distance: 38.9
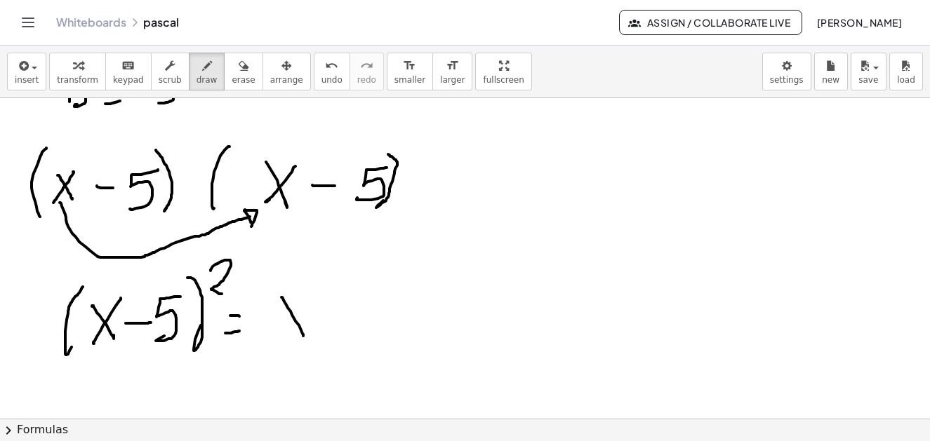
drag, startPoint x: 313, startPoint y: 295, endPoint x: 283, endPoint y: 342, distance: 55.9
drag, startPoint x: 304, startPoint y: 333, endPoint x: 307, endPoint y: 349, distance: 16.4
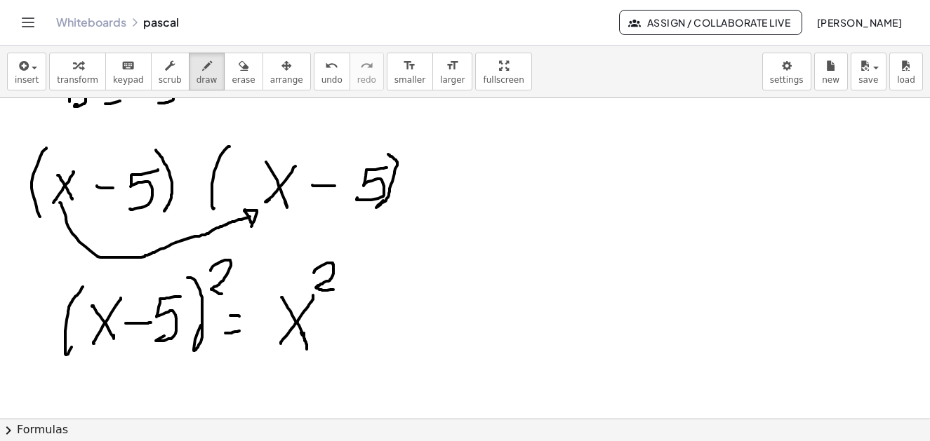
drag, startPoint x: 314, startPoint y: 273, endPoint x: 334, endPoint y: 289, distance: 26.0
drag, startPoint x: 354, startPoint y: 311, endPoint x: 382, endPoint y: 309, distance: 27.4
drag, startPoint x: 398, startPoint y: 297, endPoint x: 187, endPoint y: 325, distance: 213.1
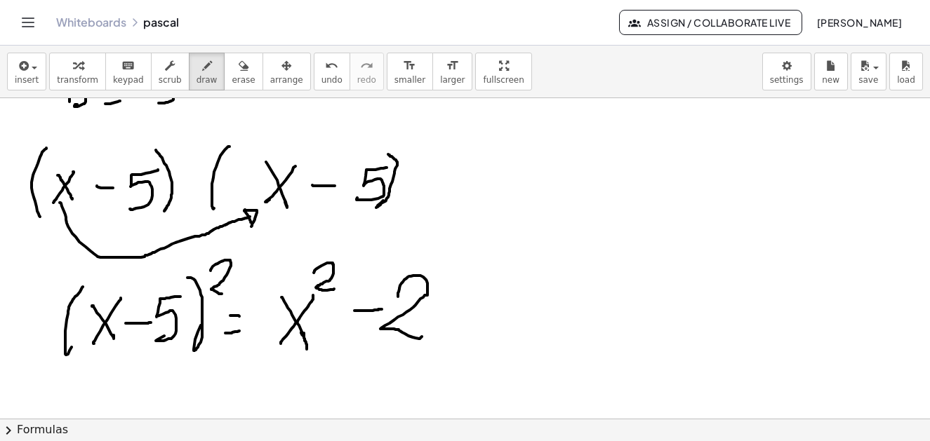
drag, startPoint x: 451, startPoint y: 293, endPoint x: 476, endPoint y: 310, distance: 29.8
drag, startPoint x: 477, startPoint y: 295, endPoint x: 452, endPoint y: 329, distance: 42.7
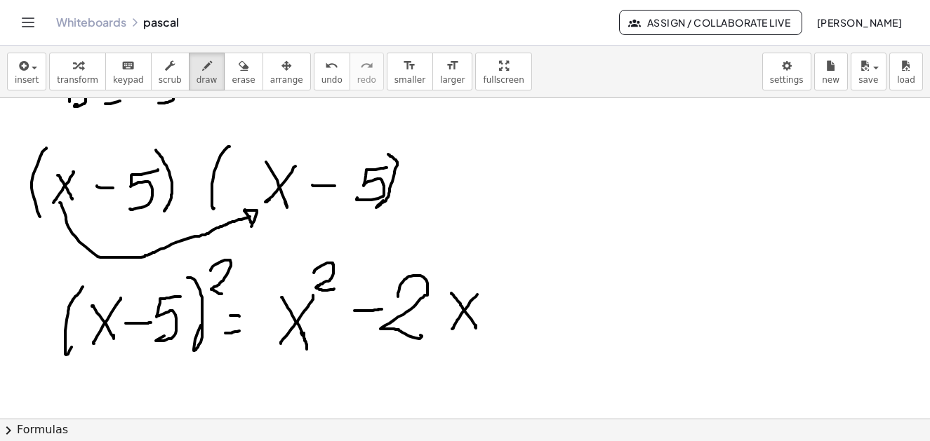
drag, startPoint x: 554, startPoint y: 288, endPoint x: 484, endPoint y: 324, distance: 79.1
drag, startPoint x: 357, startPoint y: 309, endPoint x: 366, endPoint y: 309, distance: 8.5
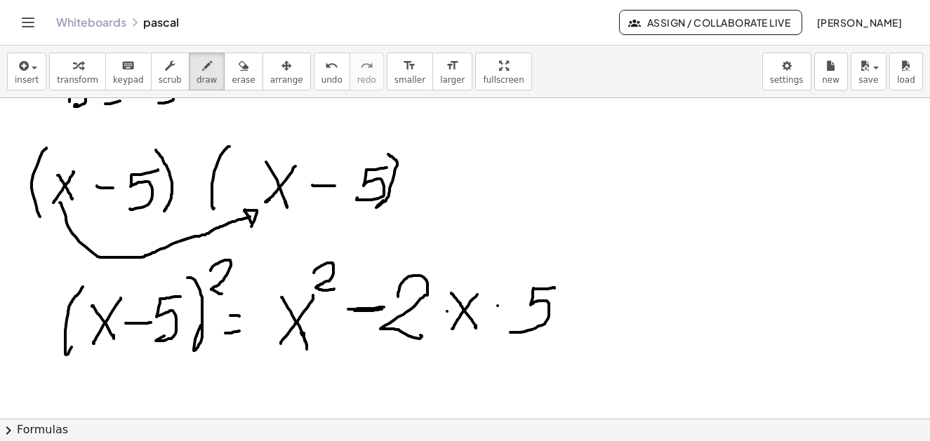
drag, startPoint x: 578, startPoint y: 308, endPoint x: 613, endPoint y: 304, distance: 35.3
drag, startPoint x: 604, startPoint y: 285, endPoint x: 594, endPoint y: 328, distance: 44.5
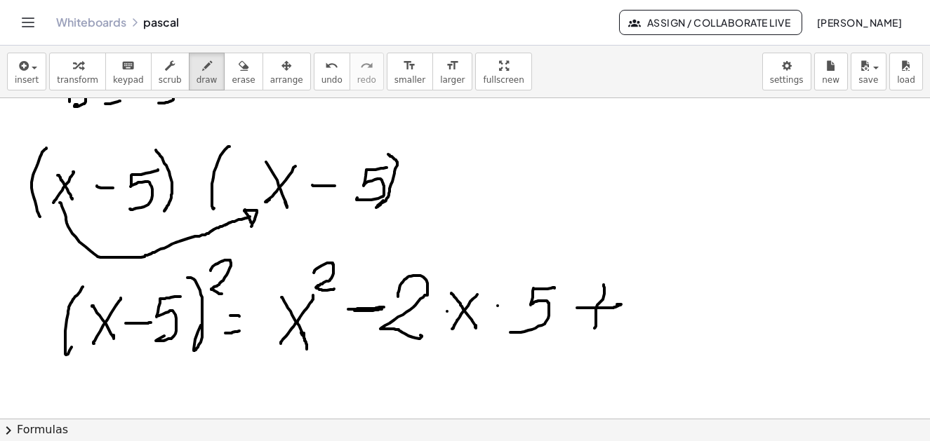
drag, startPoint x: 607, startPoint y: 287, endPoint x: 578, endPoint y: 303, distance: 33.6
drag, startPoint x: 237, startPoint y: 81, endPoint x: 464, endPoint y: 206, distance: 258.5
click at [255, 97] on div "insert select one: Math Expression Function Text Youtube Video Graphing Geometr…" at bounding box center [465, 72] width 930 height 53
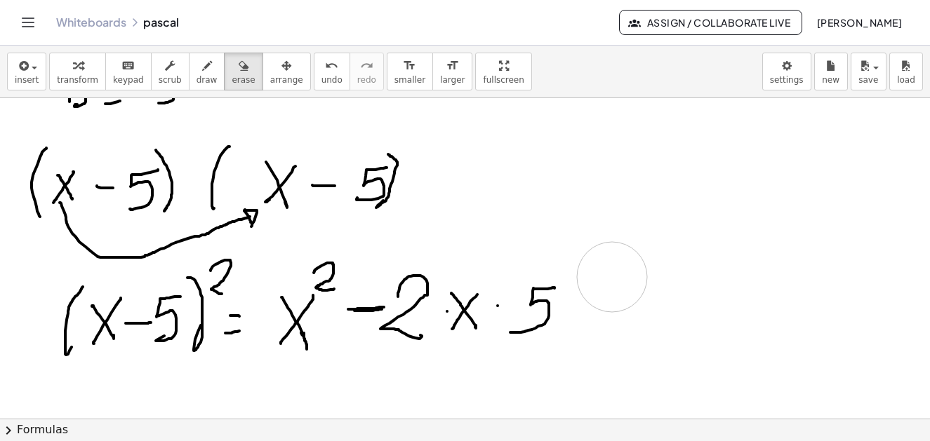
drag, startPoint x: 599, startPoint y: 319, endPoint x: 612, endPoint y: 277, distance: 43.3
drag, startPoint x: 191, startPoint y: 74, endPoint x: 218, endPoint y: 96, distance: 35.4
click at [193, 76] on button "draw" at bounding box center [207, 72] width 36 height 38
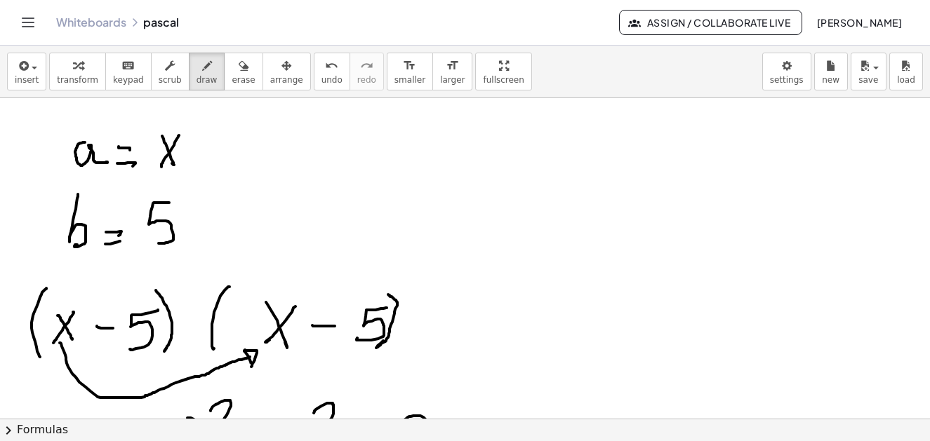
scroll to position [5452, 0]
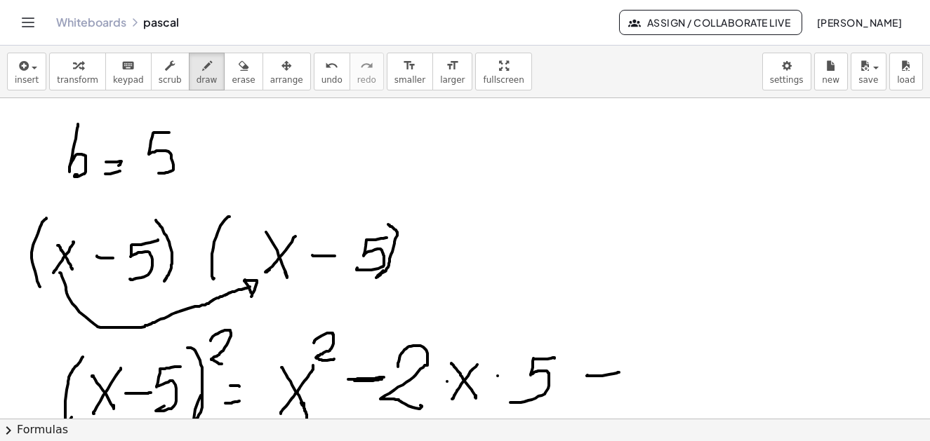
drag, startPoint x: 587, startPoint y: 375, endPoint x: 611, endPoint y: 368, distance: 24.9
drag, startPoint x: 601, startPoint y: 368, endPoint x: 606, endPoint y: 386, distance: 18.2
drag, startPoint x: 676, startPoint y: 353, endPoint x: 658, endPoint y: 387, distance: 38.0
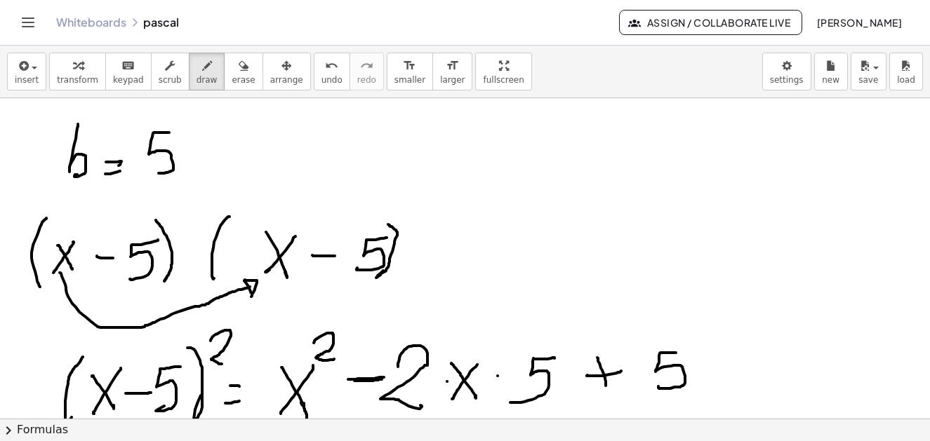
drag, startPoint x: 644, startPoint y: 345, endPoint x: 657, endPoint y: 378, distance: 35.3
drag, startPoint x: 696, startPoint y: 345, endPoint x: 698, endPoint y: 384, distance: 39.3
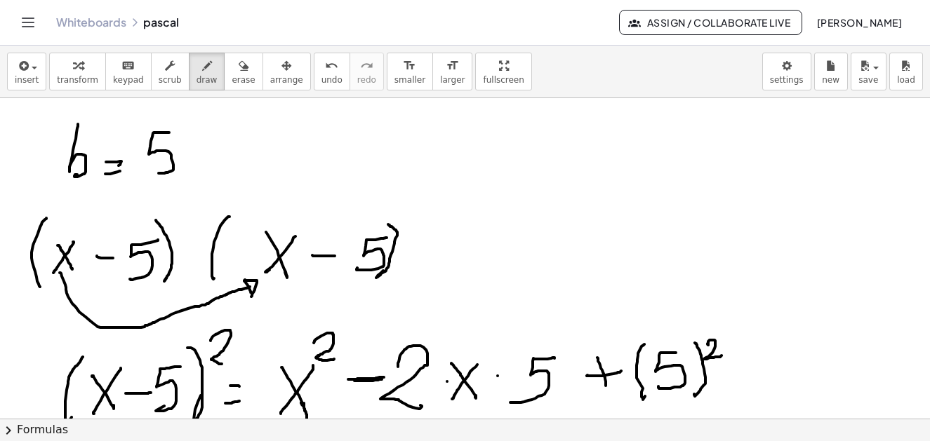
drag, startPoint x: 708, startPoint y: 345, endPoint x: 710, endPoint y: 357, distance: 11.4
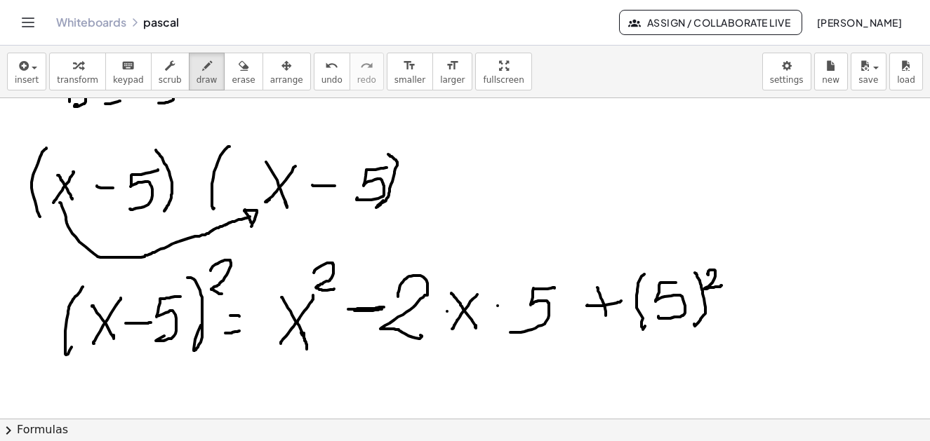
scroll to position [5592, 0]
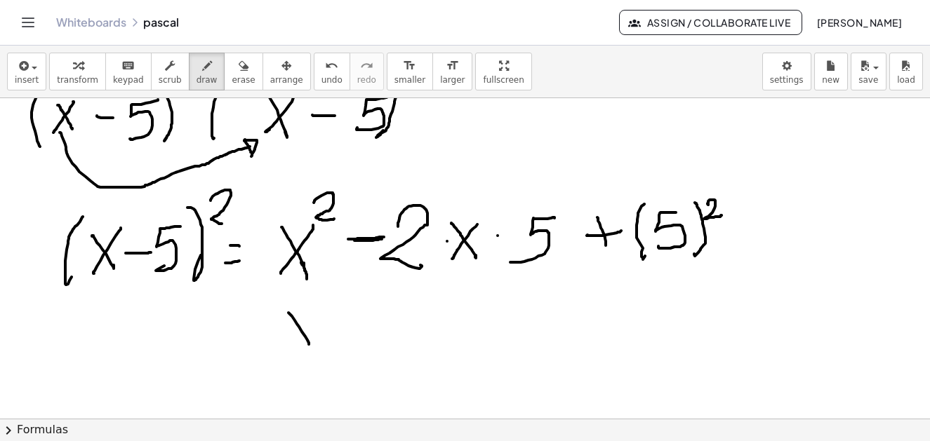
drag, startPoint x: 288, startPoint y: 313, endPoint x: 316, endPoint y: 319, distance: 27.9
drag, startPoint x: 278, startPoint y: 343, endPoint x: 313, endPoint y: 307, distance: 50.6
drag, startPoint x: 319, startPoint y: 298, endPoint x: 330, endPoint y: 312, distance: 18.0
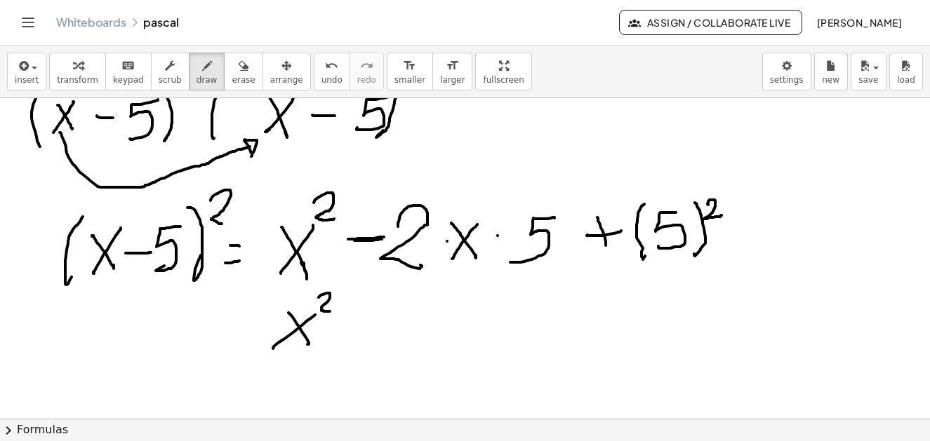
drag, startPoint x: 356, startPoint y: 322, endPoint x: 375, endPoint y: 322, distance: 19.6
drag, startPoint x: 401, startPoint y: 303, endPoint x: 412, endPoint y: 325, distance: 24.5
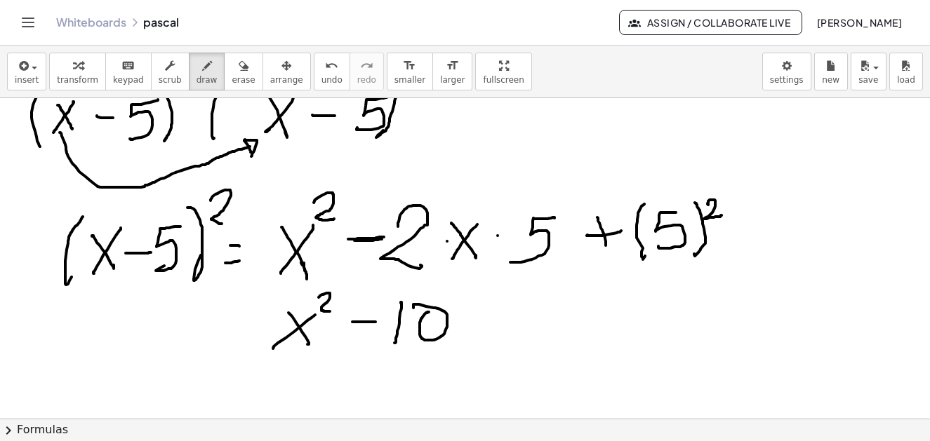
drag, startPoint x: 467, startPoint y: 310, endPoint x: 492, endPoint y: 317, distance: 26.0
drag, startPoint x: 493, startPoint y: 312, endPoint x: 484, endPoint y: 320, distance: 12.9
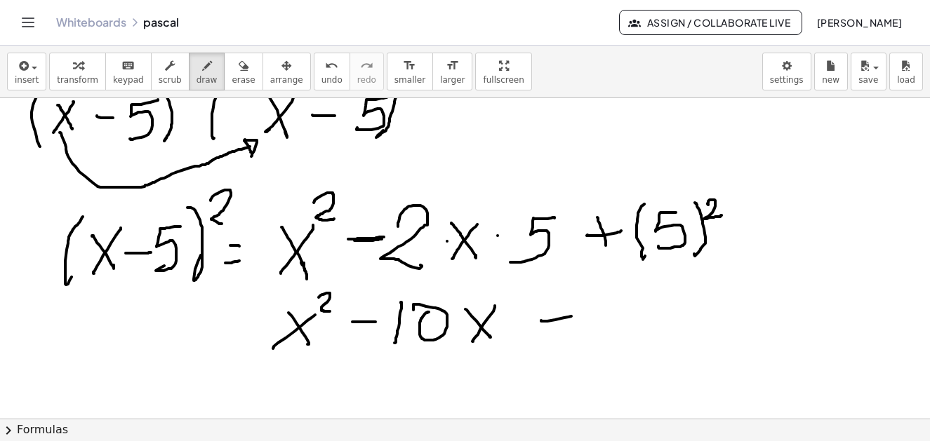
drag, startPoint x: 541, startPoint y: 321, endPoint x: 571, endPoint y: 317, distance: 30.5
drag, startPoint x: 551, startPoint y: 305, endPoint x: 558, endPoint y: 341, distance: 36.5
drag, startPoint x: 593, startPoint y: 312, endPoint x: 620, endPoint y: 342, distance: 41.3
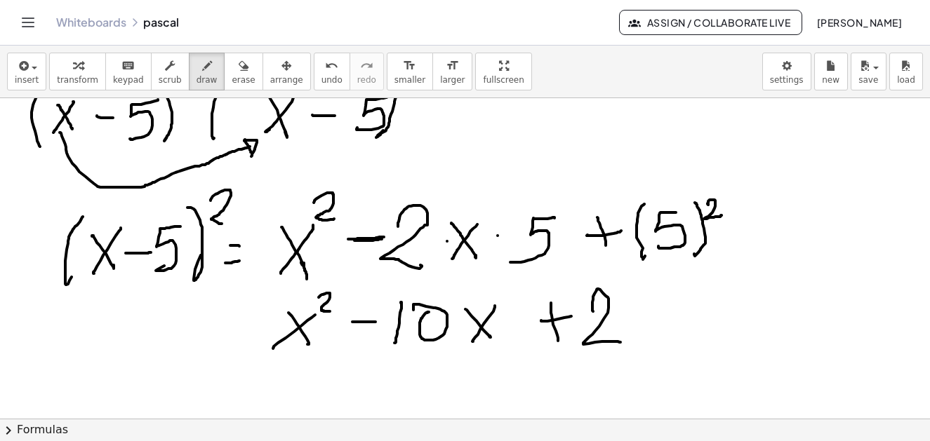
drag, startPoint x: 666, startPoint y: 290, endPoint x: 634, endPoint y: 340, distance: 59.4
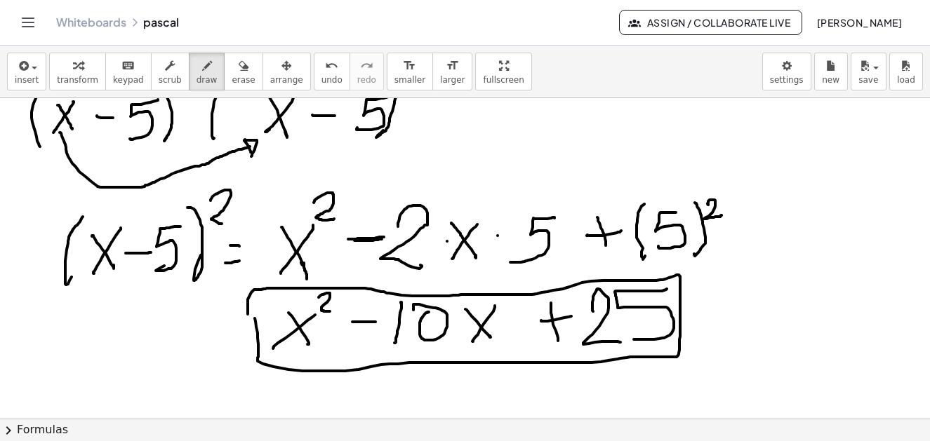
drag, startPoint x: 255, startPoint y: 319, endPoint x: 248, endPoint y: 318, distance: 7.1
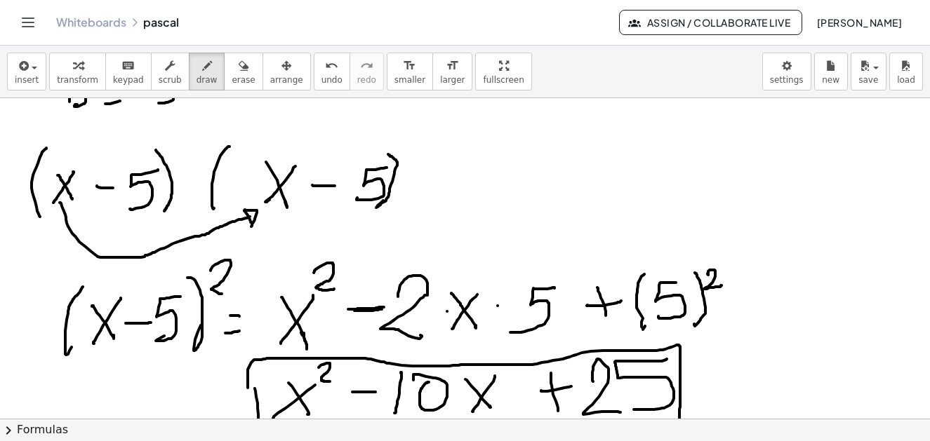
scroll to position [5663, 0]
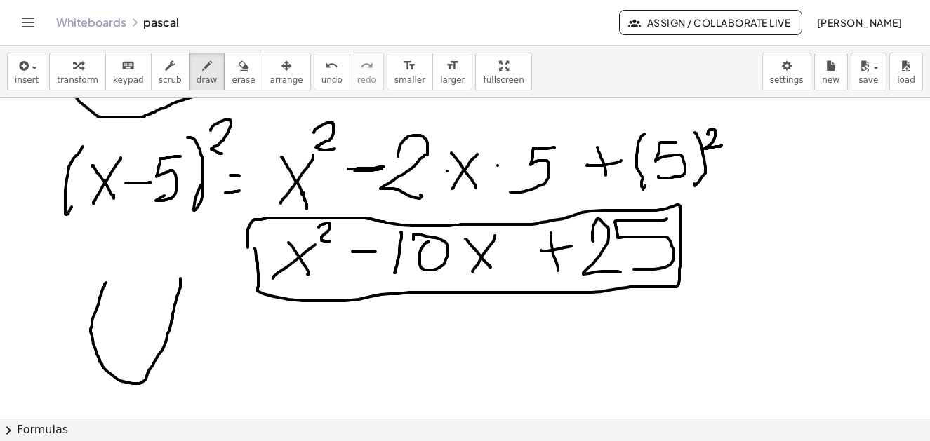
drag, startPoint x: 106, startPoint y: 283, endPoint x: 166, endPoint y: 298, distance: 61.4
drag, startPoint x: 131, startPoint y: 252, endPoint x: 98, endPoint y: 393, distance: 145.0
drag, startPoint x: 57, startPoint y: 375, endPoint x: 210, endPoint y: 385, distance: 153.3
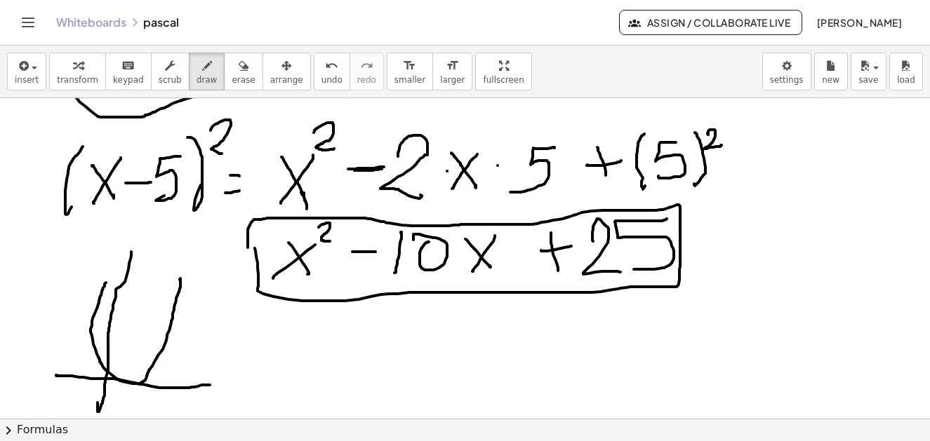
drag, startPoint x: 315, startPoint y: 220, endPoint x: 339, endPoint y: 214, distance: 24.7
drag, startPoint x: 339, startPoint y: 214, endPoint x: 330, endPoint y: 218, distance: 9.8
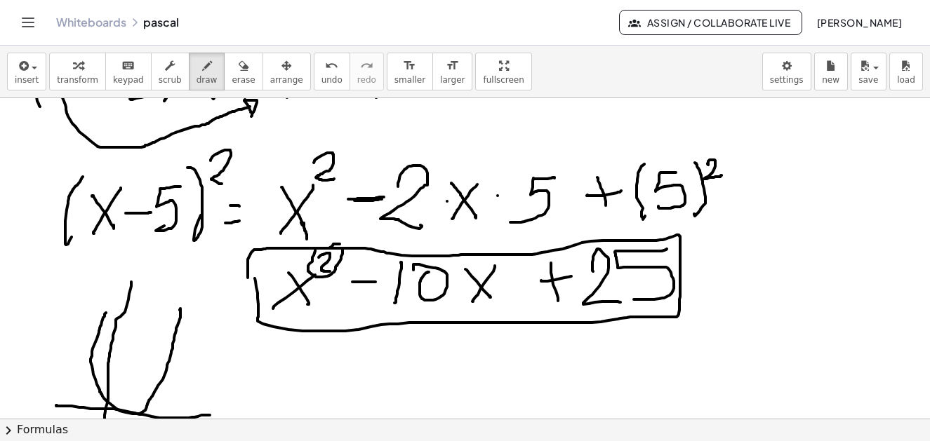
scroll to position [5562, 0]
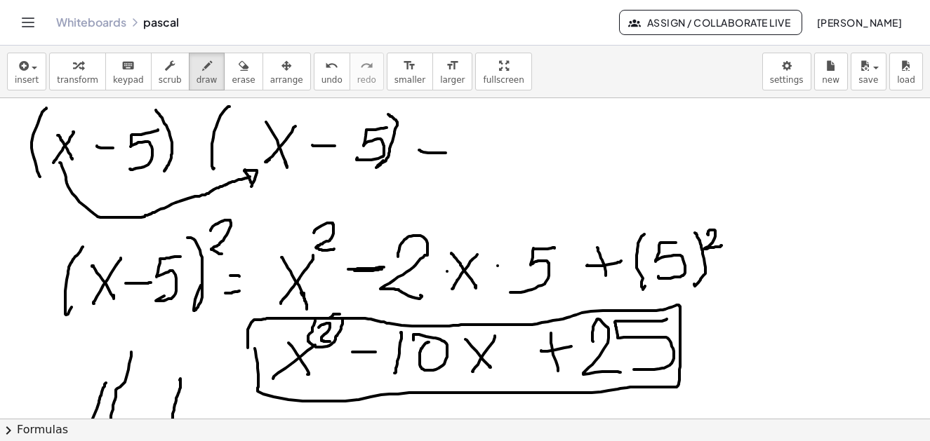
drag, startPoint x: 419, startPoint y: 150, endPoint x: 446, endPoint y: 153, distance: 26.8
drag, startPoint x: 462, startPoint y: 140, endPoint x: 480, endPoint y: 143, distance: 17.9
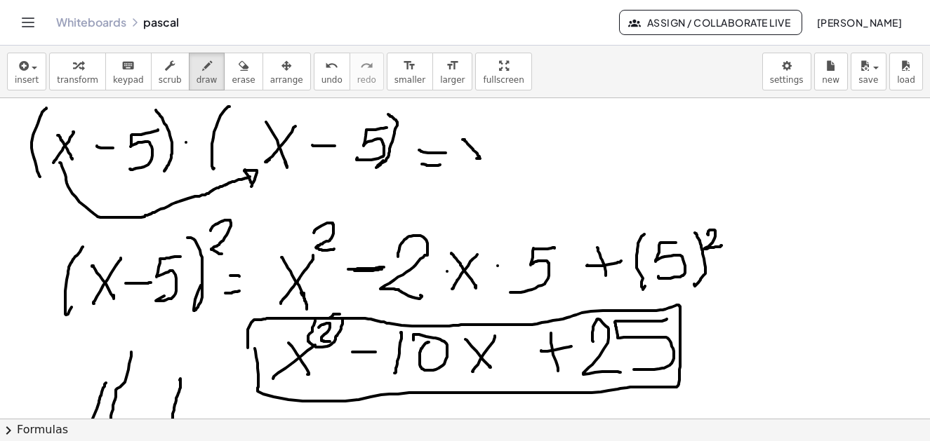
drag, startPoint x: 474, startPoint y: 112, endPoint x: 430, endPoint y: 143, distance: 53.8
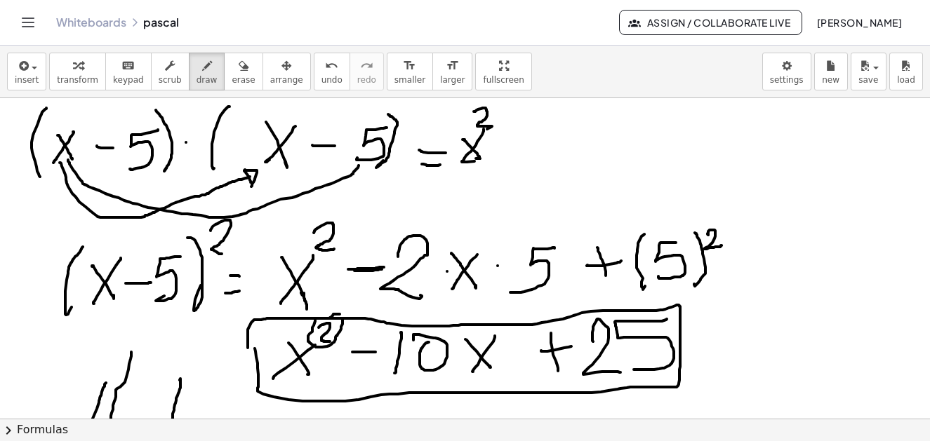
drag, startPoint x: 68, startPoint y: 161, endPoint x: 359, endPoint y: 166, distance: 290.6
drag, startPoint x: 360, startPoint y: 166, endPoint x: 375, endPoint y: 171, distance: 16.0
drag, startPoint x: 359, startPoint y: 163, endPoint x: 270, endPoint y: 154, distance: 89.5
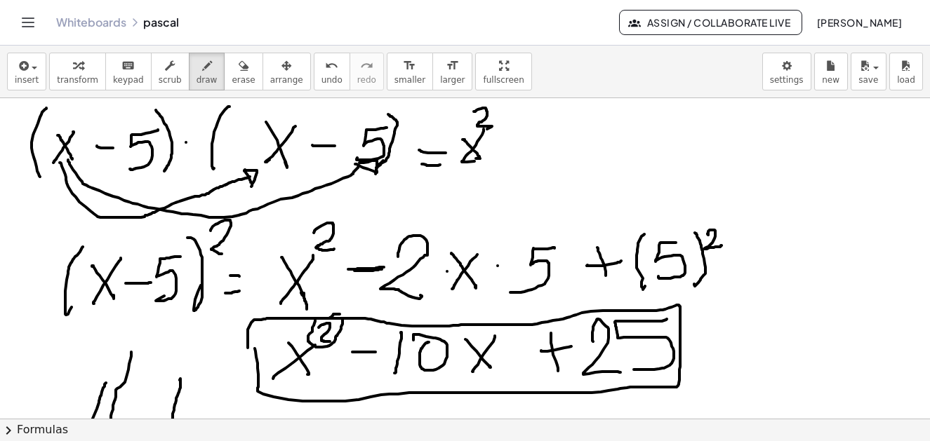
drag, startPoint x: 493, startPoint y: 145, endPoint x: 513, endPoint y: 145, distance: 19.6
drag, startPoint x: 548, startPoint y: 129, endPoint x: 551, endPoint y: 152, distance: 23.3
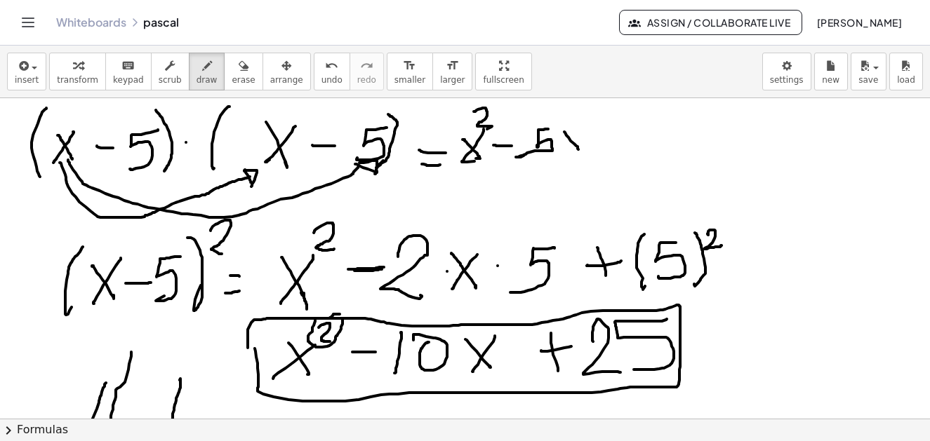
drag, startPoint x: 597, startPoint y: 136, endPoint x: 607, endPoint y: 137, distance: 10.6
drag, startPoint x: 632, startPoint y: 124, endPoint x: 625, endPoint y: 153, distance: 30.3
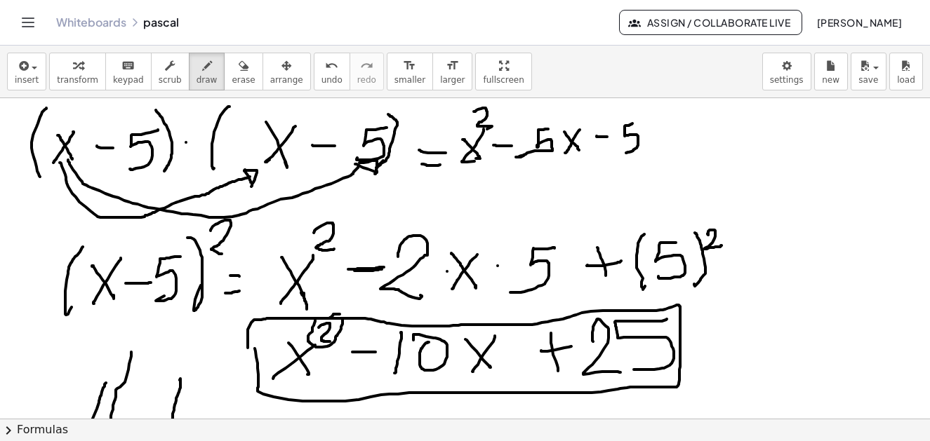
drag, startPoint x: 643, startPoint y: 130, endPoint x: 653, endPoint y: 149, distance: 21.3
drag, startPoint x: 661, startPoint y: 129, endPoint x: 641, endPoint y: 156, distance: 33.1
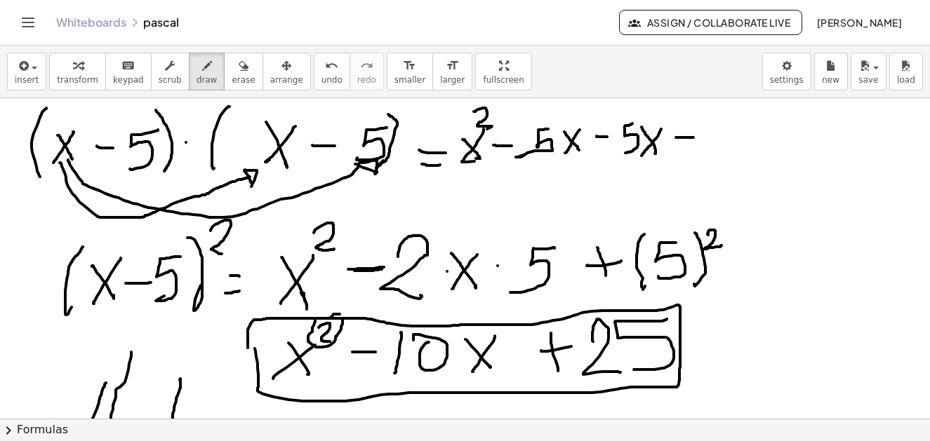
drag, startPoint x: 676, startPoint y: 138, endPoint x: 693, endPoint y: 138, distance: 17.5
drag, startPoint x: 686, startPoint y: 127, endPoint x: 681, endPoint y: 148, distance: 21.6
drag, startPoint x: 707, startPoint y: 127, endPoint x: 734, endPoint y: 147, distance: 33.7
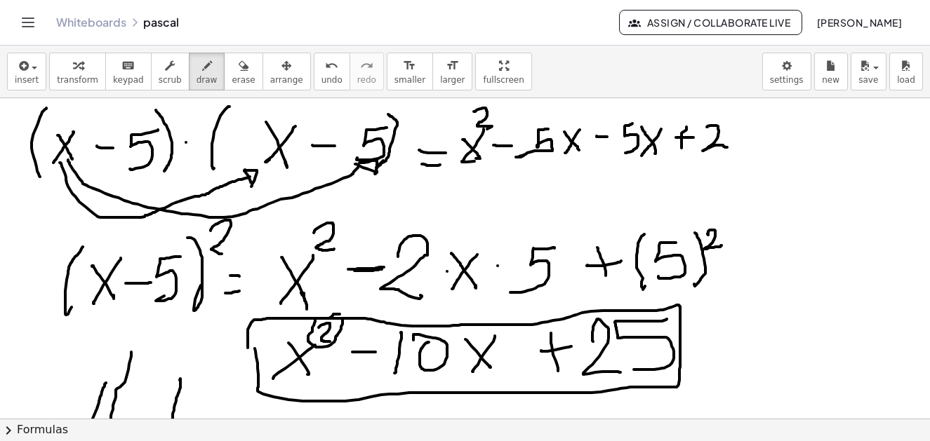
drag, startPoint x: 756, startPoint y: 121, endPoint x: 739, endPoint y: 155, distance: 37.7
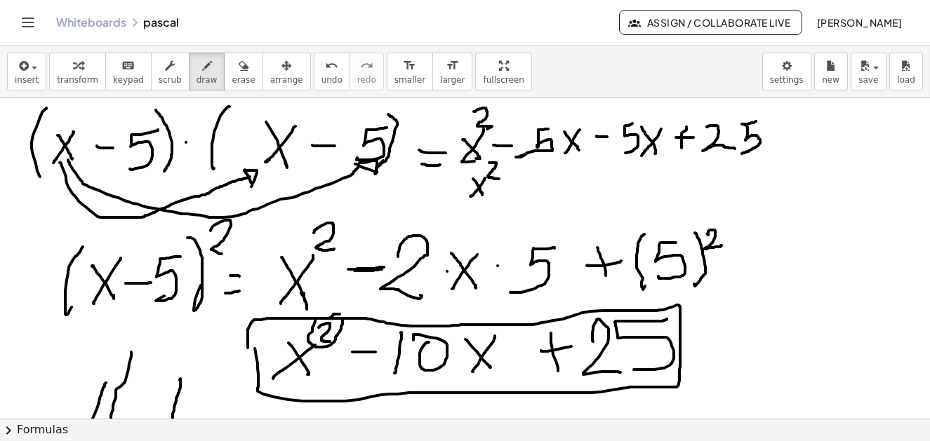
drag, startPoint x: 489, startPoint y: 163, endPoint x: 503, endPoint y: 168, distance: 15.1
drag, startPoint x: 514, startPoint y: 181, endPoint x: 525, endPoint y: 180, distance: 10.6
drag, startPoint x: 545, startPoint y: 166, endPoint x: 545, endPoint y: 190, distance: 24.6
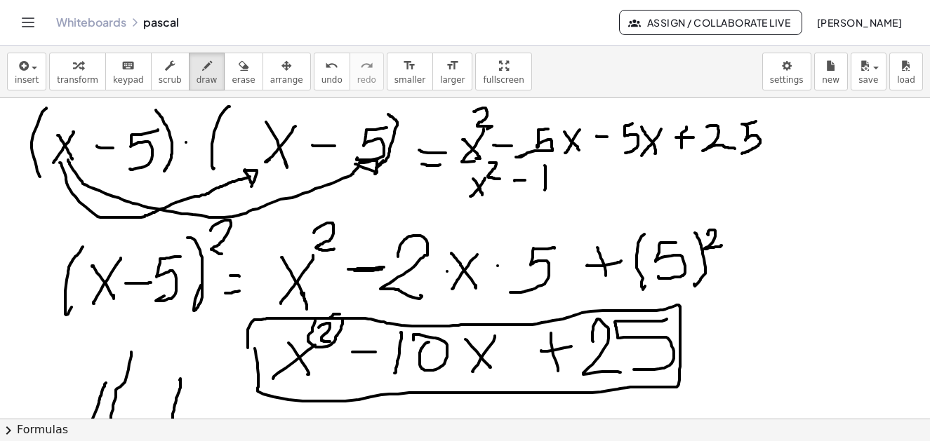
drag, startPoint x: 583, startPoint y: 166, endPoint x: 603, endPoint y: 171, distance: 20.4
drag, startPoint x: 606, startPoint y: 160, endPoint x: 589, endPoint y: 186, distance: 30.6
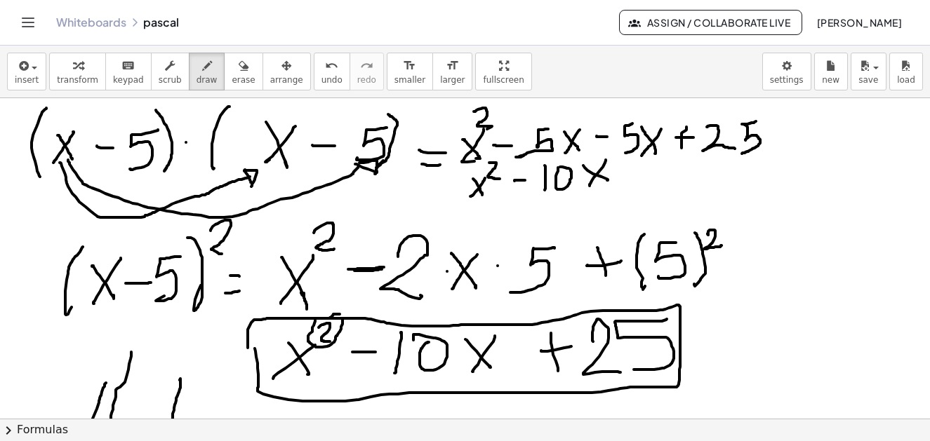
drag, startPoint x: 641, startPoint y: 172, endPoint x: 652, endPoint y: 173, distance: 10.6
drag, startPoint x: 646, startPoint y: 164, endPoint x: 648, endPoint y: 174, distance: 10.2
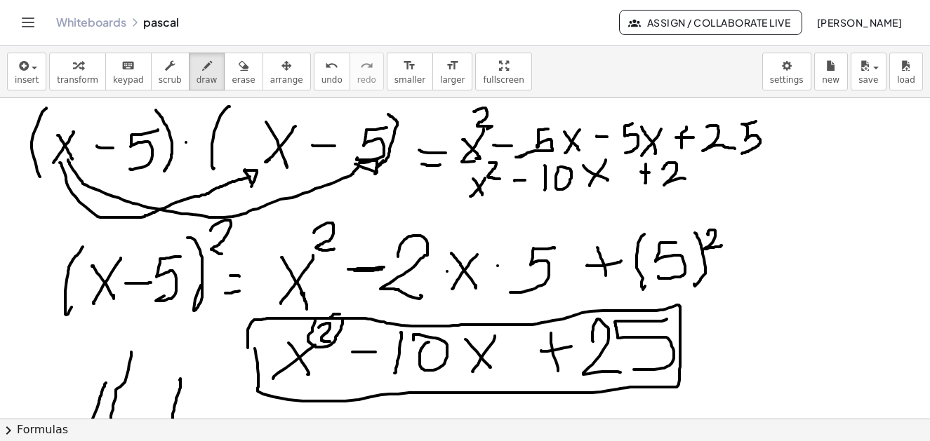
drag, startPoint x: 662, startPoint y: 169, endPoint x: 700, endPoint y: 175, distance: 37.7
drag, startPoint x: 706, startPoint y: 162, endPoint x: 648, endPoint y: 201, distance: 70.3
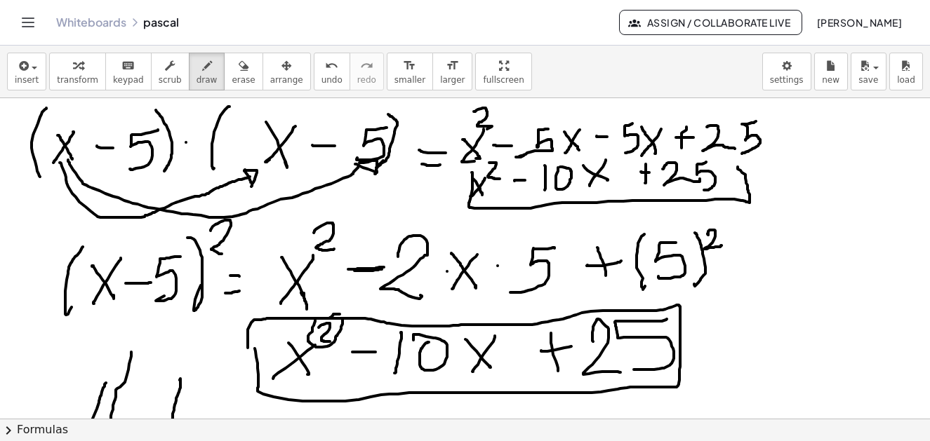
drag, startPoint x: 472, startPoint y: 173, endPoint x: 616, endPoint y: 274, distance: 176.8
drag, startPoint x: 658, startPoint y: 206, endPoint x: 709, endPoint y: 239, distance: 60.0
drag, startPoint x: 717, startPoint y: 364, endPoint x: 771, endPoint y: 317, distance: 71.6
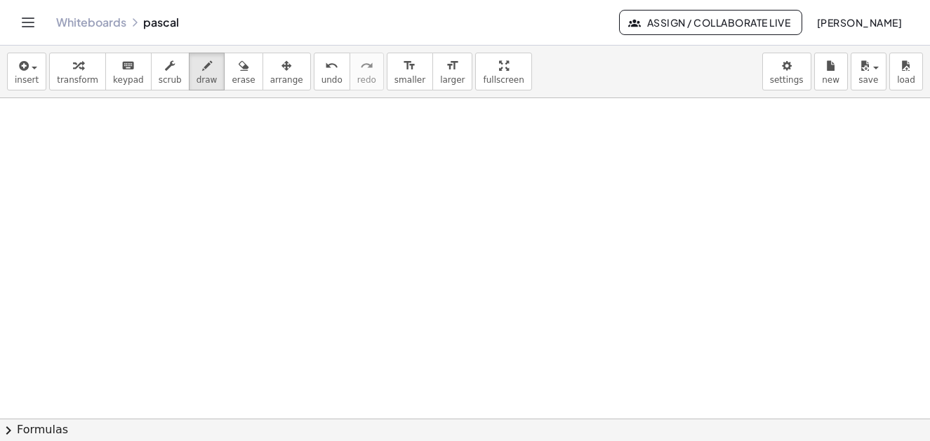
scroll to position [6374, 0]
click at [27, 74] on button "insert" at bounding box center [26, 72] width 39 height 38
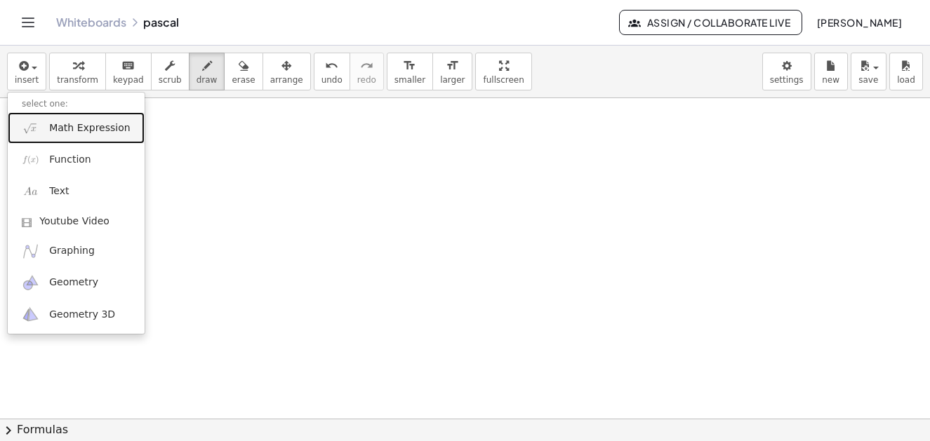
click at [67, 121] on span "Math Expression" at bounding box center [89, 128] width 81 height 14
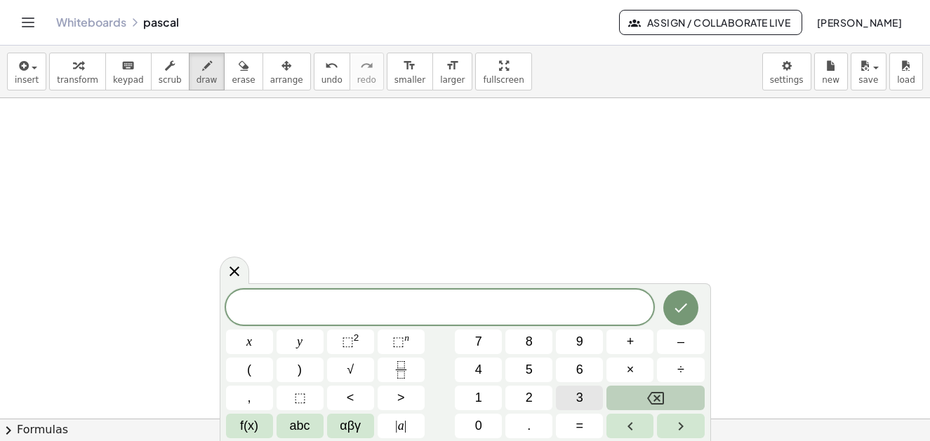
click at [582, 398] on span "3" at bounding box center [579, 398] width 7 height 19
click at [317, 421] on button "abc" at bounding box center [300, 426] width 47 height 25
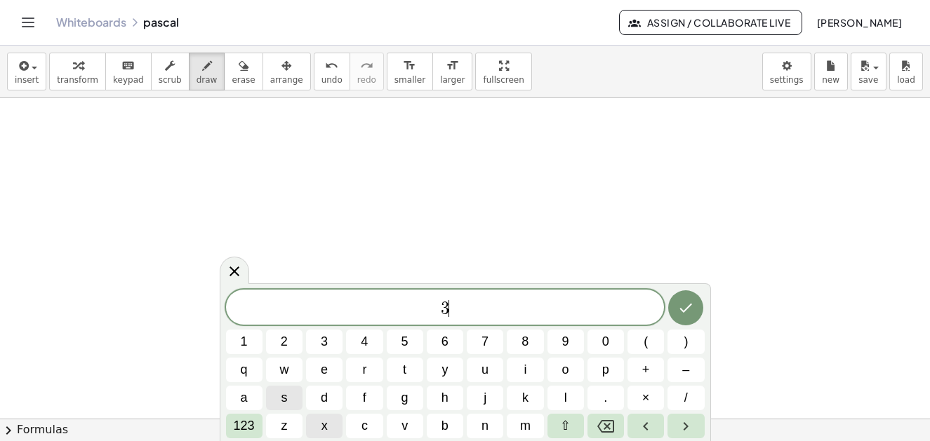
click at [328, 430] on button "x" at bounding box center [324, 426] width 36 height 25
click at [688, 366] on span "–" at bounding box center [685, 370] width 7 height 19
click at [524, 344] on span "8" at bounding box center [524, 342] width 7 height 19
click at [691, 312] on icon "Done" at bounding box center [685, 308] width 17 height 17
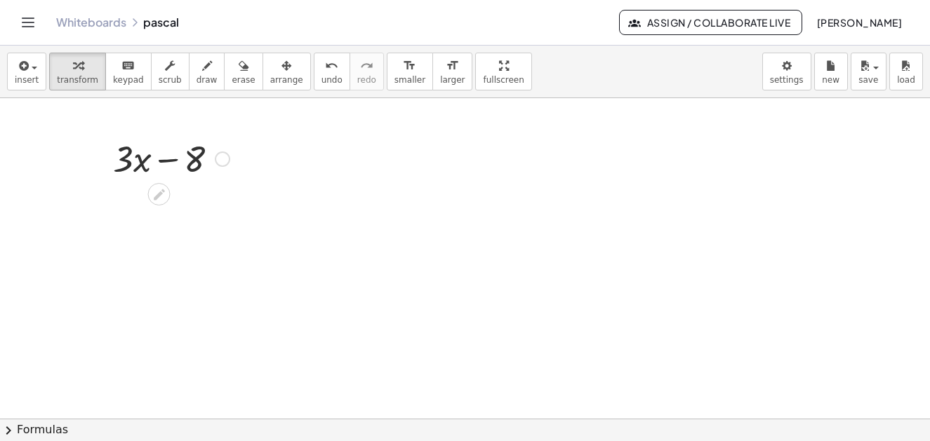
click at [198, 158] on div at bounding box center [171, 158] width 131 height 48
click at [200, 171] on div at bounding box center [171, 158] width 131 height 48
click at [196, 166] on div at bounding box center [171, 158] width 131 height 48
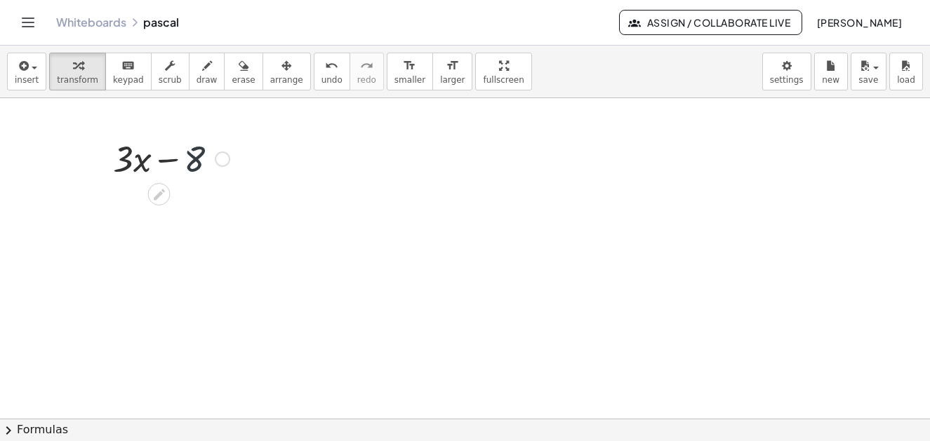
click at [196, 166] on div at bounding box center [171, 158] width 131 height 48
click at [32, 79] on span "insert" at bounding box center [27, 80] width 24 height 10
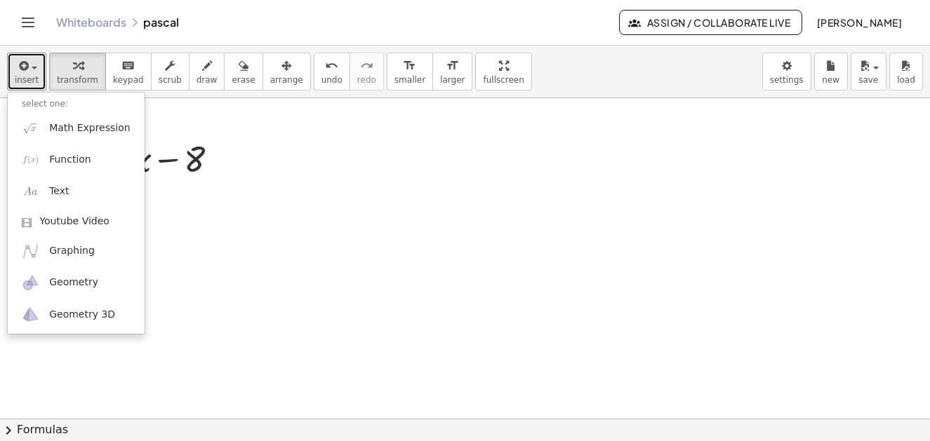
drag, startPoint x: 180, startPoint y: 116, endPoint x: 145, endPoint y: 109, distance: 35.9
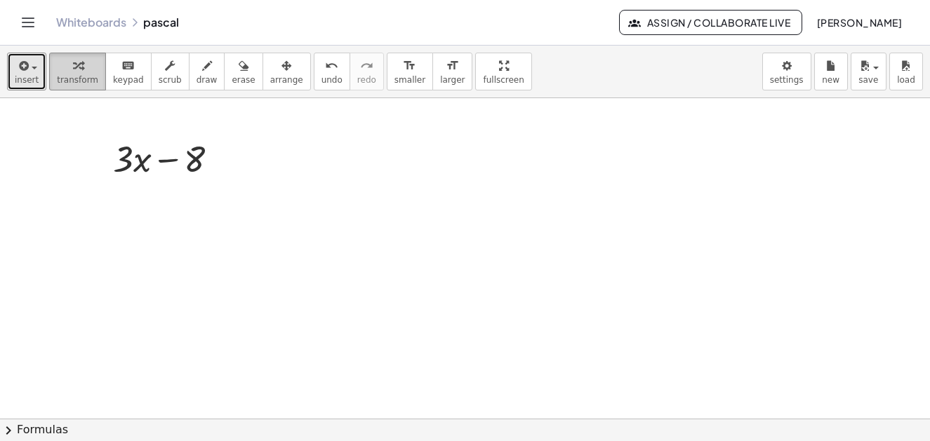
click at [72, 79] on span "transform" at bounding box center [77, 80] width 41 height 10
click at [187, 164] on div at bounding box center [171, 158] width 131 height 48
click at [199, 161] on div at bounding box center [171, 158] width 131 height 48
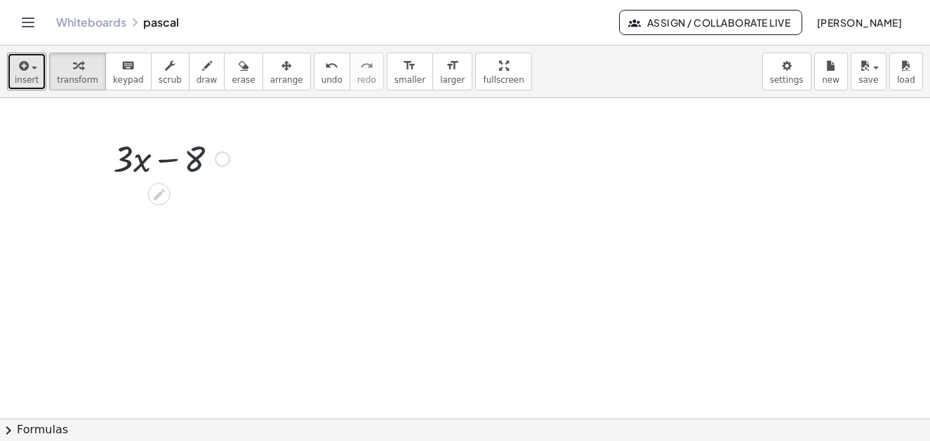
click at [199, 161] on div at bounding box center [171, 158] width 131 height 48
drag, startPoint x: 191, startPoint y: 72, endPoint x: 193, endPoint y: 80, distance: 8.7
click at [202, 72] on icon "button" at bounding box center [207, 66] width 10 height 17
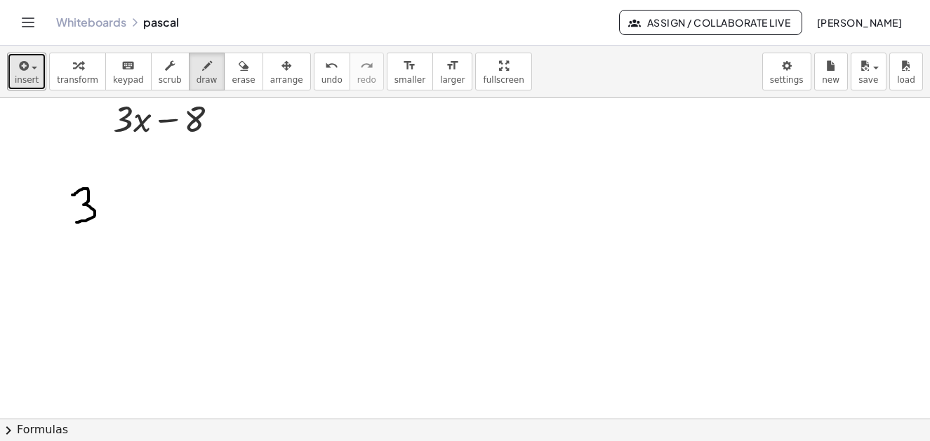
drag, startPoint x: 73, startPoint y: 195, endPoint x: 87, endPoint y: 210, distance: 20.4
drag, startPoint x: 98, startPoint y: 187, endPoint x: 112, endPoint y: 213, distance: 28.6
drag, startPoint x: 102, startPoint y: 200, endPoint x: 95, endPoint y: 215, distance: 17.0
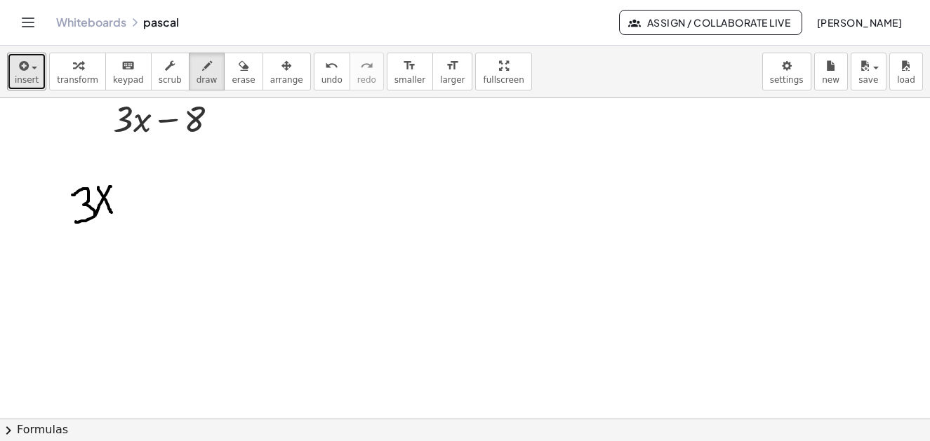
drag, startPoint x: 126, startPoint y: 196, endPoint x: 142, endPoint y: 196, distance: 16.1
drag, startPoint x: 159, startPoint y: 192, endPoint x: 156, endPoint y: 199, distance: 7.2
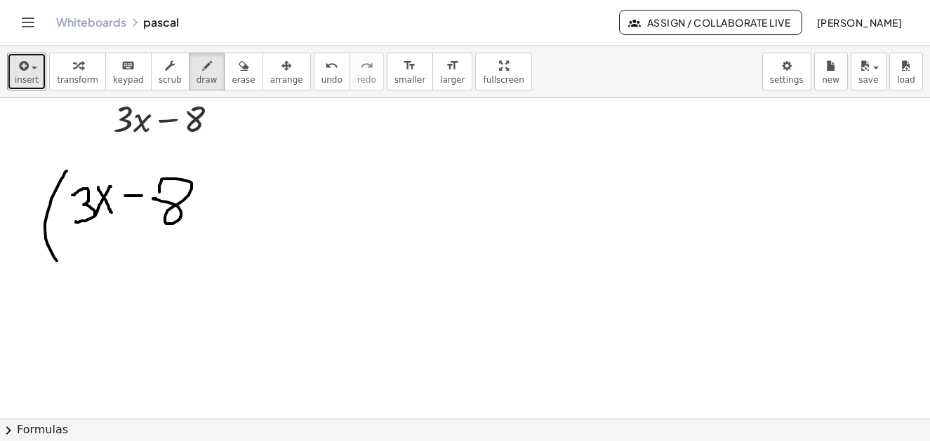
drag, startPoint x: 66, startPoint y: 171, endPoint x: 61, endPoint y: 258, distance: 87.2
drag, startPoint x: 196, startPoint y: 171, endPoint x: 200, endPoint y: 250, distance: 79.4
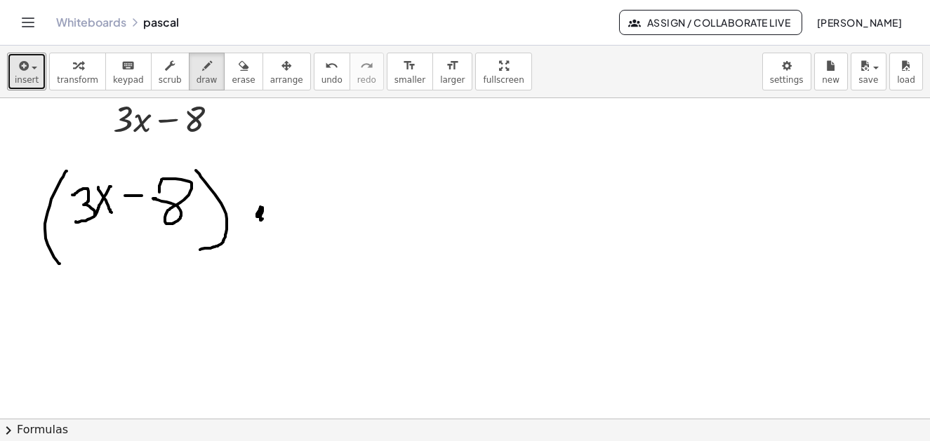
drag, startPoint x: 314, startPoint y: 179, endPoint x: 364, endPoint y: 208, distance: 57.5
drag, startPoint x: 359, startPoint y: 189, endPoint x: 441, endPoint y: 204, distance: 83.4
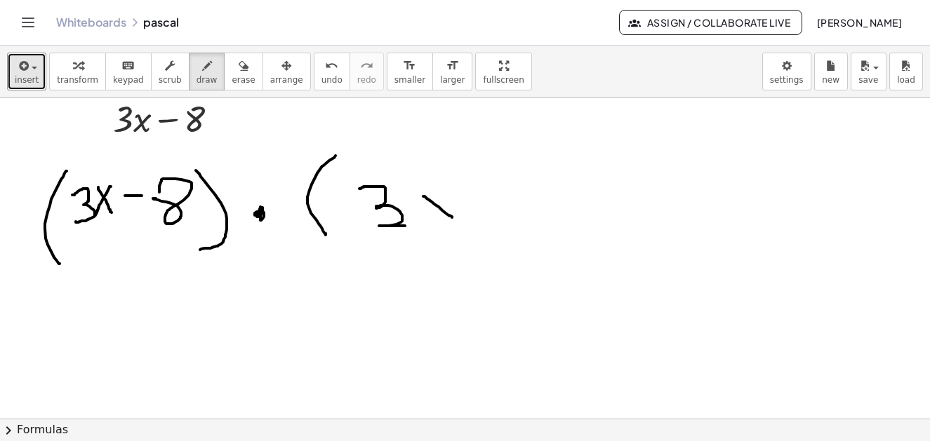
drag, startPoint x: 437, startPoint y: 206, endPoint x: 481, endPoint y: 196, distance: 45.3
drag, startPoint x: 504, startPoint y: 195, endPoint x: 533, endPoint y: 194, distance: 29.5
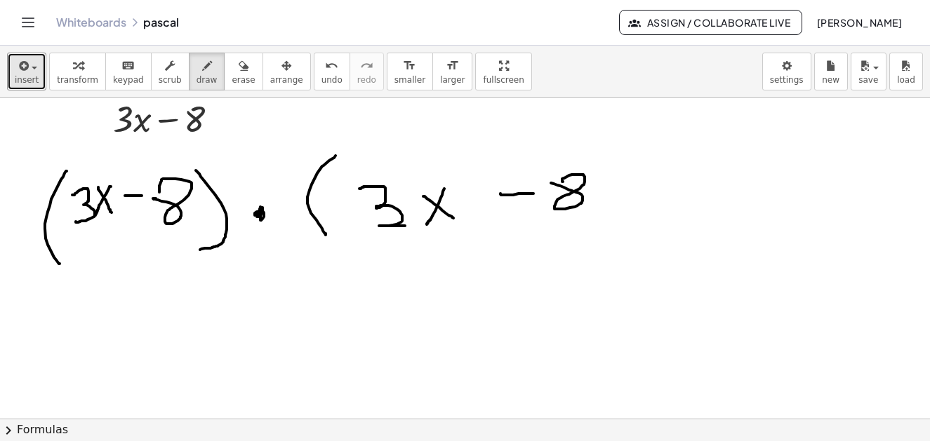
drag, startPoint x: 563, startPoint y: 182, endPoint x: 580, endPoint y: 182, distance: 16.9
drag, startPoint x: 602, startPoint y: 160, endPoint x: 540, endPoint y: 258, distance: 115.5
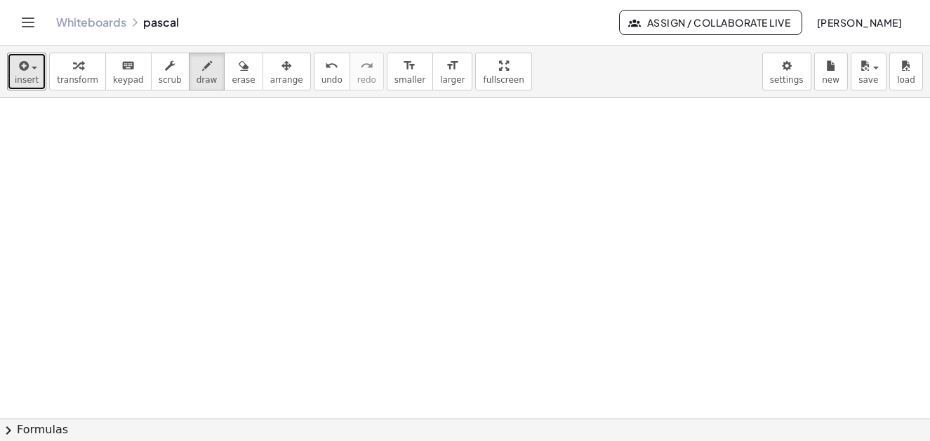
scroll to position [6735, 0]
click at [33, 72] on div "button" at bounding box center [27, 65] width 24 height 17
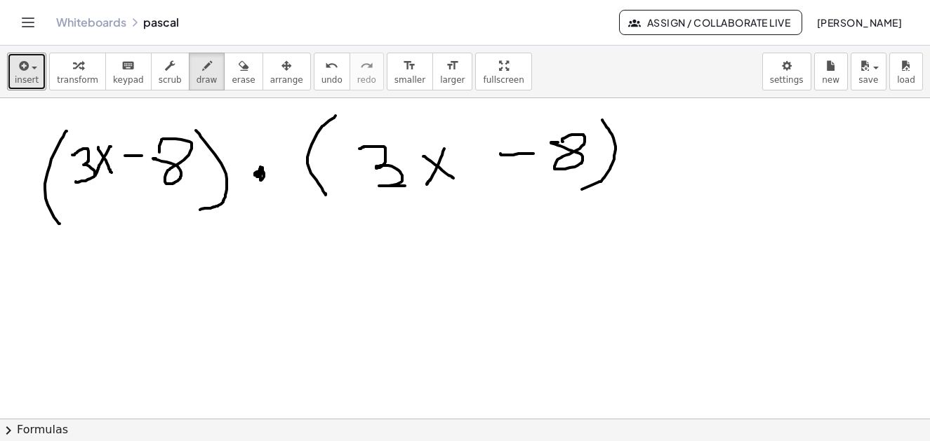
scroll to position [6314, 0]
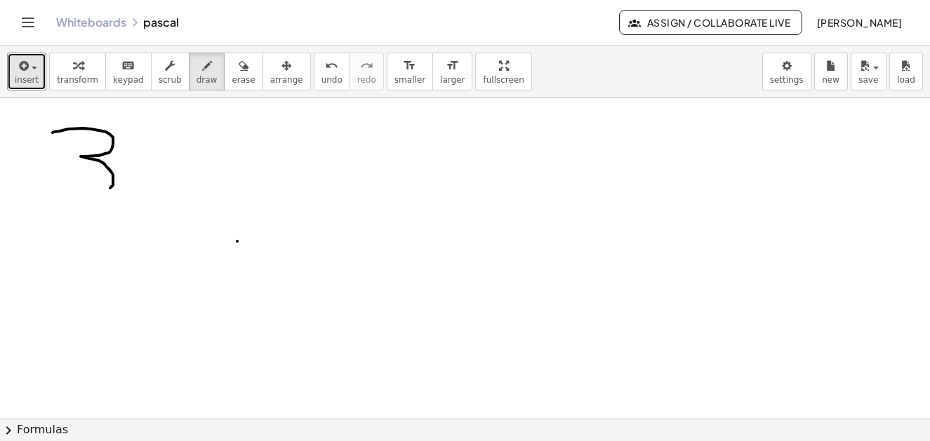
drag, startPoint x: 53, startPoint y: 133, endPoint x: 83, endPoint y: 185, distance: 60.1
drag, startPoint x: 123, startPoint y: 148, endPoint x: 189, endPoint y: 164, distance: 67.7
drag, startPoint x: 182, startPoint y: 161, endPoint x: 168, endPoint y: 194, distance: 35.8
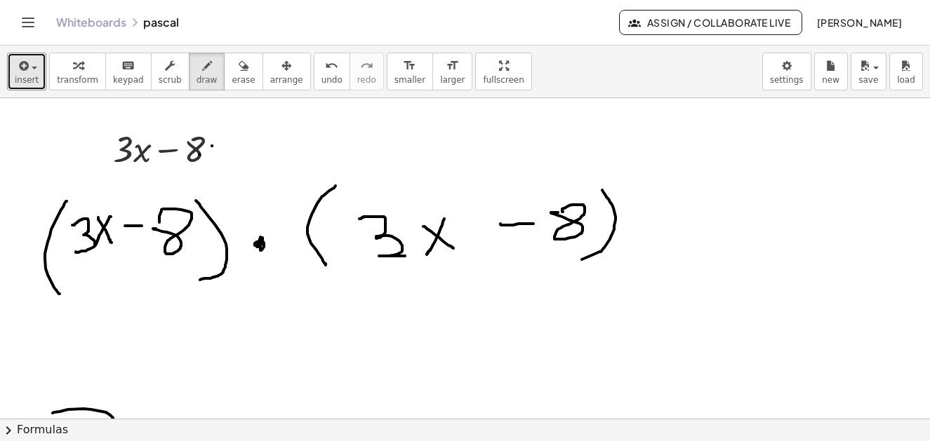
scroll to position [6524, 0]
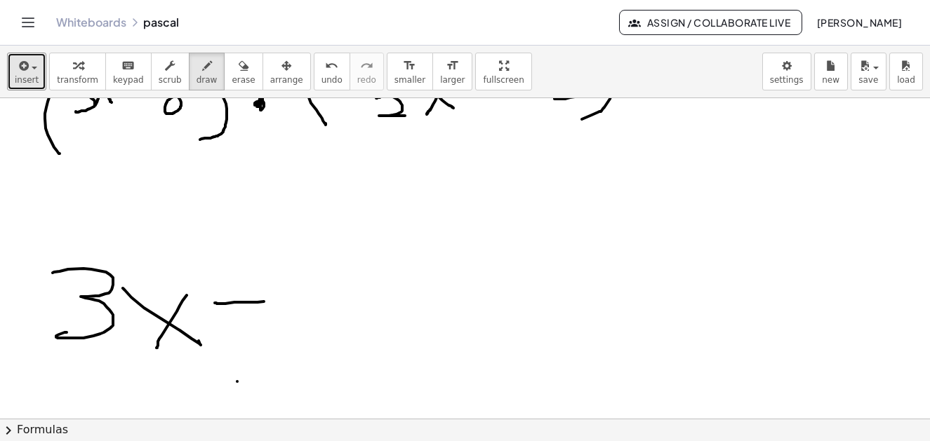
drag, startPoint x: 216, startPoint y: 303, endPoint x: 265, endPoint y: 302, distance: 49.1
drag, startPoint x: 287, startPoint y: 283, endPoint x: 284, endPoint y: 272, distance: 11.1
drag, startPoint x: 59, startPoint y: 246, endPoint x: 177, endPoint y: 307, distance: 132.8
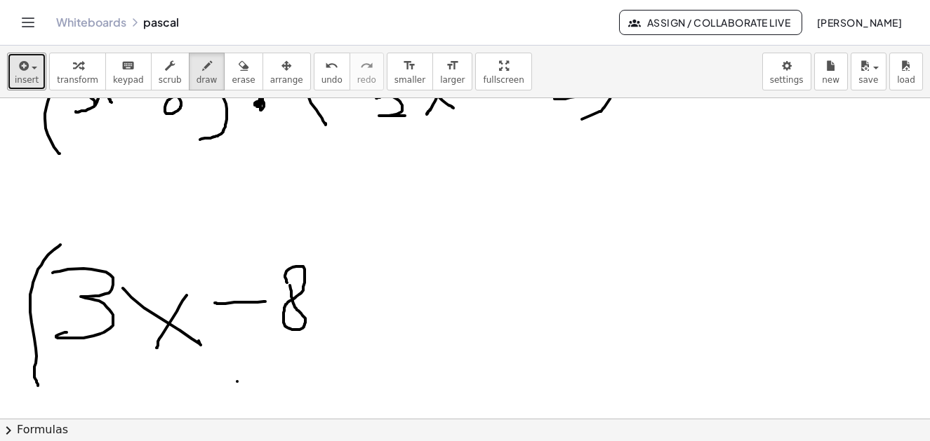
drag, startPoint x: 333, startPoint y: 231, endPoint x: 348, endPoint y: 284, distance: 55.3
drag, startPoint x: 375, startPoint y: 186, endPoint x: 400, endPoint y: 218, distance: 40.4
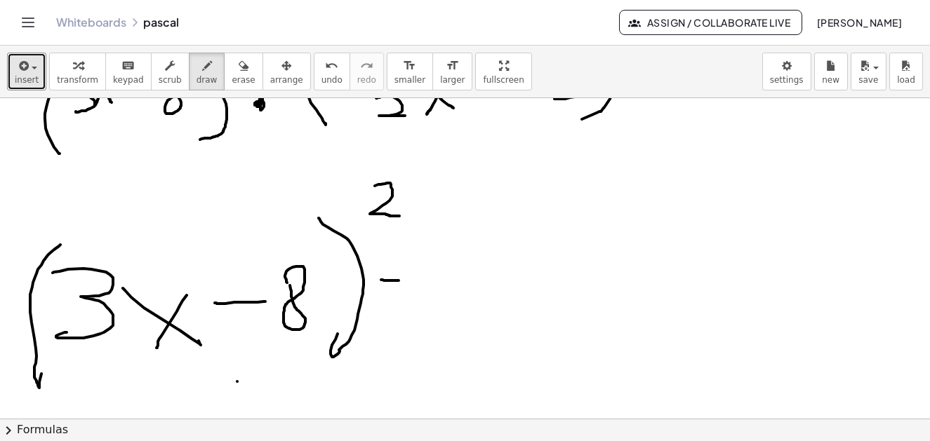
drag, startPoint x: 385, startPoint y: 281, endPoint x: 392, endPoint y: 287, distance: 9.4
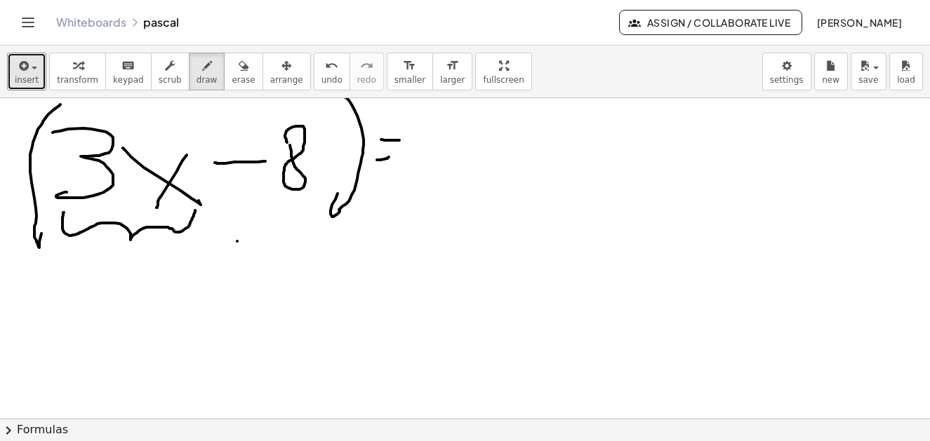
drag, startPoint x: 64, startPoint y: 213, endPoint x: 161, endPoint y: 240, distance: 100.6
drag, startPoint x: 124, startPoint y: 251, endPoint x: 148, endPoint y: 267, distance: 29.4
drag, startPoint x: 245, startPoint y: 212, endPoint x: 311, endPoint y: 222, distance: 66.7
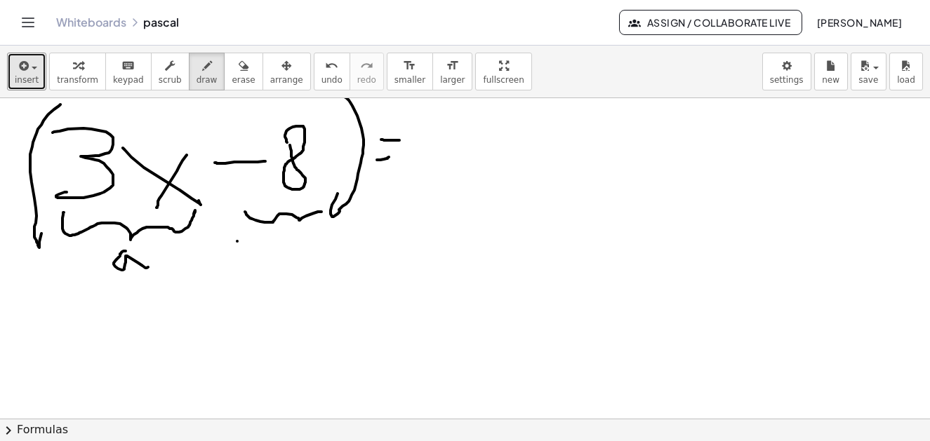
drag, startPoint x: 300, startPoint y: 231, endPoint x: 339, endPoint y: 251, distance: 43.3
drag, startPoint x: 346, startPoint y: 255, endPoint x: 313, endPoint y: 254, distance: 33.0
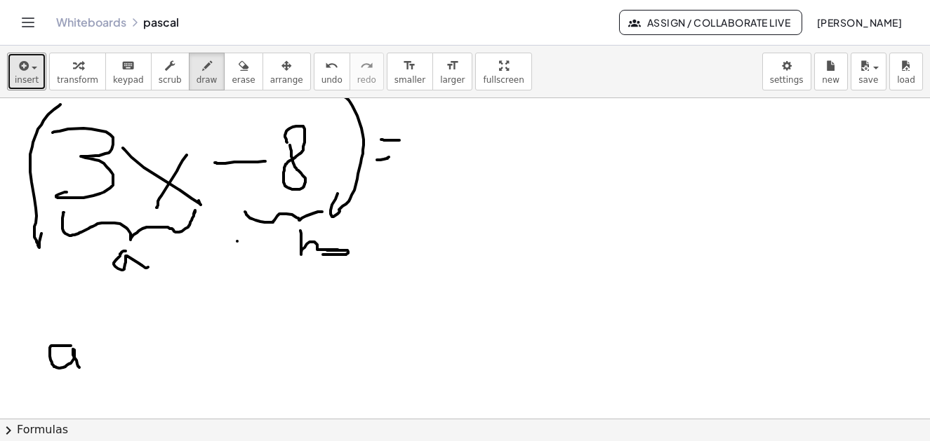
drag, startPoint x: 71, startPoint y: 346, endPoint x: 95, endPoint y: 356, distance: 25.8
drag, startPoint x: 99, startPoint y: 349, endPoint x: 112, endPoint y: 349, distance: 12.7
drag, startPoint x: 95, startPoint y: 364, endPoint x: 112, endPoint y: 362, distance: 16.3
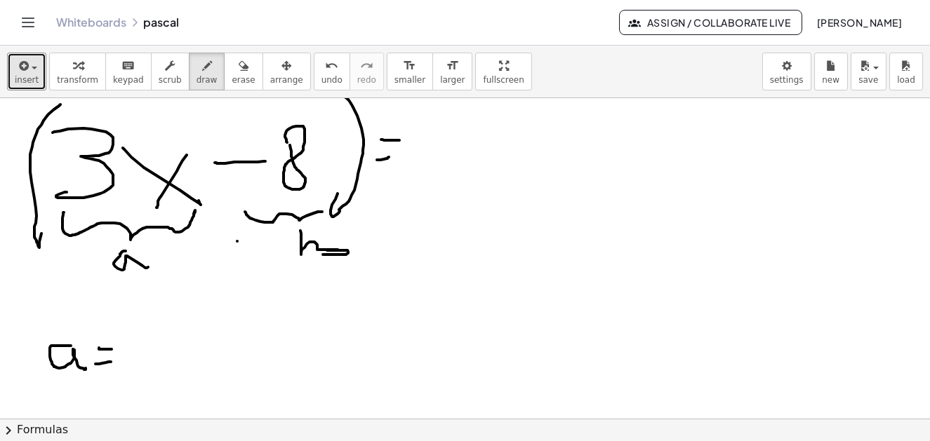
drag, startPoint x: 127, startPoint y: 343, endPoint x: 152, endPoint y: 359, distance: 30.0
drag, startPoint x: 153, startPoint y: 364, endPoint x: 181, endPoint y: 335, distance: 39.7
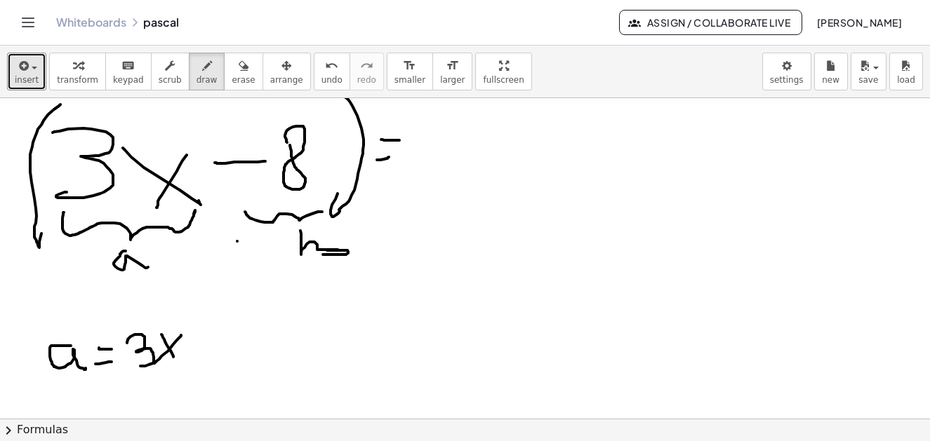
drag, startPoint x: 162, startPoint y: 335, endPoint x: 175, endPoint y: 361, distance: 28.6
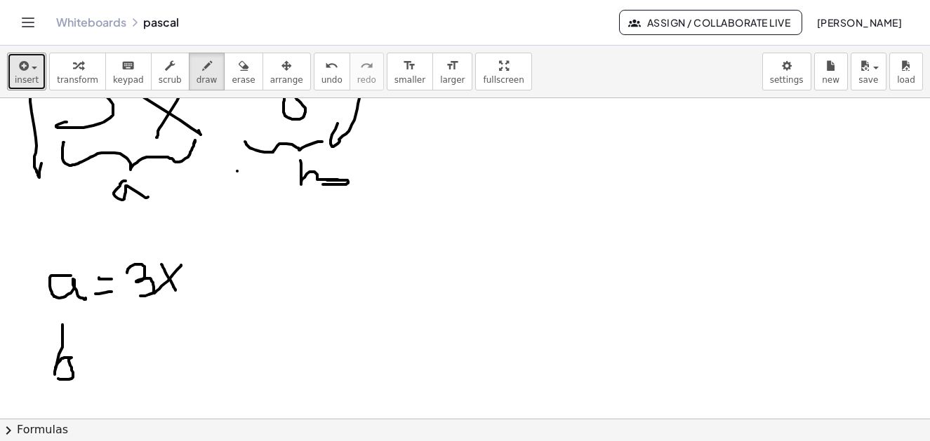
drag, startPoint x: 56, startPoint y: 367, endPoint x: 79, endPoint y: 370, distance: 23.3
drag, startPoint x: 98, startPoint y: 368, endPoint x: 116, endPoint y: 368, distance: 19.0
drag, startPoint x: 105, startPoint y: 357, endPoint x: 131, endPoint y: 354, distance: 25.4
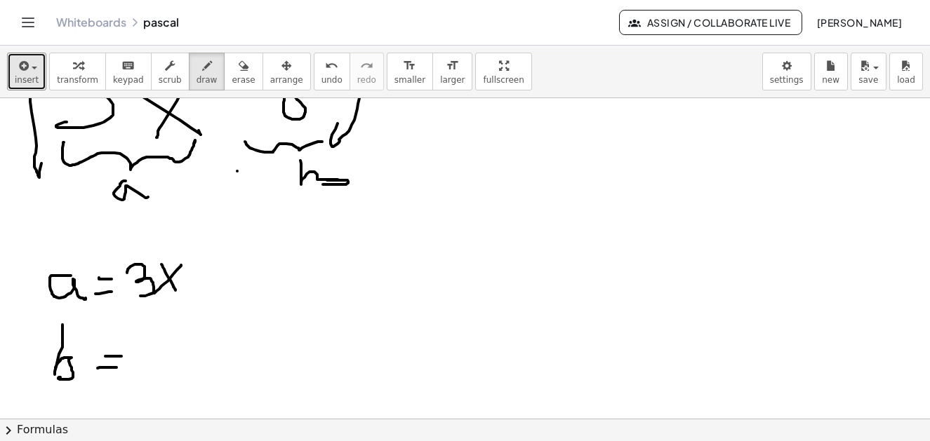
drag, startPoint x: 149, startPoint y: 345, endPoint x: 168, endPoint y: 345, distance: 18.9
drag, startPoint x: 182, startPoint y: 341, endPoint x: 192, endPoint y: 350, distance: 13.4
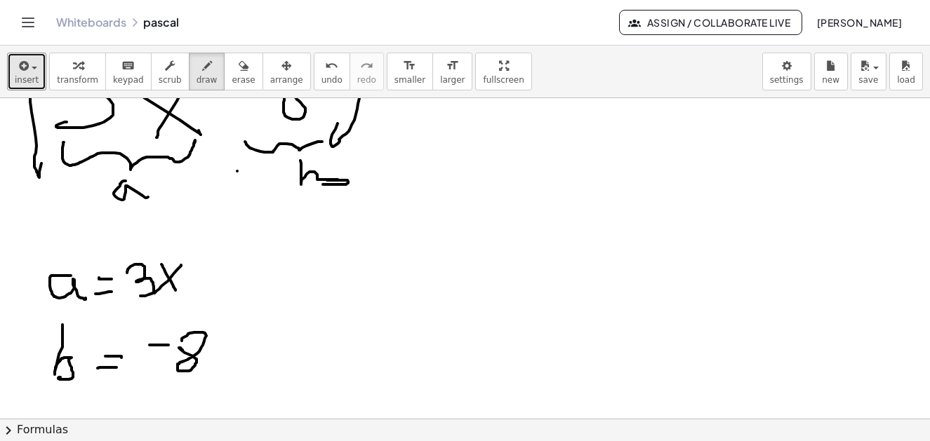
scroll to position [6595, 0]
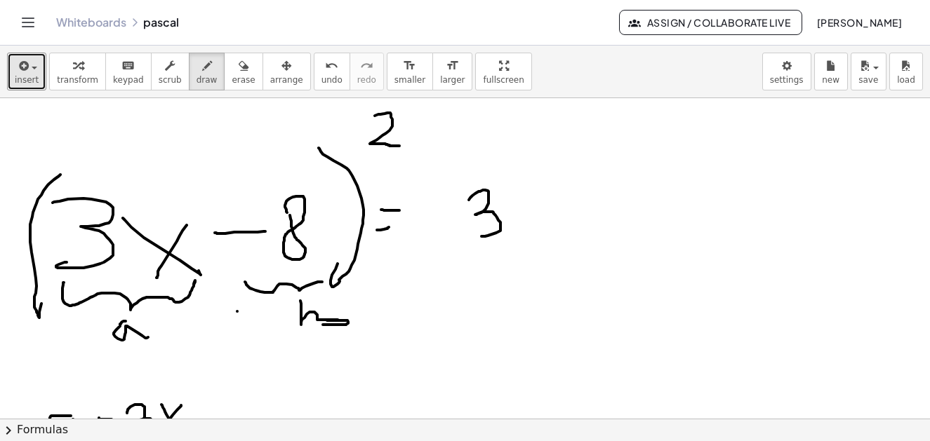
drag, startPoint x: 469, startPoint y: 200, endPoint x: 481, endPoint y: 236, distance: 38.6
drag, startPoint x: 512, startPoint y: 204, endPoint x: 525, endPoint y: 204, distance: 12.7
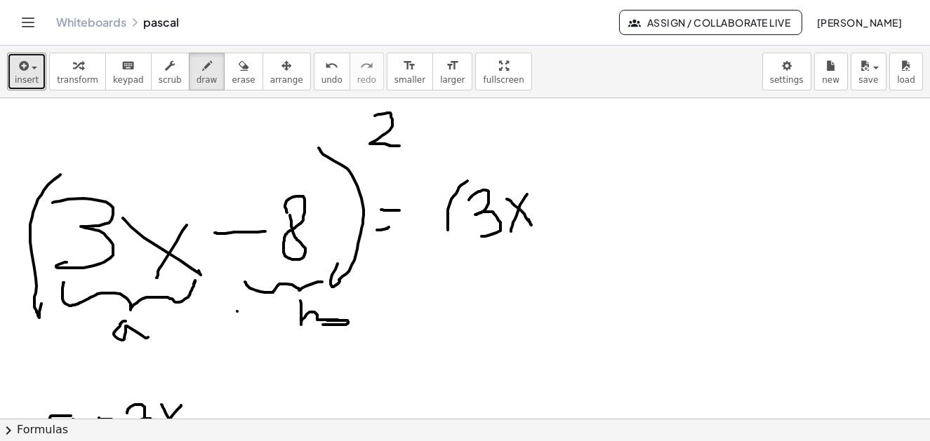
drag, startPoint x: 461, startPoint y: 185, endPoint x: 468, endPoint y: 229, distance: 44.8
drag, startPoint x: 543, startPoint y: 175, endPoint x: 542, endPoint y: 242, distance: 66.7
drag, startPoint x: 560, startPoint y: 147, endPoint x: 575, endPoint y: 172, distance: 28.6
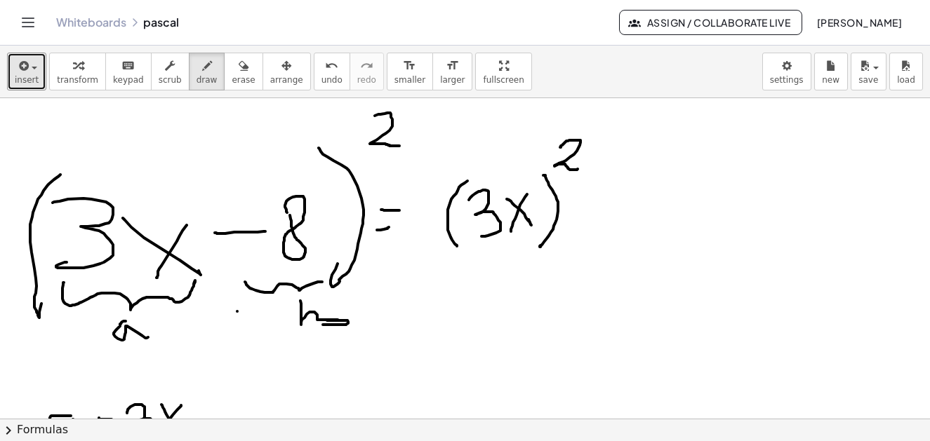
drag, startPoint x: 585, startPoint y: 212, endPoint x: 614, endPoint y: 213, distance: 28.8
drag, startPoint x: 641, startPoint y: 196, endPoint x: 659, endPoint y: 234, distance: 41.4
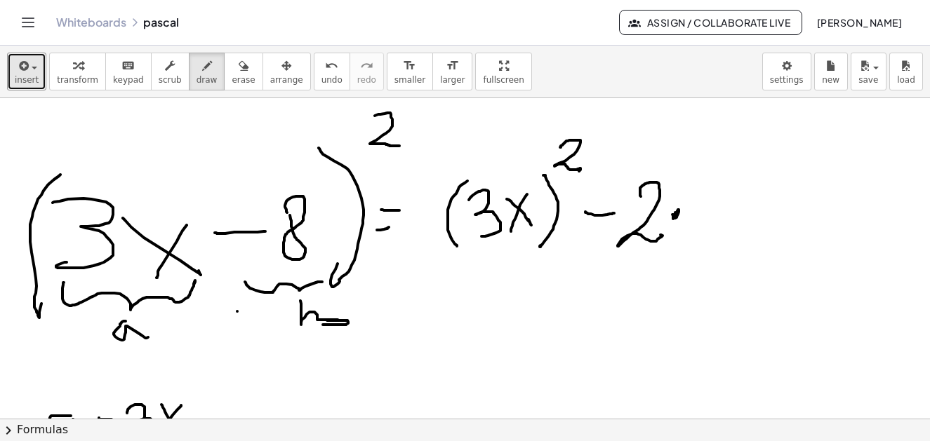
drag, startPoint x: 700, startPoint y: 201, endPoint x: 709, endPoint y: 222, distance: 22.7
drag, startPoint x: 712, startPoint y: 214, endPoint x: 714, endPoint y: 240, distance: 26.0
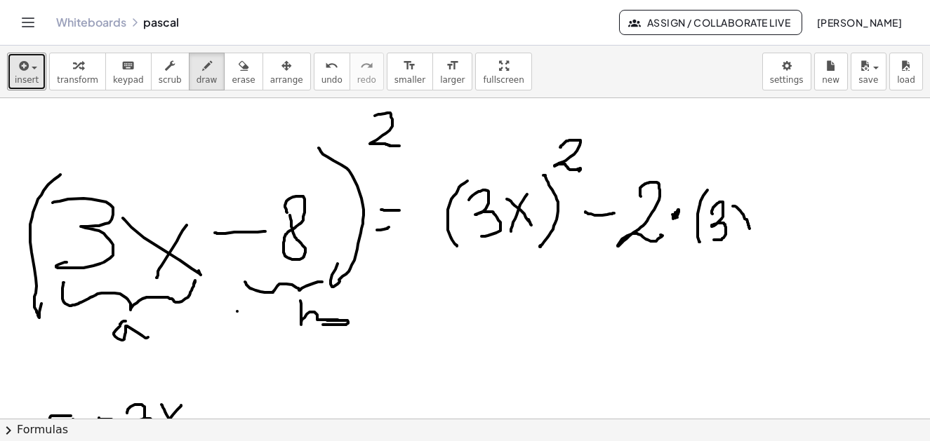
drag, startPoint x: 733, startPoint y: 206, endPoint x: 746, endPoint y: 225, distance: 23.2
drag, startPoint x: 754, startPoint y: 203, endPoint x: 733, endPoint y: 237, distance: 40.3
drag, startPoint x: 751, startPoint y: 194, endPoint x: 754, endPoint y: 251, distance: 56.2
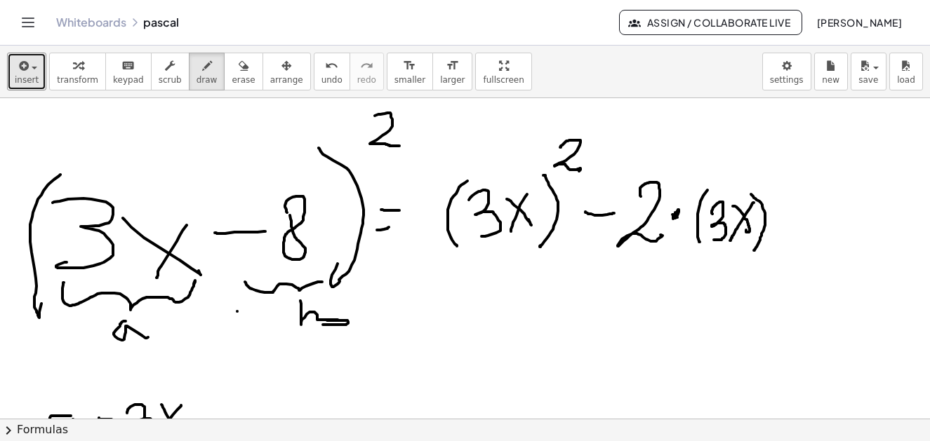
drag, startPoint x: 783, startPoint y: 209, endPoint x: 800, endPoint y: 235, distance: 30.9
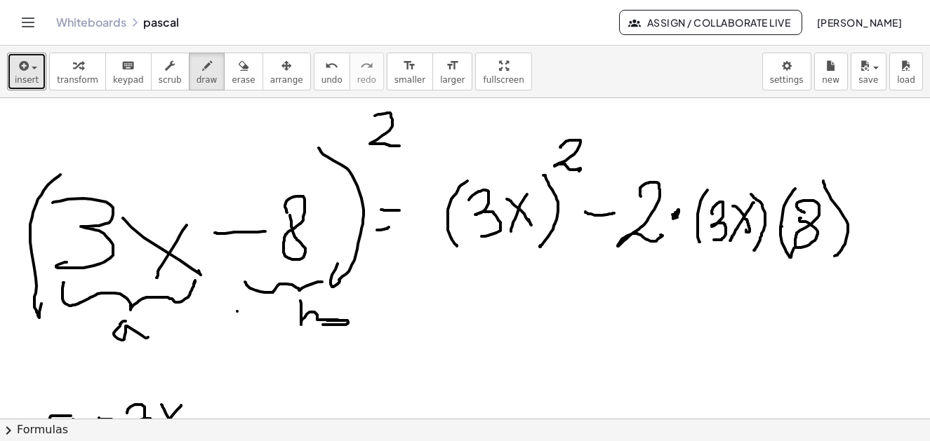
drag, startPoint x: 823, startPoint y: 181, endPoint x: 827, endPoint y: 256, distance: 75.2
drag, startPoint x: 851, startPoint y: 219, endPoint x: 884, endPoint y: 218, distance: 33.0
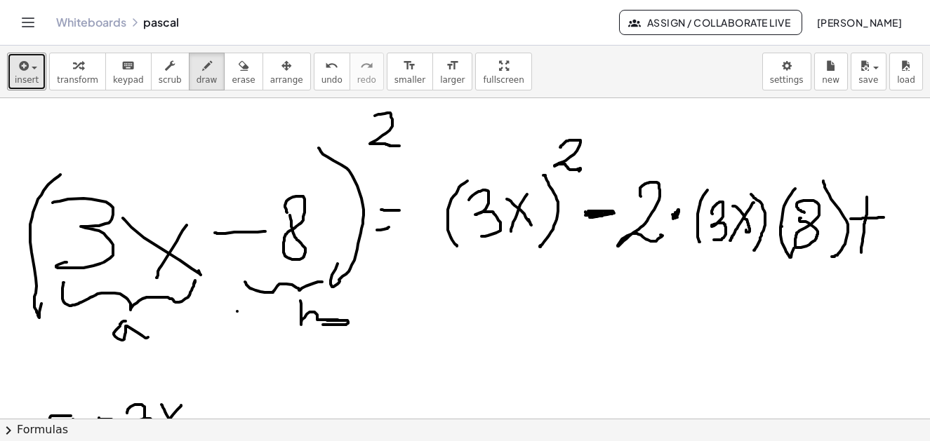
drag, startPoint x: 867, startPoint y: 197, endPoint x: 861, endPoint y: 253, distance: 55.7
drag, startPoint x: 894, startPoint y: 175, endPoint x: 885, endPoint y: 248, distance: 73.6
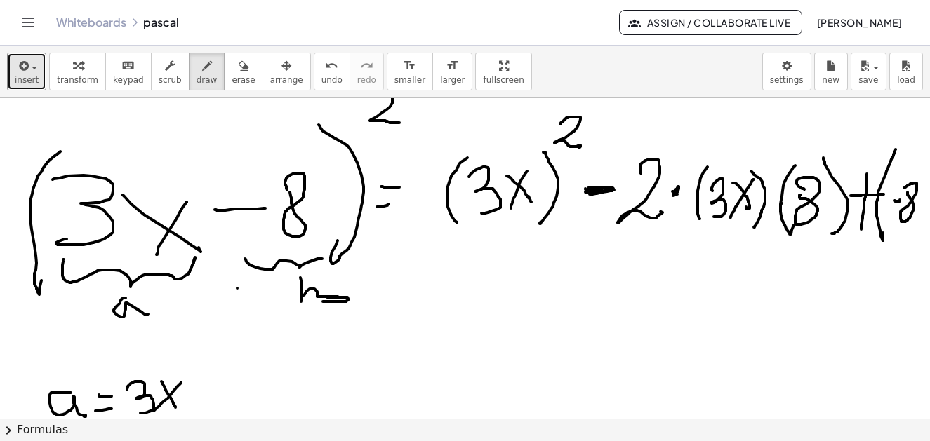
scroll to position [6548, 0]
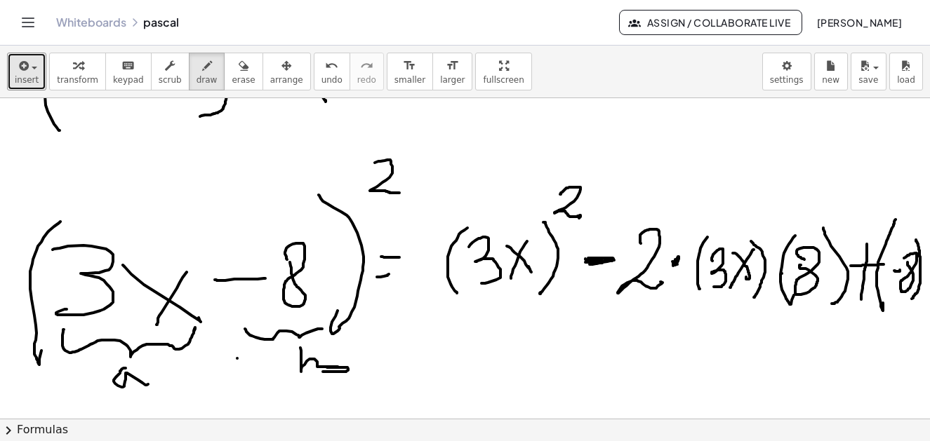
drag, startPoint x: 916, startPoint y: 240, endPoint x: 912, endPoint y: 295, distance: 54.9
drag, startPoint x: 914, startPoint y: 220, endPoint x: 912, endPoint y: 236, distance: 15.7
click at [919, 231] on div "**********" at bounding box center [465, 258] width 930 height 321
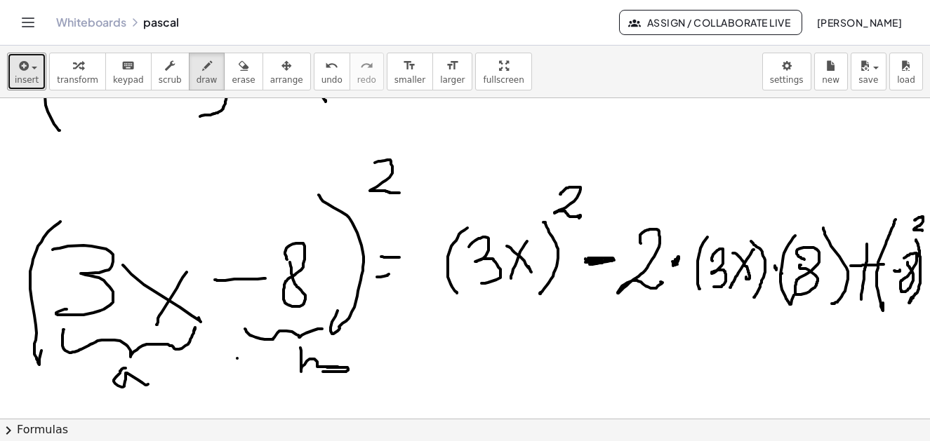
drag, startPoint x: 587, startPoint y: 263, endPoint x: 601, endPoint y: 261, distance: 14.2
drag, startPoint x: 465, startPoint y: 321, endPoint x: 493, endPoint y: 360, distance: 47.9
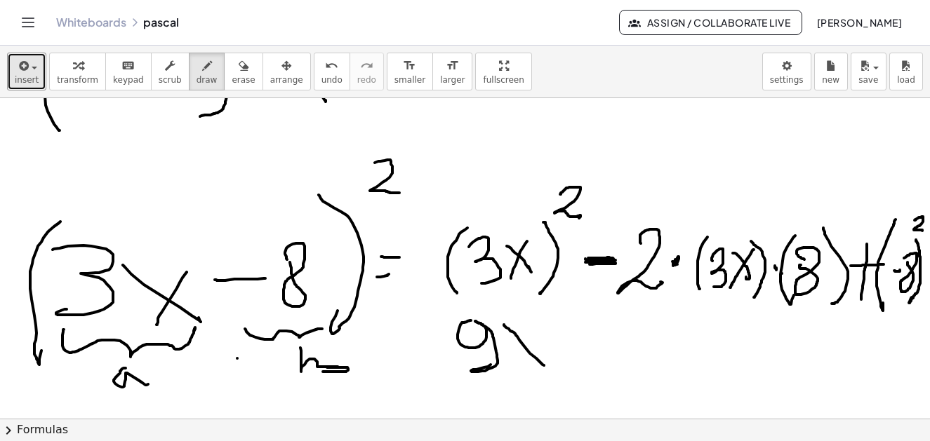
drag, startPoint x: 498, startPoint y: 325, endPoint x: 528, endPoint y: 335, distance: 32.0
drag, startPoint x: 526, startPoint y: 335, endPoint x: 523, endPoint y: 317, distance: 17.8
drag, startPoint x: 530, startPoint y: 302, endPoint x: 542, endPoint y: 319, distance: 20.6
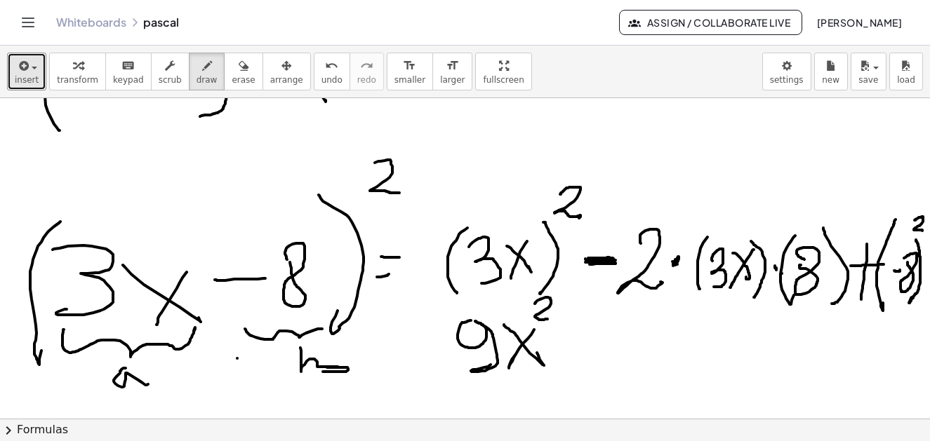
drag, startPoint x: 575, startPoint y: 347, endPoint x: 601, endPoint y: 345, distance: 25.4
drag, startPoint x: 616, startPoint y: 320, endPoint x: 647, endPoint y: 357, distance: 47.8
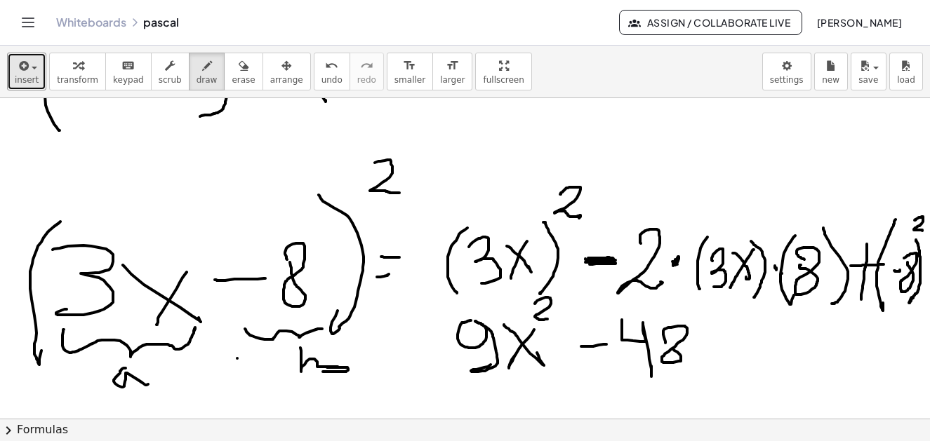
drag, startPoint x: 660, startPoint y: 343, endPoint x: 682, endPoint y: 342, distance: 22.5
drag, startPoint x: 693, startPoint y: 326, endPoint x: 715, endPoint y: 330, distance: 22.0
drag, startPoint x: 718, startPoint y: 325, endPoint x: 678, endPoint y: 341, distance: 43.1
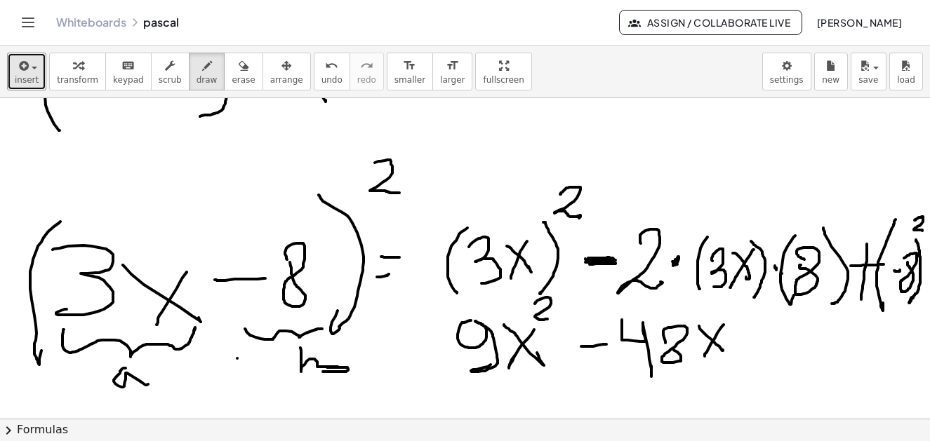
drag, startPoint x: 656, startPoint y: 340, endPoint x: 777, endPoint y: 346, distance: 120.9
drag, startPoint x: 737, startPoint y: 342, endPoint x: 782, endPoint y: 342, distance: 44.9
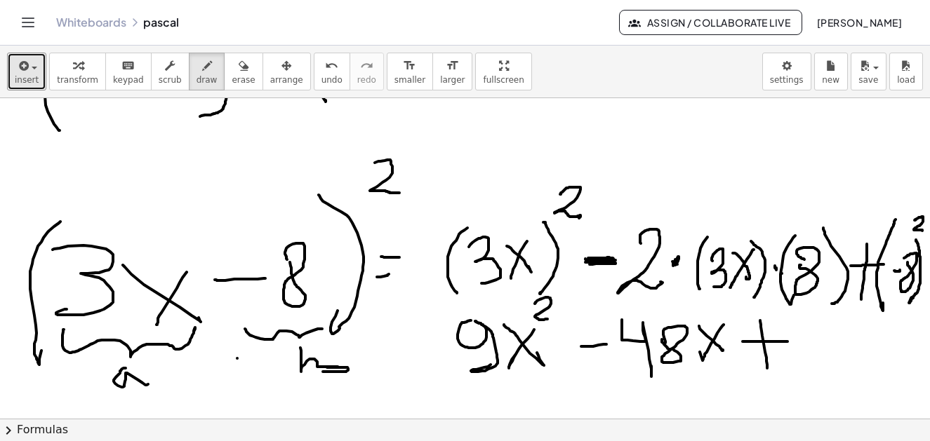
drag, startPoint x: 754, startPoint y: 321, endPoint x: 799, endPoint y: 337, distance: 47.7
drag, startPoint x: 828, startPoint y: 324, endPoint x: 860, endPoint y: 321, distance: 31.8
drag, startPoint x: 854, startPoint y: 321, endPoint x: 871, endPoint y: 367, distance: 48.6
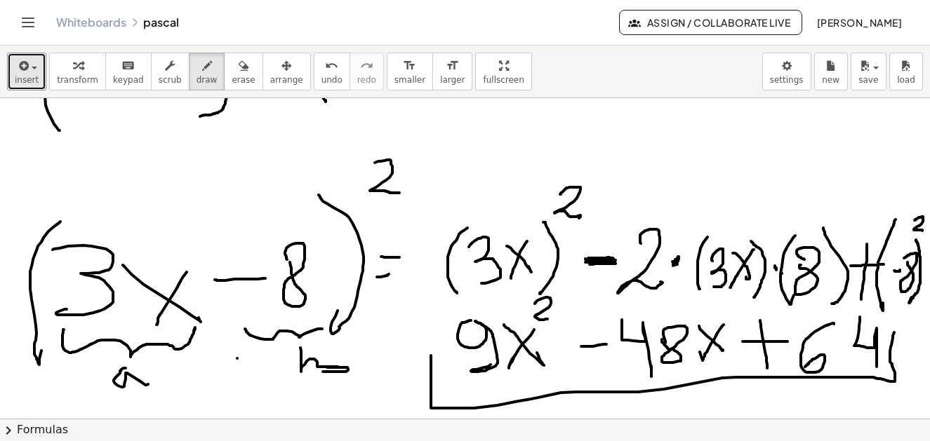
drag, startPoint x: 425, startPoint y: 361, endPoint x: 888, endPoint y: 332, distance: 464.1
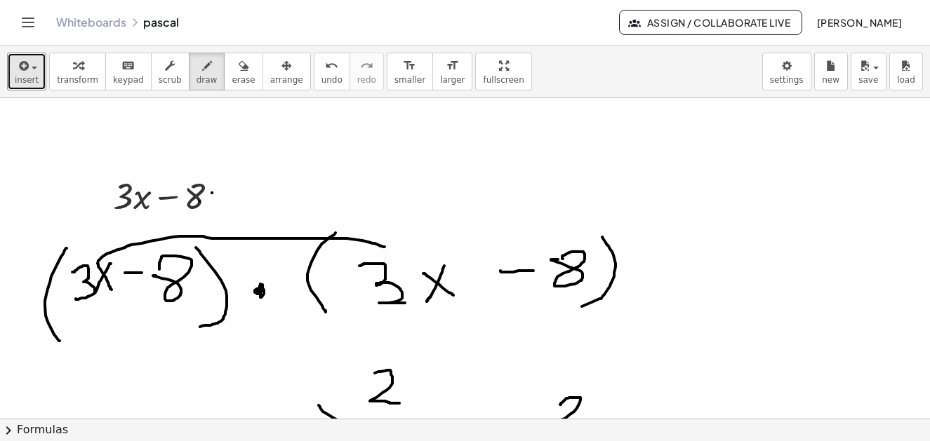
drag, startPoint x: 92, startPoint y: 264, endPoint x: 379, endPoint y: 247, distance: 287.5
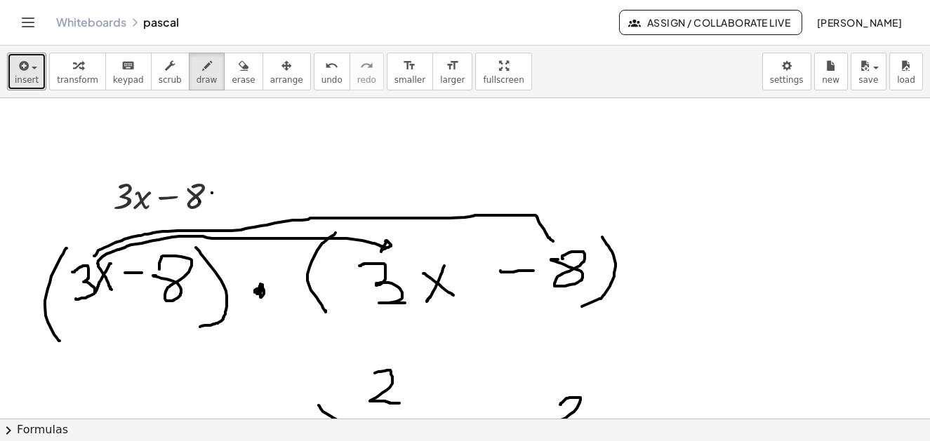
drag, startPoint x: 88, startPoint y: 256, endPoint x: 547, endPoint y: 241, distance: 459.2
drag, startPoint x: 174, startPoint y: 301, endPoint x: 375, endPoint y: 311, distance: 200.9
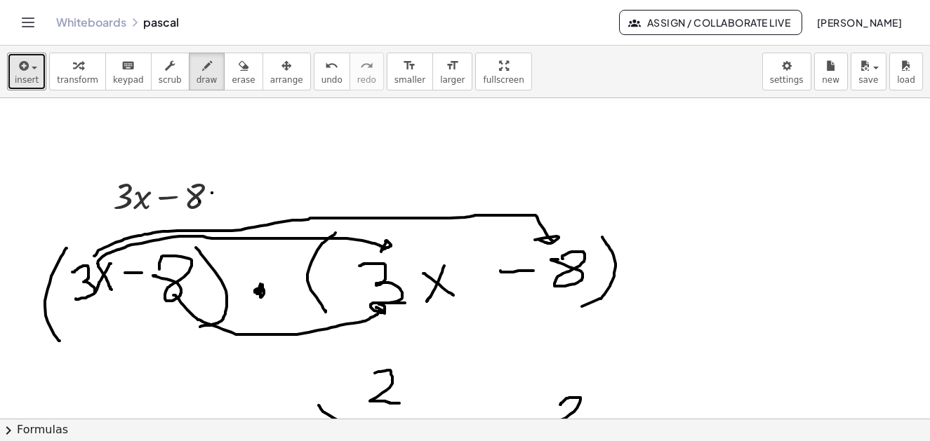
drag, startPoint x: 371, startPoint y: 308, endPoint x: 379, endPoint y: 314, distance: 10.1
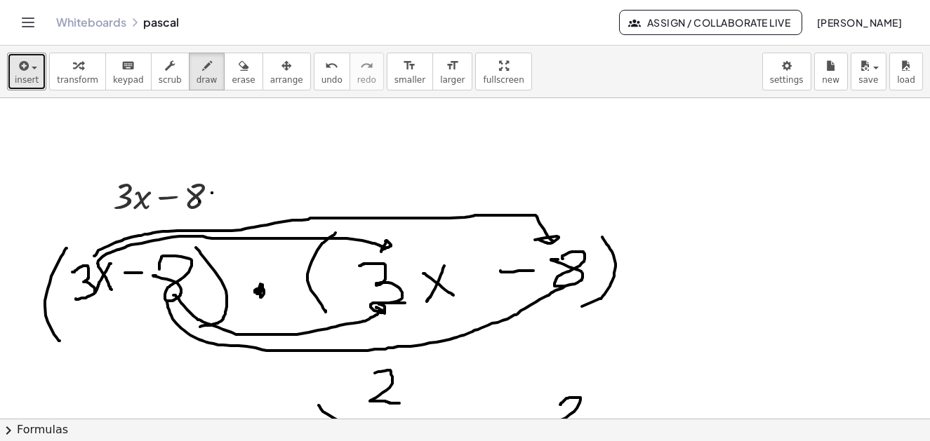
drag, startPoint x: 161, startPoint y: 302, endPoint x: 558, endPoint y: 288, distance: 396.8
drag, startPoint x: 547, startPoint y: 288, endPoint x: 557, endPoint y: 295, distance: 11.5
drag, startPoint x: 630, startPoint y: 262, endPoint x: 641, endPoint y: 262, distance: 11.3
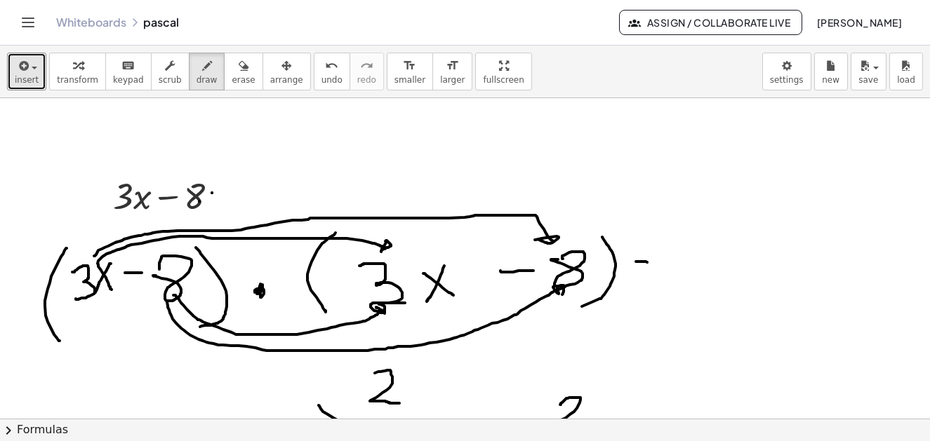
drag, startPoint x: 627, startPoint y: 275, endPoint x: 641, endPoint y: 275, distance: 14.0
drag, startPoint x: 662, startPoint y: 244, endPoint x: 672, endPoint y: 265, distance: 22.6
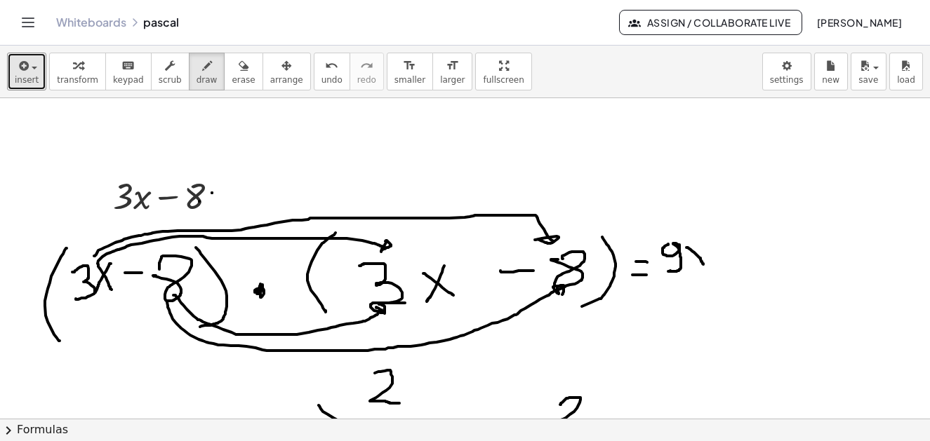
drag, startPoint x: 681, startPoint y: 248, endPoint x: 698, endPoint y: 265, distance: 23.8
drag, startPoint x: 698, startPoint y: 245, endPoint x: 685, endPoint y: 272, distance: 29.5
drag, startPoint x: 705, startPoint y: 222, endPoint x: 709, endPoint y: 236, distance: 14.7
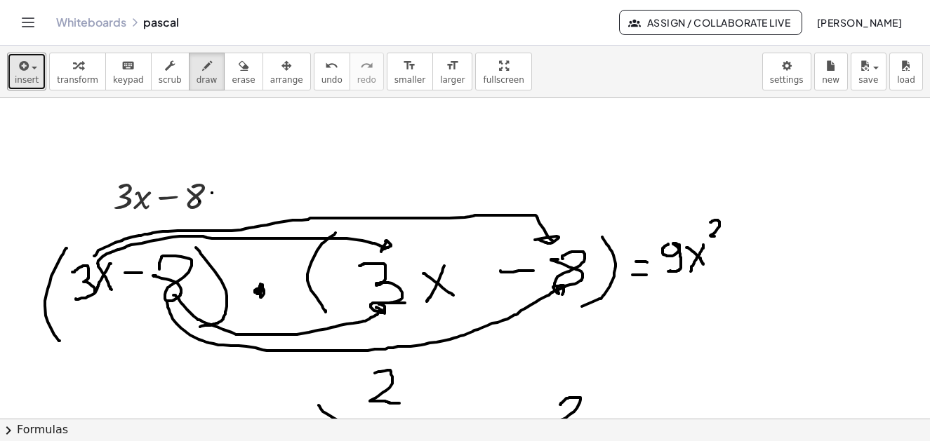
drag, startPoint x: 708, startPoint y: 252, endPoint x: 722, endPoint y: 252, distance: 14.0
drag, startPoint x: 729, startPoint y: 243, endPoint x: 742, endPoint y: 255, distance: 18.4
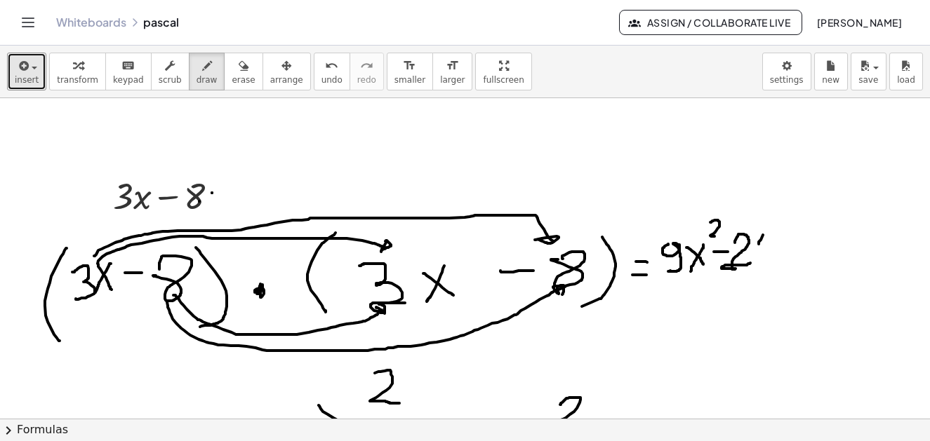
drag, startPoint x: 752, startPoint y: 244, endPoint x: 773, endPoint y: 255, distance: 23.2
drag, startPoint x: 782, startPoint y: 240, endPoint x: 797, endPoint y: 253, distance: 19.9
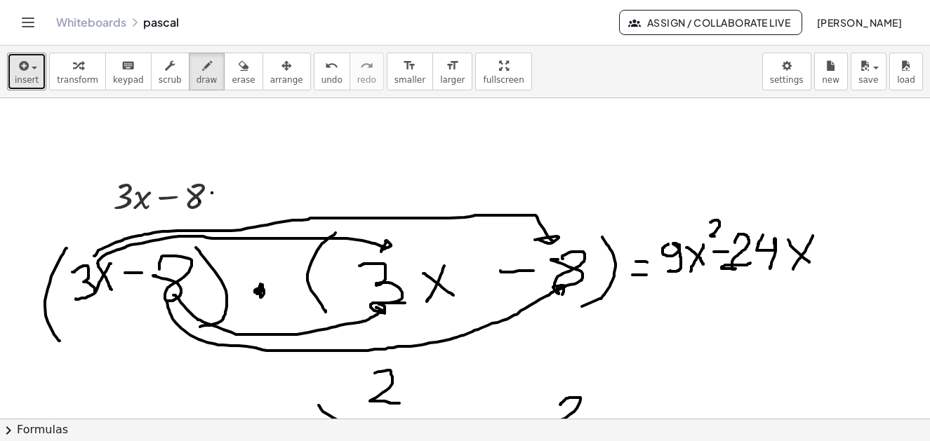
drag, startPoint x: 799, startPoint y: 252, endPoint x: 787, endPoint y: 269, distance: 21.2
drag, startPoint x: 819, startPoint y: 255, endPoint x: 830, endPoint y: 255, distance: 10.5
drag, startPoint x: 839, startPoint y: 244, endPoint x: 848, endPoint y: 264, distance: 21.4
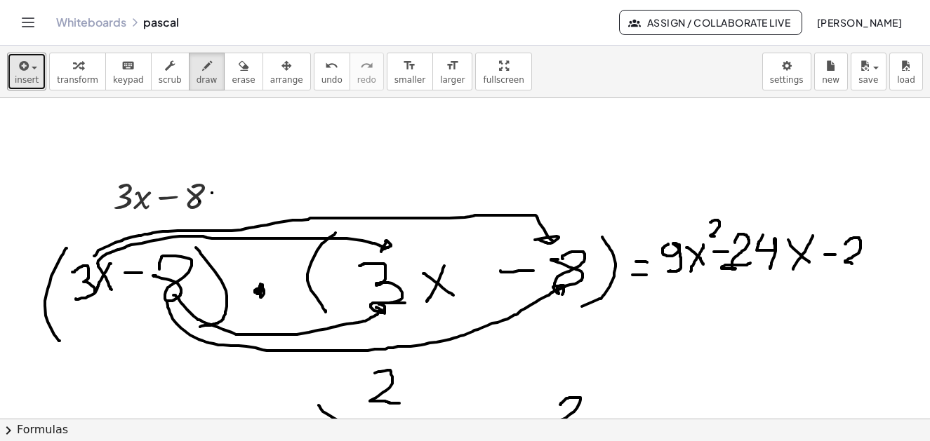
drag, startPoint x: 861, startPoint y: 246, endPoint x: 878, endPoint y: 252, distance: 18.0
drag, startPoint x: 884, startPoint y: 244, endPoint x: 895, endPoint y: 265, distance: 23.6
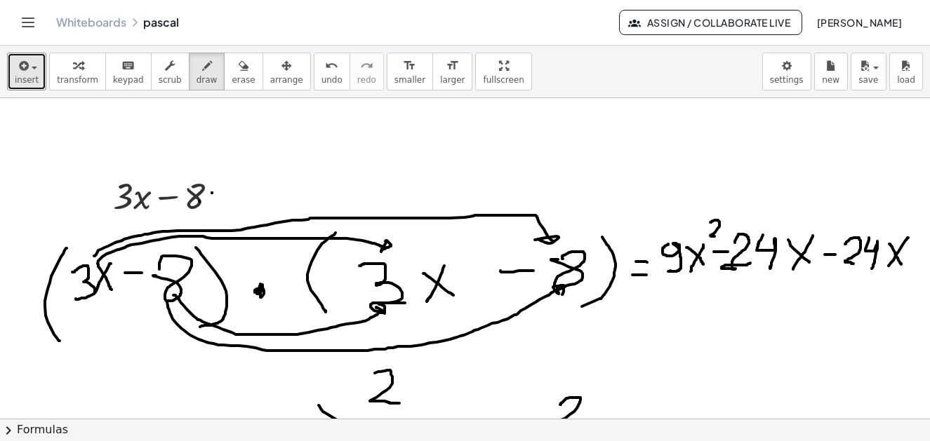
drag, startPoint x: 902, startPoint y: 238, endPoint x: 880, endPoint y: 269, distance: 38.8
drag, startPoint x: 796, startPoint y: 314, endPoint x: 818, endPoint y: 308, distance: 22.5
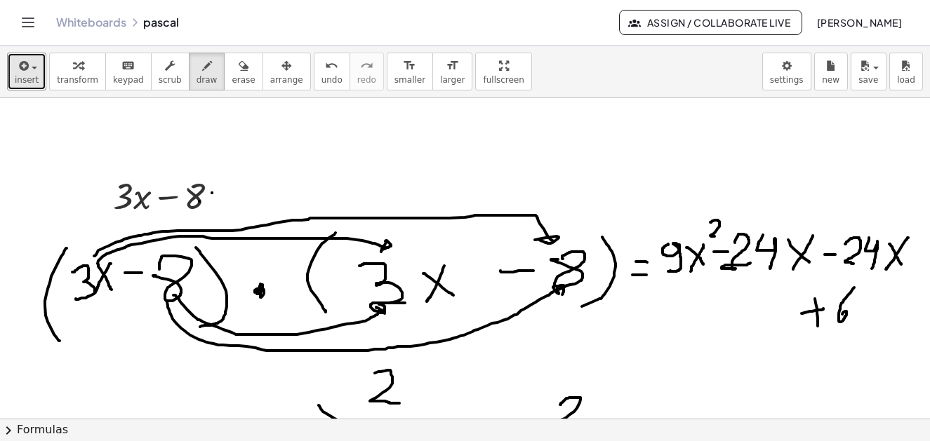
drag, startPoint x: 847, startPoint y: 289, endPoint x: 837, endPoint y: 314, distance: 27.4
drag, startPoint x: 862, startPoint y: 288, endPoint x: 875, endPoint y: 307, distance: 23.2
drag, startPoint x: 636, startPoint y: 341, endPoint x: 648, endPoint y: 342, distance: 12.0
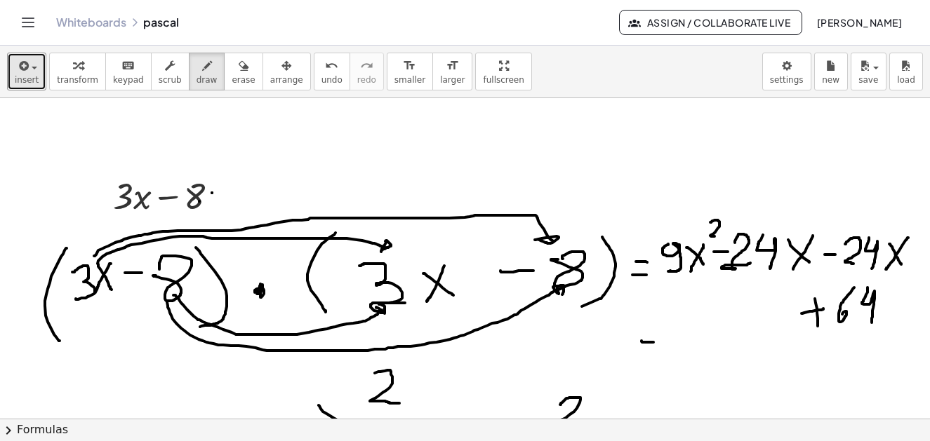
drag, startPoint x: 637, startPoint y: 352, endPoint x: 647, endPoint y: 352, distance: 9.8
drag, startPoint x: 660, startPoint y: 338, endPoint x: 677, endPoint y: 349, distance: 20.2
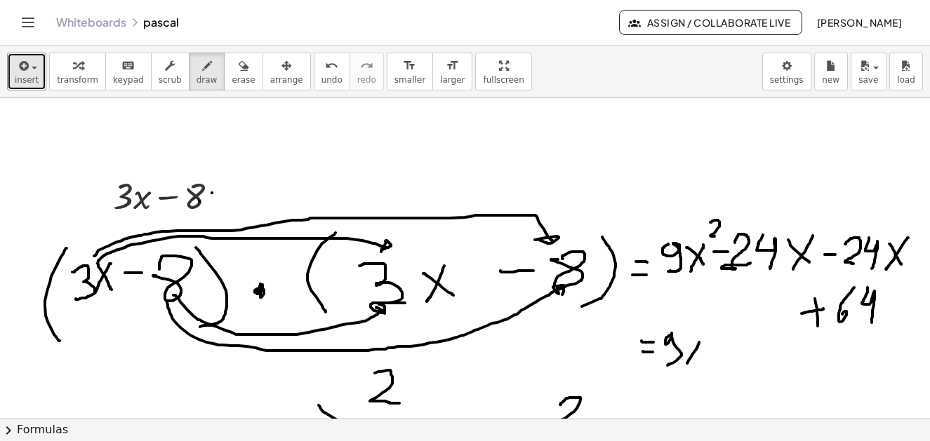
drag, startPoint x: 693, startPoint y: 342, endPoint x: 681, endPoint y: 365, distance: 25.8
drag, startPoint x: 687, startPoint y: 344, endPoint x: 716, endPoint y: 370, distance: 38.8
drag, startPoint x: 700, startPoint y: 308, endPoint x: 703, endPoint y: 324, distance: 15.8
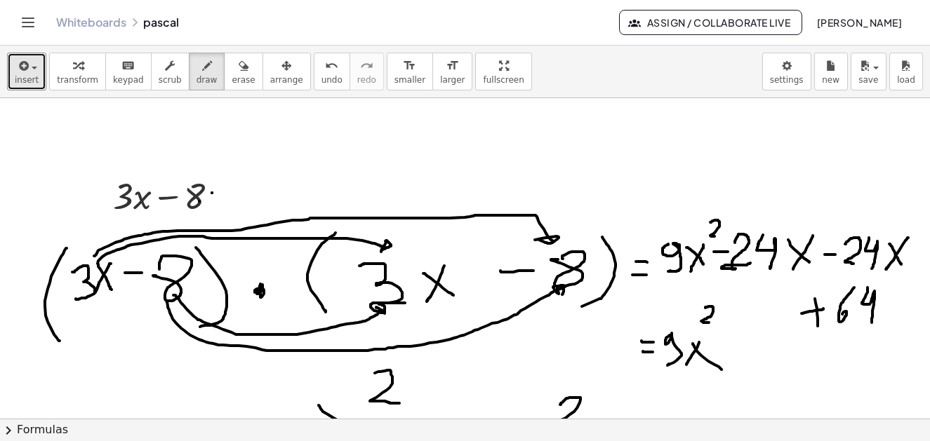
drag, startPoint x: 712, startPoint y: 348, endPoint x: 719, endPoint y: 347, distance: 7.2
drag, startPoint x: 734, startPoint y: 335, endPoint x: 747, endPoint y: 368, distance: 35.6
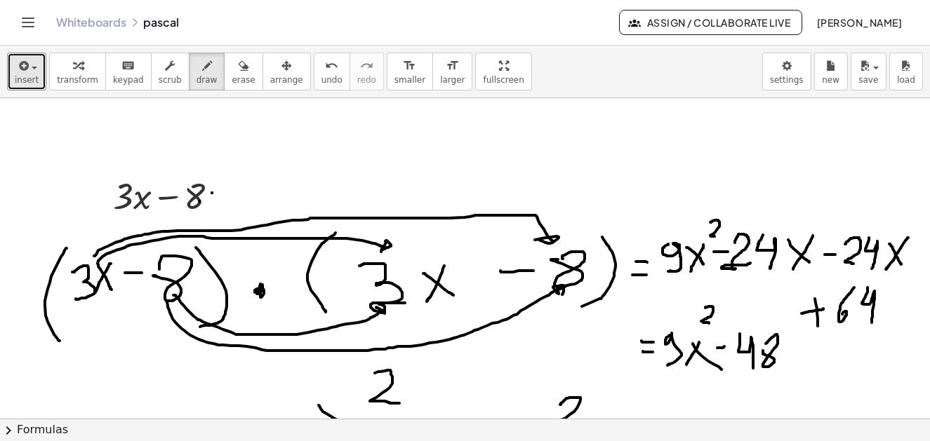
drag, startPoint x: 768, startPoint y: 337, endPoint x: 773, endPoint y: 348, distance: 12.6
drag, startPoint x: 784, startPoint y: 343, endPoint x: 792, endPoint y: 338, distance: 9.5
drag, startPoint x: 787, startPoint y: 354, endPoint x: 778, endPoint y: 371, distance: 19.8
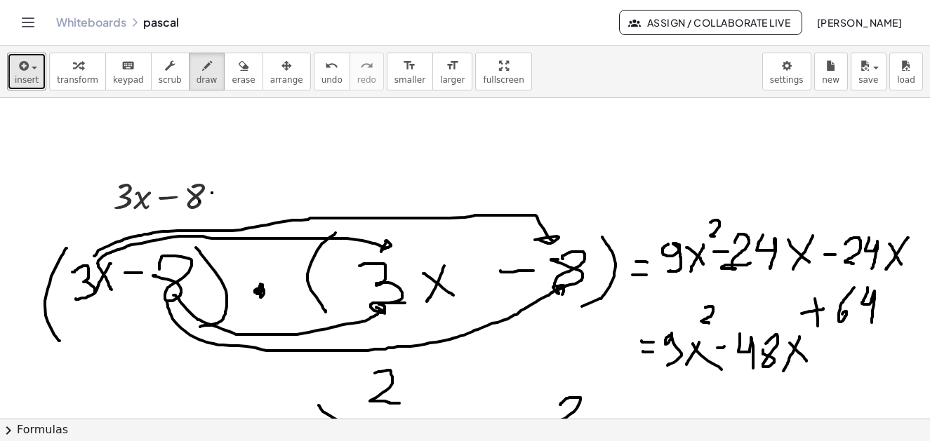
drag, startPoint x: 822, startPoint y: 355, endPoint x: 836, endPoint y: 357, distance: 13.5
drag, startPoint x: 830, startPoint y: 345, endPoint x: 833, endPoint y: 366, distance: 22.0
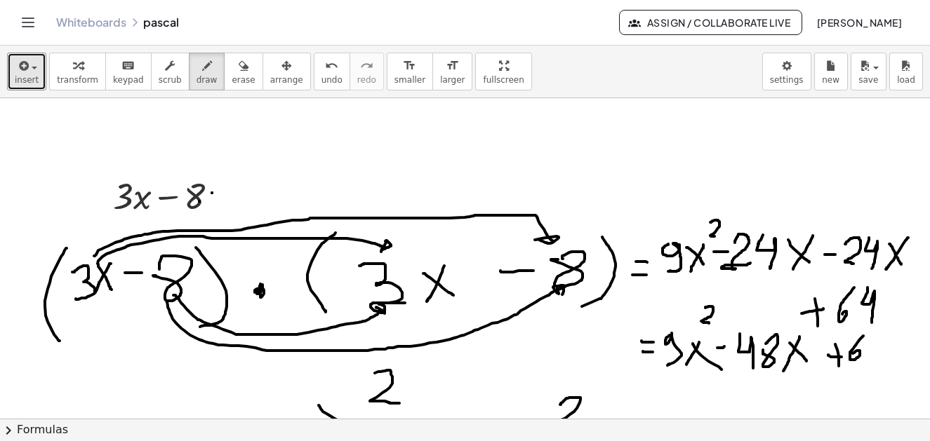
drag, startPoint x: 847, startPoint y: 349, endPoint x: 857, endPoint y: 350, distance: 9.8
drag, startPoint x: 869, startPoint y: 345, endPoint x: 882, endPoint y: 337, distance: 15.8
drag, startPoint x: 883, startPoint y: 334, endPoint x: 891, endPoint y: 368, distance: 34.6
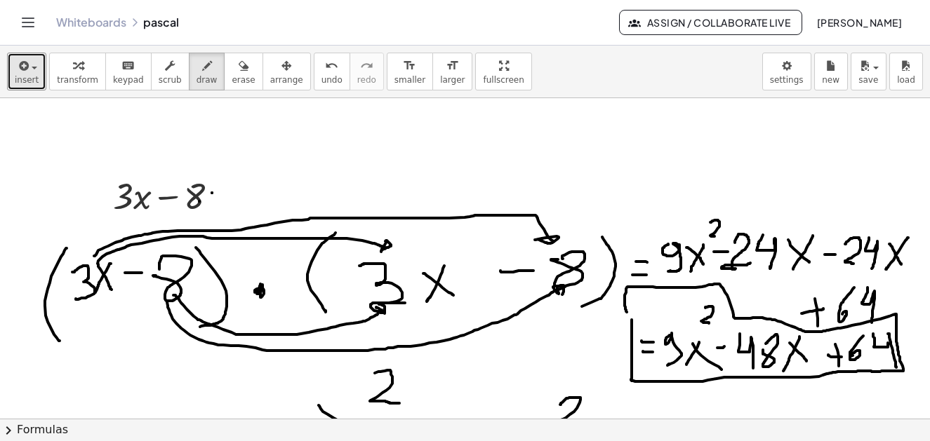
drag, startPoint x: 626, startPoint y: 339, endPoint x: 622, endPoint y: 313, distance: 26.2
drag, startPoint x: 745, startPoint y: 380, endPoint x: 828, endPoint y: 272, distance: 136.6
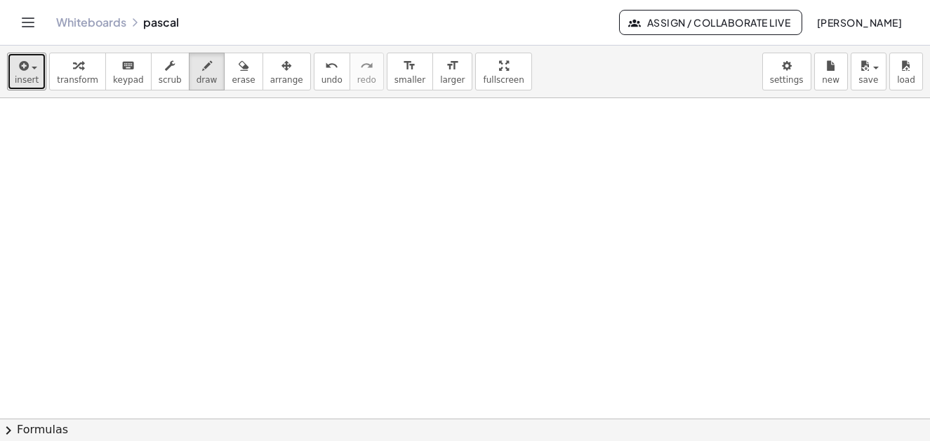
scroll to position [7136, 6]
drag, startPoint x: 35, startPoint y: 69, endPoint x: 41, endPoint y: 88, distance: 20.0
click at [35, 70] on div "button" at bounding box center [27, 65] width 24 height 17
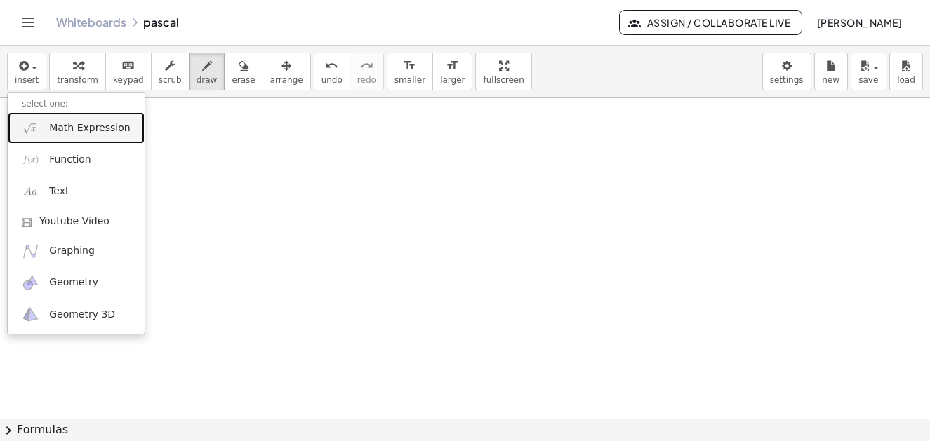
drag, startPoint x: 88, startPoint y: 126, endPoint x: 87, endPoint y: 142, distance: 16.9
click at [88, 127] on span "Math Expression" at bounding box center [89, 128] width 81 height 14
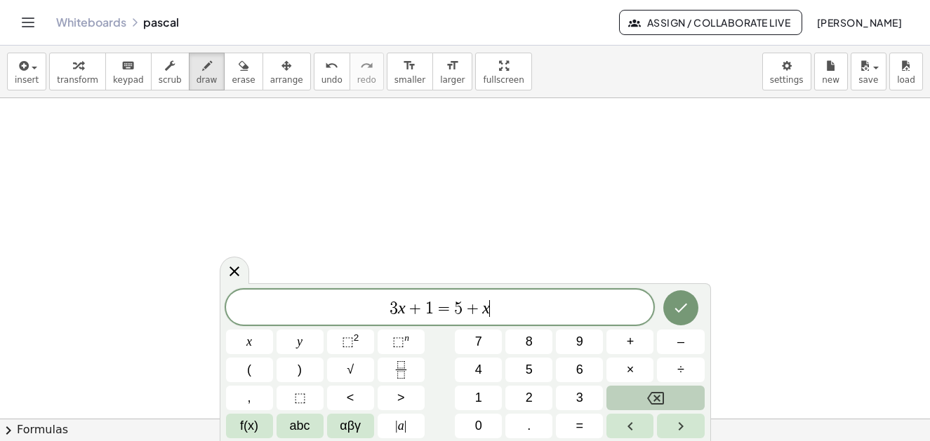
click at [517, 316] on span "3 x + 1 = 5 + x ​" at bounding box center [440, 309] width 428 height 20
click at [301, 425] on span "abc" at bounding box center [300, 426] width 20 height 19
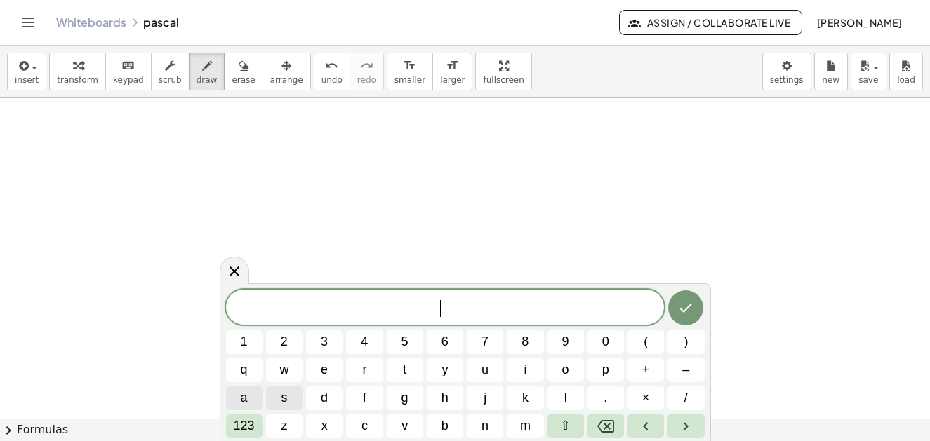
click at [250, 398] on button "a" at bounding box center [244, 398] width 36 height 25
click at [691, 375] on button "–" at bounding box center [685, 370] width 36 height 25
click at [566, 344] on span "9" at bounding box center [565, 342] width 7 height 19
click at [423, 308] on span "a − 9 ​" at bounding box center [445, 309] width 439 height 20
click at [653, 344] on button "(" at bounding box center [645, 342] width 36 height 25
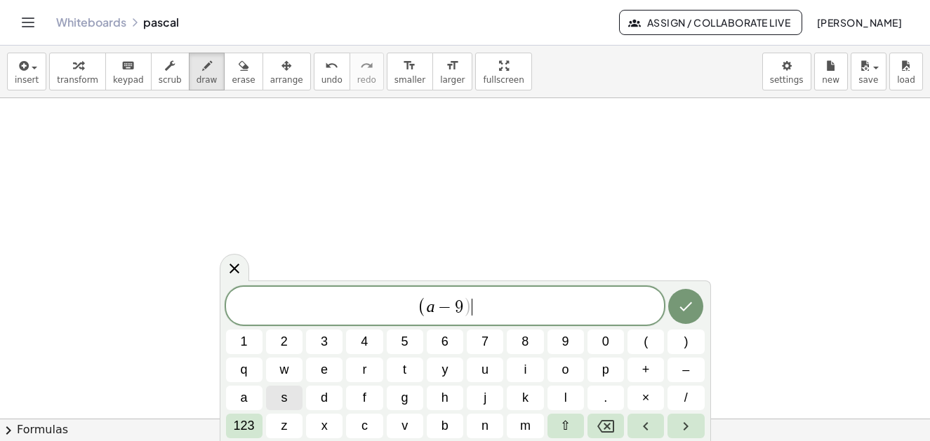
click at [475, 309] on span "( a − 9 ) ​" at bounding box center [445, 306] width 439 height 23
click at [684, 338] on span ")" at bounding box center [686, 342] width 4 height 19
click at [248, 428] on span "123" at bounding box center [244, 426] width 21 height 19
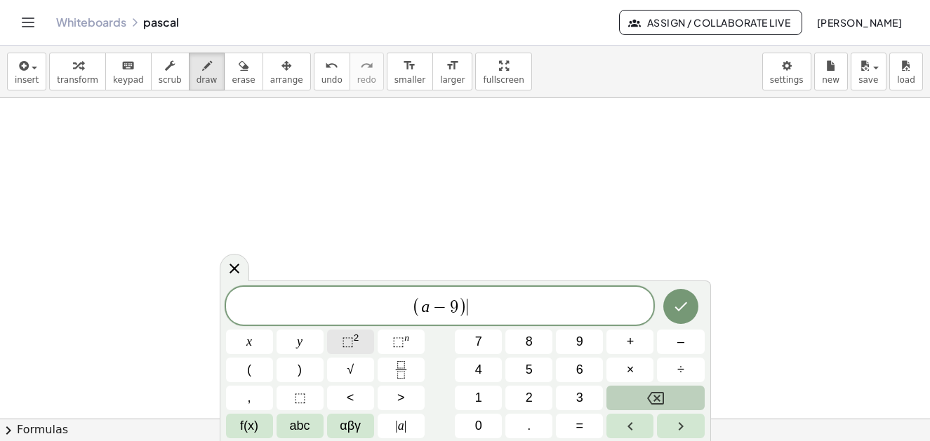
click at [343, 344] on span "⬚" at bounding box center [348, 342] width 12 height 14
click at [683, 304] on icon "Done" at bounding box center [680, 304] width 13 height 9
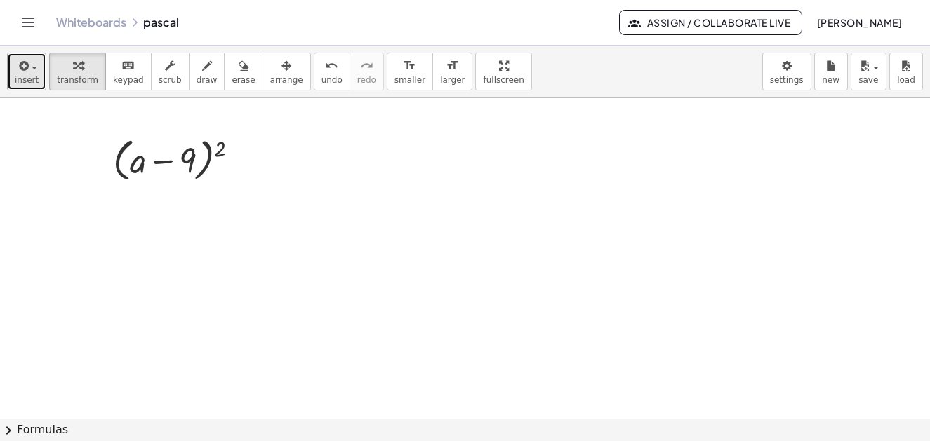
click at [40, 67] on button "insert" at bounding box center [26, 72] width 39 height 38
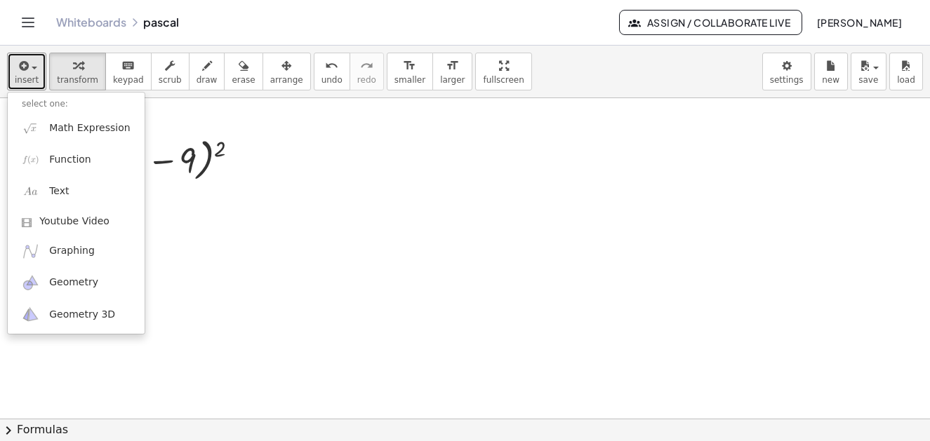
drag, startPoint x: 322, startPoint y: 150, endPoint x: 310, endPoint y: 139, distance: 16.4
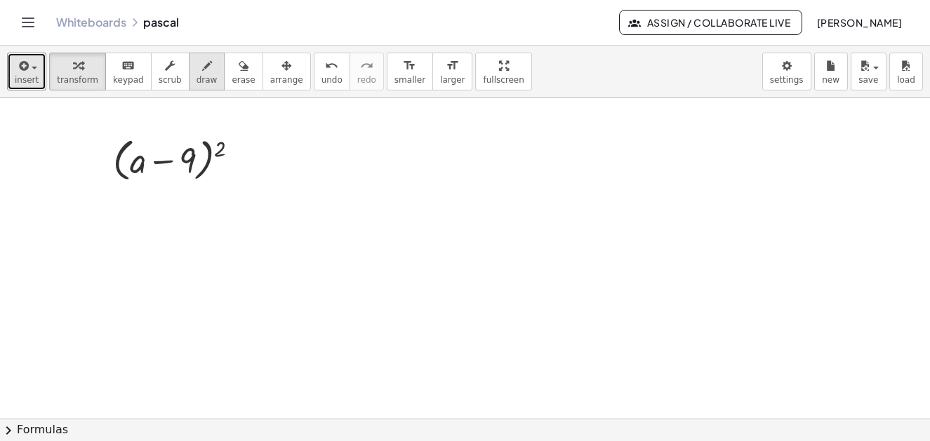
click at [196, 72] on div "button" at bounding box center [206, 65] width 21 height 17
drag, startPoint x: 77, startPoint y: 229, endPoint x: 97, endPoint y: 236, distance: 20.9
drag, startPoint x: 95, startPoint y: 200, endPoint x: 109, endPoint y: 219, distance: 23.6
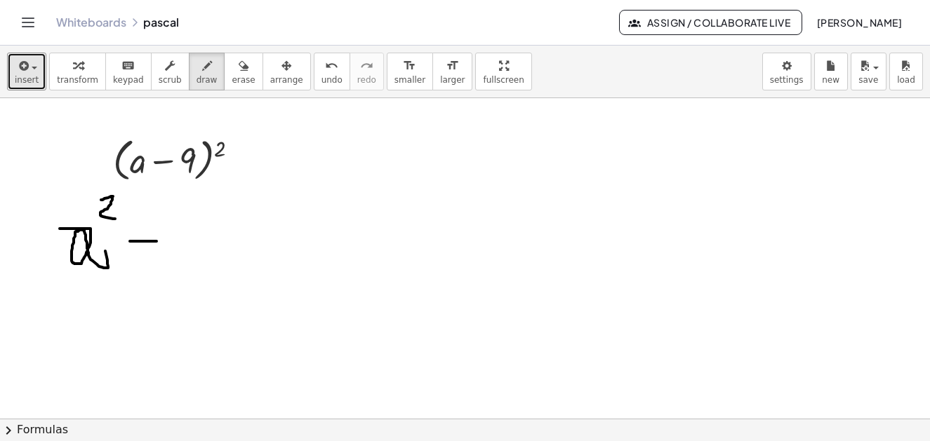
drag, startPoint x: 124, startPoint y: 241, endPoint x: 151, endPoint y: 241, distance: 26.7
drag, startPoint x: 178, startPoint y: 229, endPoint x: 218, endPoint y: 255, distance: 48.1
drag, startPoint x: 255, startPoint y: 213, endPoint x: 293, endPoint y: 244, distance: 48.4
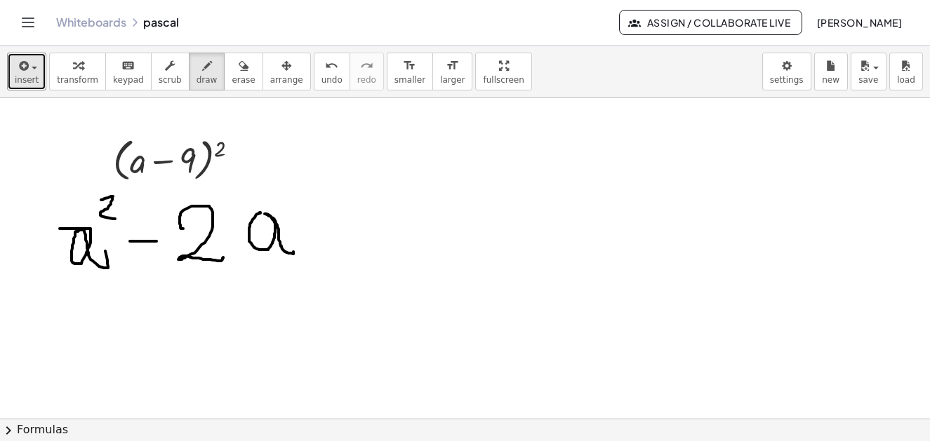
drag, startPoint x: 341, startPoint y: 219, endPoint x: 348, endPoint y: 218, distance: 7.2
drag, startPoint x: 368, startPoint y: 201, endPoint x: 297, endPoint y: 267, distance: 97.3
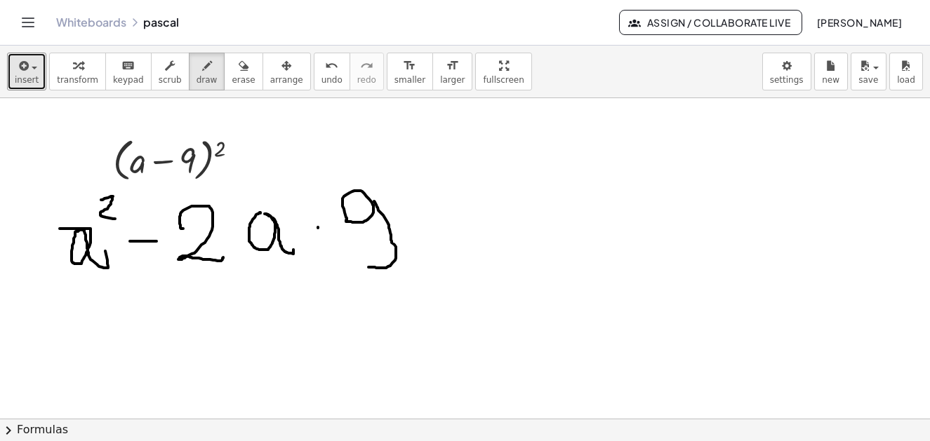
drag, startPoint x: 410, startPoint y: 229, endPoint x: 449, endPoint y: 229, distance: 39.3
drag, startPoint x: 426, startPoint y: 214, endPoint x: 430, endPoint y: 248, distance: 33.9
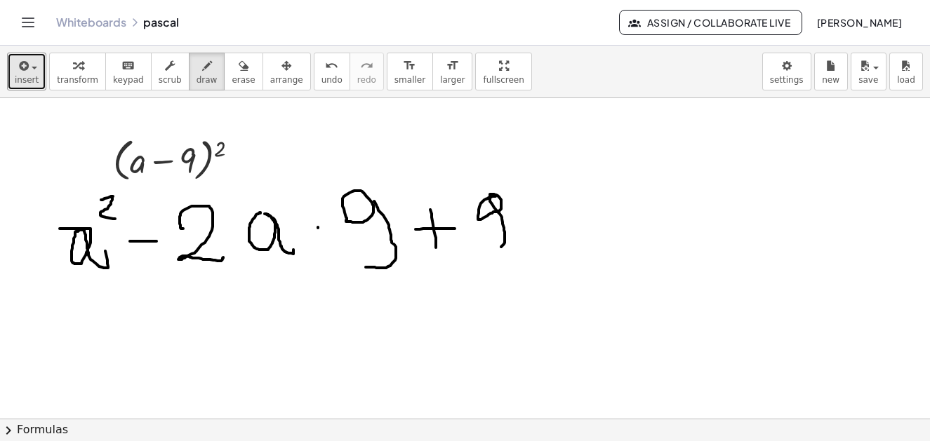
drag, startPoint x: 489, startPoint y: 196, endPoint x: 469, endPoint y: 236, distance: 44.3
drag, startPoint x: 456, startPoint y: 194, endPoint x: 481, endPoint y: 257, distance: 67.4
drag, startPoint x: 507, startPoint y: 188, endPoint x: 501, endPoint y: 243, distance: 55.0
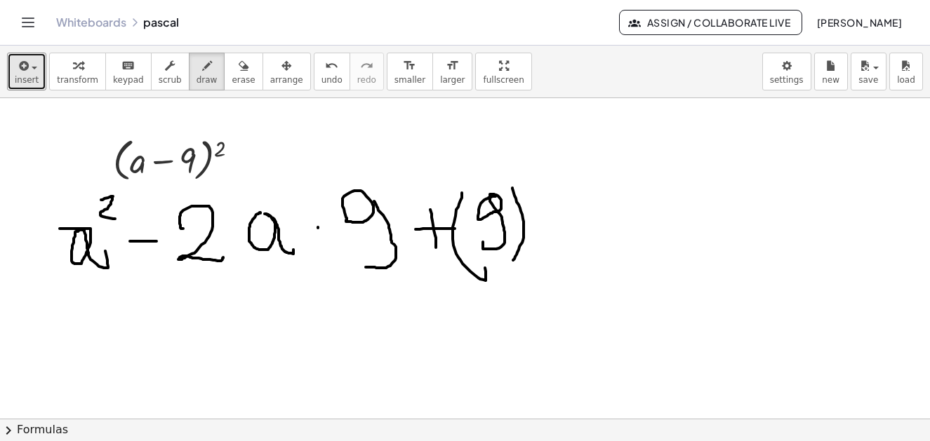
drag, startPoint x: 504, startPoint y: 156, endPoint x: 525, endPoint y: 180, distance: 31.8
drag, startPoint x: 75, startPoint y: 342, endPoint x: 117, endPoint y: 373, distance: 52.2
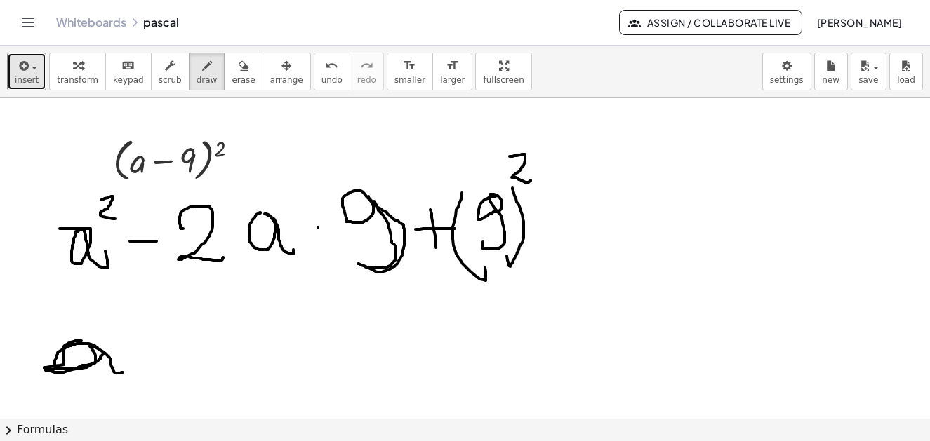
drag, startPoint x: 363, startPoint y: 196, endPoint x: 387, endPoint y: 270, distance: 77.5
drag, startPoint x: 485, startPoint y: 203, endPoint x: 503, endPoint y: 247, distance: 47.8
drag, startPoint x: 108, startPoint y: 302, endPoint x: 149, endPoint y: 336, distance: 52.8
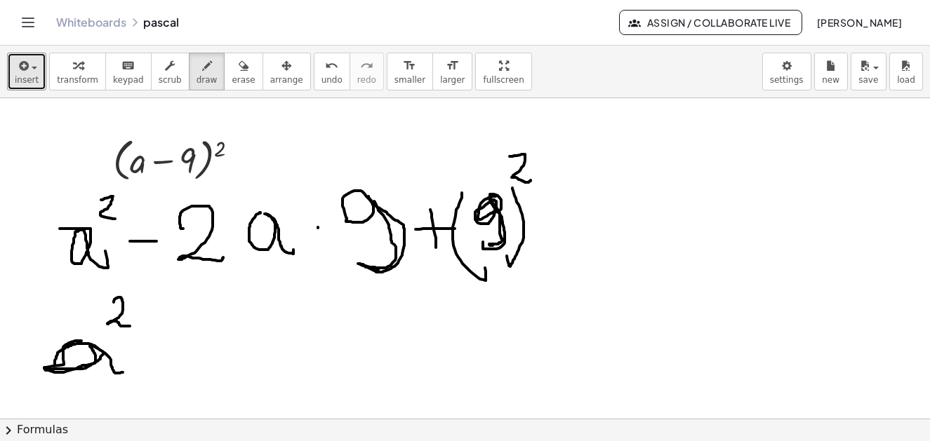
drag, startPoint x: 173, startPoint y: 336, endPoint x: 224, endPoint y: 277, distance: 77.6
drag, startPoint x: 229, startPoint y: 340, endPoint x: 252, endPoint y: 349, distance: 24.2
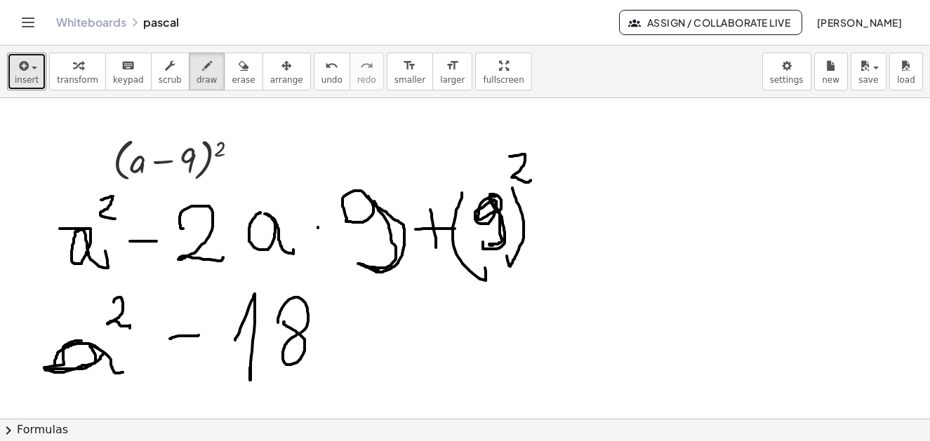
drag, startPoint x: 272, startPoint y: 323, endPoint x: 335, endPoint y: 328, distance: 62.7
drag, startPoint x: 356, startPoint y: 317, endPoint x: 403, endPoint y: 349, distance: 57.0
drag, startPoint x: 406, startPoint y: 334, endPoint x: 418, endPoint y: 318, distance: 20.1
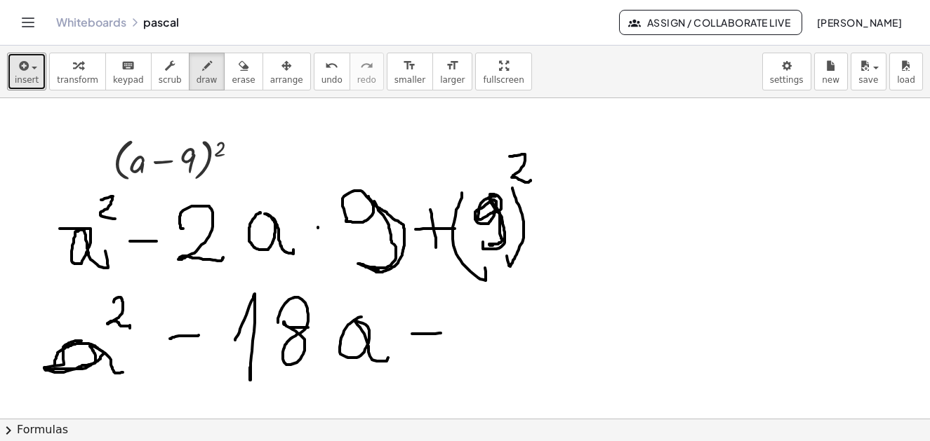
drag, startPoint x: 415, startPoint y: 319, endPoint x: 462, endPoint y: 328, distance: 47.2
drag, startPoint x: 471, startPoint y: 320, endPoint x: 500, endPoint y: 318, distance: 28.8
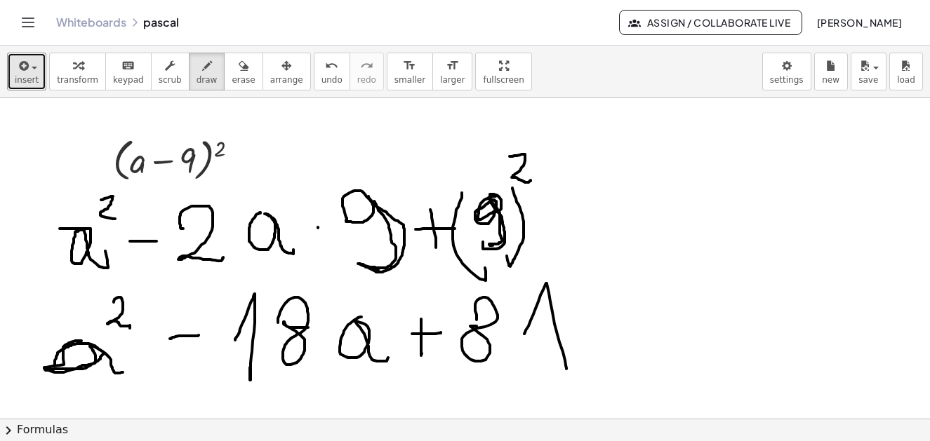
drag, startPoint x: 519, startPoint y: 334, endPoint x: 561, endPoint y: 369, distance: 54.8
drag, startPoint x: 604, startPoint y: 326, endPoint x: 689, endPoint y: 283, distance: 96.0
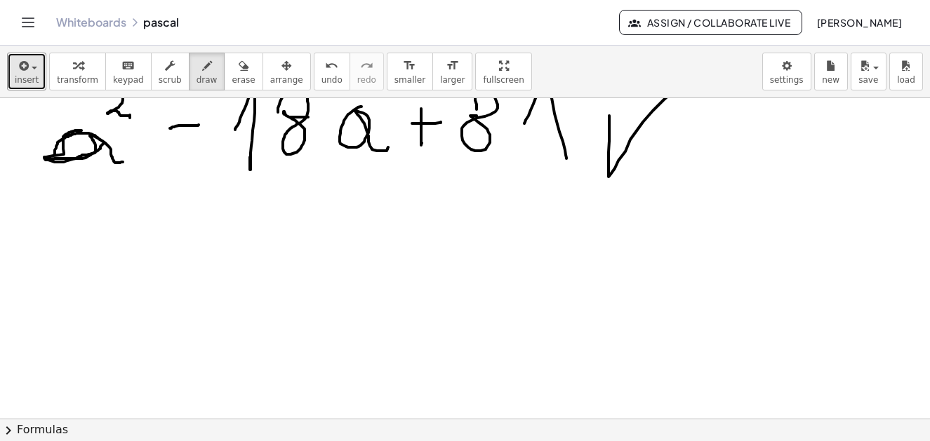
scroll to position [7387, 6]
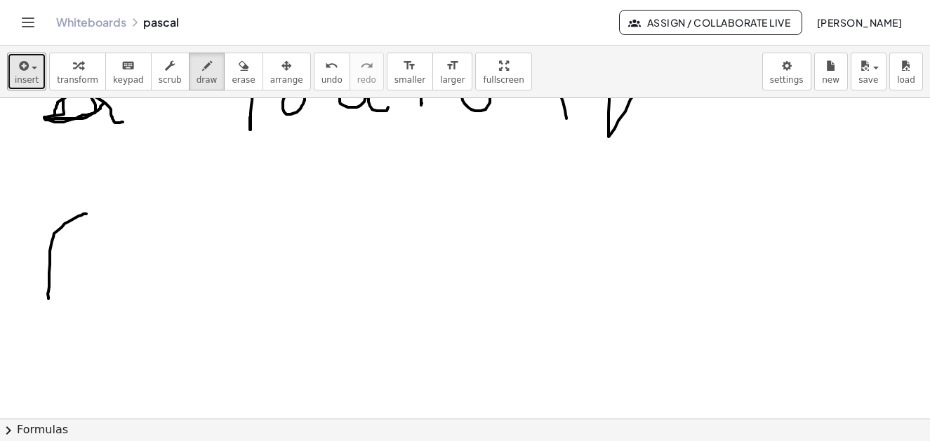
drag, startPoint x: 81, startPoint y: 214, endPoint x: 60, endPoint y: 291, distance: 79.8
drag, startPoint x: 80, startPoint y: 251, endPoint x: 142, endPoint y: 277, distance: 67.3
drag, startPoint x: 154, startPoint y: 265, endPoint x: 185, endPoint y: 271, distance: 31.4
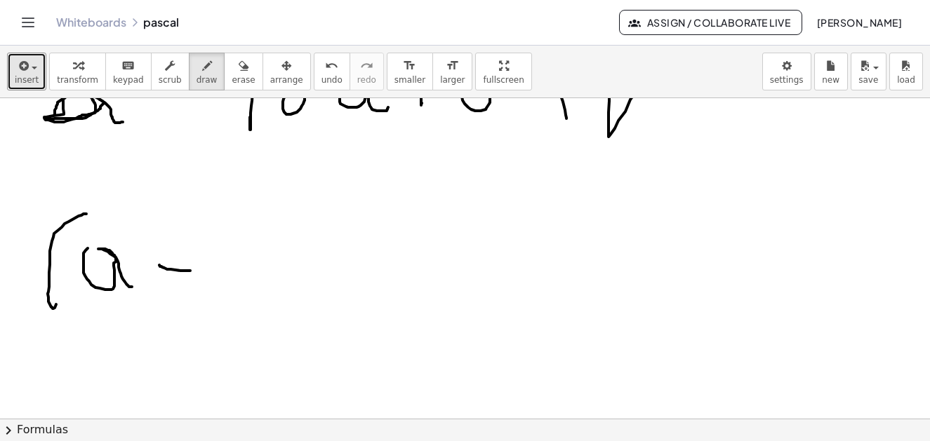
drag, startPoint x: 229, startPoint y: 245, endPoint x: 269, endPoint y: 251, distance: 40.4
drag, startPoint x: 272, startPoint y: 206, endPoint x: 307, endPoint y: 296, distance: 96.4
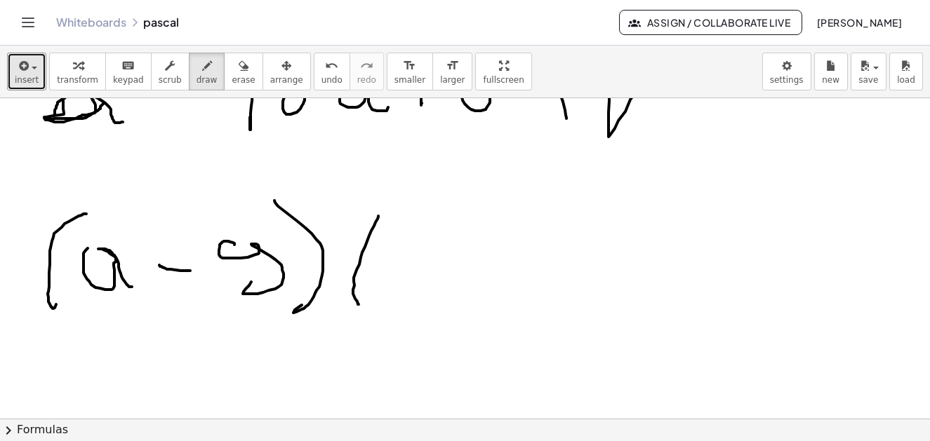
drag, startPoint x: 373, startPoint y: 216, endPoint x: 377, endPoint y: 269, distance: 53.5
drag, startPoint x: 411, startPoint y: 236, endPoint x: 468, endPoint y: 267, distance: 65.6
drag, startPoint x: 482, startPoint y: 262, endPoint x: 505, endPoint y: 262, distance: 22.5
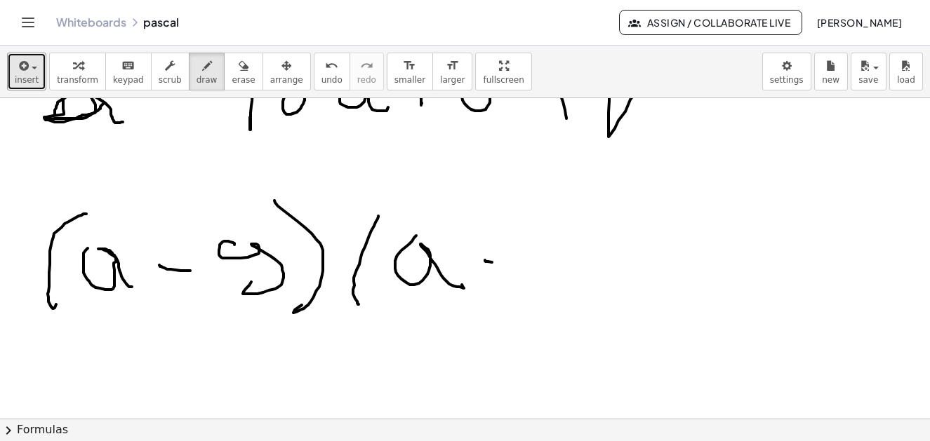
drag, startPoint x: 520, startPoint y: 239, endPoint x: 553, endPoint y: 293, distance: 63.9
drag, startPoint x: 545, startPoint y: 204, endPoint x: 477, endPoint y: 359, distance: 169.1
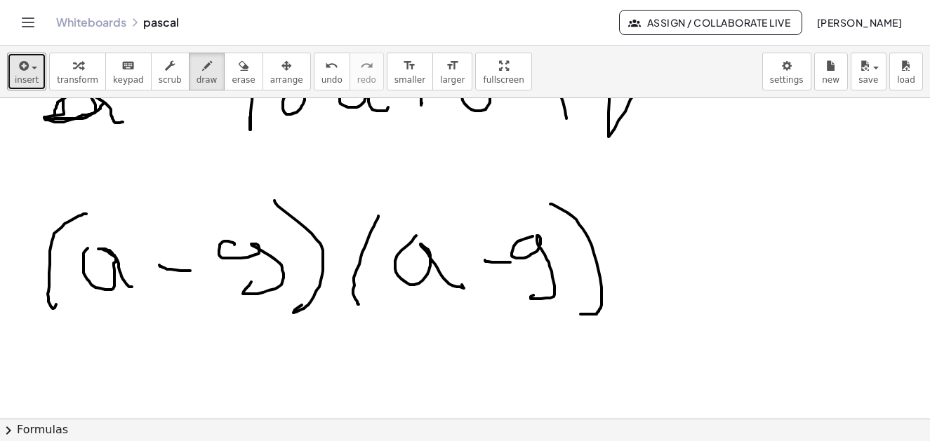
drag, startPoint x: 659, startPoint y: 270, endPoint x: 727, endPoint y: 272, distance: 68.1
drag, startPoint x: 681, startPoint y: 296, endPoint x: 740, endPoint y: 295, distance: 58.3
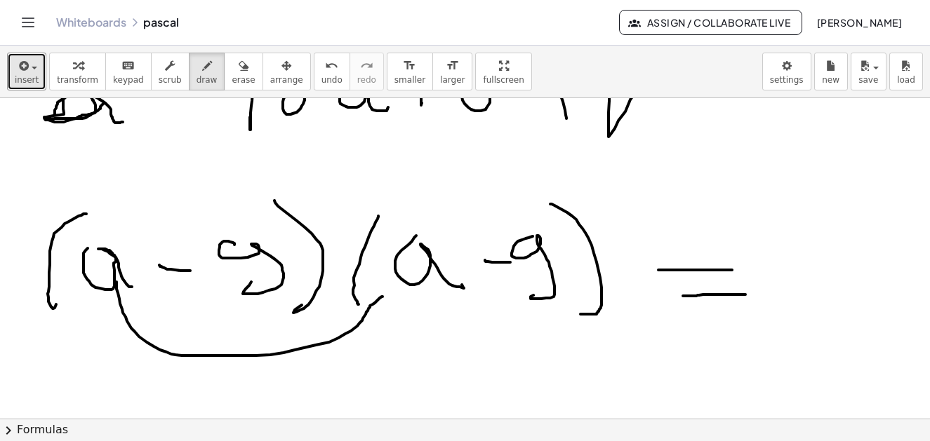
drag, startPoint x: 116, startPoint y: 309, endPoint x: 377, endPoint y: 297, distance: 260.7
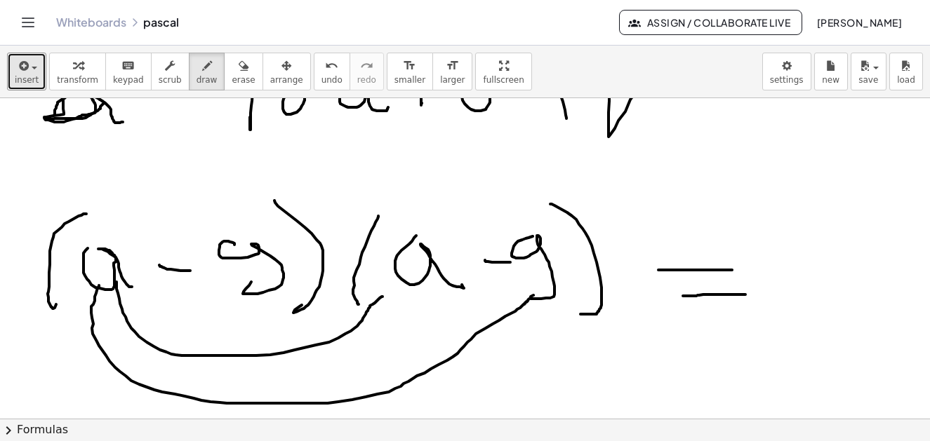
drag, startPoint x: 93, startPoint y: 286, endPoint x: 515, endPoint y: 291, distance: 421.8
drag, startPoint x: 230, startPoint y: 226, endPoint x: 286, endPoint y: 196, distance: 63.1
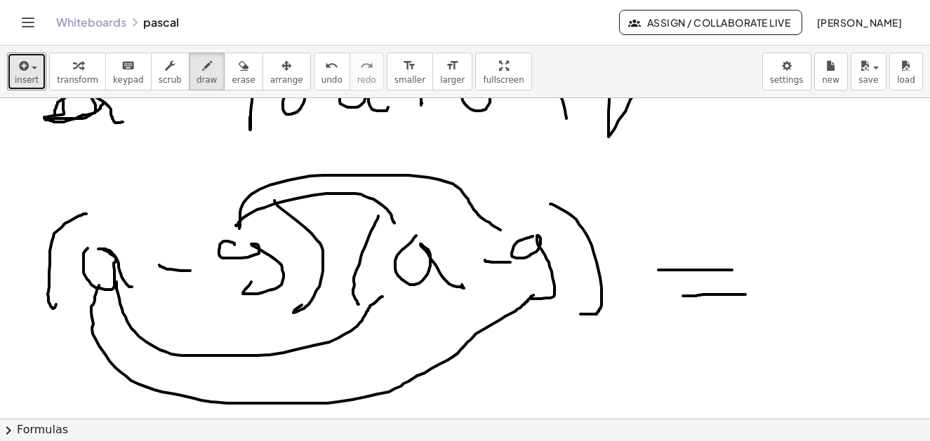
drag, startPoint x: 234, startPoint y: 229, endPoint x: 495, endPoint y: 230, distance: 261.1
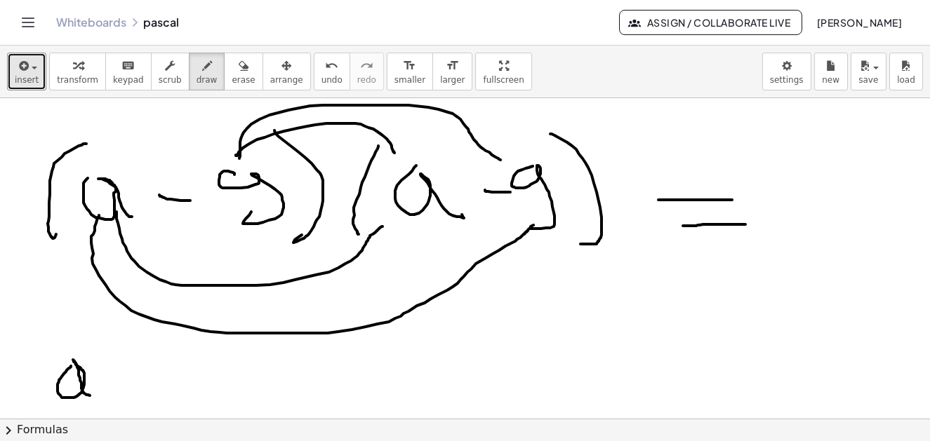
drag, startPoint x: 65, startPoint y: 366, endPoint x: 79, endPoint y: 375, distance: 15.8
drag, startPoint x: 73, startPoint y: 326, endPoint x: 111, endPoint y: 357, distance: 48.9
drag, startPoint x: 128, startPoint y: 366, endPoint x: 165, endPoint y: 368, distance: 37.2
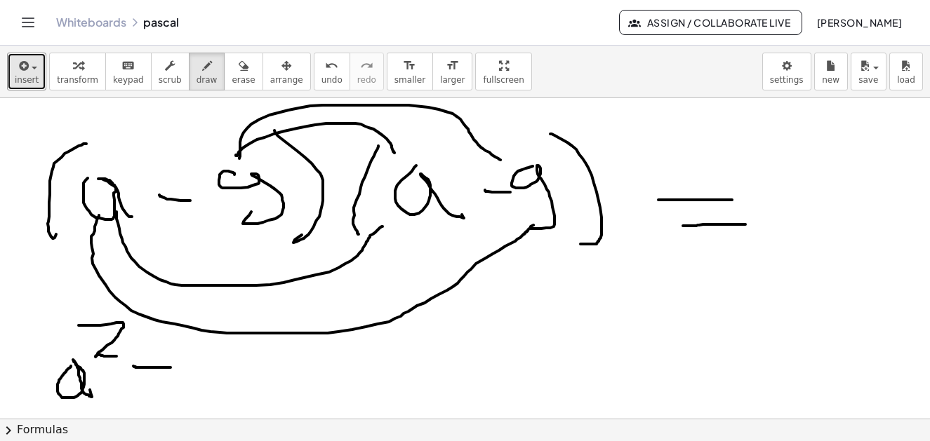
drag, startPoint x: 204, startPoint y: 350, endPoint x: 234, endPoint y: 391, distance: 50.3
drag, startPoint x: 272, startPoint y: 369, endPoint x: 331, endPoint y: 375, distance: 59.3
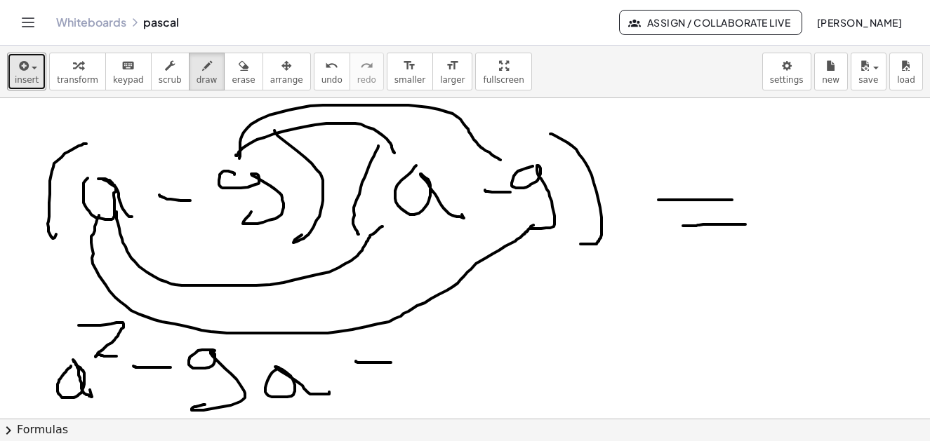
drag, startPoint x: 350, startPoint y: 361, endPoint x: 390, endPoint y: 363, distance: 40.0
drag, startPoint x: 420, startPoint y: 337, endPoint x: 452, endPoint y: 380, distance: 53.8
drag, startPoint x: 486, startPoint y: 351, endPoint x: 529, endPoint y: 377, distance: 50.1
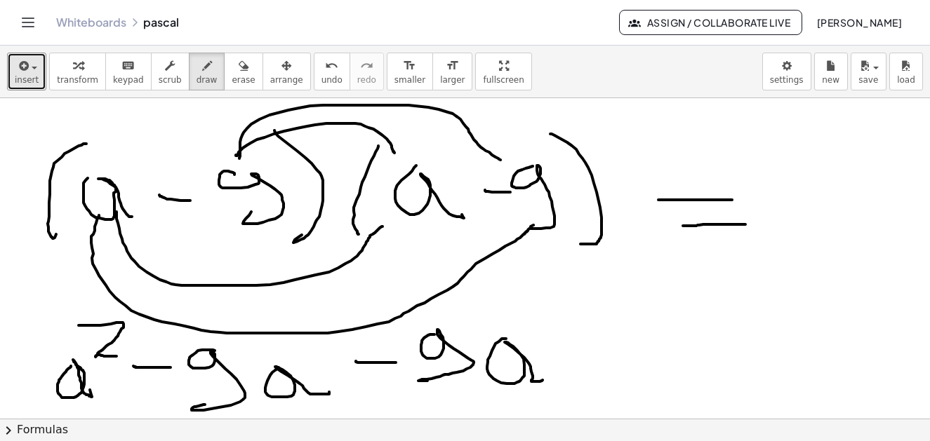
drag, startPoint x: 606, startPoint y: 372, endPoint x: 606, endPoint y: 387, distance: 15.4
drag, startPoint x: 660, startPoint y: 333, endPoint x: 673, endPoint y: 341, distance: 14.8
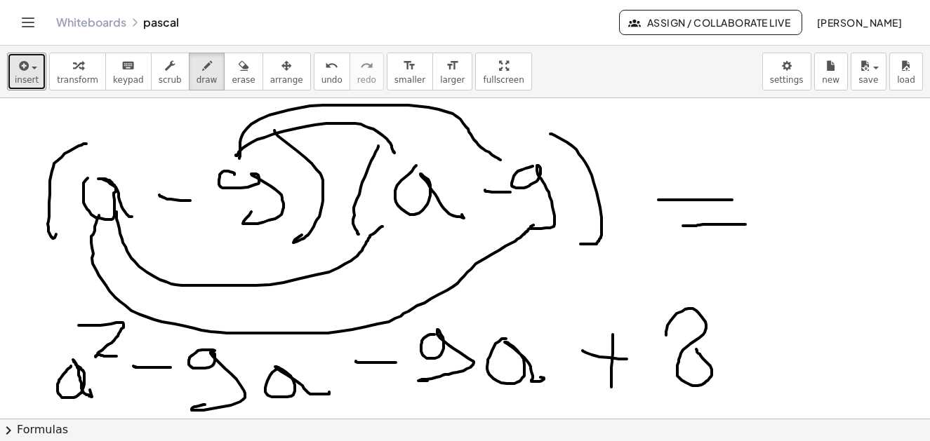
drag, startPoint x: 738, startPoint y: 345, endPoint x: 773, endPoint y: 375, distance: 45.8
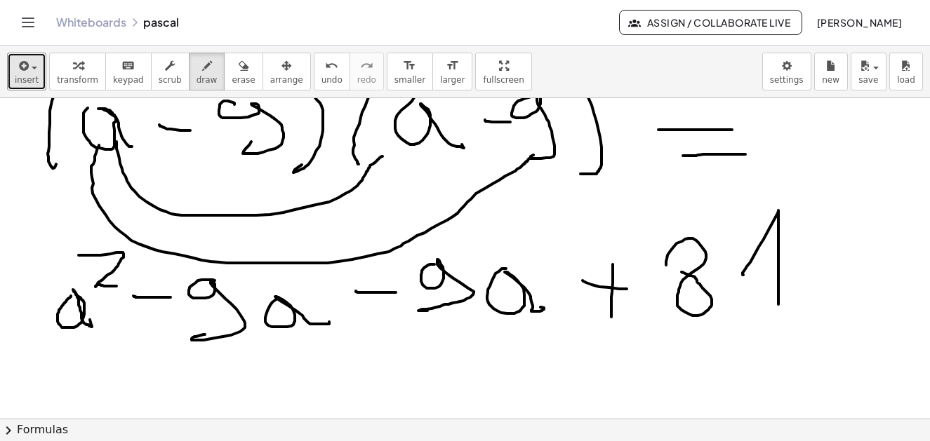
scroll to position [7597, 6]
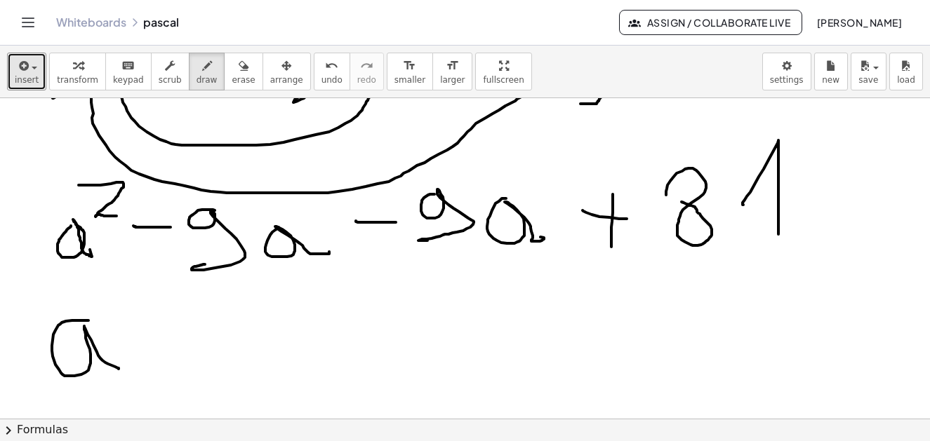
drag, startPoint x: 83, startPoint y: 321, endPoint x: 114, endPoint y: 321, distance: 31.6
drag, startPoint x: 107, startPoint y: 283, endPoint x: 157, endPoint y: 325, distance: 65.2
drag, startPoint x: 197, startPoint y: 326, endPoint x: 232, endPoint y: 326, distance: 34.4
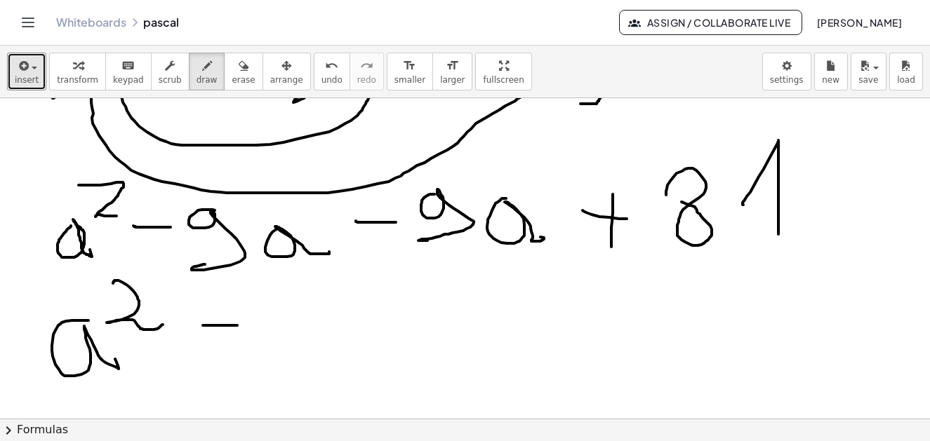
drag, startPoint x: 253, startPoint y: 317, endPoint x: 269, endPoint y: 320, distance: 15.7
drag, startPoint x: 277, startPoint y: 307, endPoint x: 269, endPoint y: 312, distance: 9.0
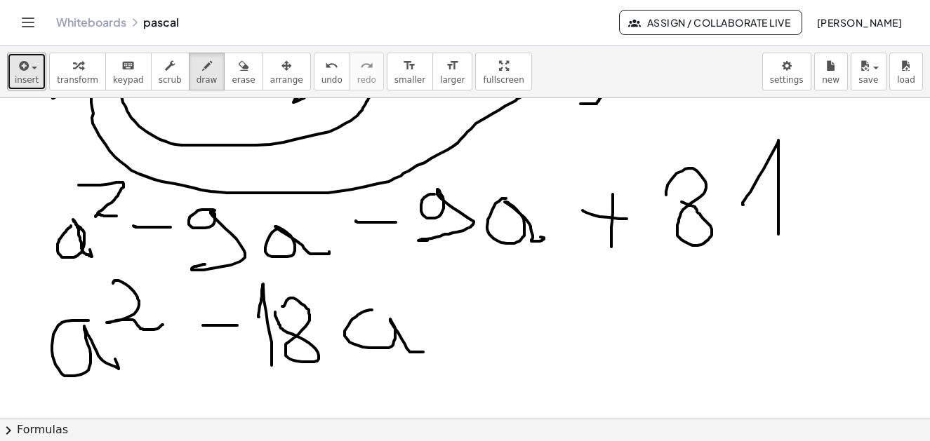
drag, startPoint x: 366, startPoint y: 310, endPoint x: 450, endPoint y: 317, distance: 84.5
drag, startPoint x: 466, startPoint y: 317, endPoint x: 509, endPoint y: 309, distance: 43.6
drag, startPoint x: 498, startPoint y: 294, endPoint x: 524, endPoint y: 324, distance: 39.3
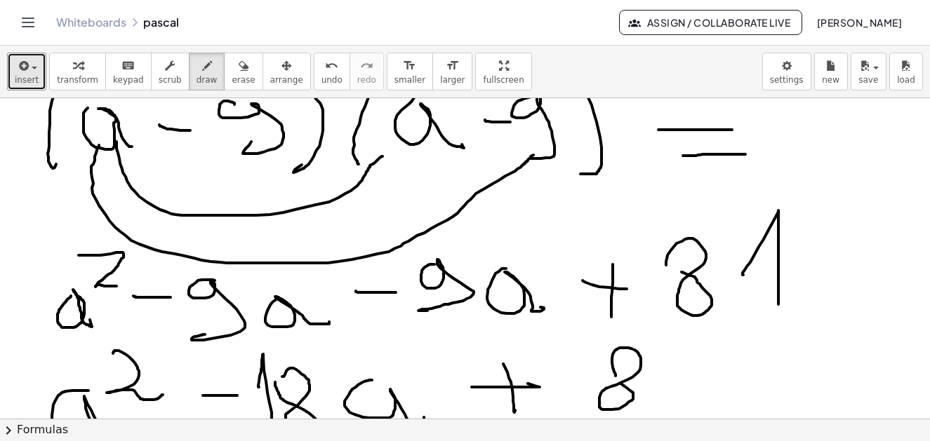
drag, startPoint x: 666, startPoint y: 377, endPoint x: 692, endPoint y: 406, distance: 39.3
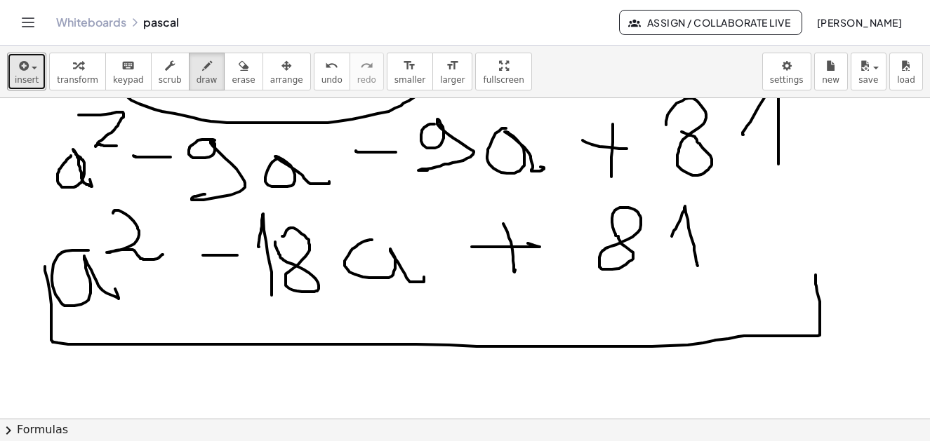
drag, startPoint x: 46, startPoint y: 305, endPoint x: 810, endPoint y: 274, distance: 764.8
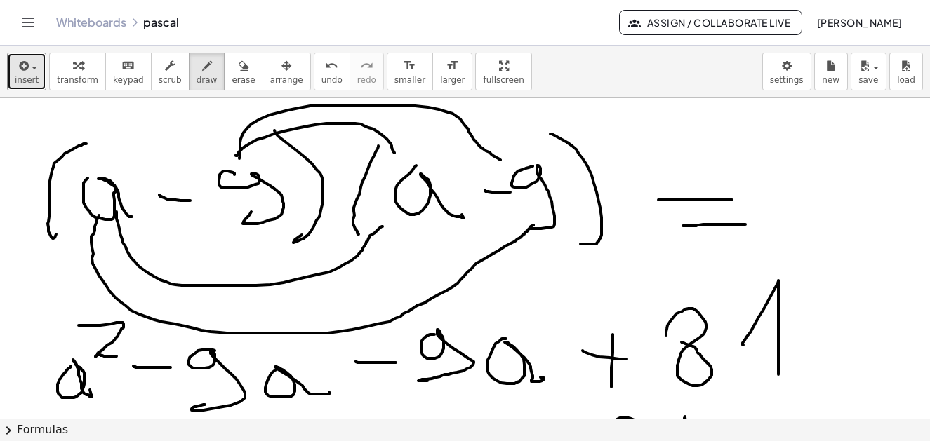
scroll to position [7317, 6]
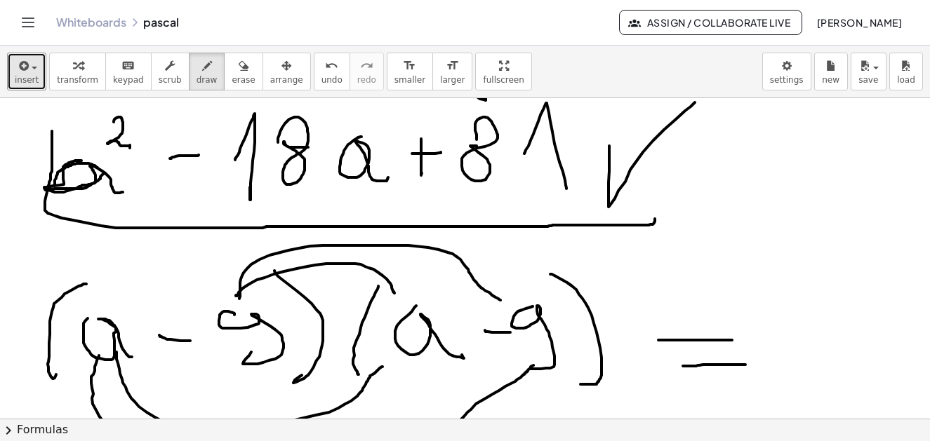
drag, startPoint x: 46, startPoint y: 131, endPoint x: 655, endPoint y: 192, distance: 611.4
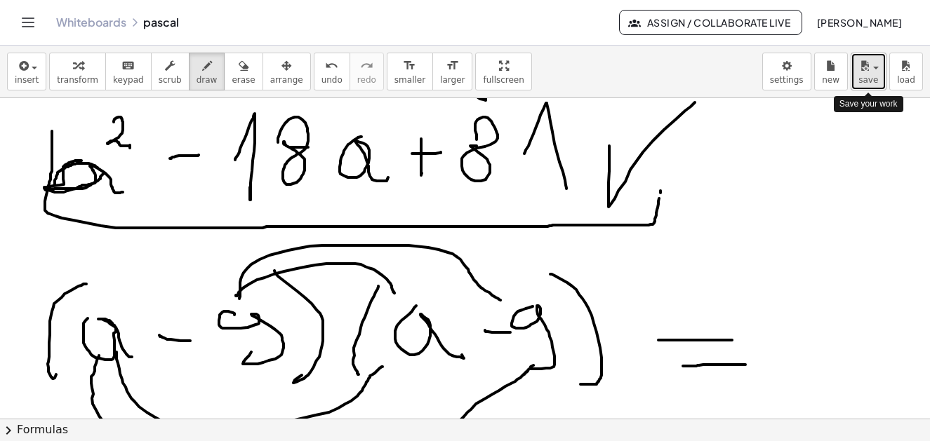
click at [867, 76] on span "save" at bounding box center [868, 80] width 20 height 10
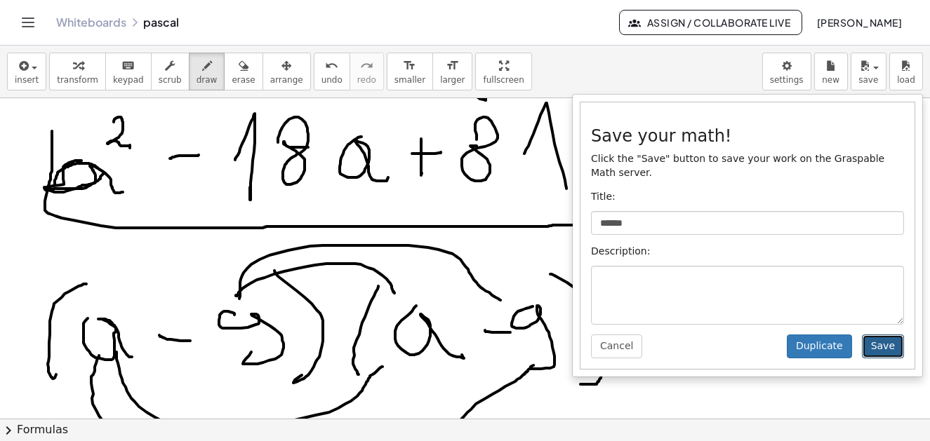
click at [879, 335] on button "Save" at bounding box center [883, 347] width 42 height 24
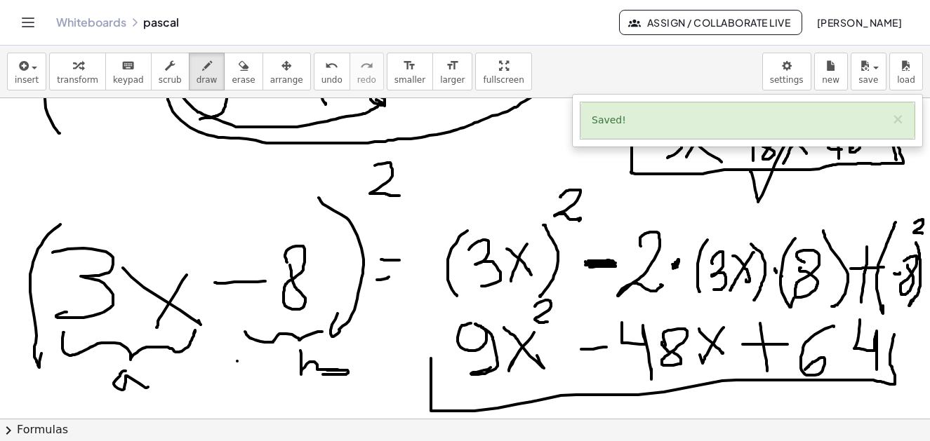
scroll to position [6475, 6]
